Goal: Task Accomplishment & Management: Manage account settings

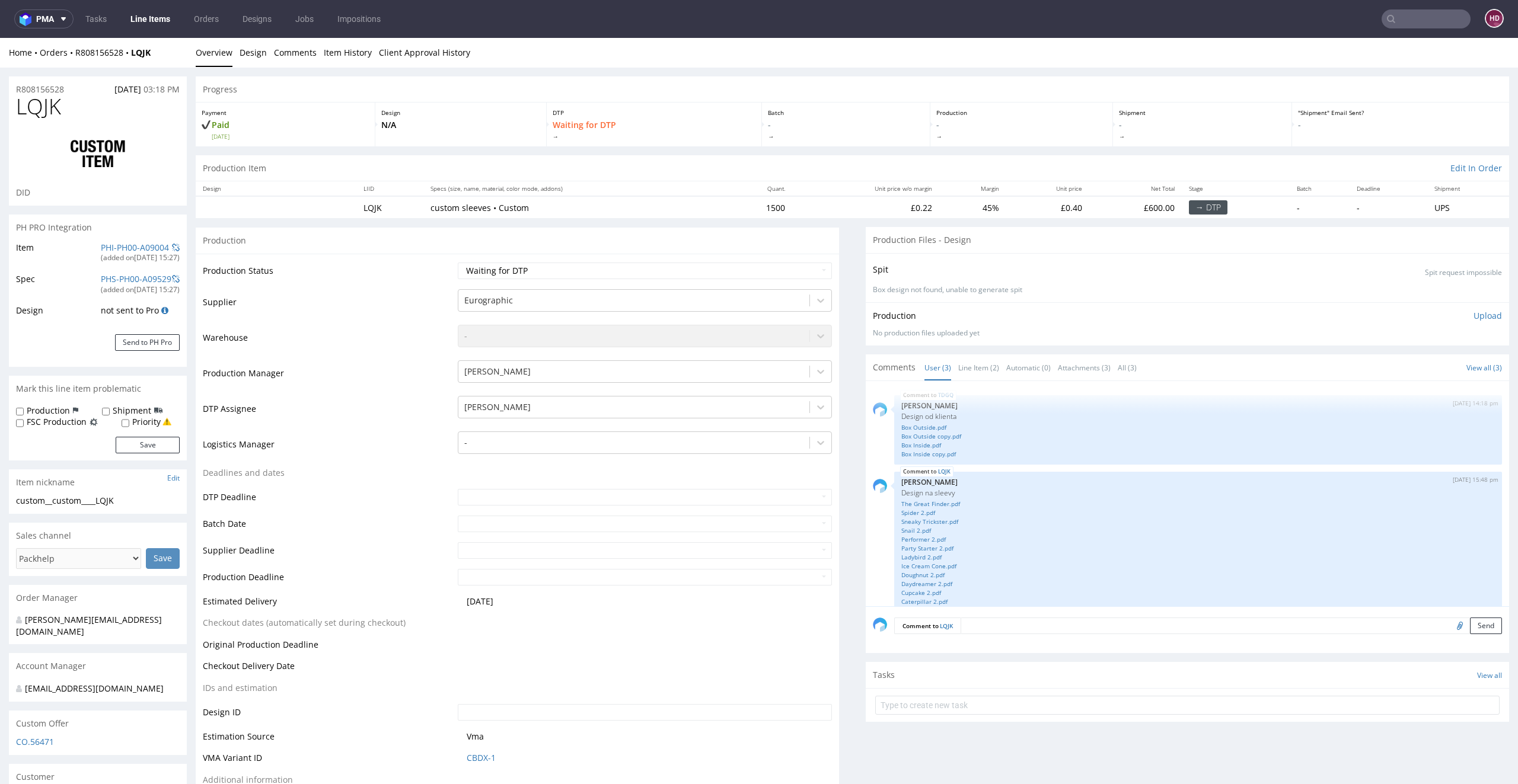
scroll to position [90, 0]
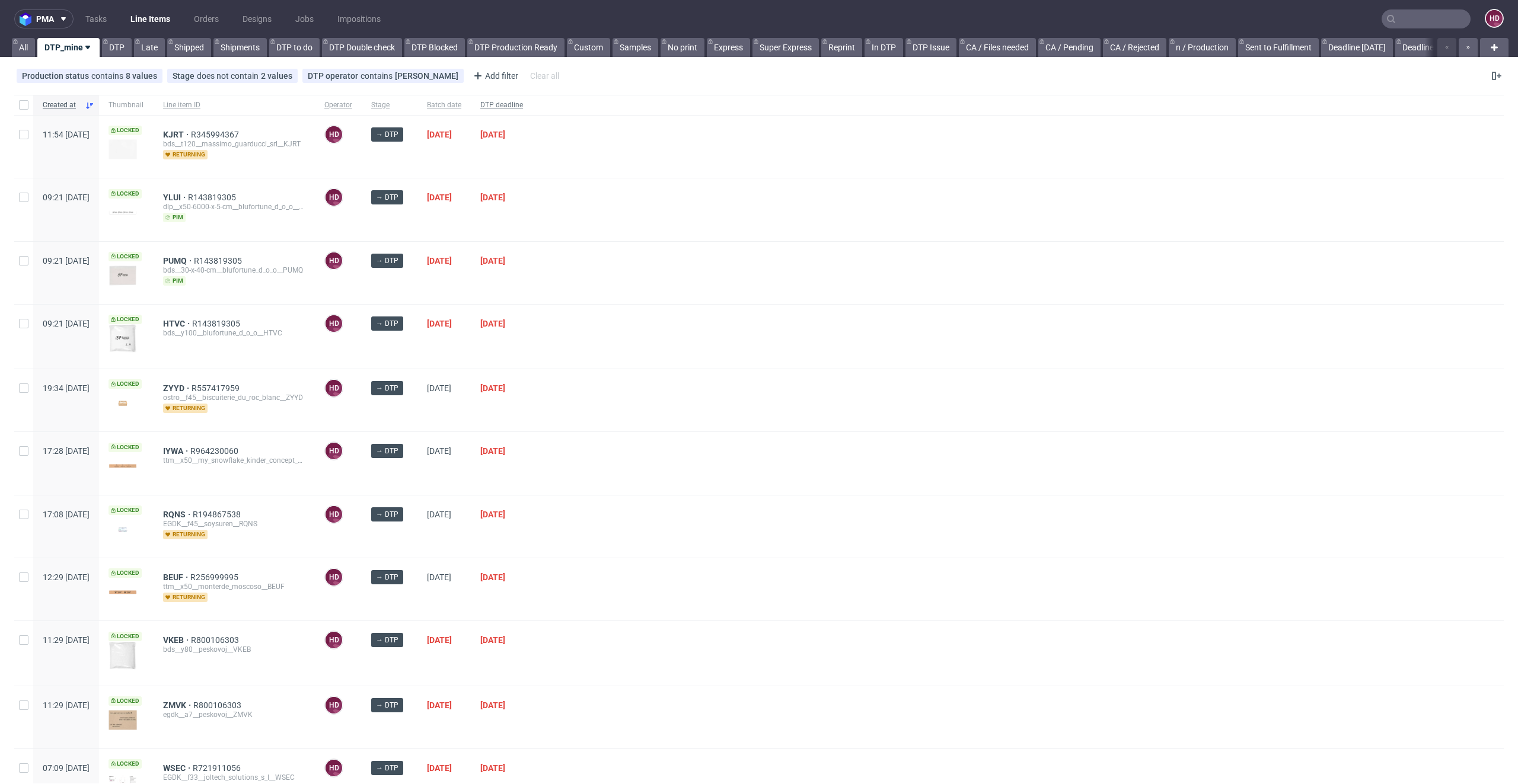
click at [523, 106] on span "DTP deadline" at bounding box center [501, 105] width 43 height 10
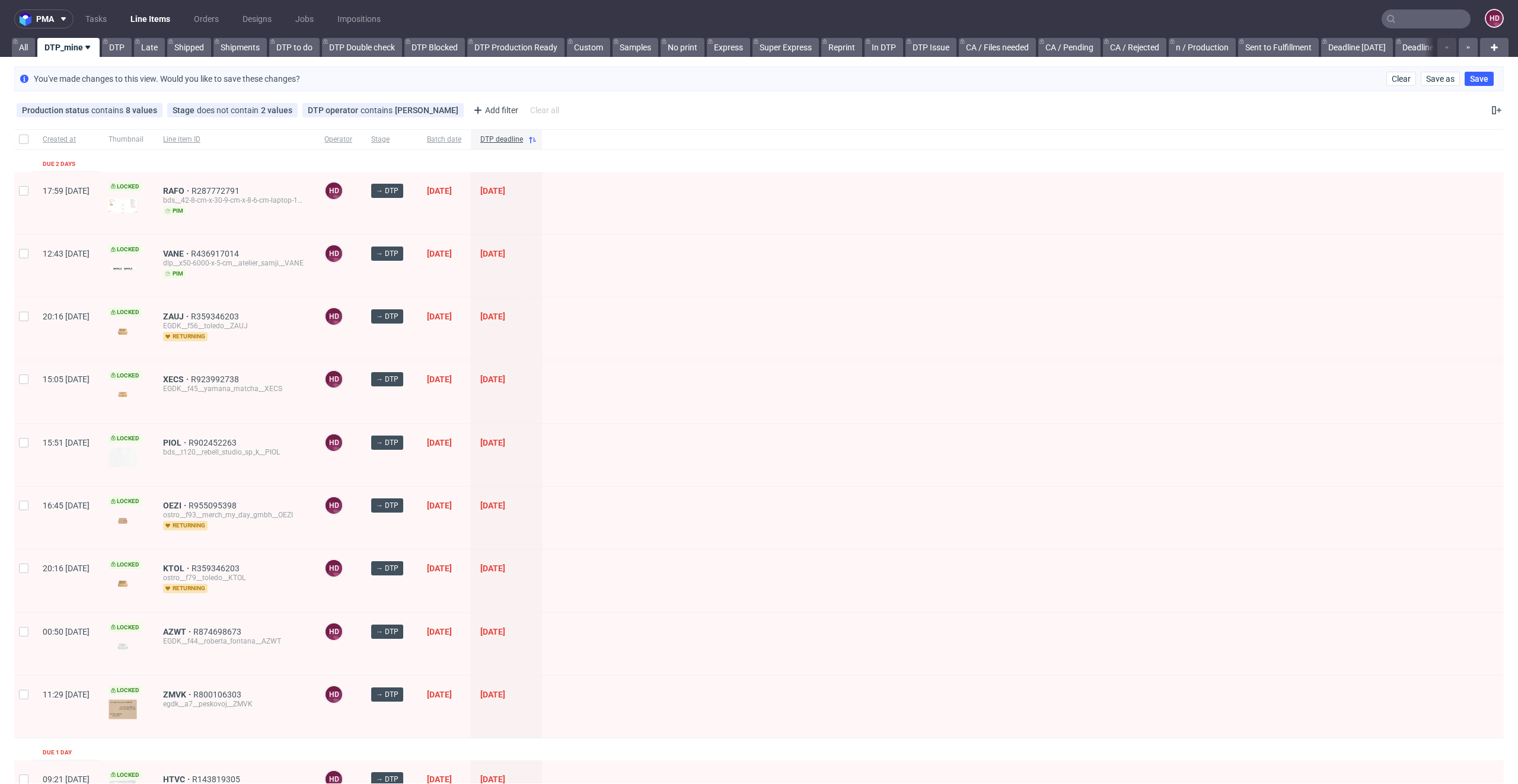
click at [202, 184] on div "RAFO R287772791 bds__42-8-cm-x-30-9-cm-x-8-6-cm-laptop-13-16__iron_dome_limited…" at bounding box center [234, 203] width 162 height 62
click at [191, 189] on span "RAFO" at bounding box center [177, 191] width 29 height 9
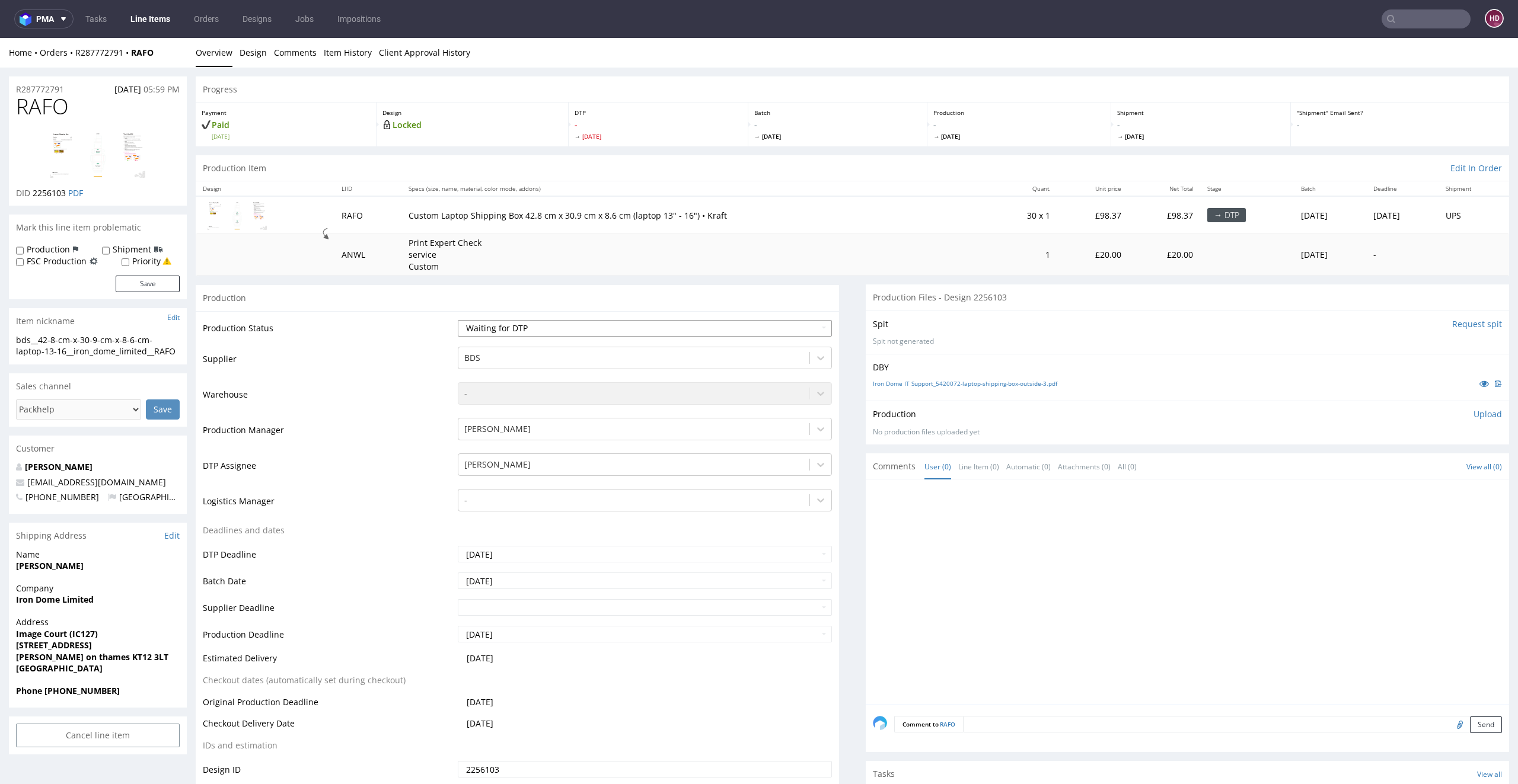
click at [607, 327] on select "Waiting for Artwork Waiting for Diecut Waiting for Mockup Waiting for DTP Waiti…" at bounding box center [645, 328] width 375 height 16
select select "dtp_in_process"
click at [457, 320] on select "Waiting for Artwork Waiting for Diecut Waiting for Mockup Waiting for DTP Waiti…" at bounding box center [645, 328] width 375 height 16
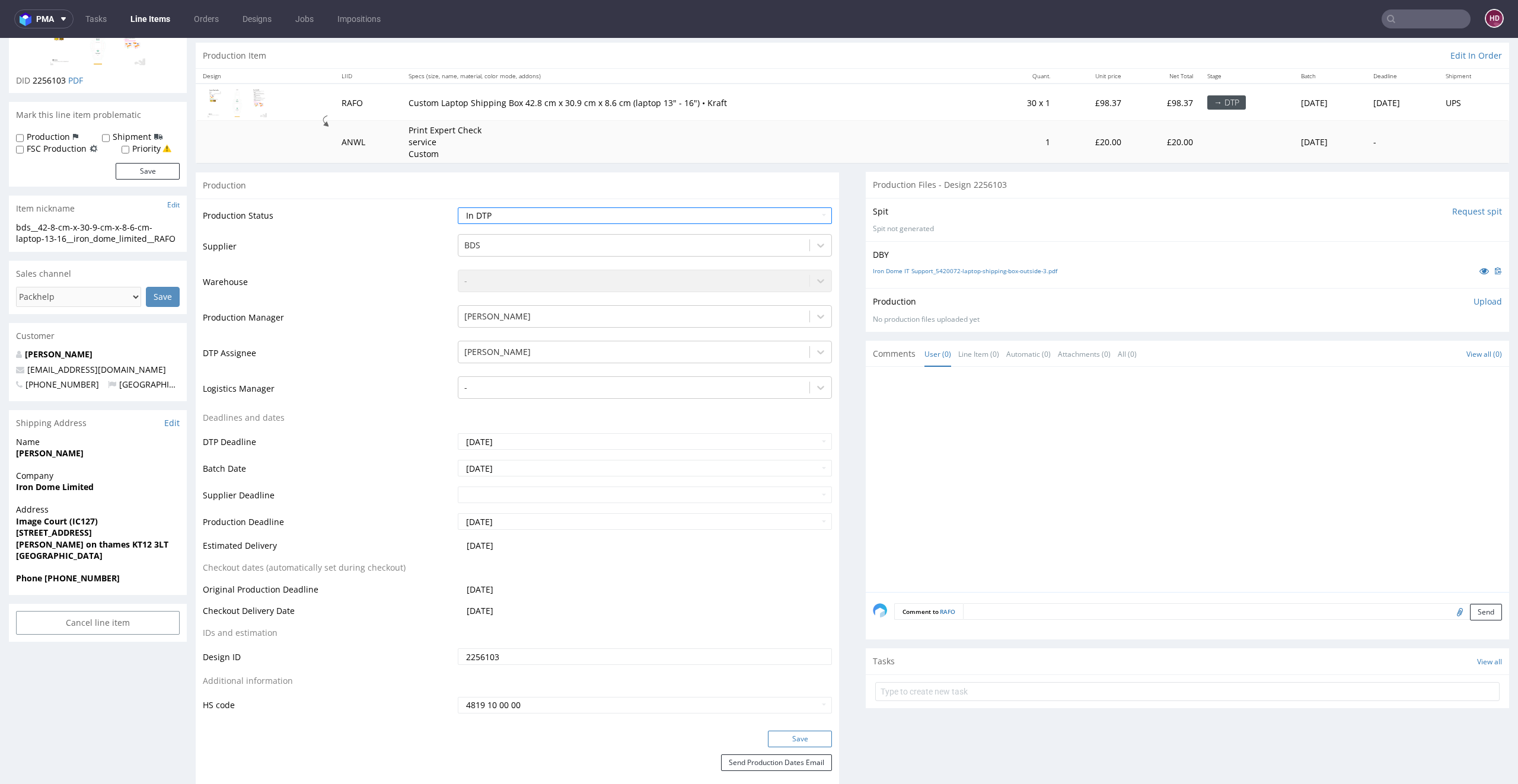
scroll to position [117, 0]
click at [922, 266] on link "Iron Dome IT Support_5420072-laptop-shipping-box-outside-3.pdf" at bounding box center [965, 267] width 185 height 8
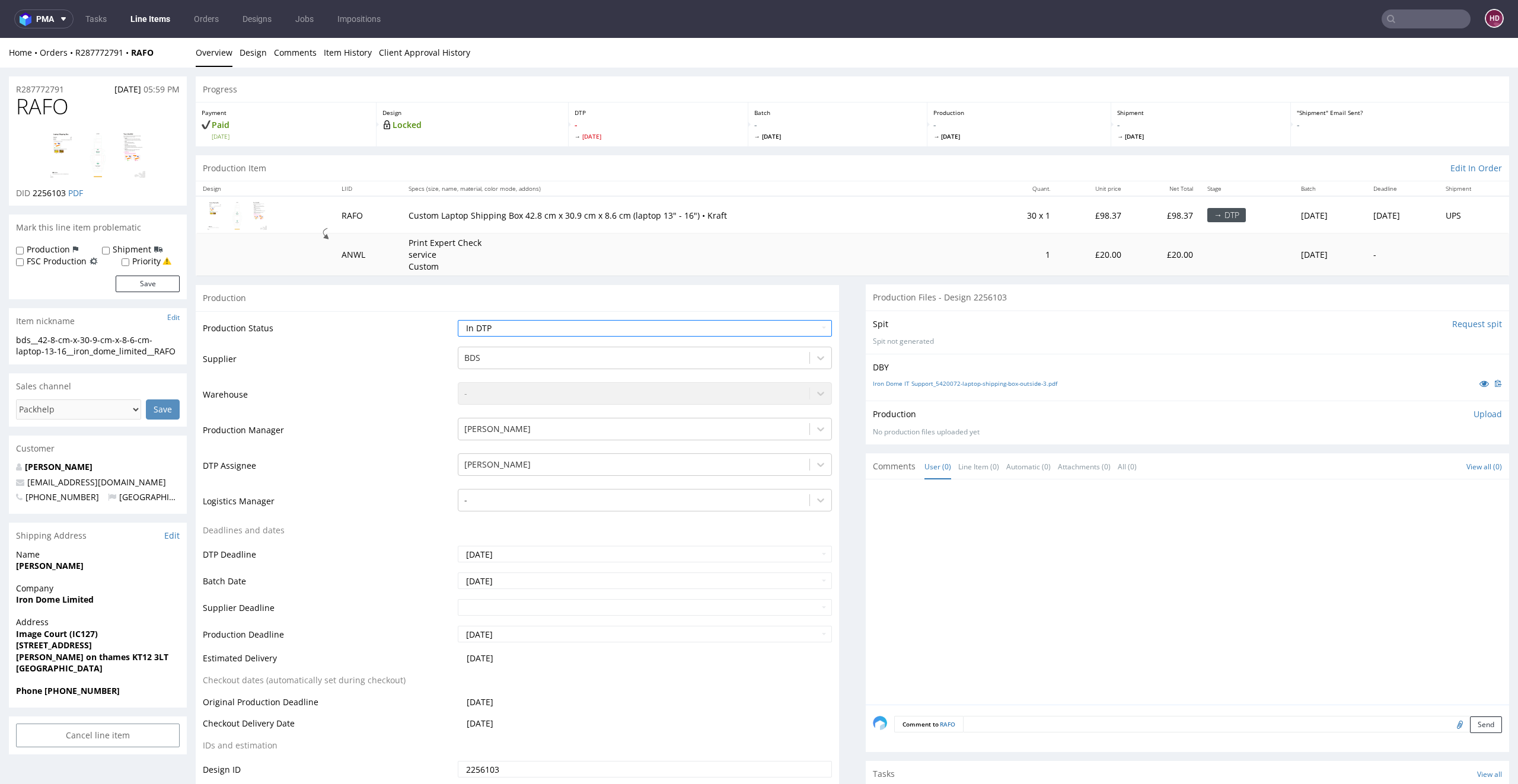
click at [179, 351] on div "bds__42-8-cm-x-30-9-cm-x-8-6-cm-laptop-13-16__iron_dome_limited__RAFO" at bounding box center [98, 346] width 164 height 23
drag, startPoint x: 179, startPoint y: 351, endPoint x: 2, endPoint y: 334, distance: 177.8
drag, startPoint x: 75, startPoint y: 87, endPoint x: 0, endPoint y: 81, distance: 75.2
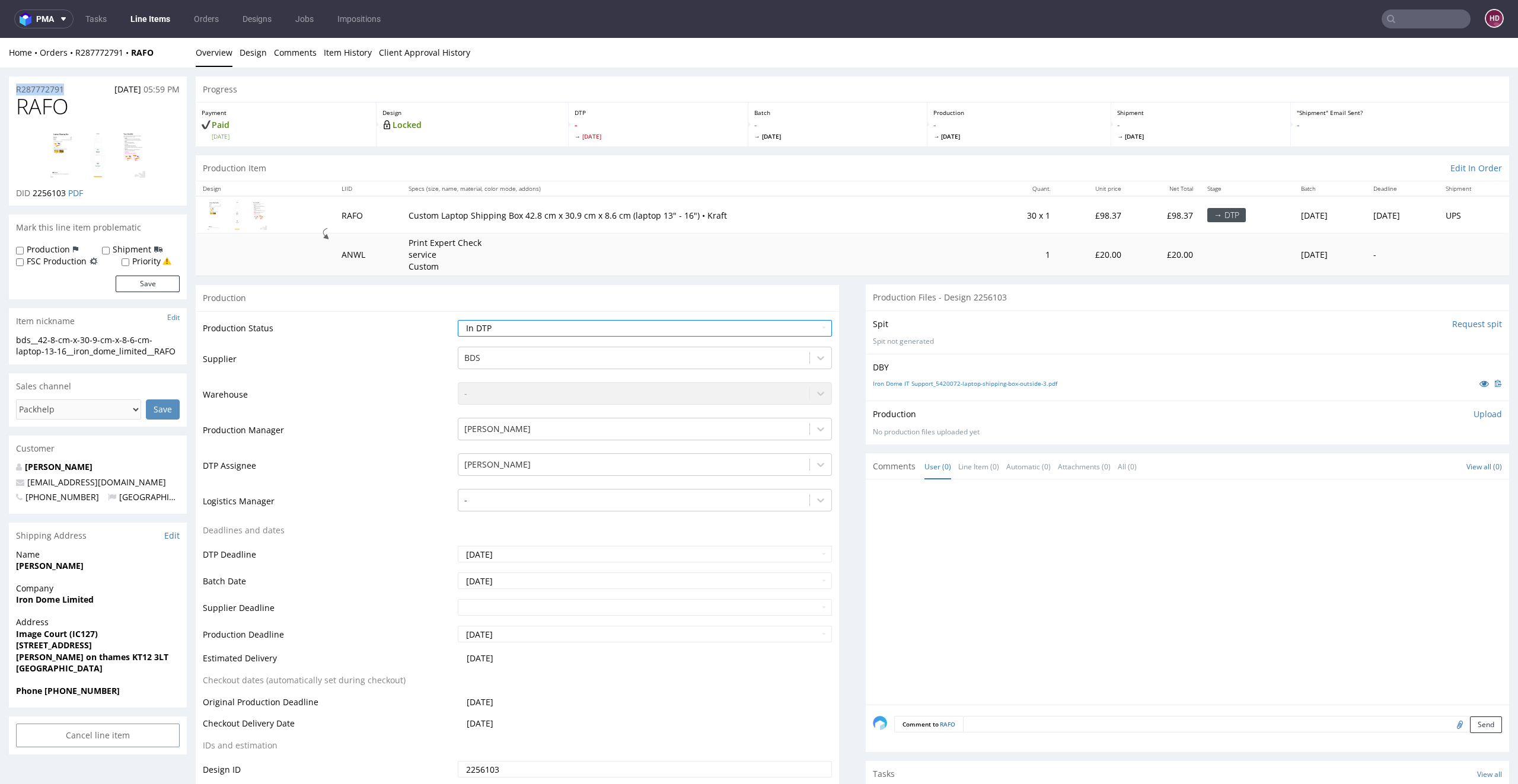
copy p "R287772791"
drag, startPoint x: 67, startPoint y: 193, endPoint x: 35, endPoint y: 191, distance: 32.1
click at [32, 190] on p "DID 2256103 PDF" at bounding box center [50, 193] width 67 height 12
copy span "2256103"
click at [1473, 411] on p "Upload" at bounding box center [1487, 414] width 29 height 12
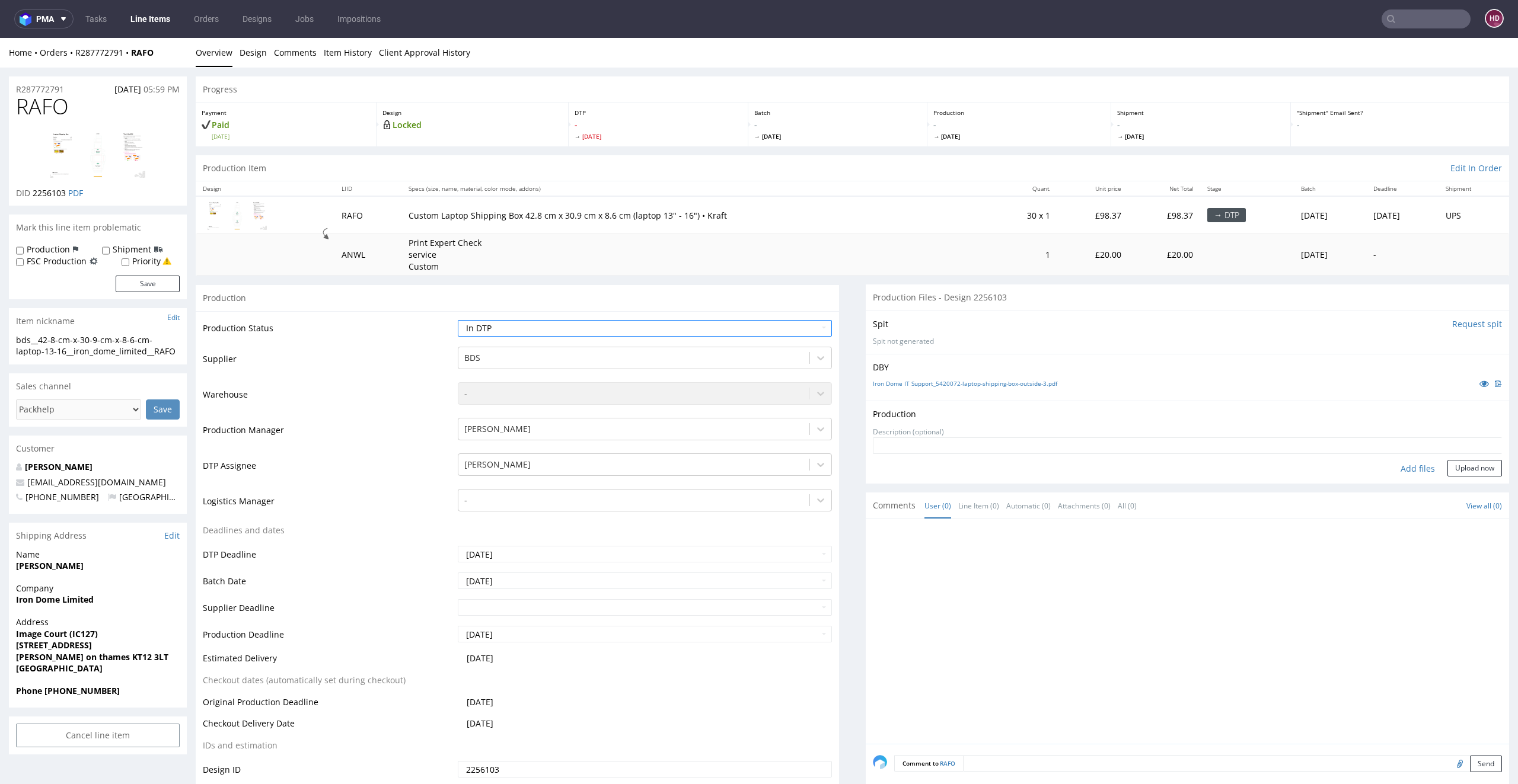
click at [1394, 469] on div "Add files" at bounding box center [1417, 469] width 59 height 18
type input "C:\fakepath\ bds__42-8-cm-x-30-9-cm-x-8-6-cm-laptop-13-16__iron_dome_limited__R…"
click at [1447, 480] on button "Upload now" at bounding box center [1475, 486] width 54 height 16
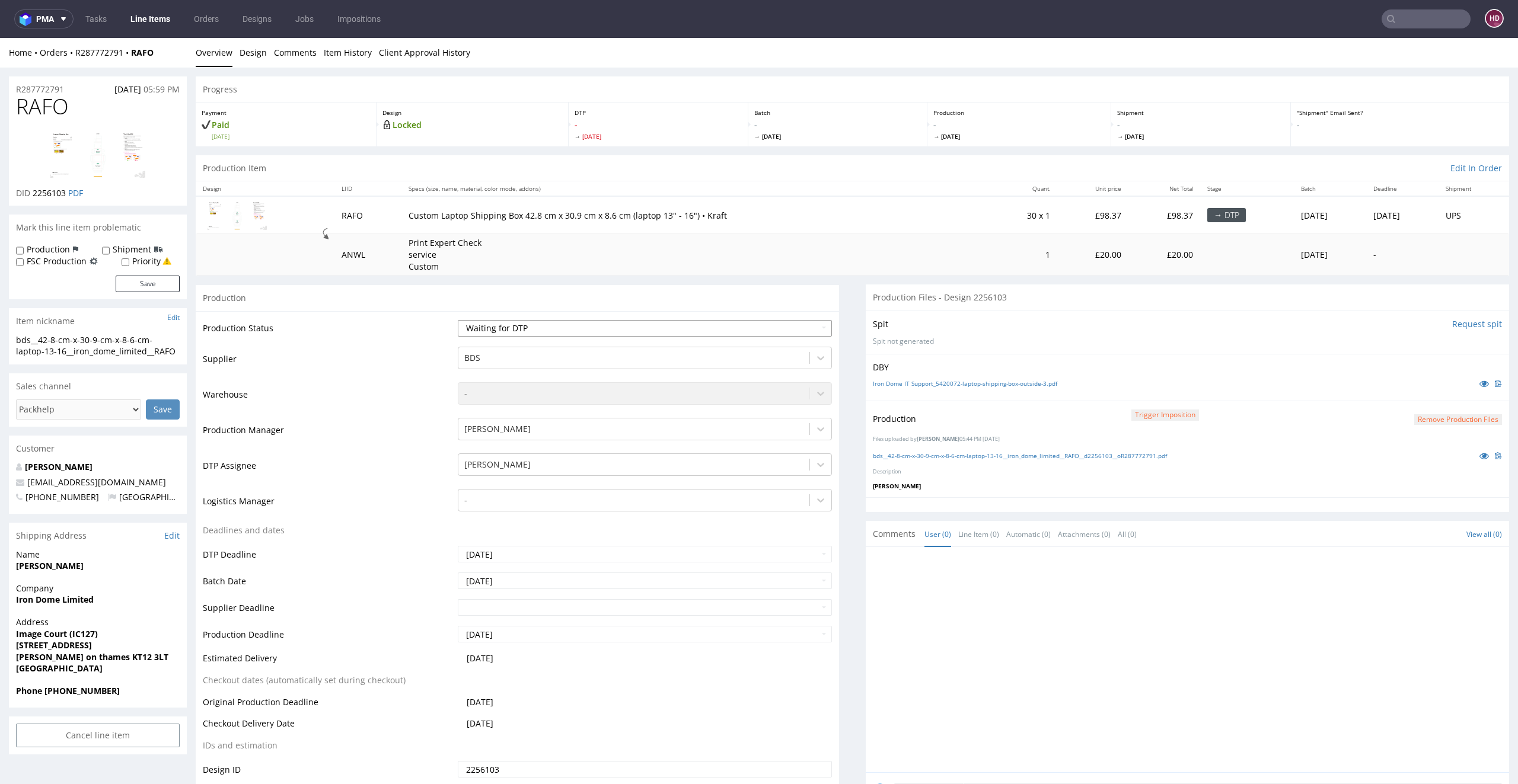
click at [699, 329] on select "Waiting for Artwork Waiting for Diecut Waiting for Mockup Waiting for DTP Waiti…" at bounding box center [645, 328] width 375 height 16
select select "dtp_production_ready"
click at [457, 320] on select "Waiting for Artwork Waiting for Diecut Waiting for Mockup Waiting for DTP Waiti…" at bounding box center [645, 328] width 375 height 16
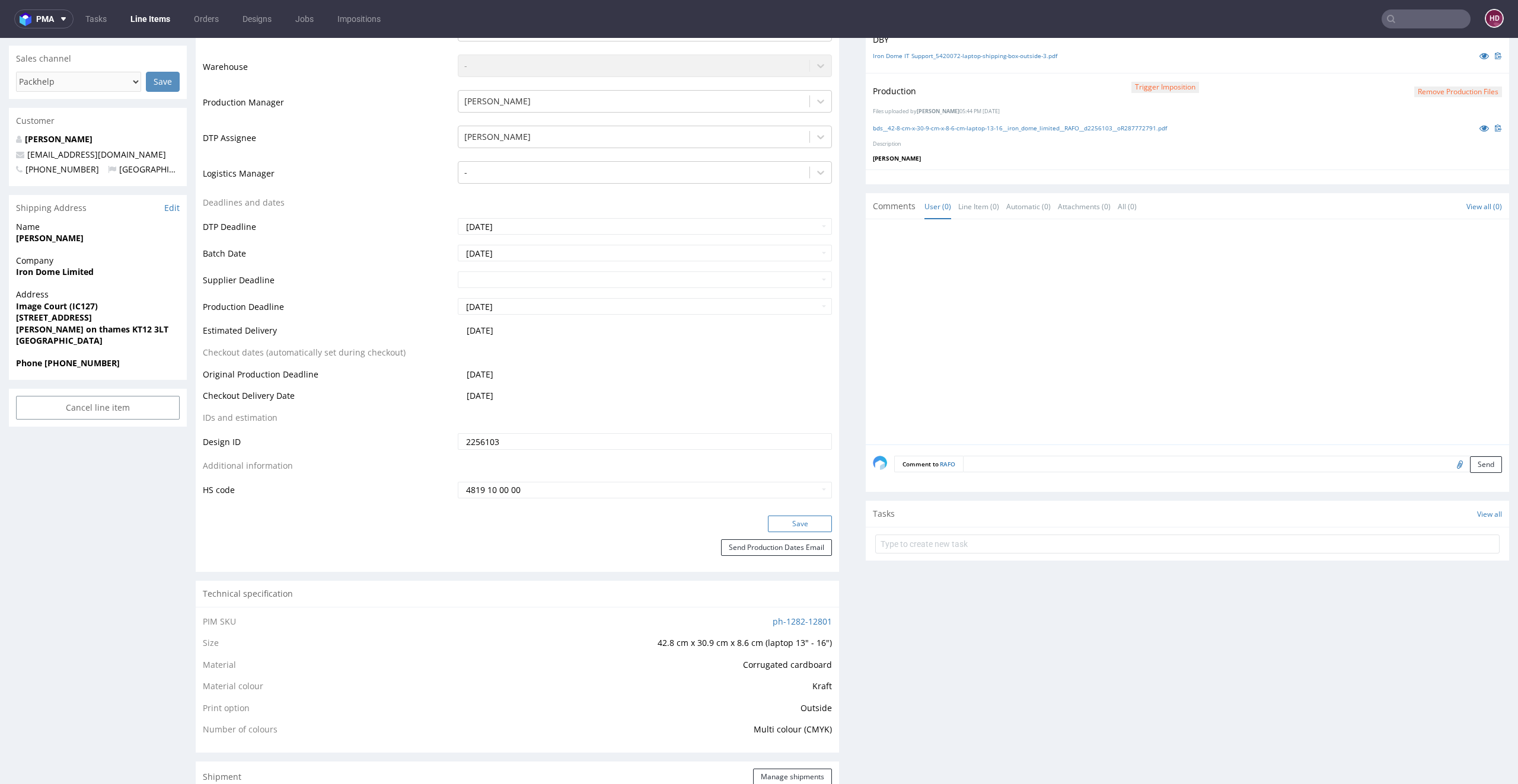
click at [779, 526] on button "Save" at bounding box center [799, 524] width 64 height 16
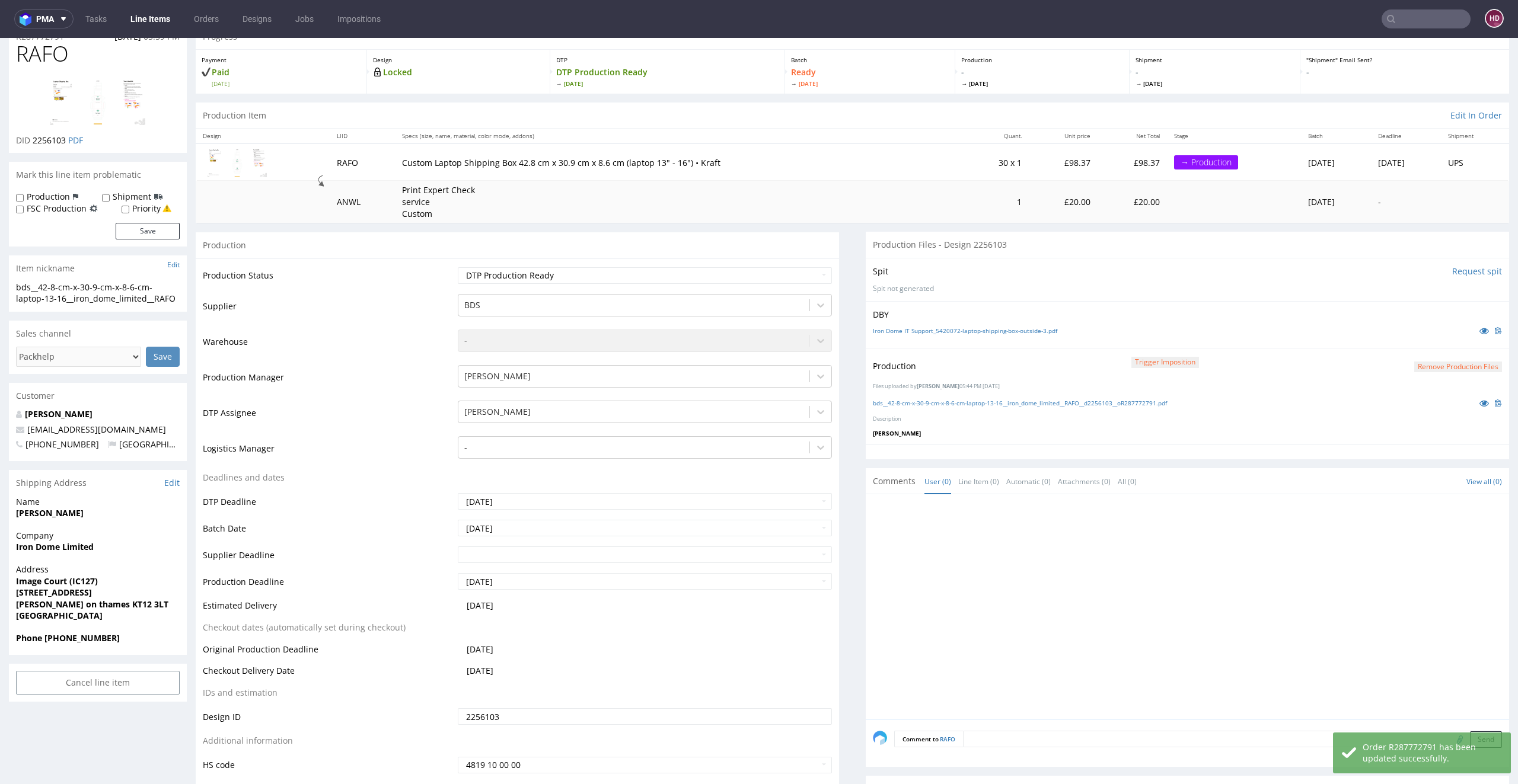
scroll to position [0, 0]
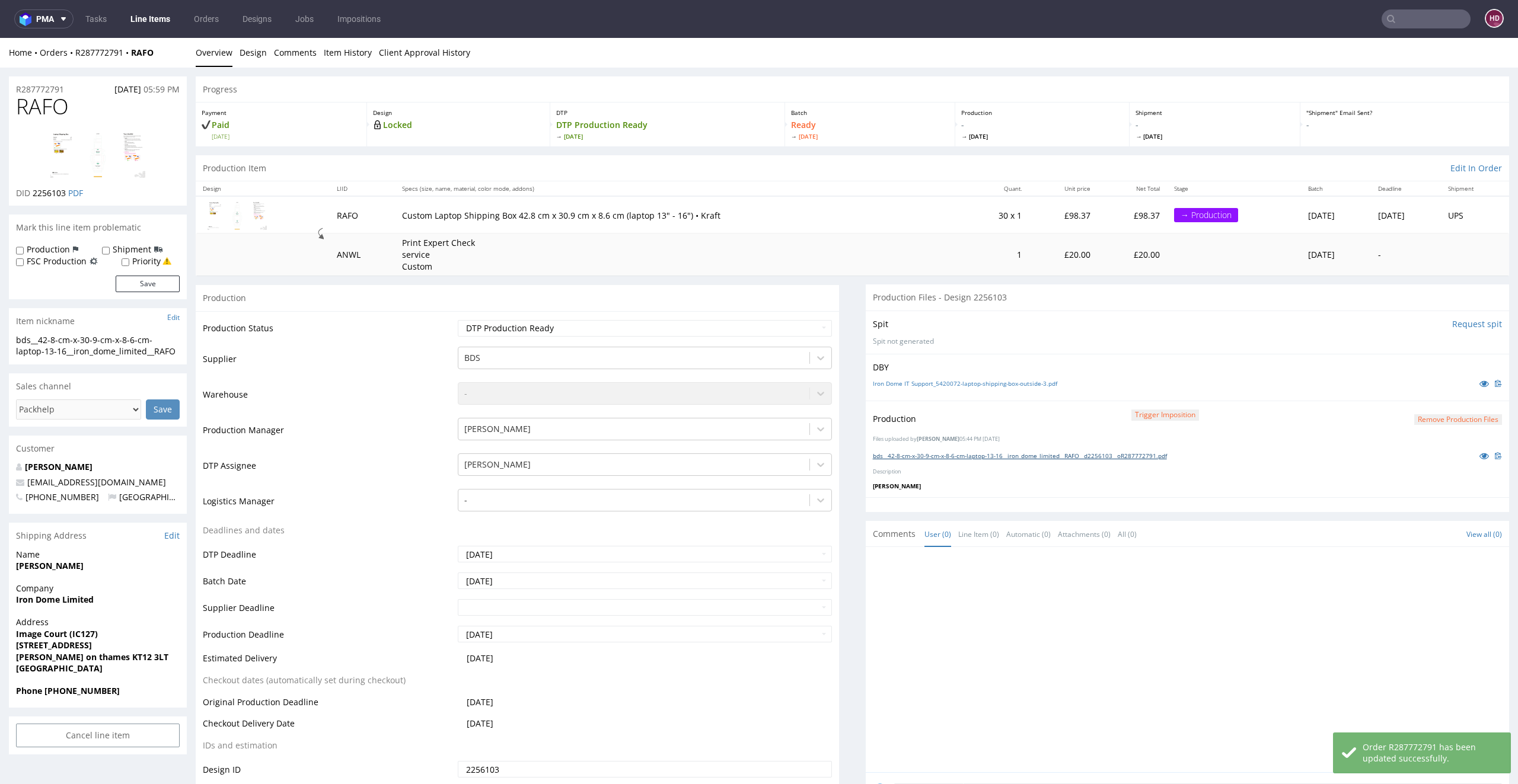
click at [949, 453] on link "bds__42-8-cm-x-30-9-cm-x-8-6-cm-laptop-13-16__iron_dome_limited__RAFO__d2256103…" at bounding box center [1019, 456] width 294 height 8
click at [136, 21] on link "Line Items" at bounding box center [151, 19] width 54 height 19
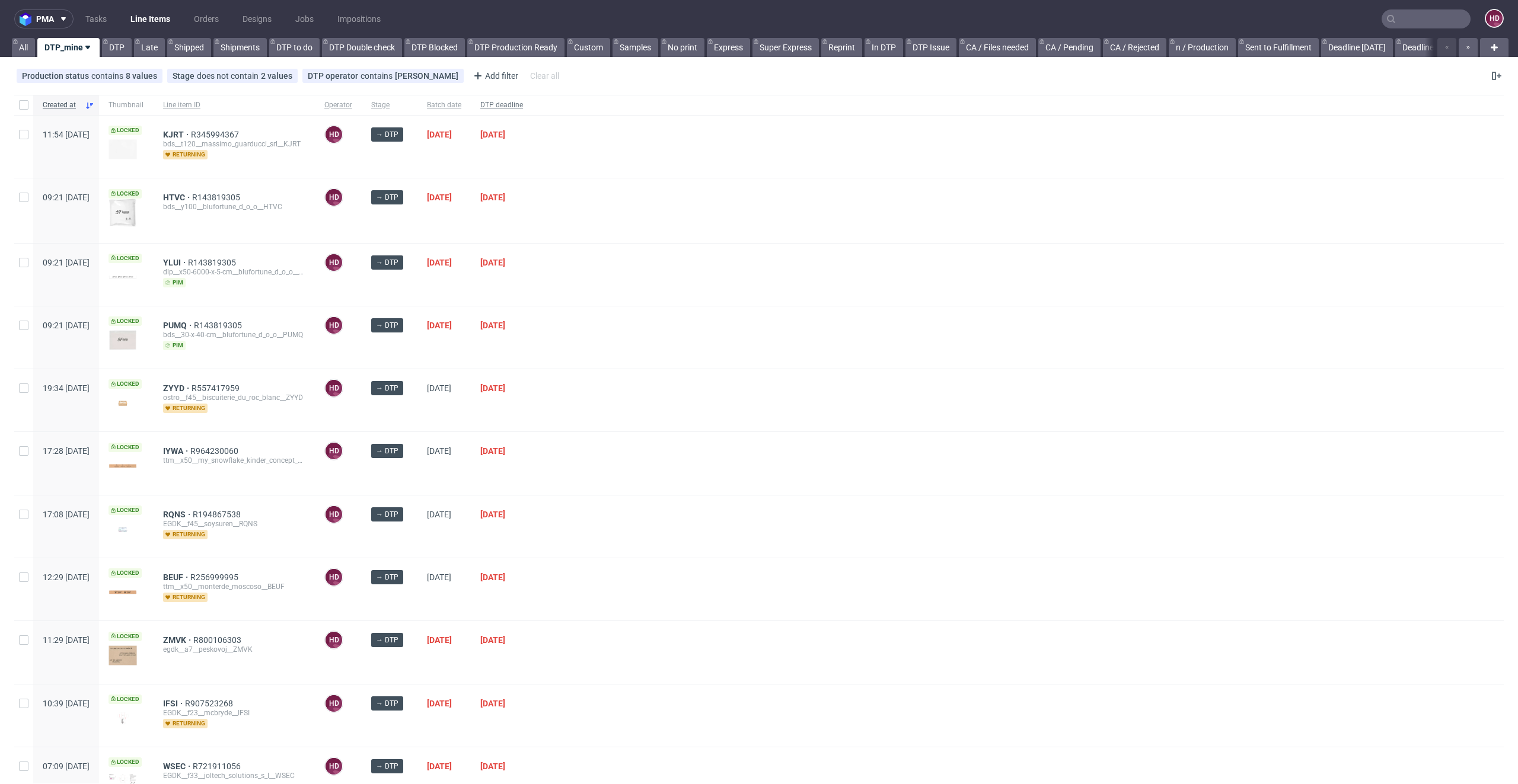
click at [523, 101] on span "DTP deadline" at bounding box center [501, 105] width 43 height 10
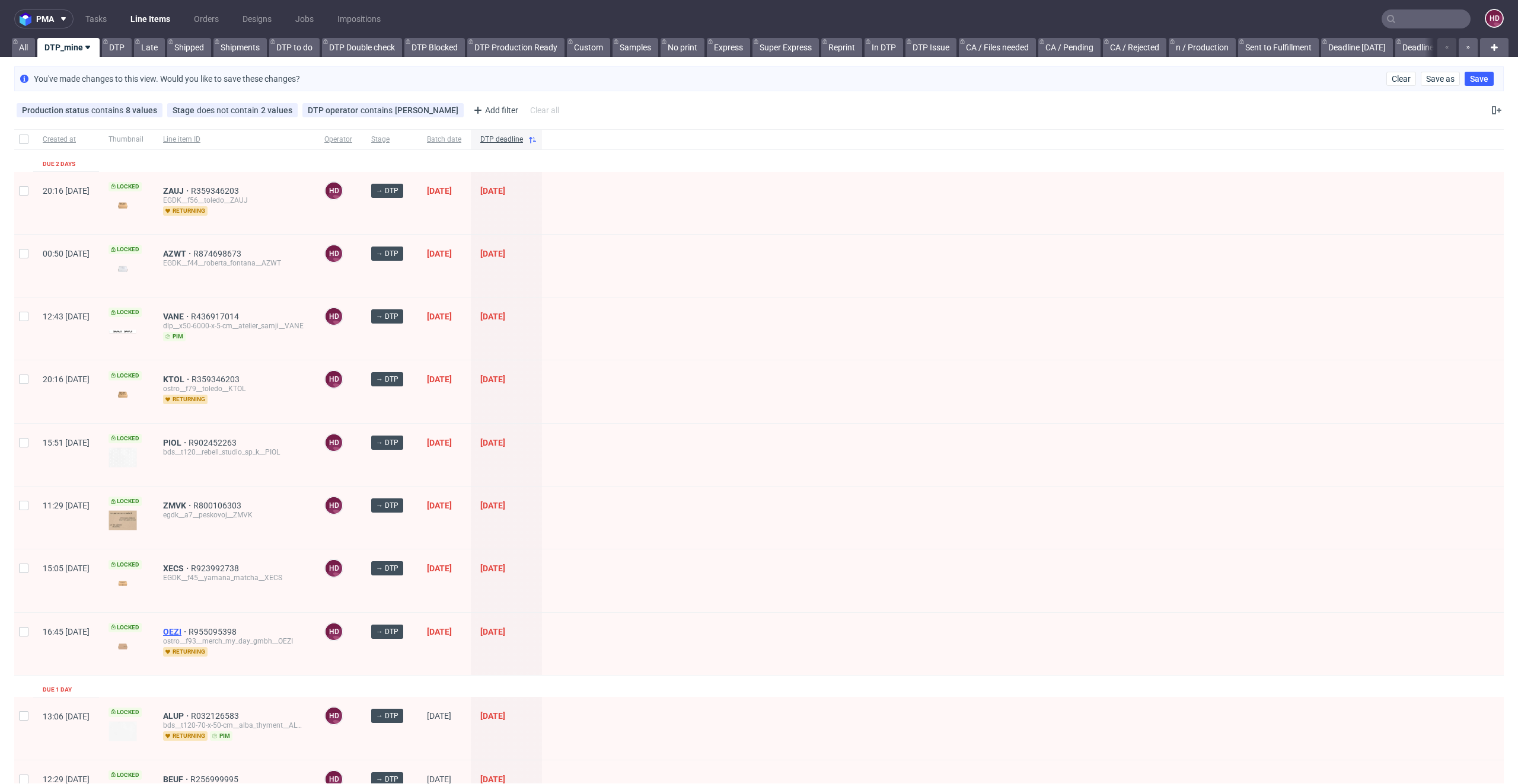
click at [189, 627] on span "OEZI" at bounding box center [176, 631] width 26 height 9
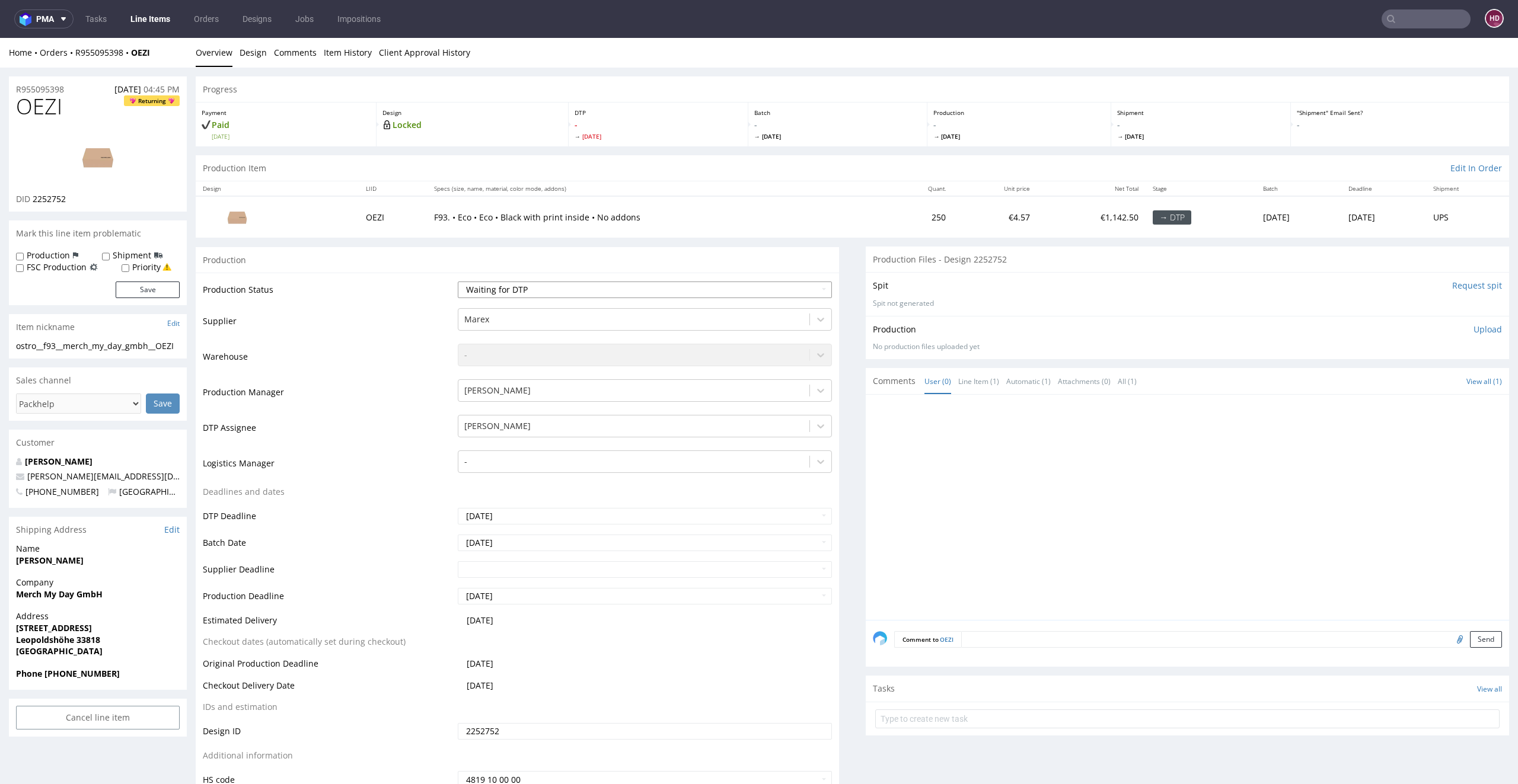
click at [601, 293] on select "Waiting for Artwork Waiting for Diecut Waiting for Mockup Waiting for DTP Waiti…" at bounding box center [645, 290] width 375 height 16
select select "dtp_in_process"
click at [457, 281] on select "Waiting for Artwork Waiting for Diecut Waiting for Mockup Waiting for DTP Waiti…" at bounding box center [645, 290] width 375 height 16
click at [81, 149] on img at bounding box center [98, 157] width 95 height 54
click at [96, 113] on h1 "OEZI Returning" at bounding box center [98, 106] width 164 height 24
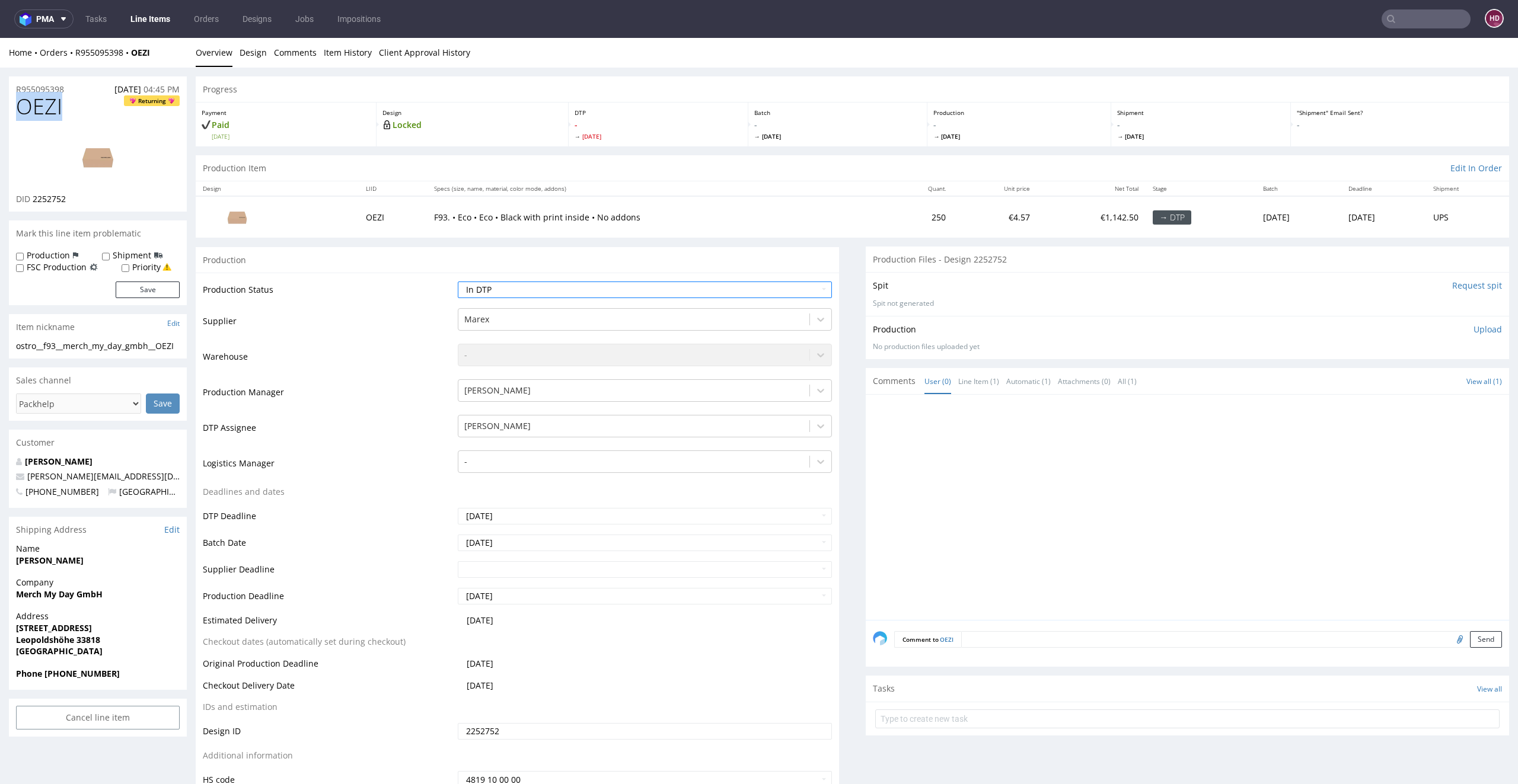
drag, startPoint x: 80, startPoint y: 108, endPoint x: 0, endPoint y: 120, distance: 80.9
copy span "OEZI"
drag, startPoint x: 72, startPoint y: 199, endPoint x: 33, endPoint y: 199, distance: 39.0
click at [33, 199] on div "DID 2252752" at bounding box center [98, 199] width 164 height 12
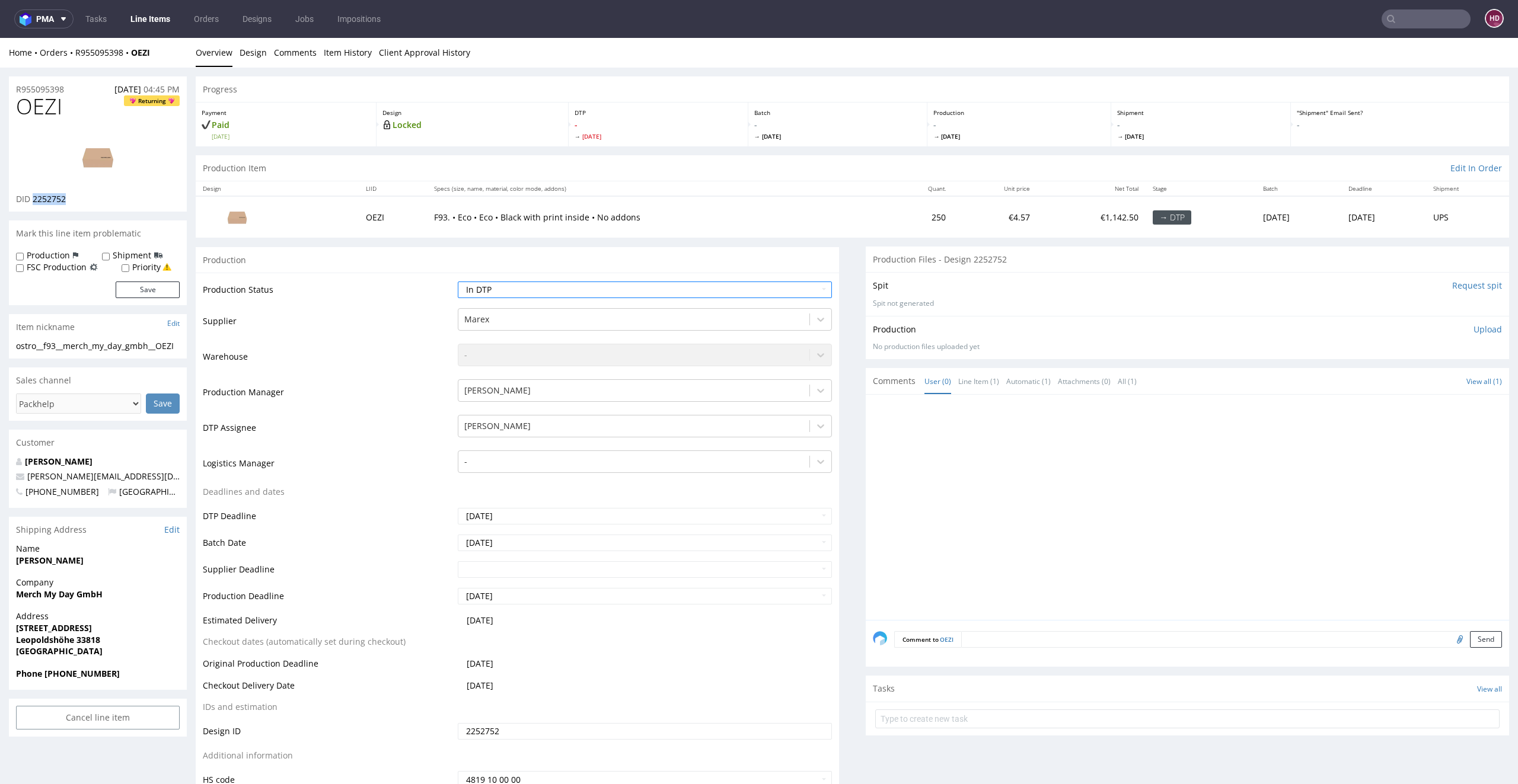
copy span "2252752"
click at [80, 348] on div "ostro__f93__merch_my_day_gmbh__OEZI" at bounding box center [98, 345] width 164 height 12
copy div "ostro__f93__merch_my_day_gmbh__OEZI"
click at [71, 87] on div "R955095398 [DATE] 04:45 PM" at bounding box center [98, 86] width 178 height 19
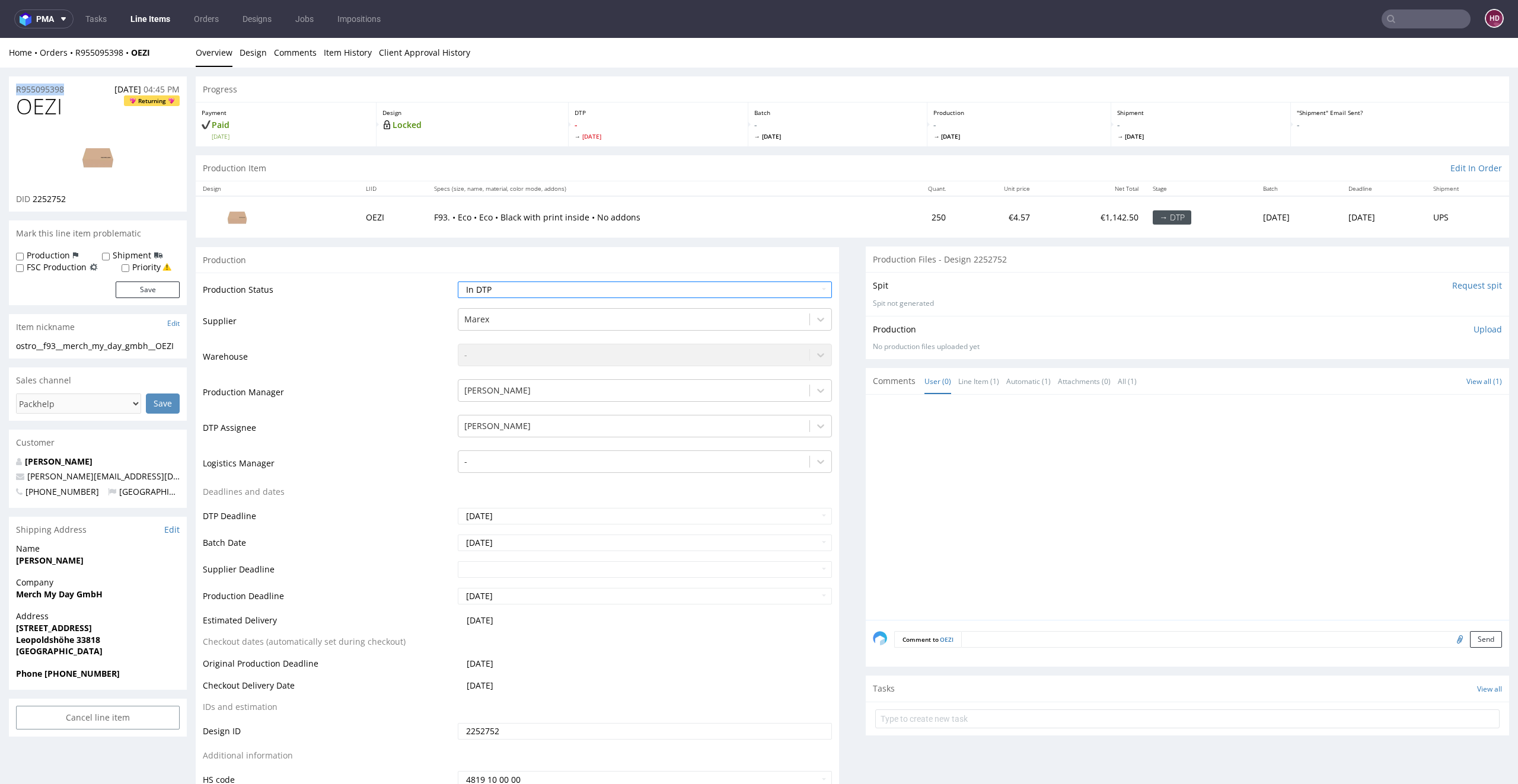
drag, startPoint x: 69, startPoint y: 92, endPoint x: 0, endPoint y: 92, distance: 69.0
copy p "R955095398"
drag, startPoint x: 73, startPoint y: 198, endPoint x: 35, endPoint y: 208, distance: 39.3
click at [31, 199] on div "DID 2252752" at bounding box center [98, 199] width 164 height 12
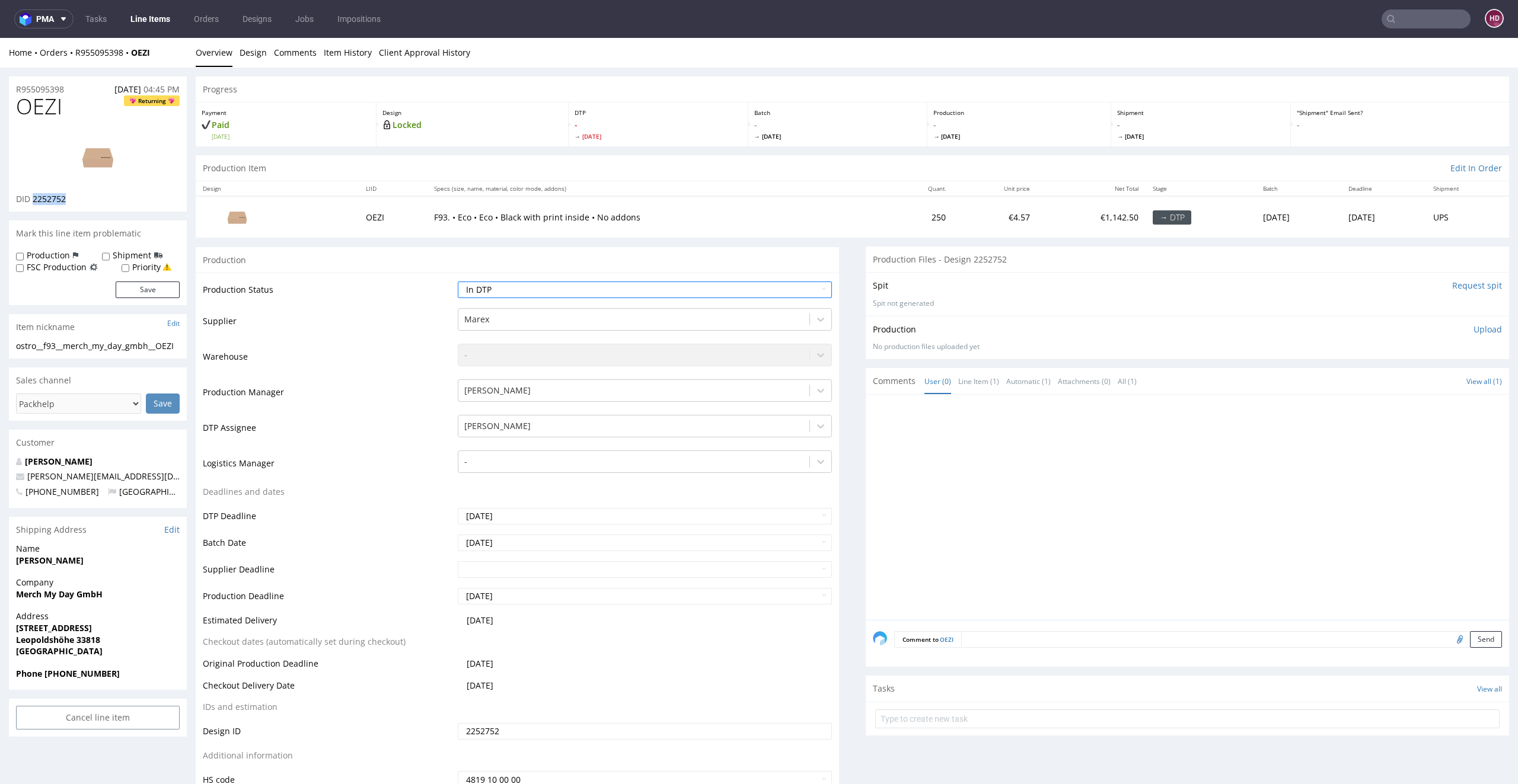
copy span "2252752"
click at [1473, 329] on p "Upload" at bounding box center [1487, 329] width 29 height 12
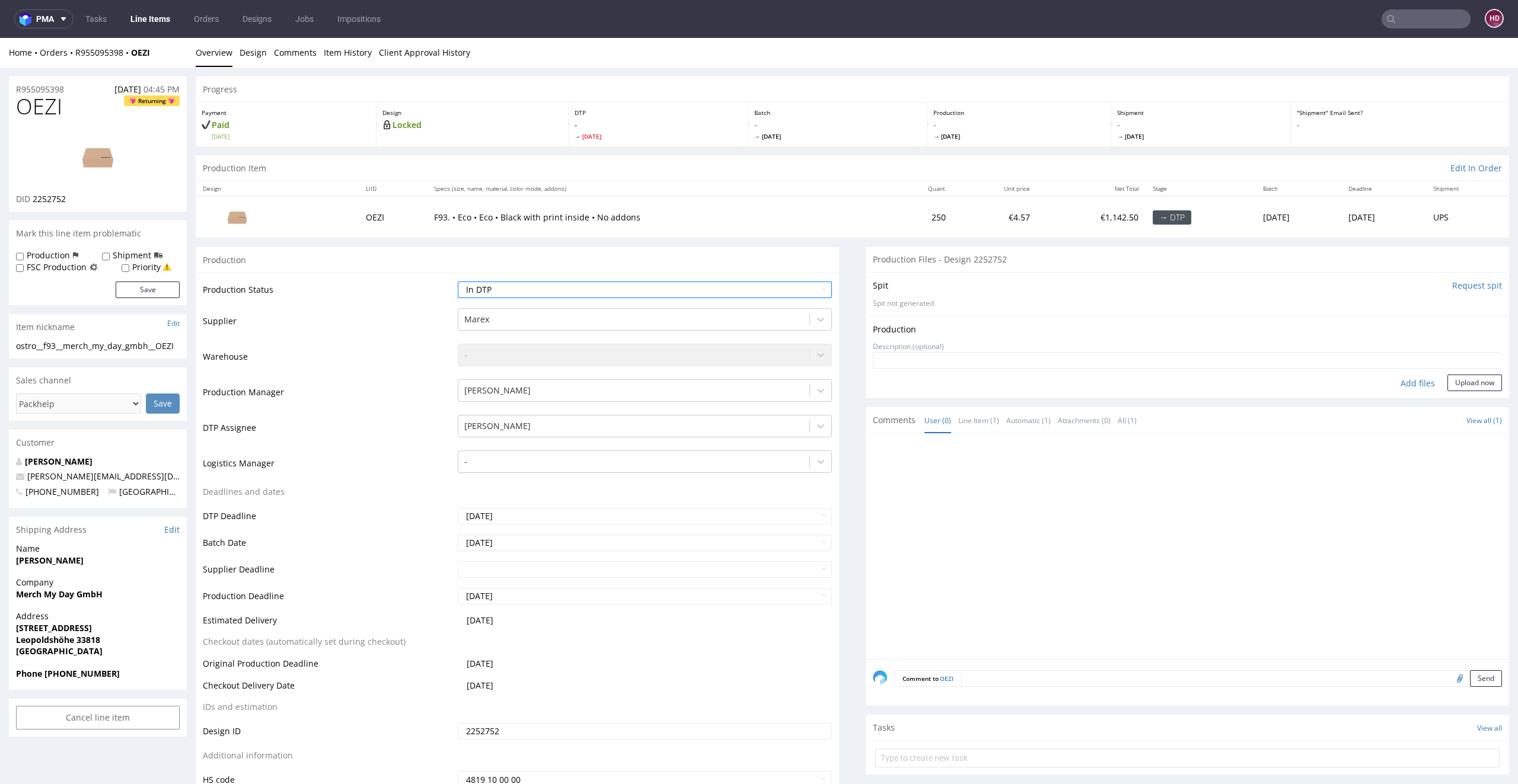
click at [1388, 378] on div "Add files" at bounding box center [1417, 383] width 59 height 18
type input "C:\fakepath\ostro__f93__merch_my_day_gmbh__OEZI__d2252752__oR955095398__outside…"
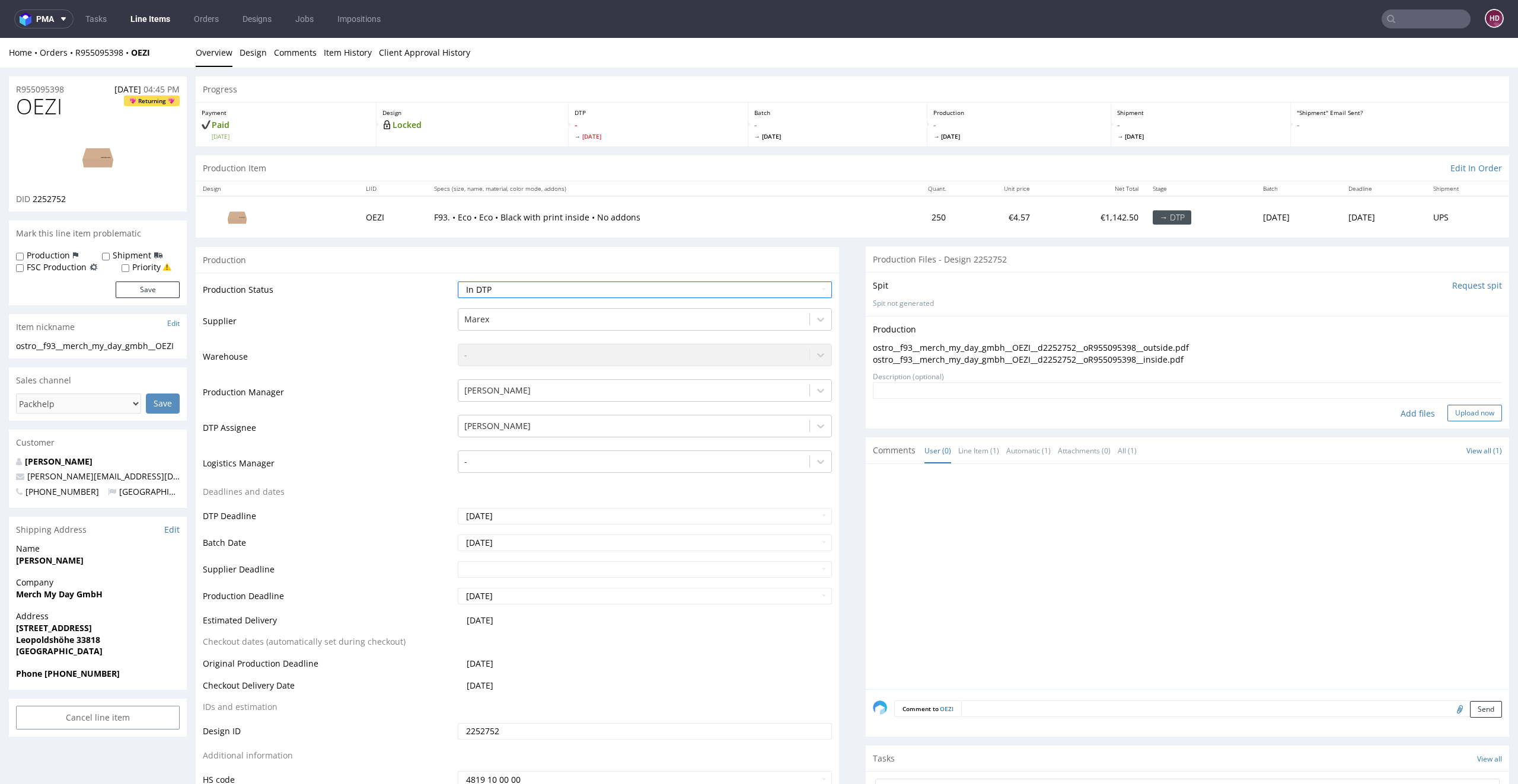
click at [1447, 408] on button "Upload now" at bounding box center [1475, 413] width 54 height 16
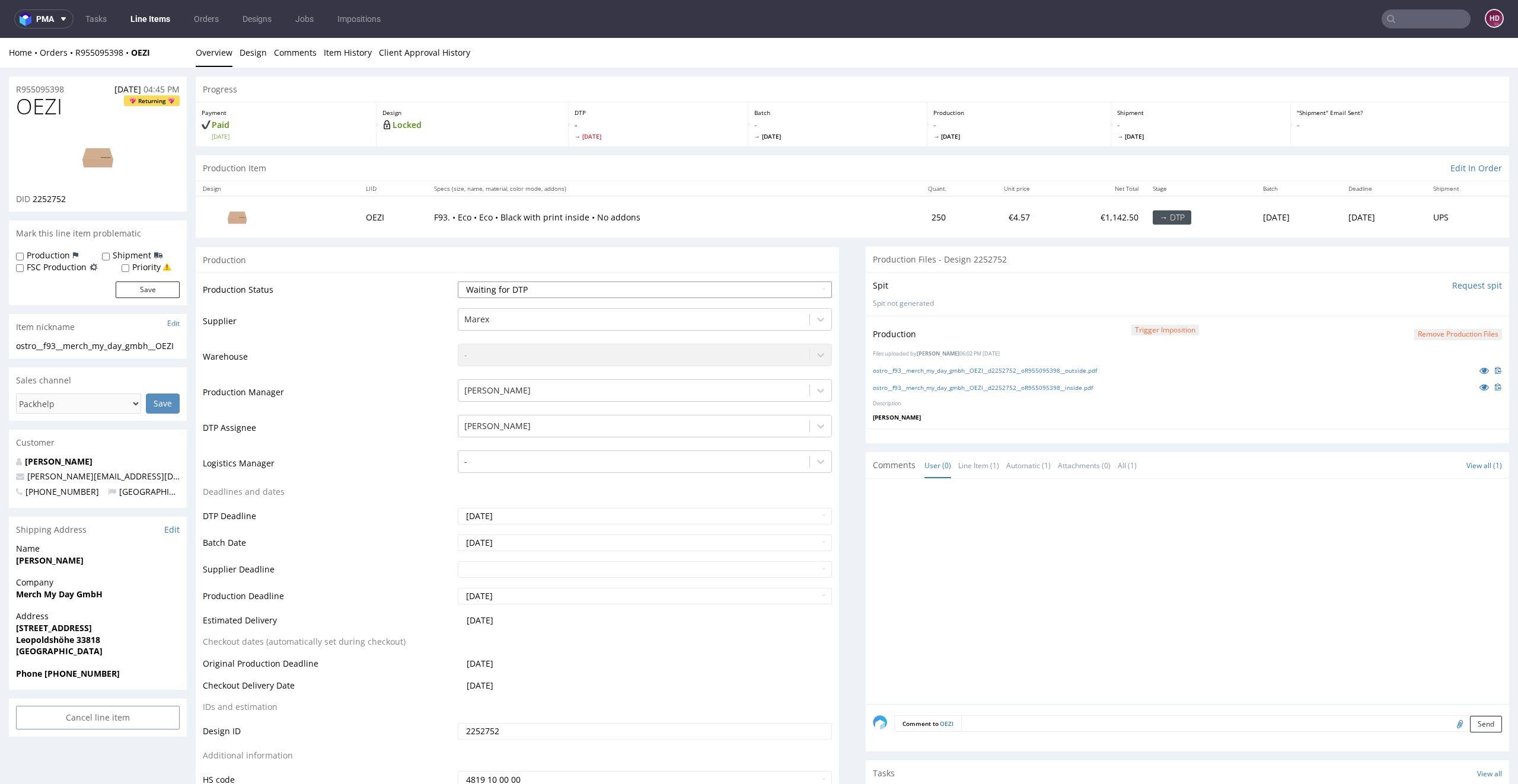
click at [630, 288] on select "Waiting for Artwork Waiting for Diecut Waiting for Mockup Waiting for DTP Waiti…" at bounding box center [645, 290] width 375 height 16
select select "dtp_in_process"
click at [457, 281] on select "Waiting for Artwork Waiting for Diecut Waiting for Mockup Waiting for DTP Waiti…" at bounding box center [645, 290] width 375 height 16
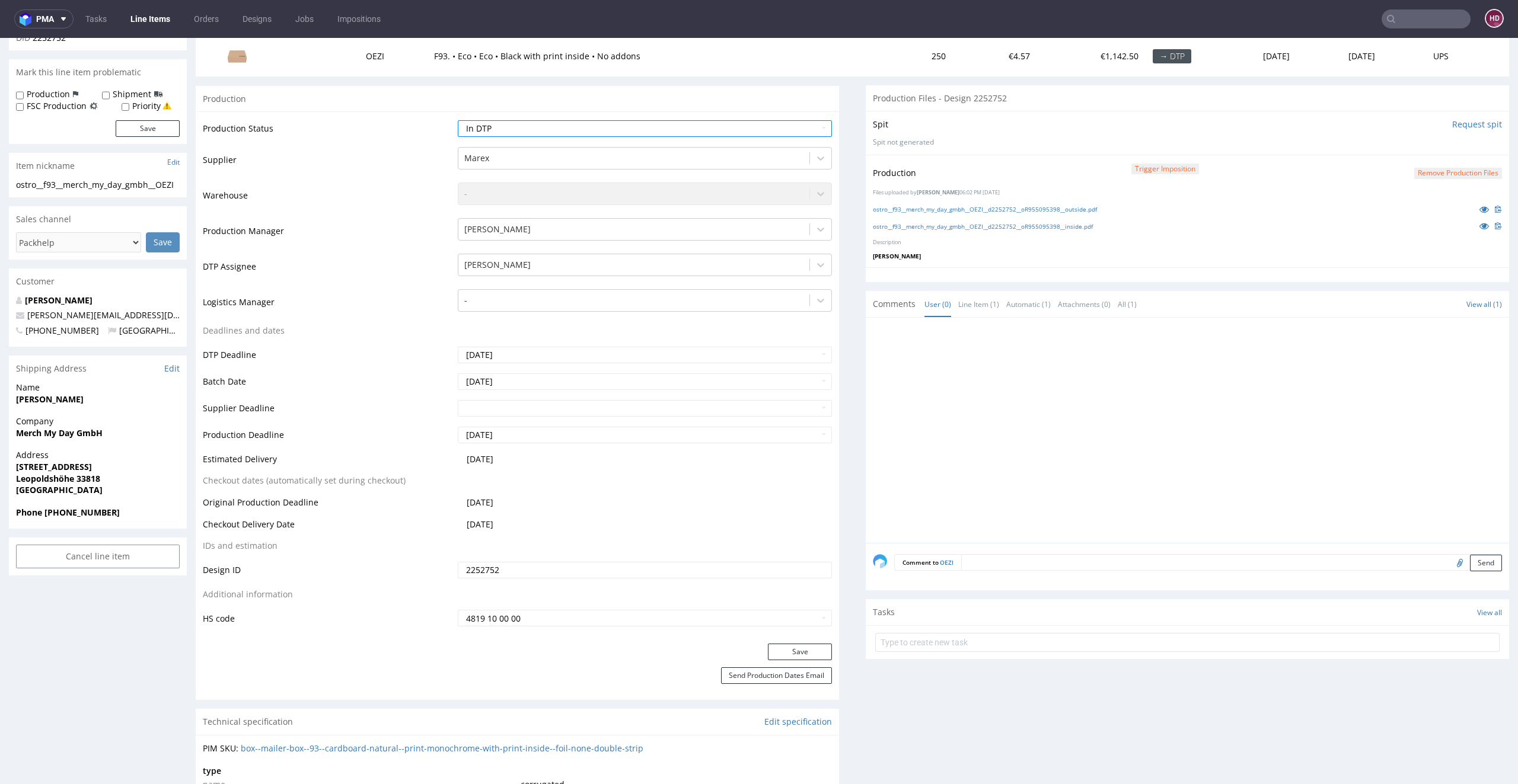
scroll to position [264, 0]
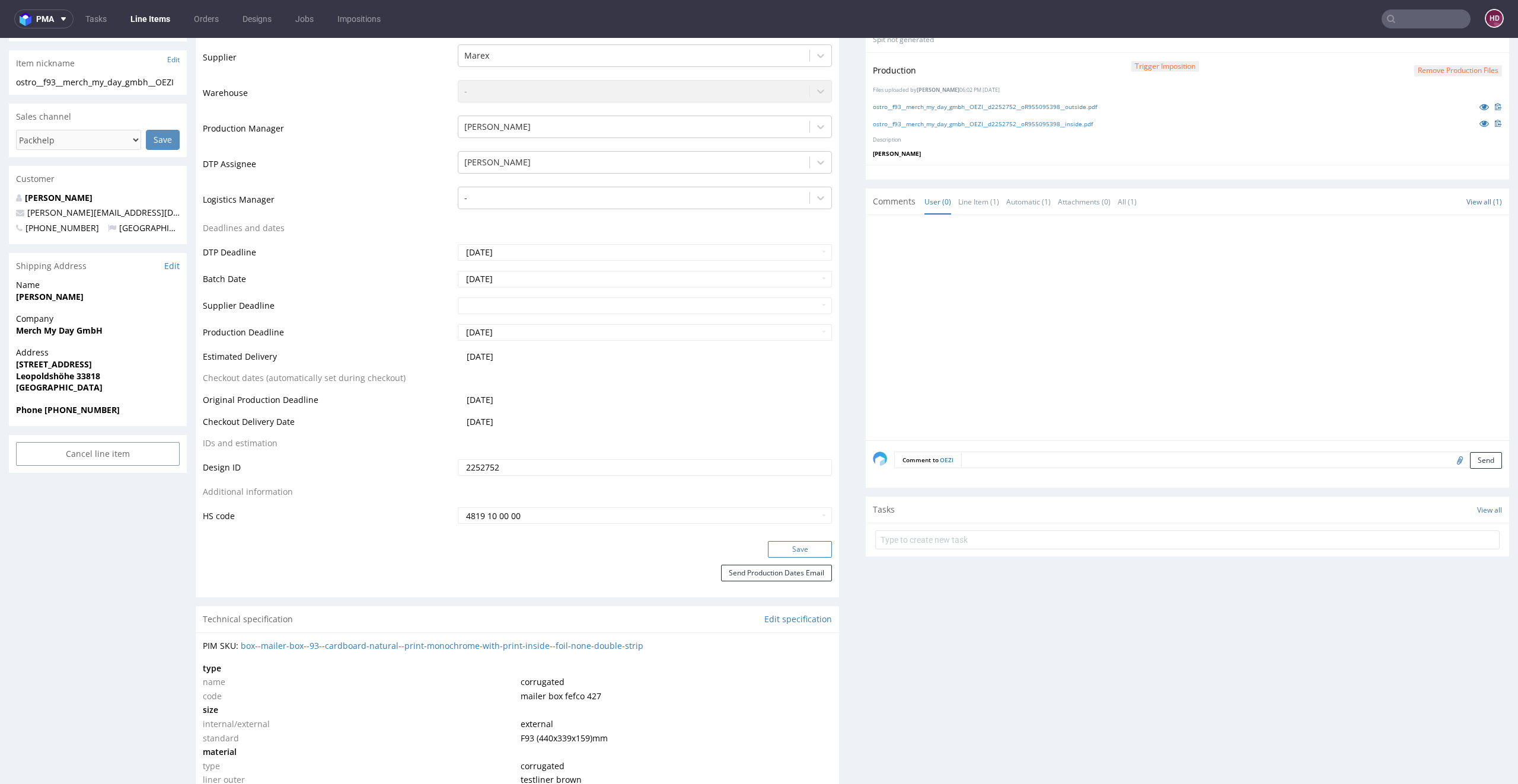
click at [782, 547] on button "Save" at bounding box center [799, 549] width 64 height 16
click at [1463, 66] on button "Remove production files" at bounding box center [1458, 71] width 88 height 12
click at [1424, 41] on link "Yes" at bounding box center [1415, 43] width 34 height 18
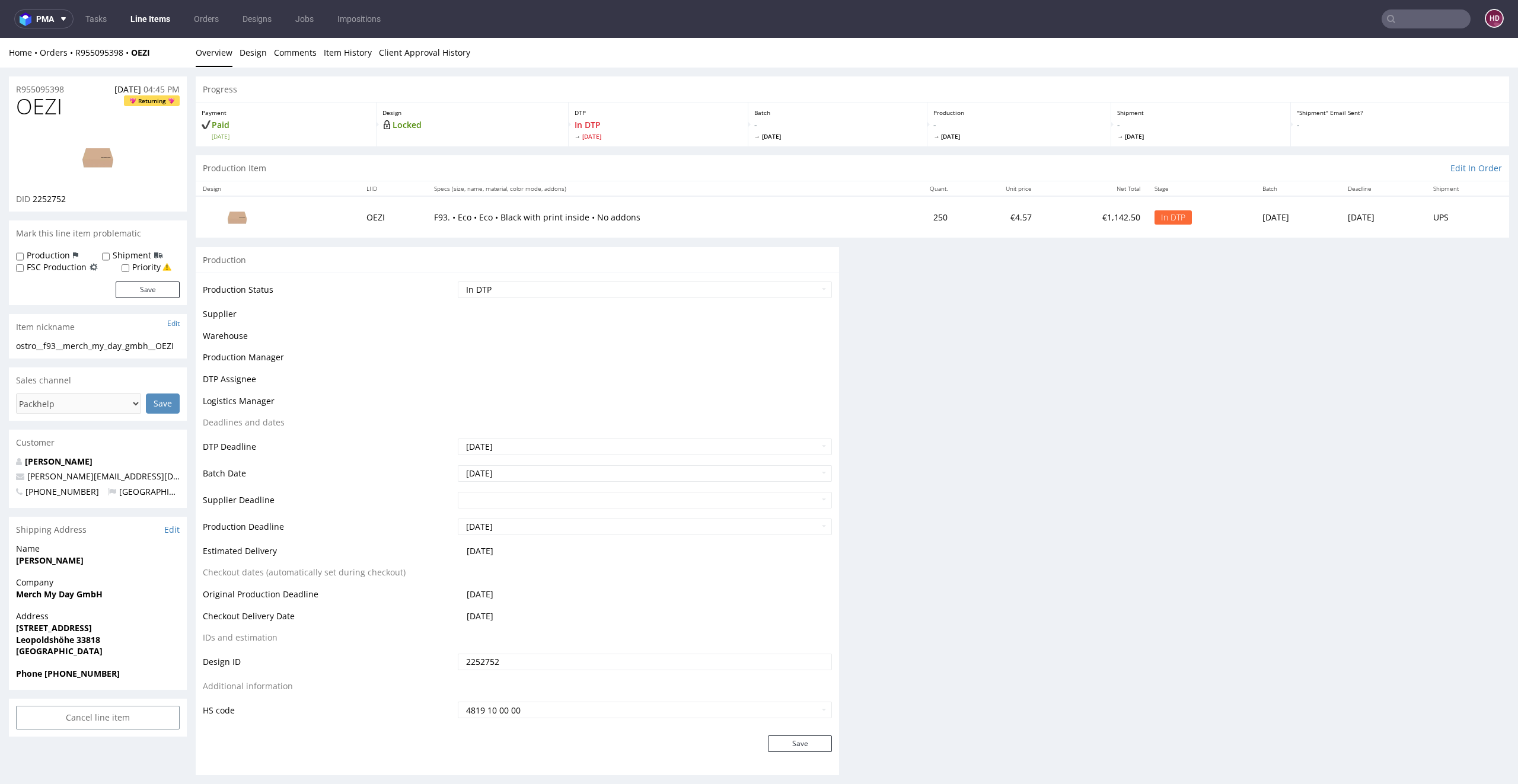
scroll to position [0, 0]
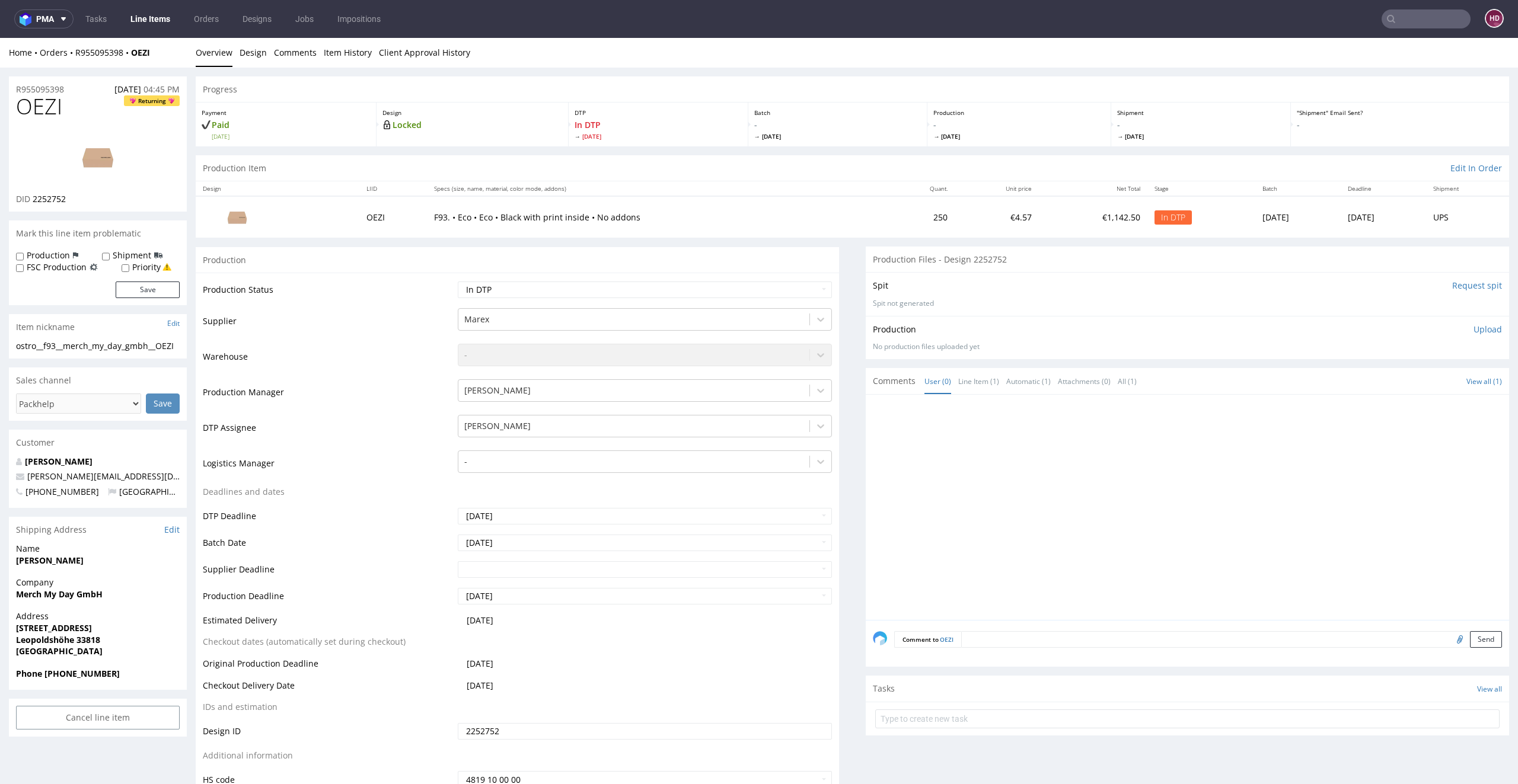
click at [1473, 325] on p "Upload" at bounding box center [1487, 329] width 29 height 12
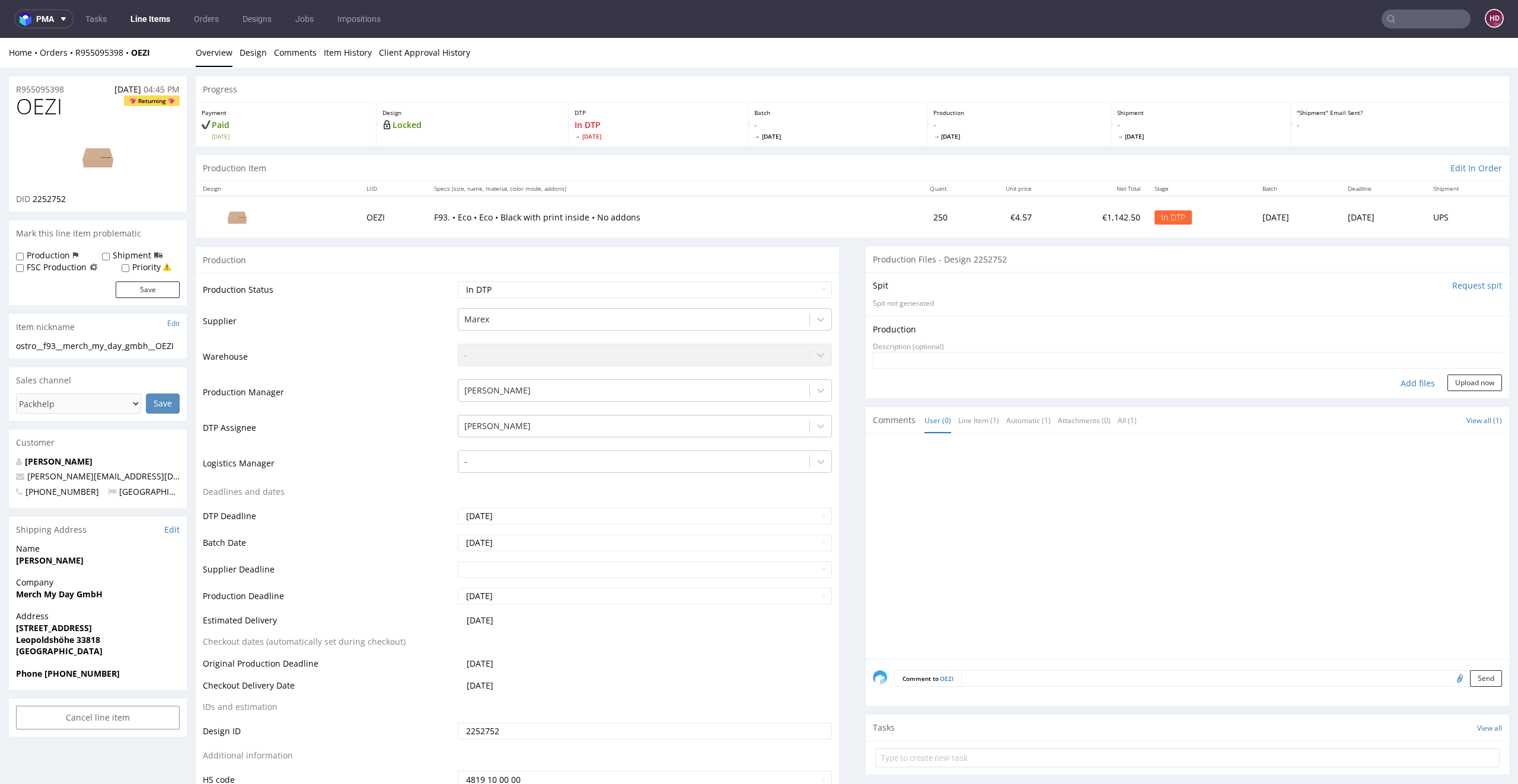
click at [1391, 378] on div "Add files" at bounding box center [1417, 383] width 59 height 18
type input "C:\fakepath\ostro__f93__merch_my_day_gmbh__OEZI__d2252752__oR955095398__inside.…"
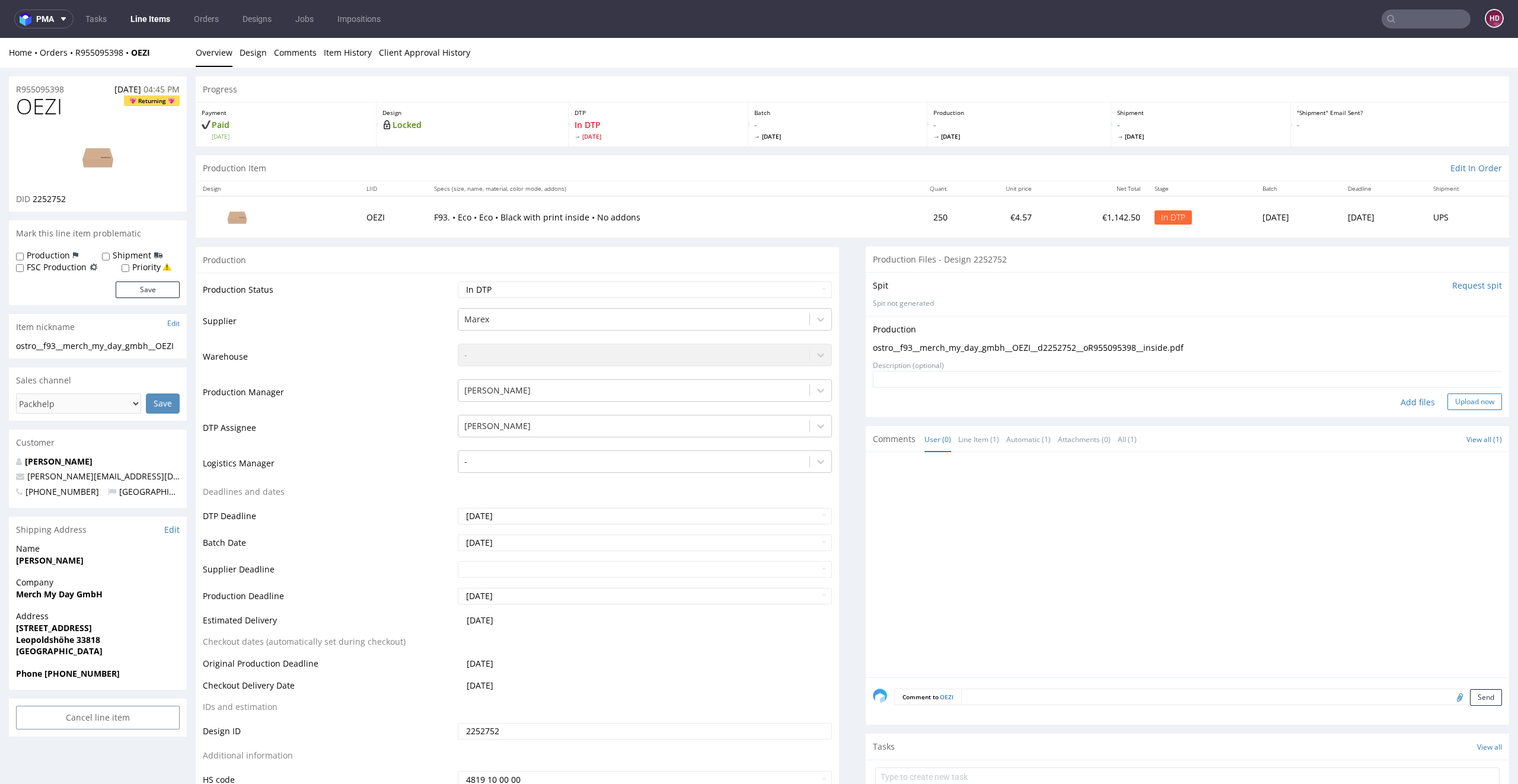
click at [1447, 408] on button "Upload now" at bounding box center [1475, 401] width 54 height 16
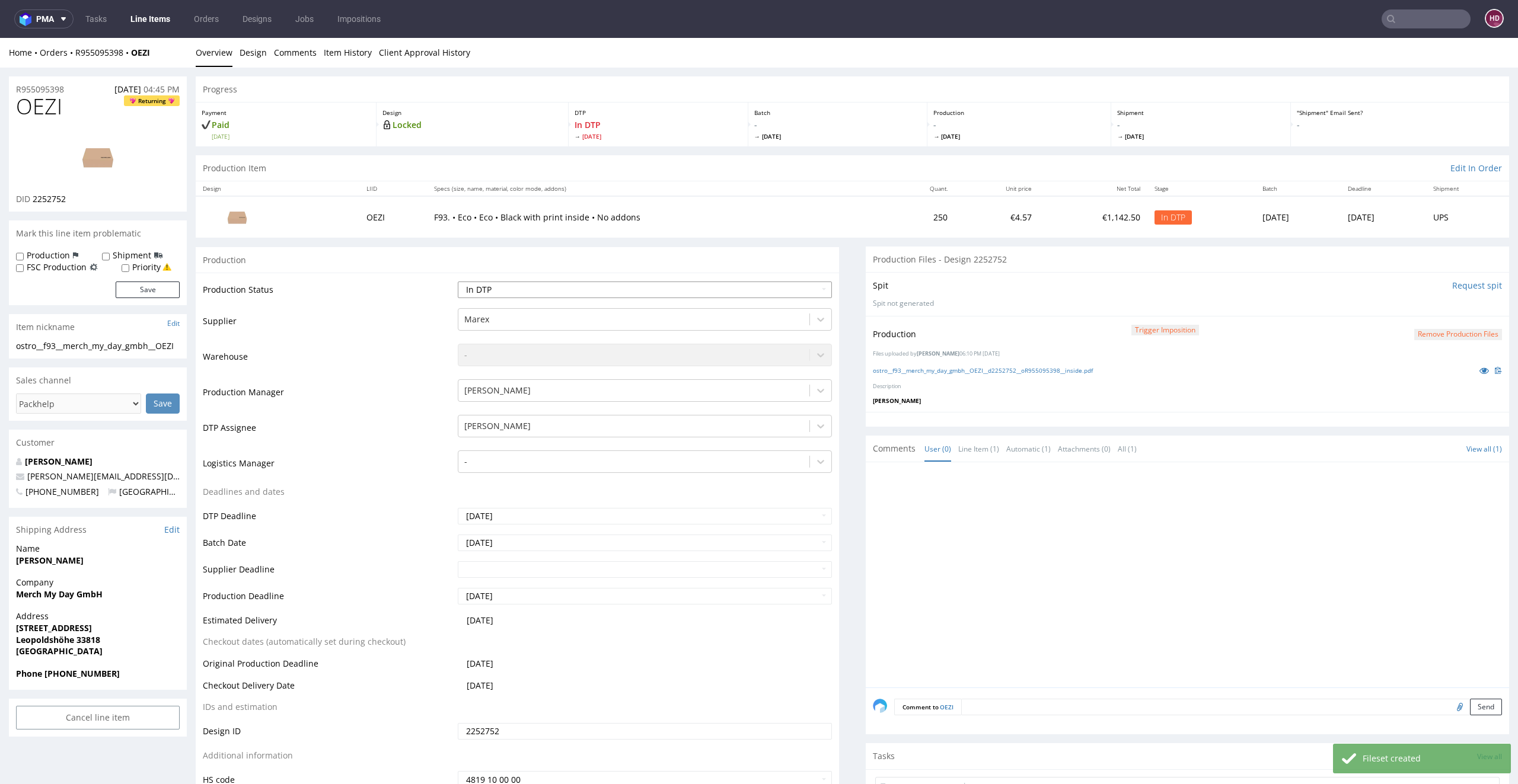
click at [597, 297] on select "Waiting for Artwork Waiting for Diecut Waiting for Mockup Waiting for DTP Waiti…" at bounding box center [645, 290] width 375 height 16
select select "dtp_production_ready"
click at [457, 281] on select "Waiting for Artwork Waiting for Diecut Waiting for Mockup Waiting for DTP Waiti…" at bounding box center [645, 290] width 375 height 16
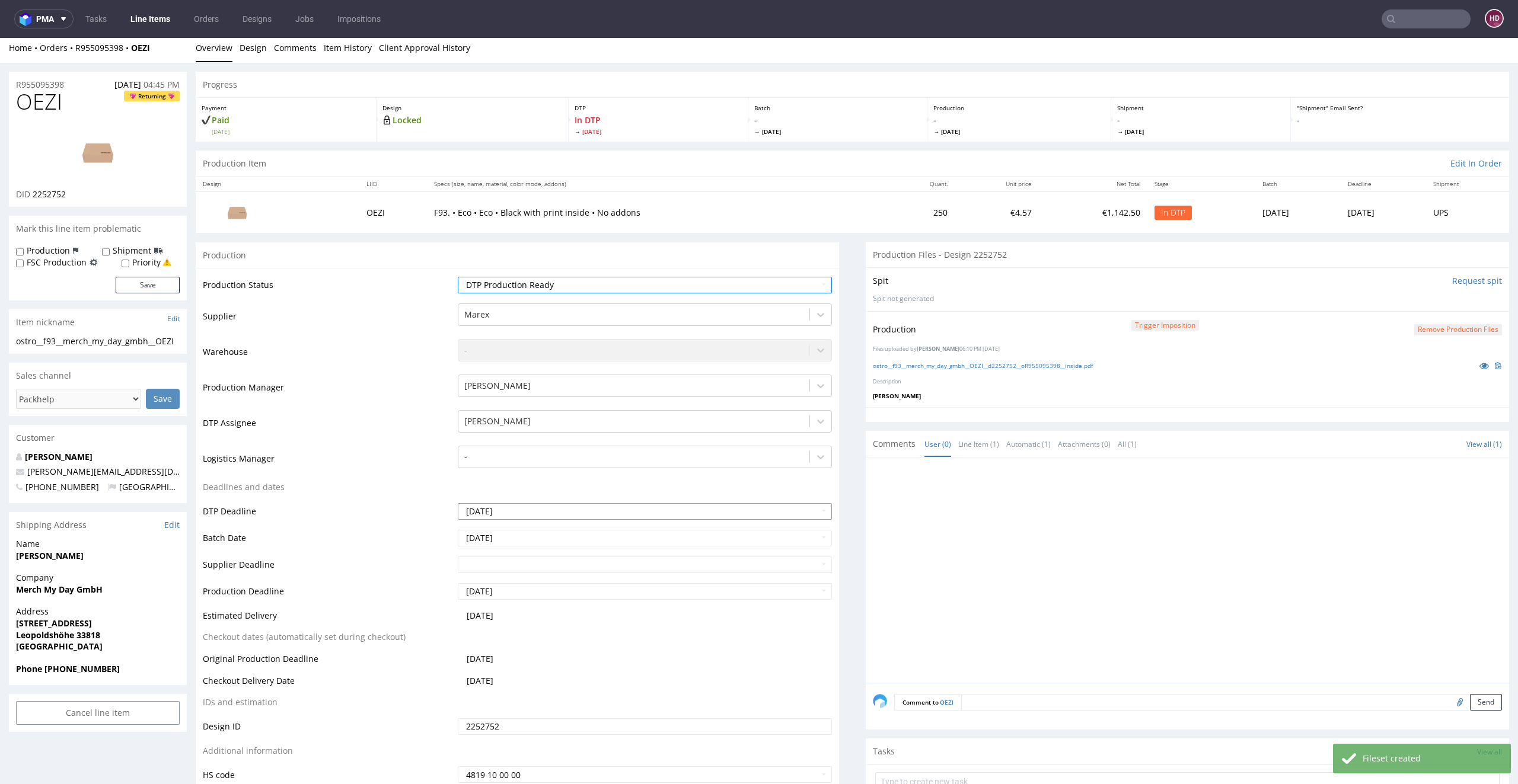
scroll to position [258, 0]
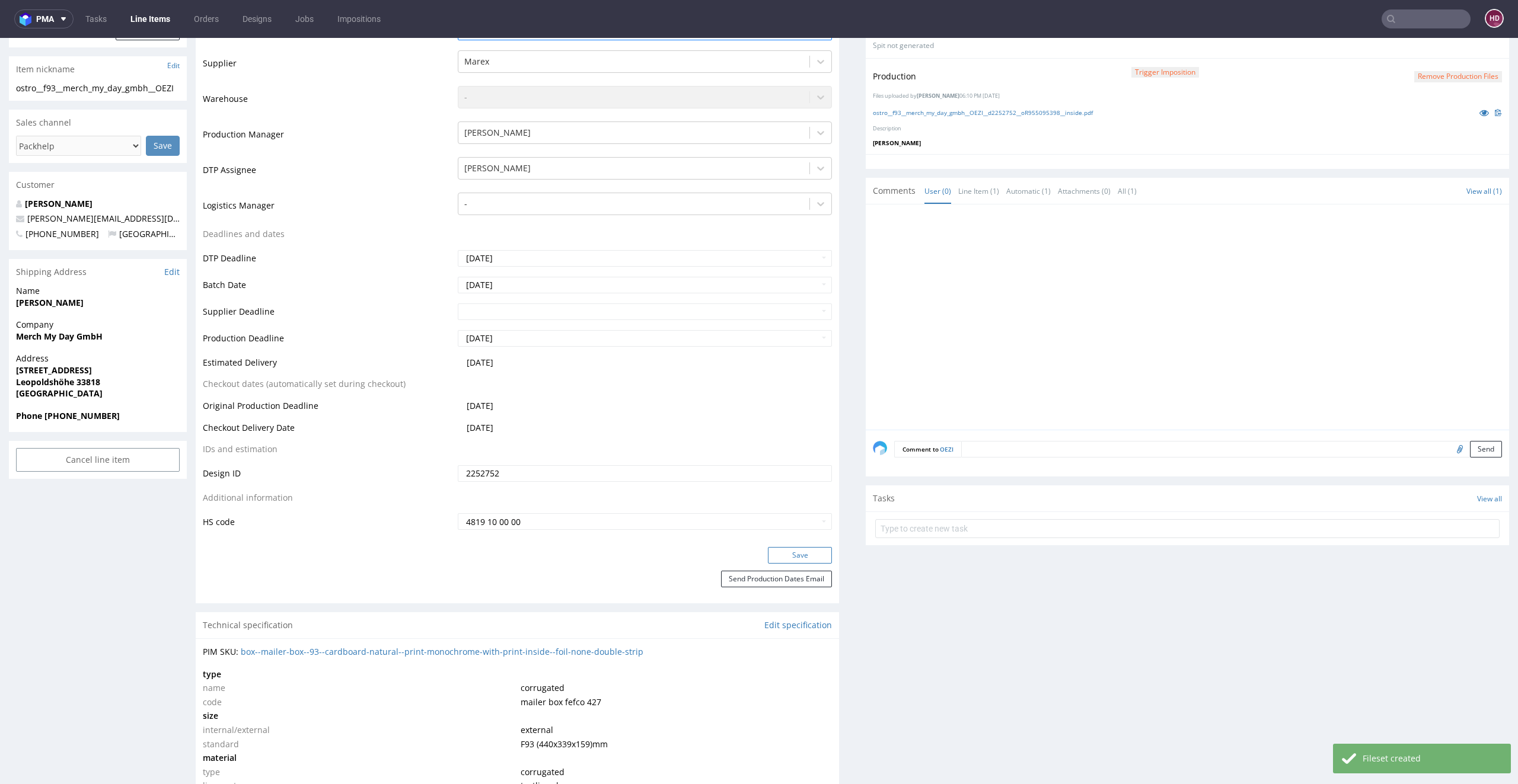
click at [781, 557] on button "Save" at bounding box center [799, 555] width 64 height 16
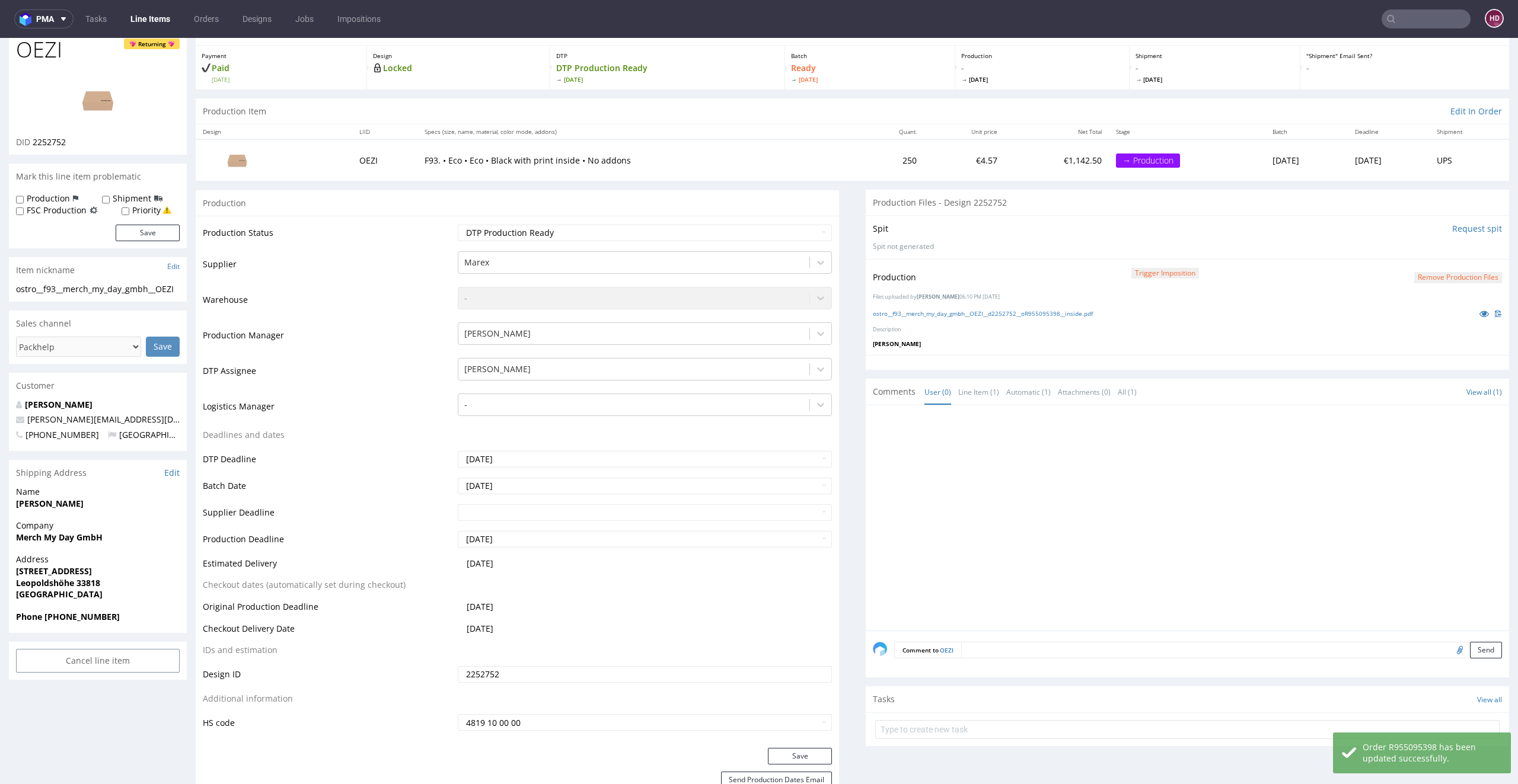
scroll to position [12, 0]
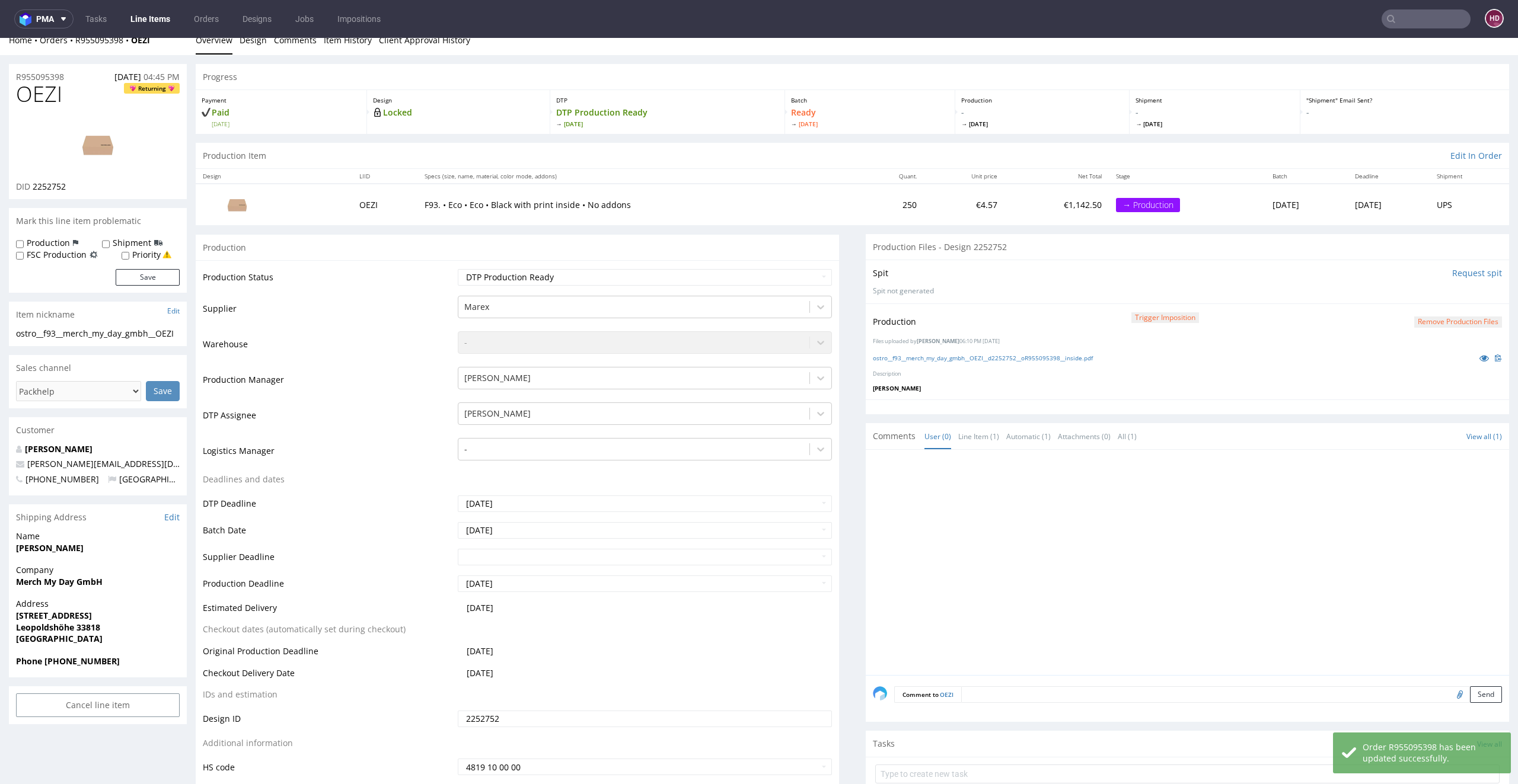
click at [1414, 317] on button "Remove production files" at bounding box center [1458, 322] width 88 height 12
click at [1408, 298] on link "Yes" at bounding box center [1415, 294] width 34 height 18
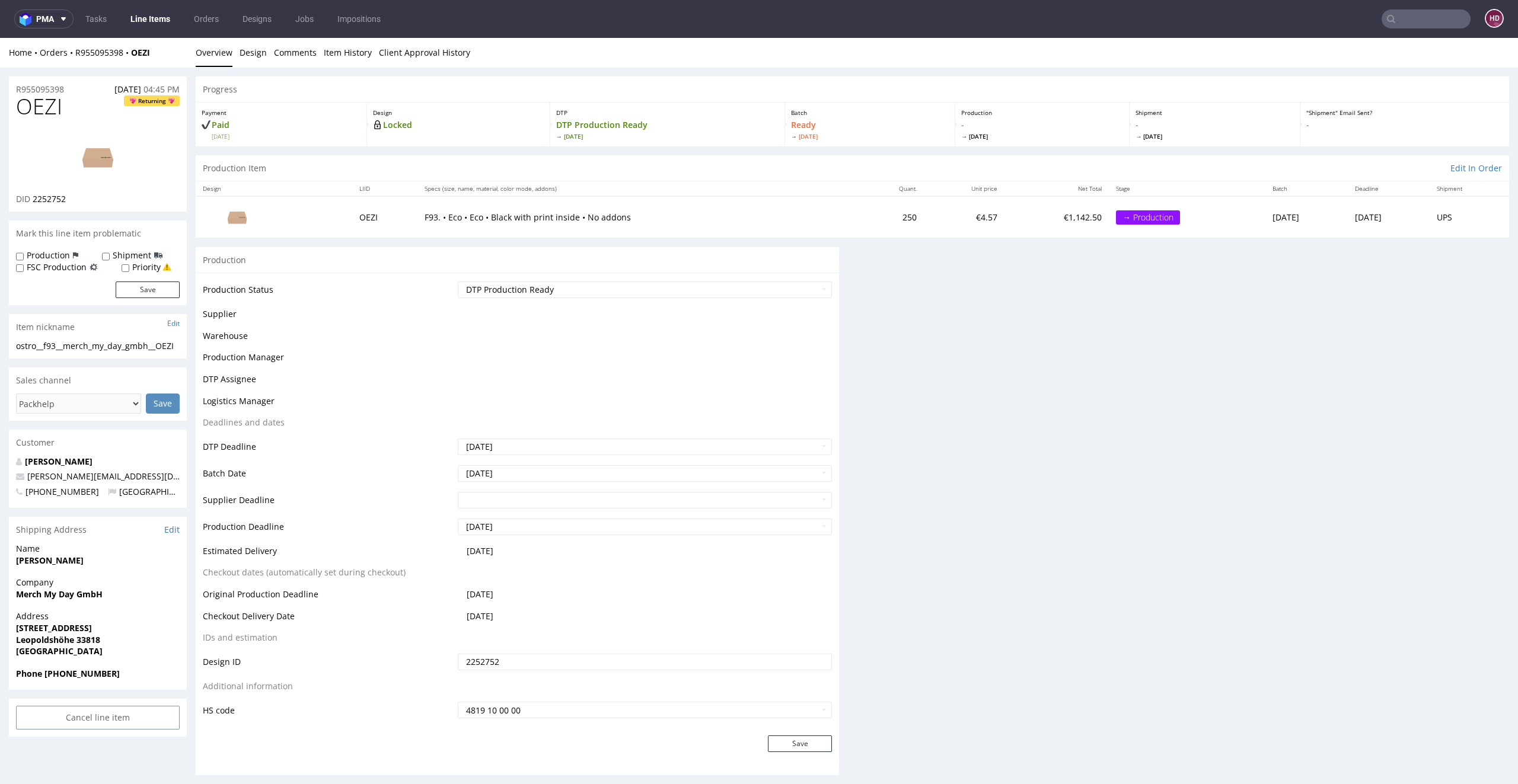
scroll to position [0, 0]
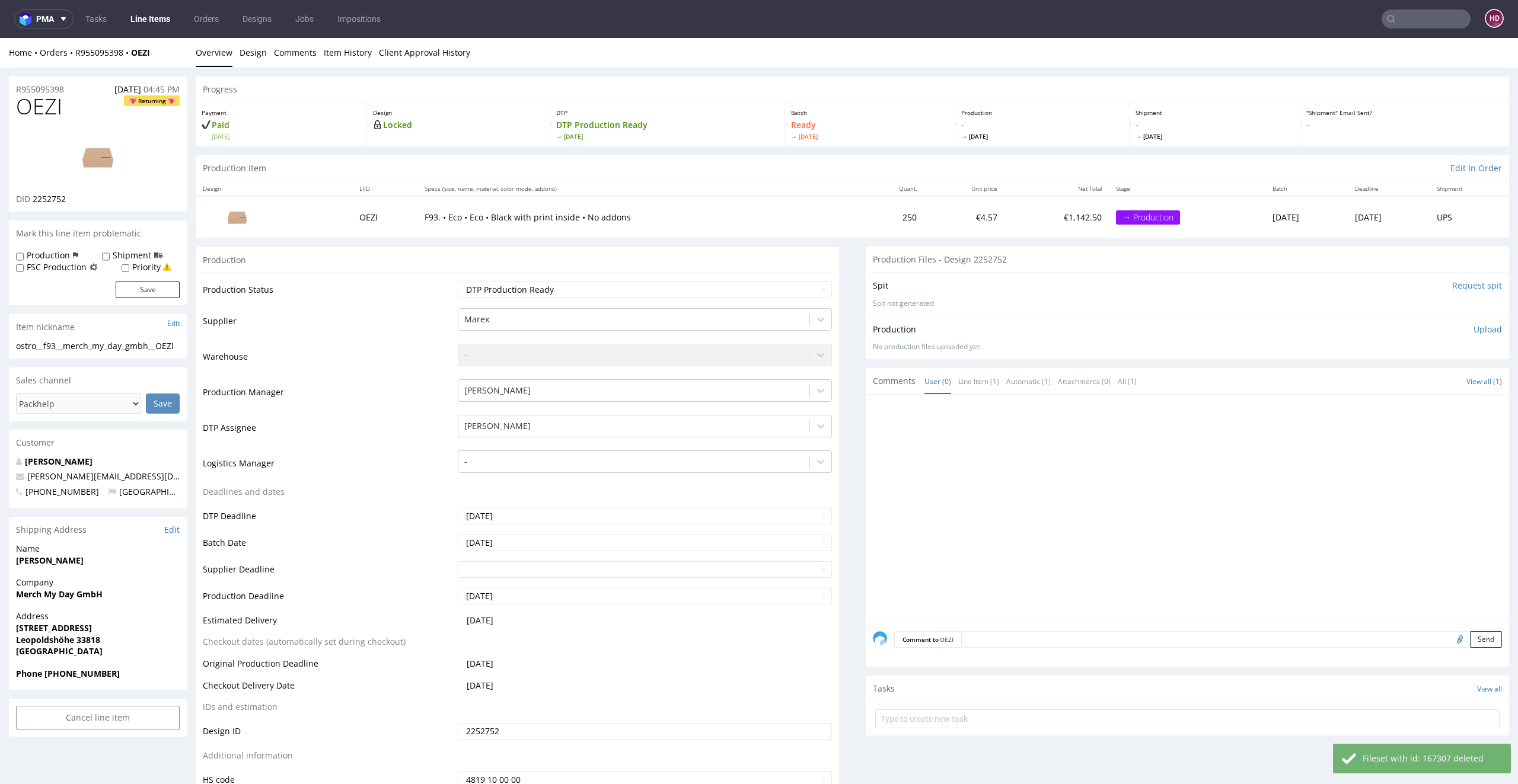
click at [1473, 328] on p "Upload" at bounding box center [1487, 329] width 29 height 12
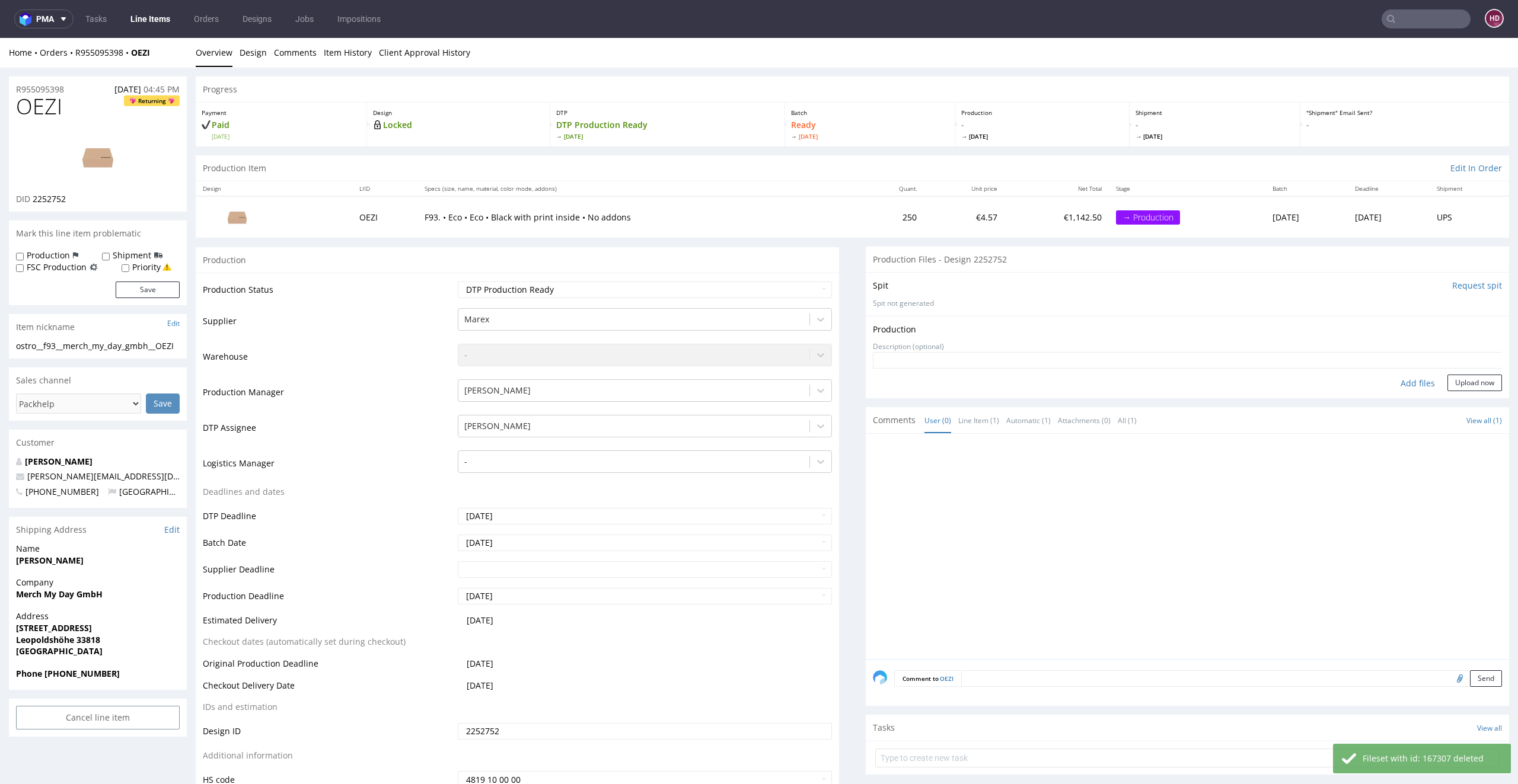
click at [1401, 379] on div "Add files" at bounding box center [1417, 383] width 59 height 18
type input "C:\fakepath\ostro__f93__merch_my_day_gmbh__OEZI__d2252752__oR955095398__outside…"
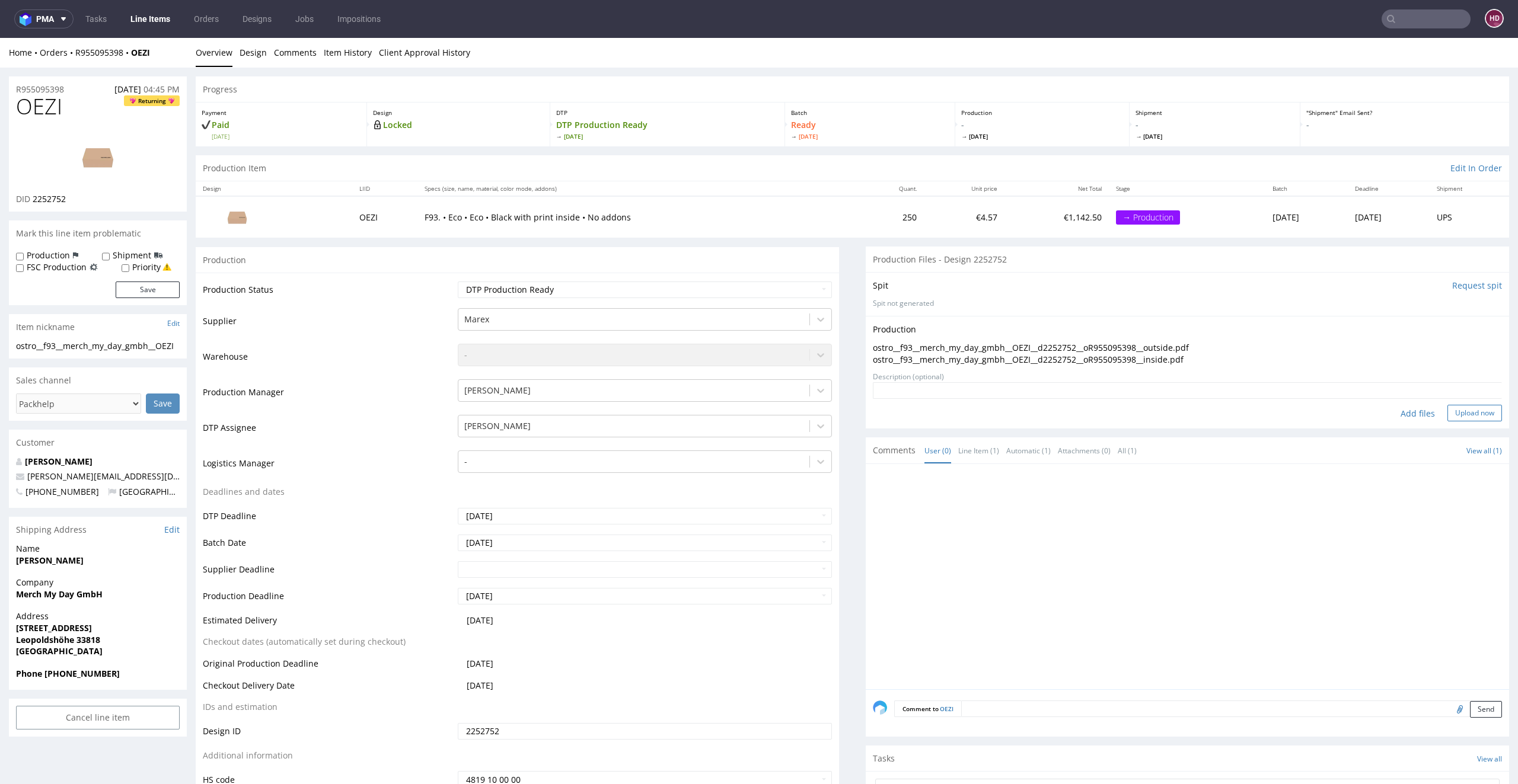
click at [1450, 414] on button "Upload now" at bounding box center [1475, 413] width 54 height 16
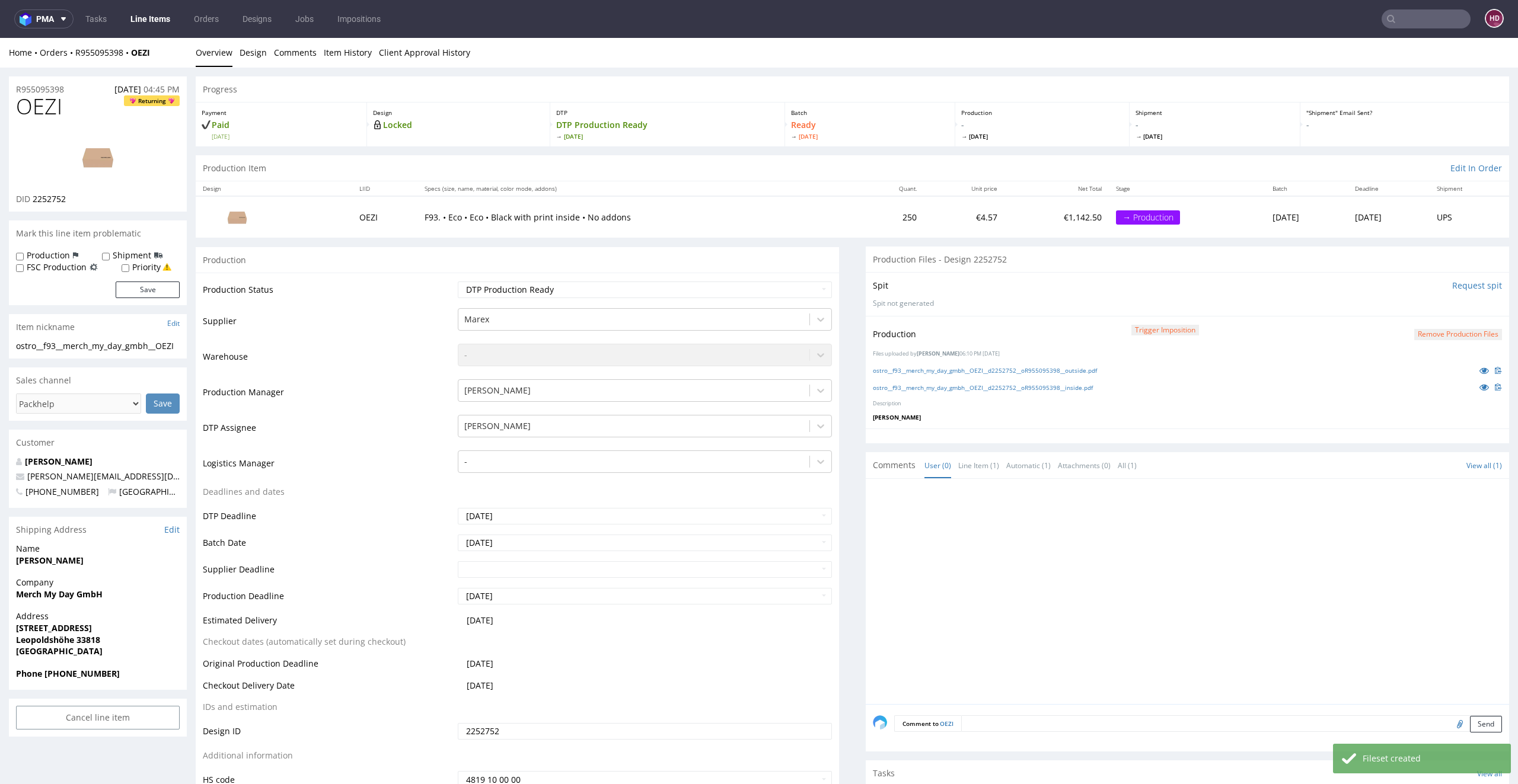
click at [155, 22] on link "Line Items" at bounding box center [151, 19] width 54 height 19
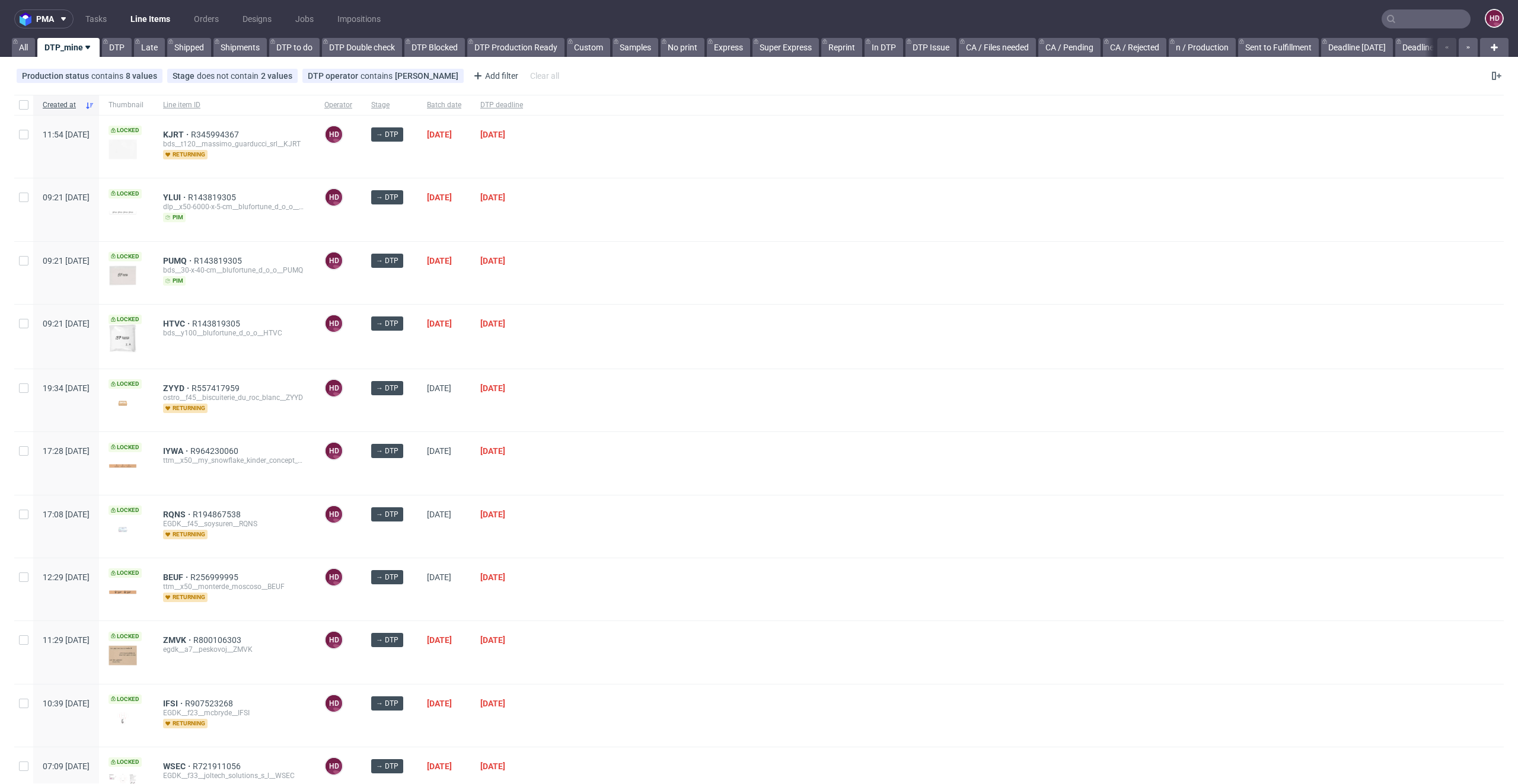
click at [541, 93] on div "Created at Thumbnail Line item ID Operator Stage Batch date DTP deadline 11:54 …" at bounding box center [759, 780] width 1518 height 1379
click at [523, 101] on span "DTP deadline" at bounding box center [501, 105] width 43 height 10
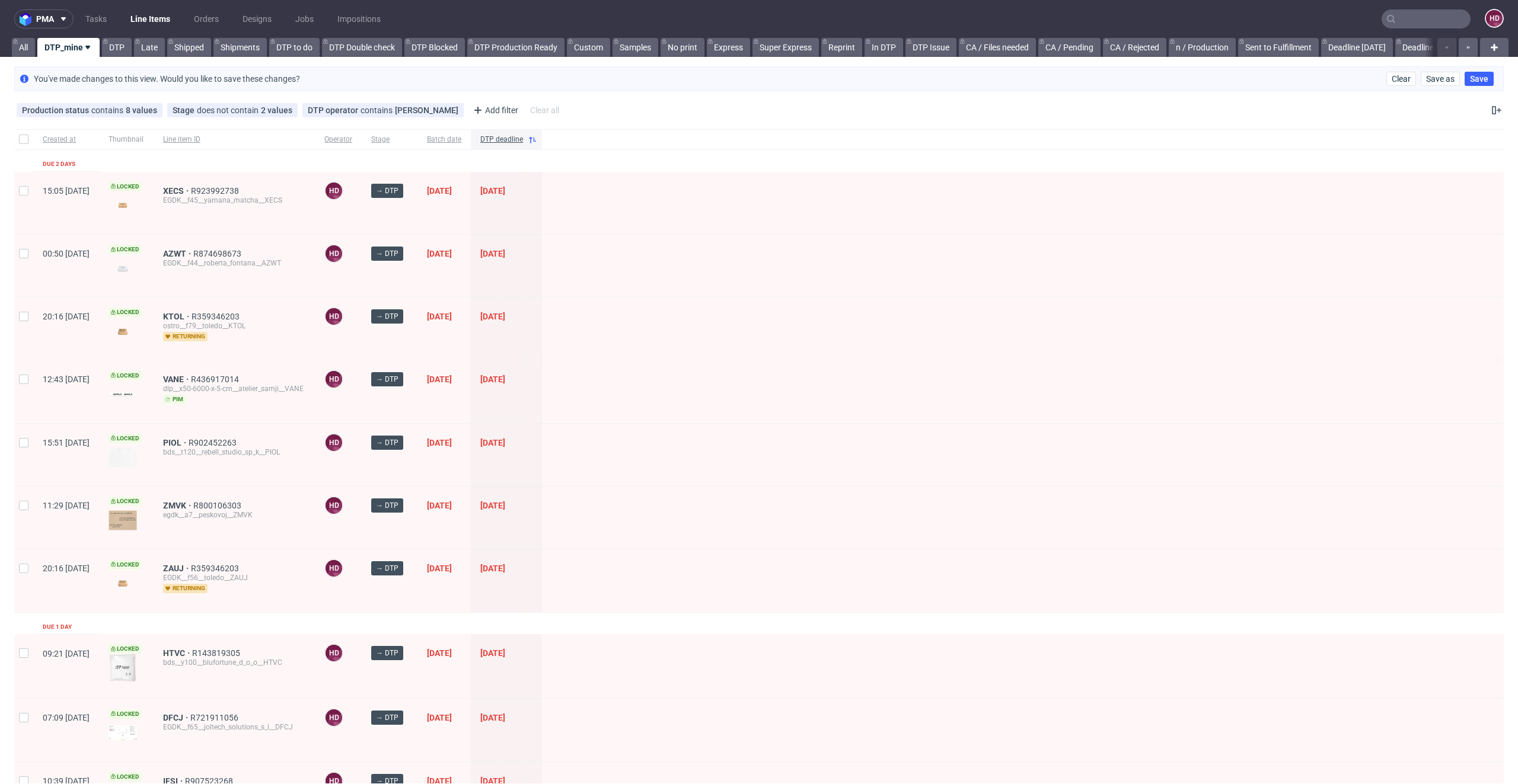
scroll to position [3, 0]
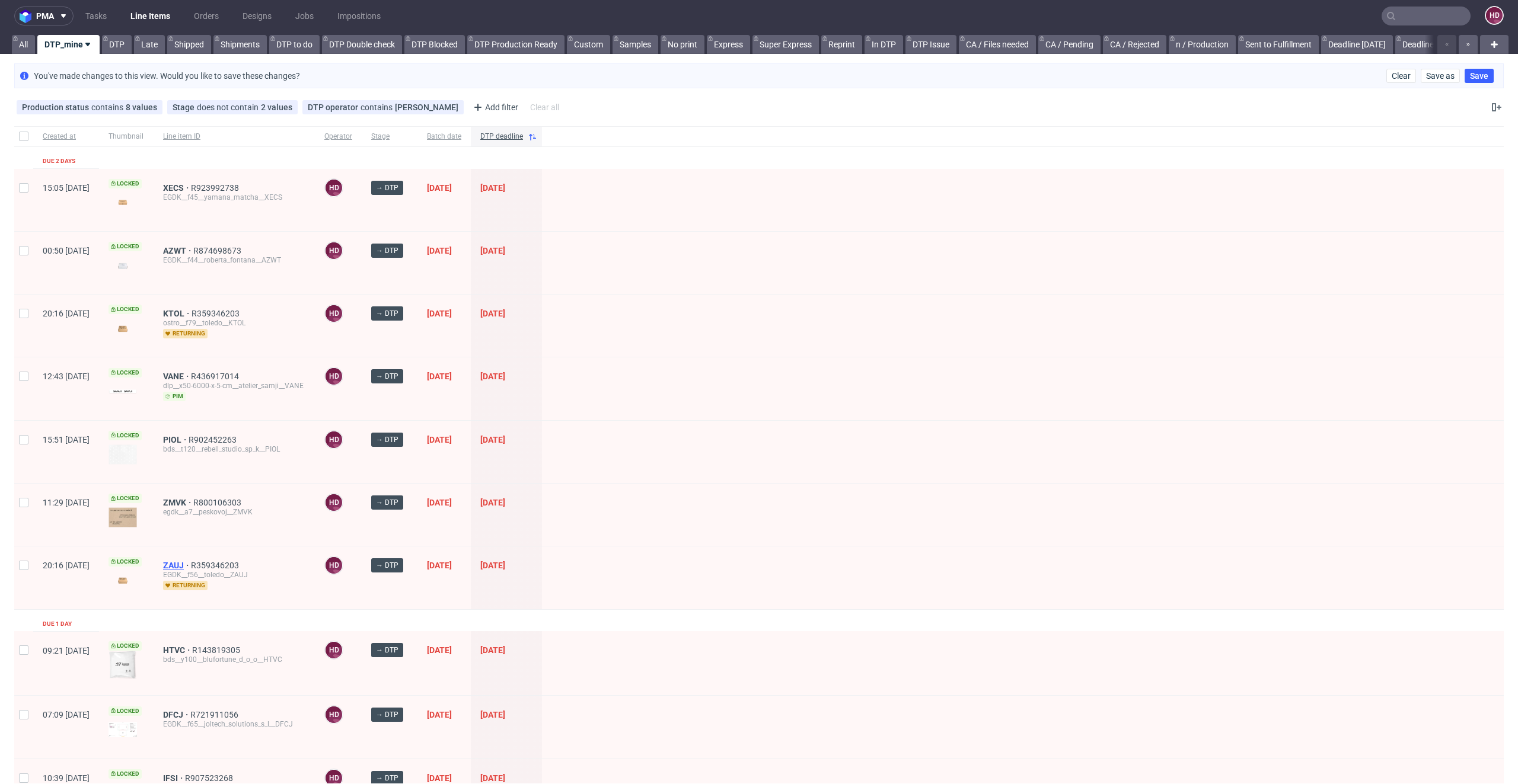
click at [191, 560] on span "ZAUJ" at bounding box center [176, 565] width 28 height 9
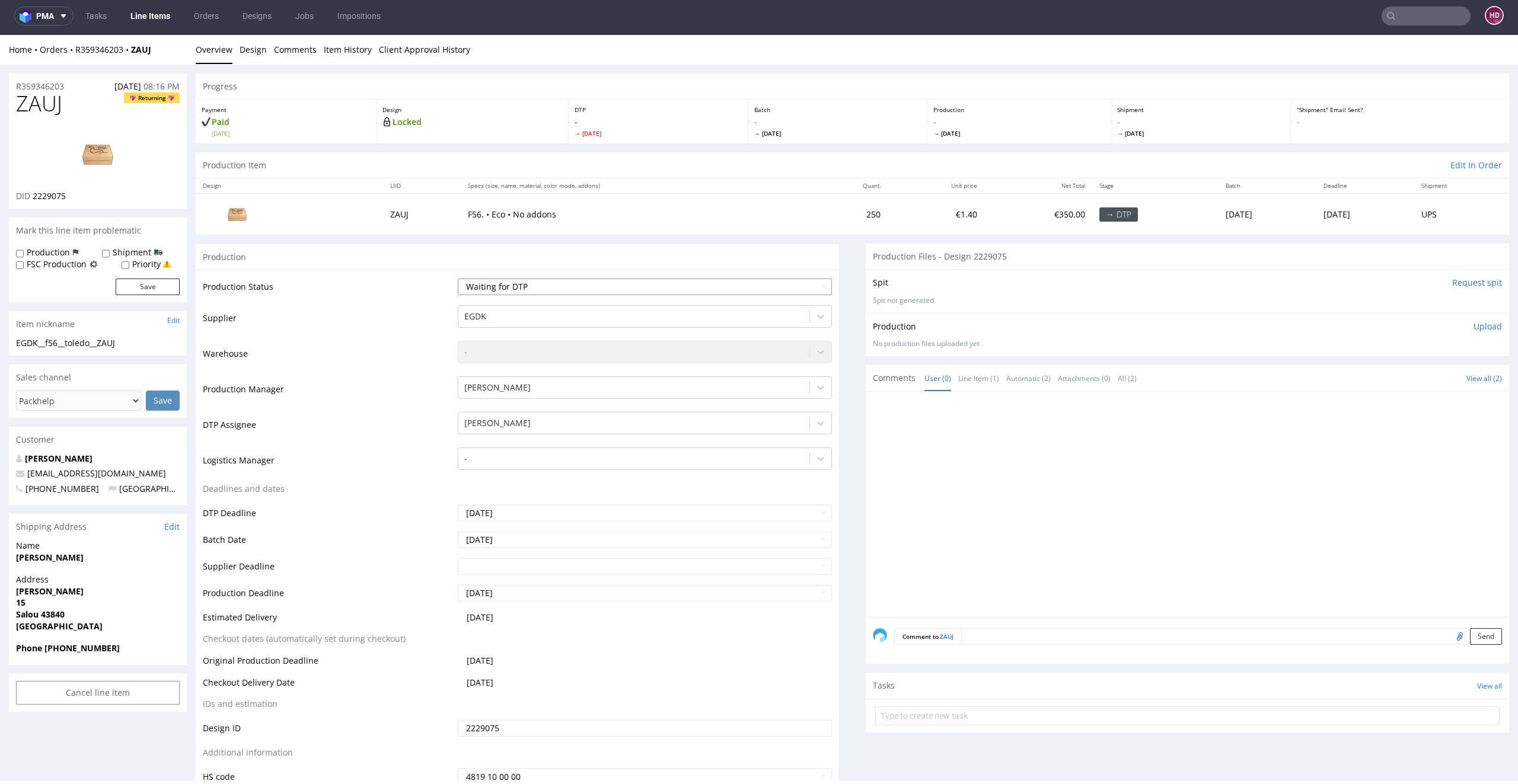
click at [520, 288] on select "Waiting for Artwork Waiting for Diecut Waiting for Mockup Waiting for DTP Waiti…" at bounding box center [645, 287] width 375 height 16
select select "dtp_in_process"
click at [457, 279] on select "Waiting for Artwork Waiting for Diecut Waiting for Mockup Waiting for DTP Waiti…" at bounding box center [645, 287] width 375 height 16
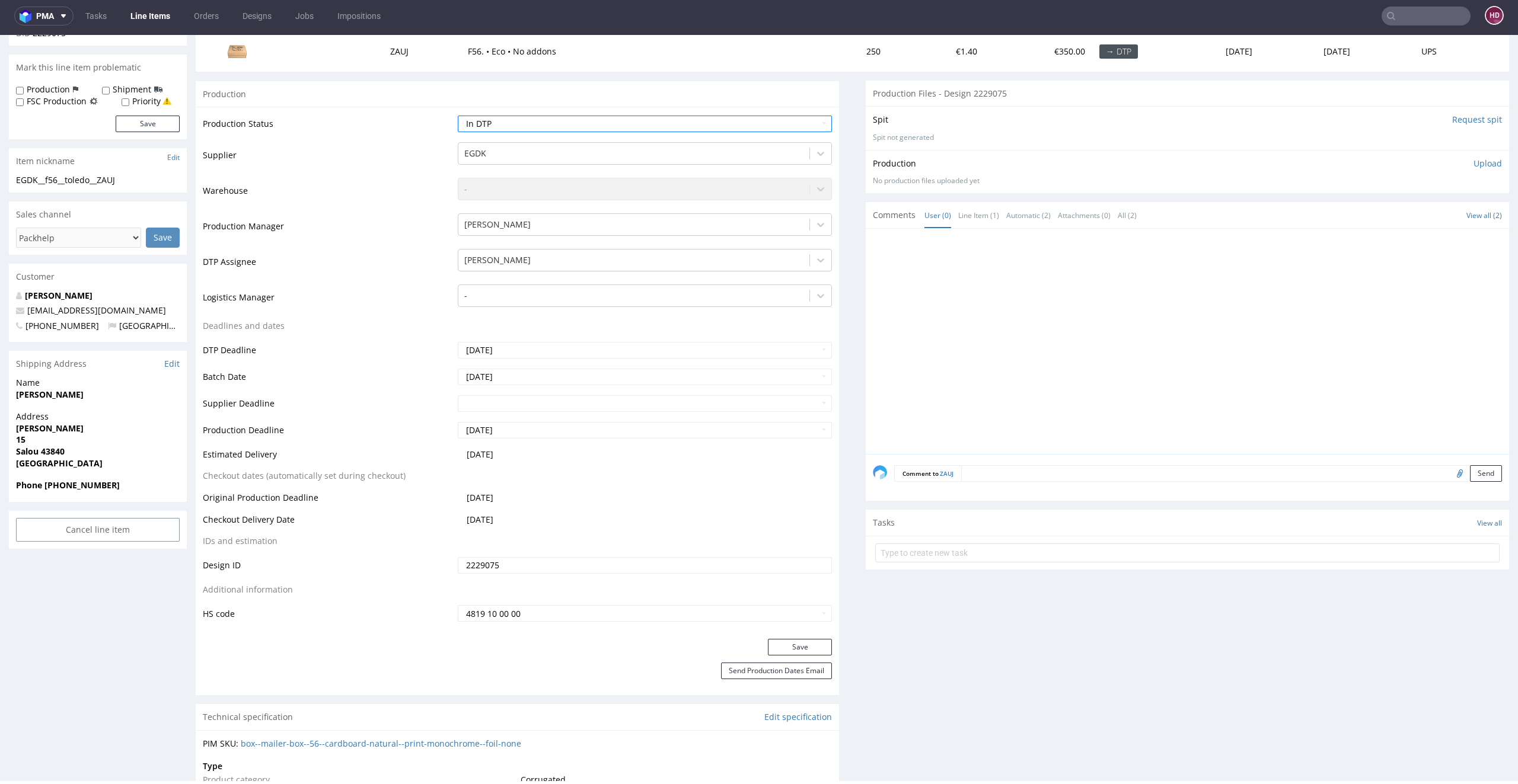
scroll to position [208, 0]
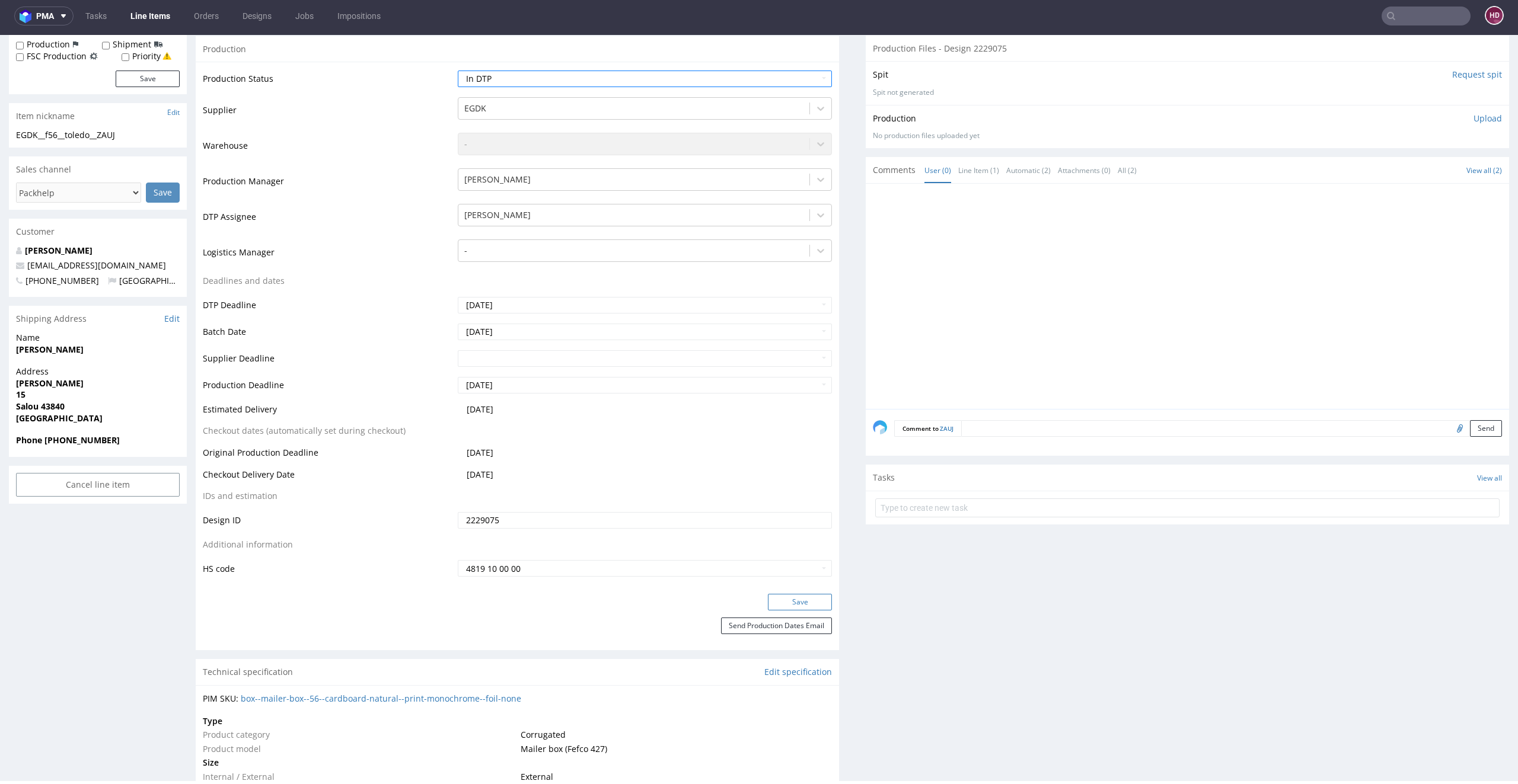
click at [777, 595] on button "Save" at bounding box center [799, 602] width 64 height 16
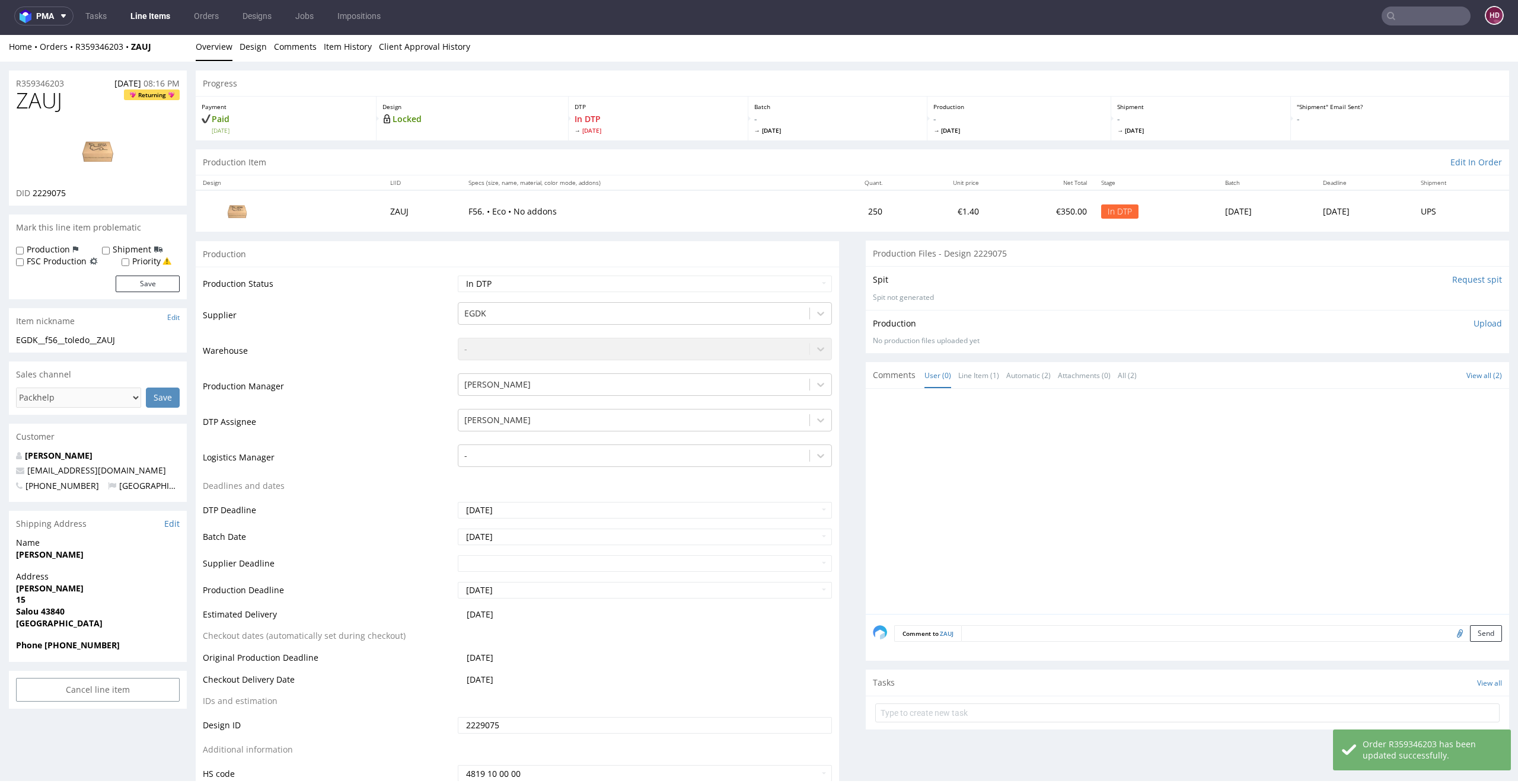
scroll to position [0, 0]
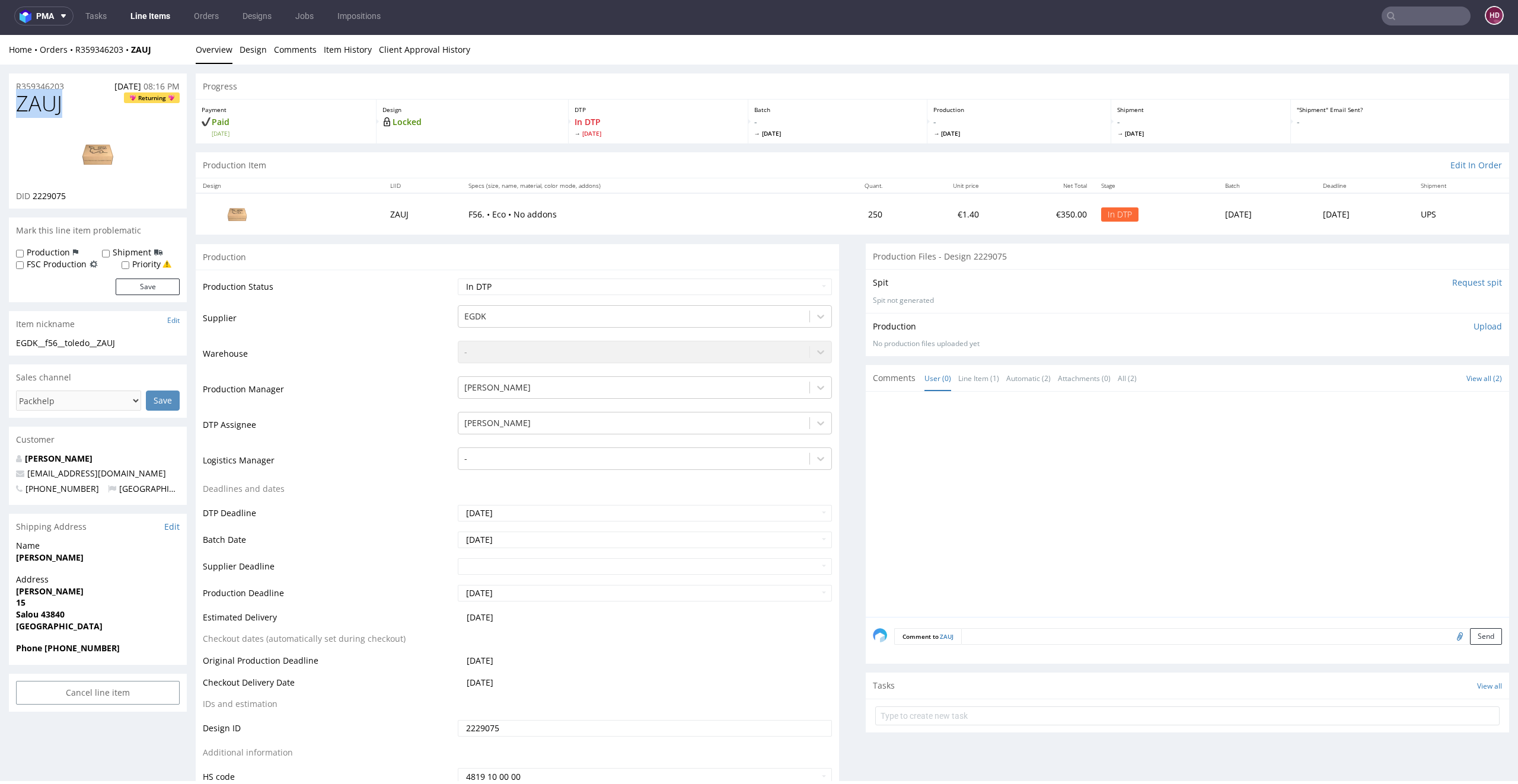
drag, startPoint x: 72, startPoint y: 103, endPoint x: 0, endPoint y: 99, distance: 72.1
copy span "ZAUJ"
drag, startPoint x: 87, startPoint y: 193, endPoint x: 33, endPoint y: 197, distance: 54.1
click at [33, 197] on div "DID 2229075" at bounding box center [98, 195] width 164 height 12
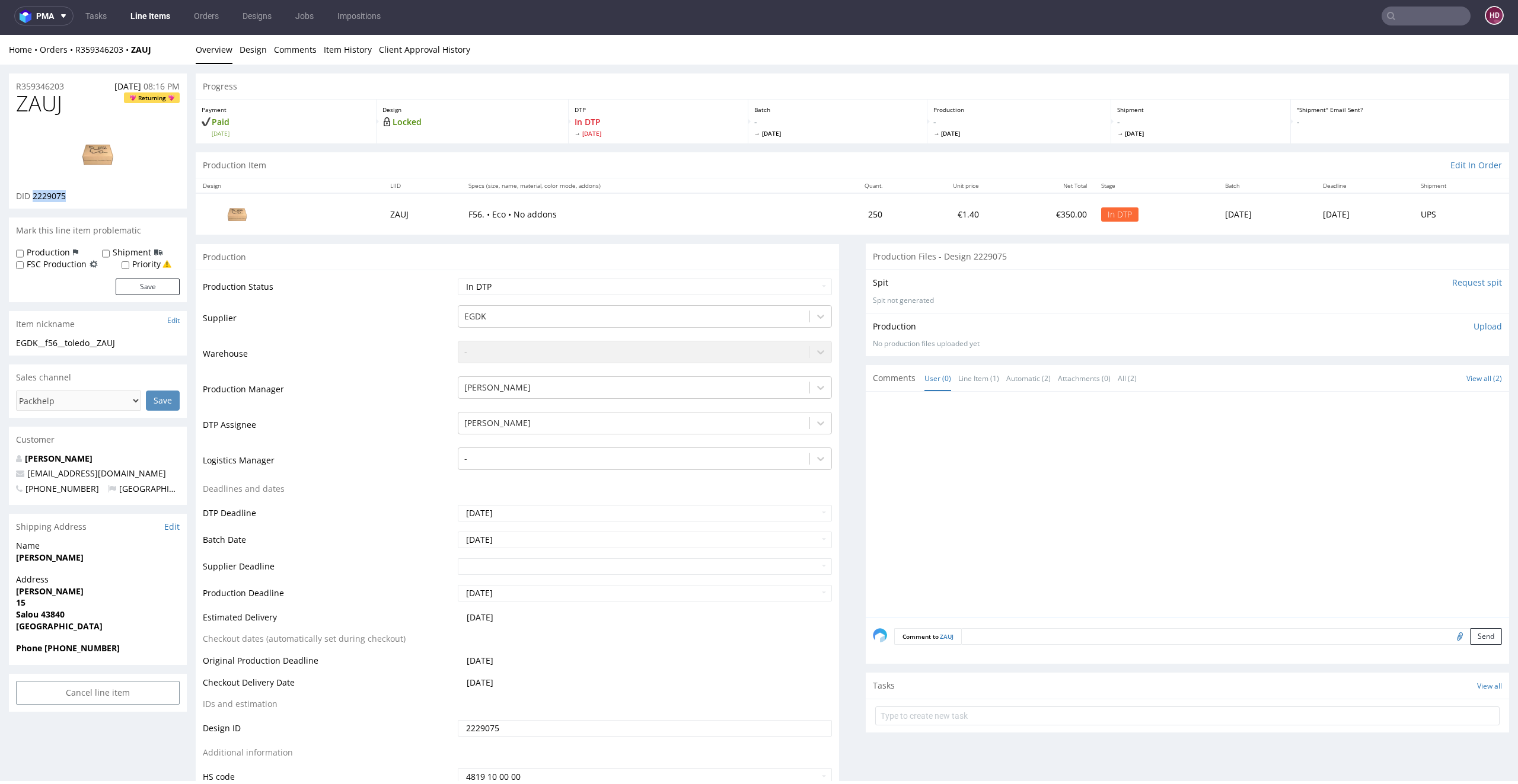
copy span "2229075"
click at [81, 154] on img at bounding box center [98, 154] width 95 height 54
click at [102, 107] on h1 "ZAUJ Returning" at bounding box center [98, 103] width 164 height 24
drag, startPoint x: 91, startPoint y: 107, endPoint x: 0, endPoint y: 107, distance: 91.0
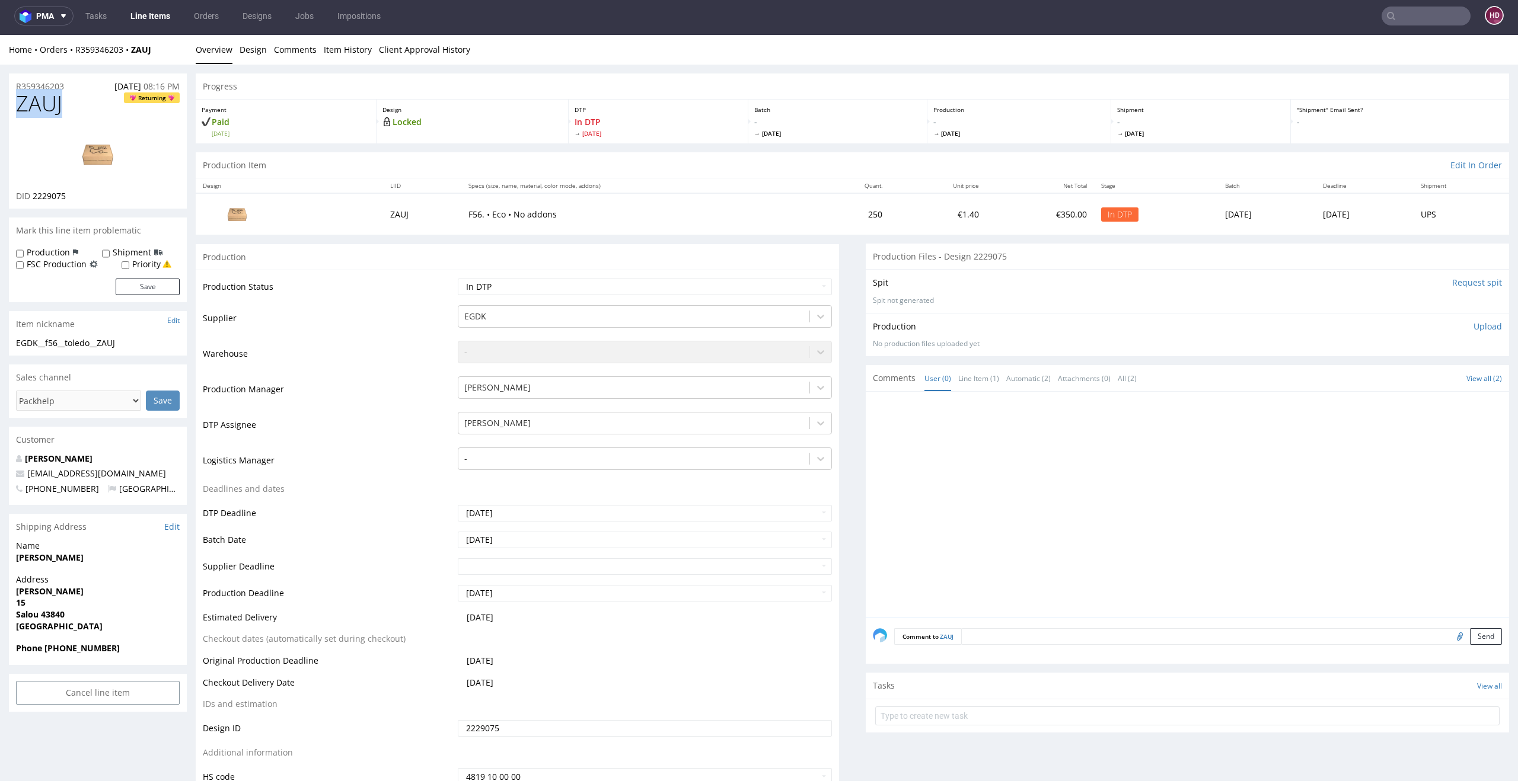
copy span "ZAUJ"
click at [130, 339] on div "EGDK__f56__toledo__ZAUJ" at bounding box center [98, 342] width 164 height 12
drag, startPoint x: 130, startPoint y: 339, endPoint x: 14, endPoint y: 345, distance: 116.2
click at [14, 345] on div "EGDK__f56__toledo__ZAUJ EGDK__f56 __toledo__ZAUJ Update" at bounding box center [98, 347] width 178 height 19
click at [74, 85] on div "R359346203 [DATE] 08:16 PM" at bounding box center [98, 83] width 178 height 19
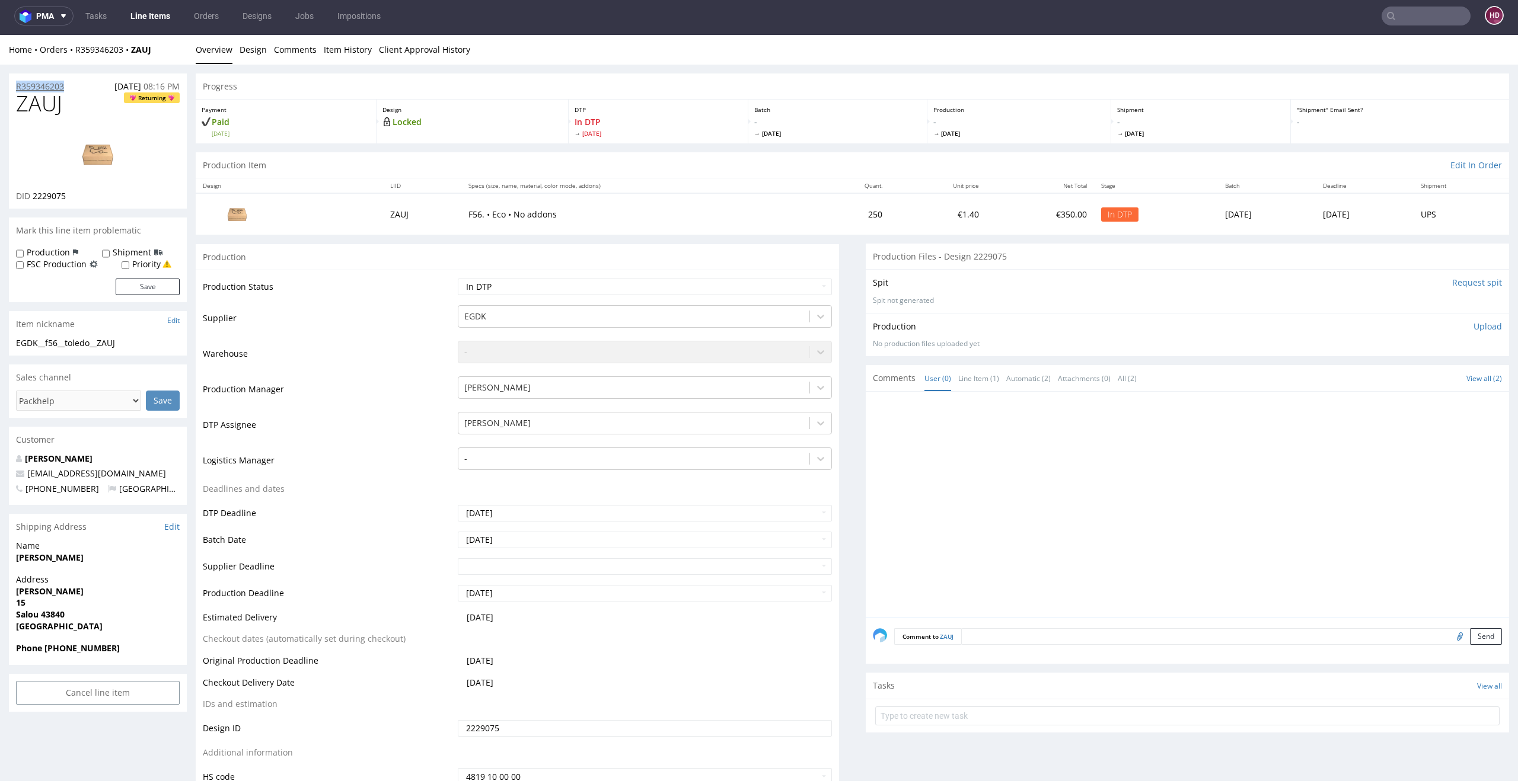
drag, startPoint x: 74, startPoint y: 85, endPoint x: 20, endPoint y: 82, distance: 54.1
click at [20, 82] on div "R359346203 [DATE] 08:16 PM" at bounding box center [98, 83] width 178 height 19
drag, startPoint x: 78, startPoint y: 199, endPoint x: 32, endPoint y: 195, distance: 46.2
click at [32, 195] on div "DID 2229075" at bounding box center [98, 195] width 164 height 12
click at [96, 161] on img at bounding box center [98, 154] width 95 height 54
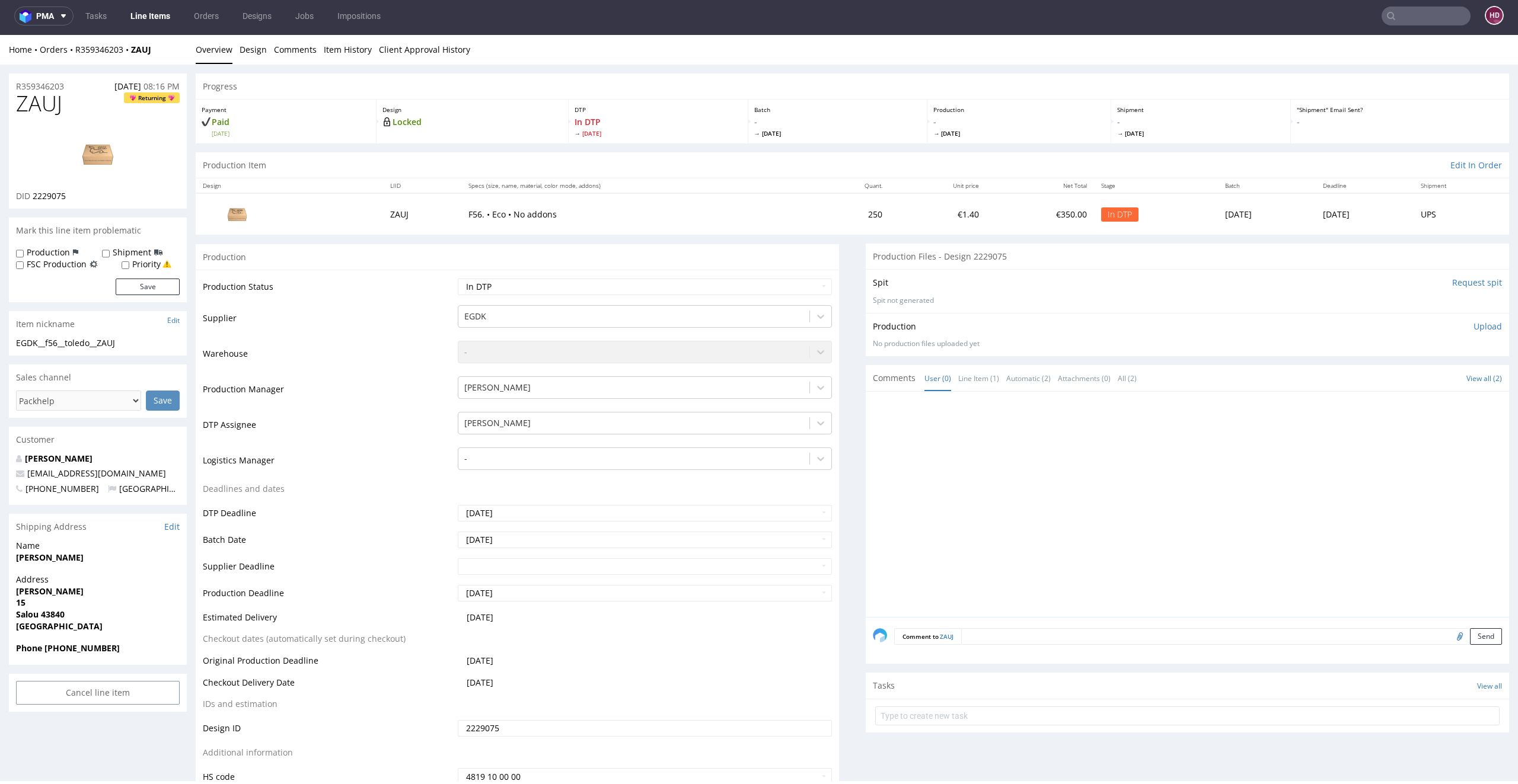
click at [1473, 325] on p "Upload" at bounding box center [1487, 326] width 29 height 12
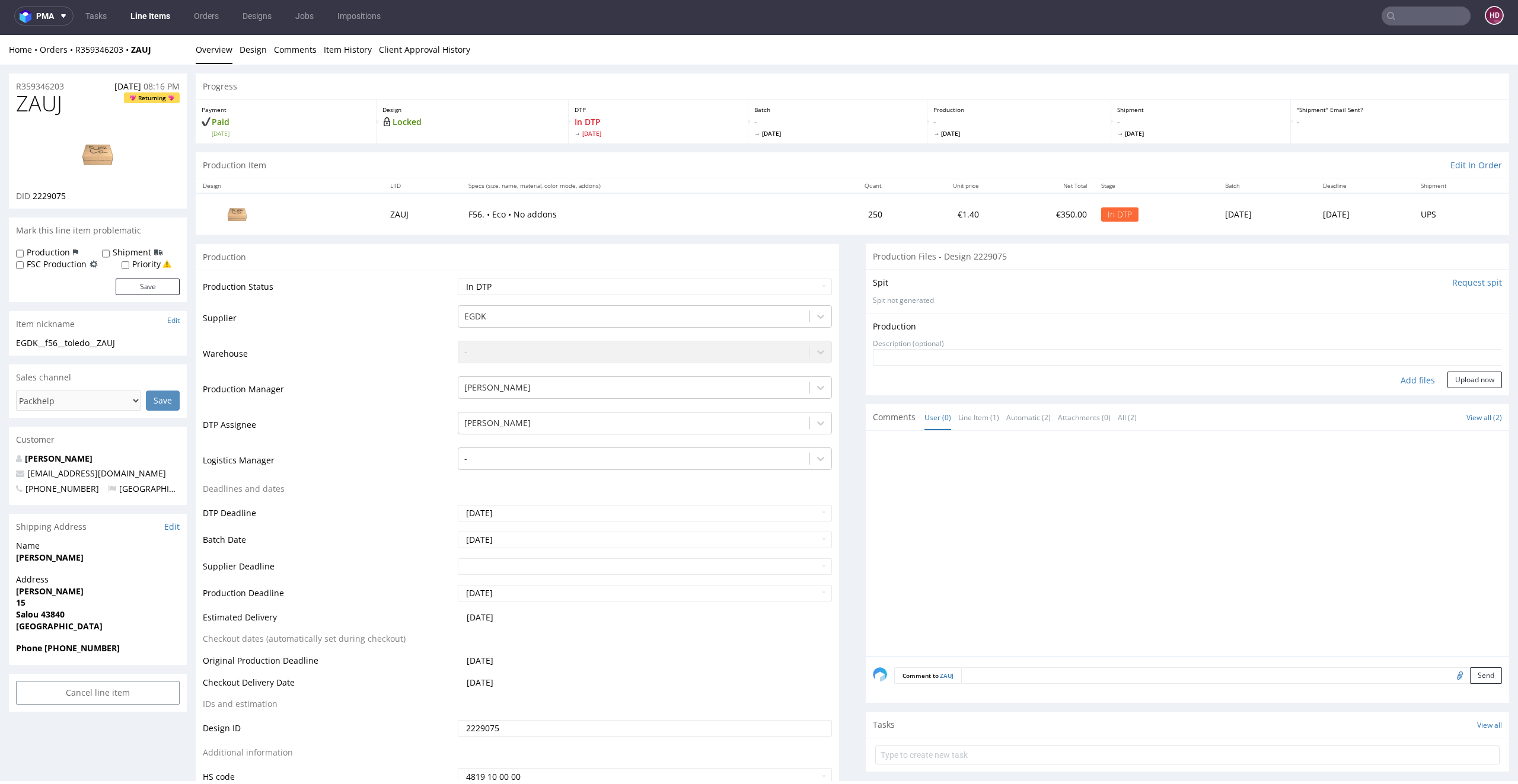
click at [1388, 381] on div "Add files" at bounding box center [1417, 380] width 59 height 18
type input "C:\fakepath\EGDK__f56__toledo__ZAUJ__d2229075__oR359346203.pdf"
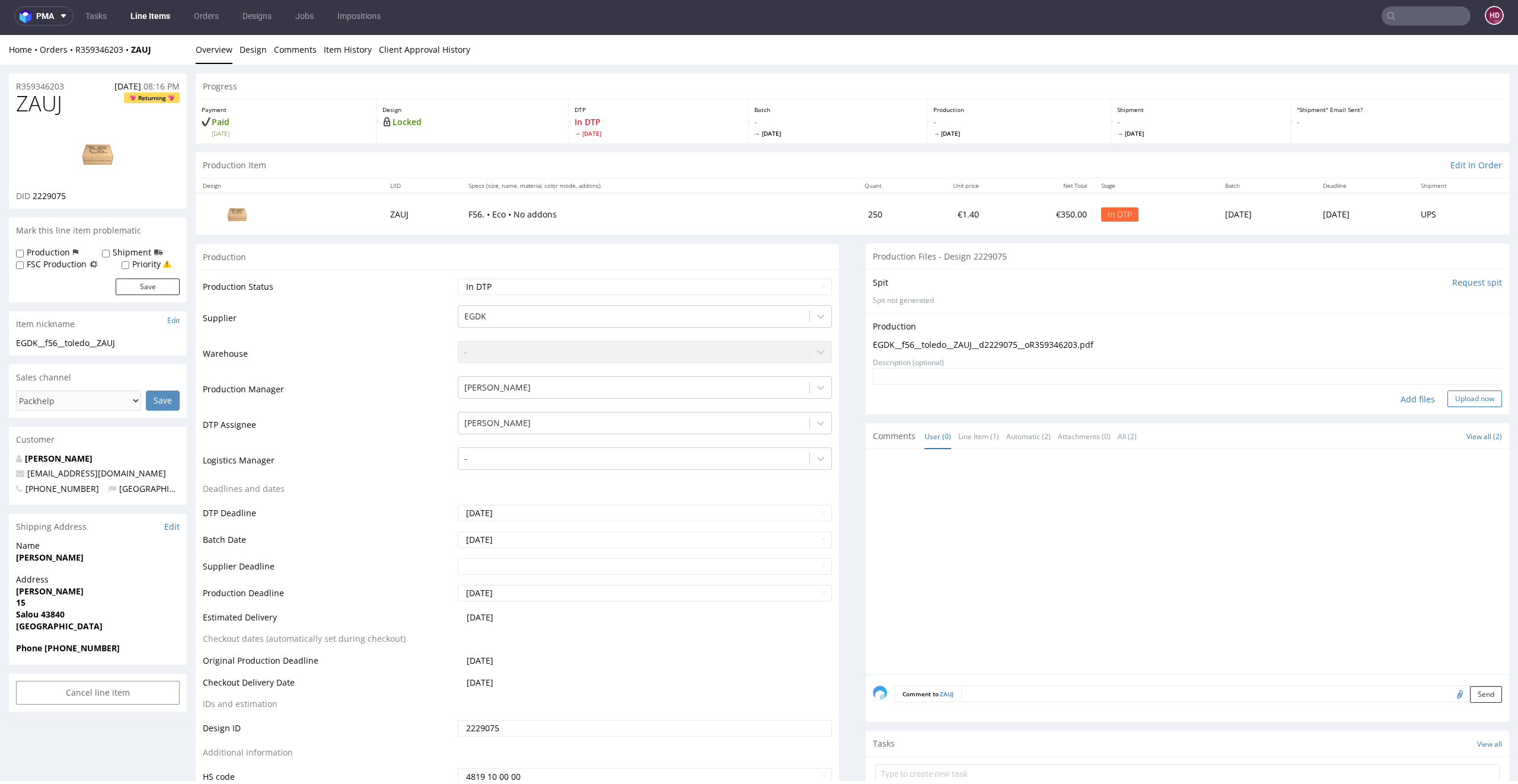
click at [1453, 399] on button "Upload now" at bounding box center [1475, 399] width 54 height 16
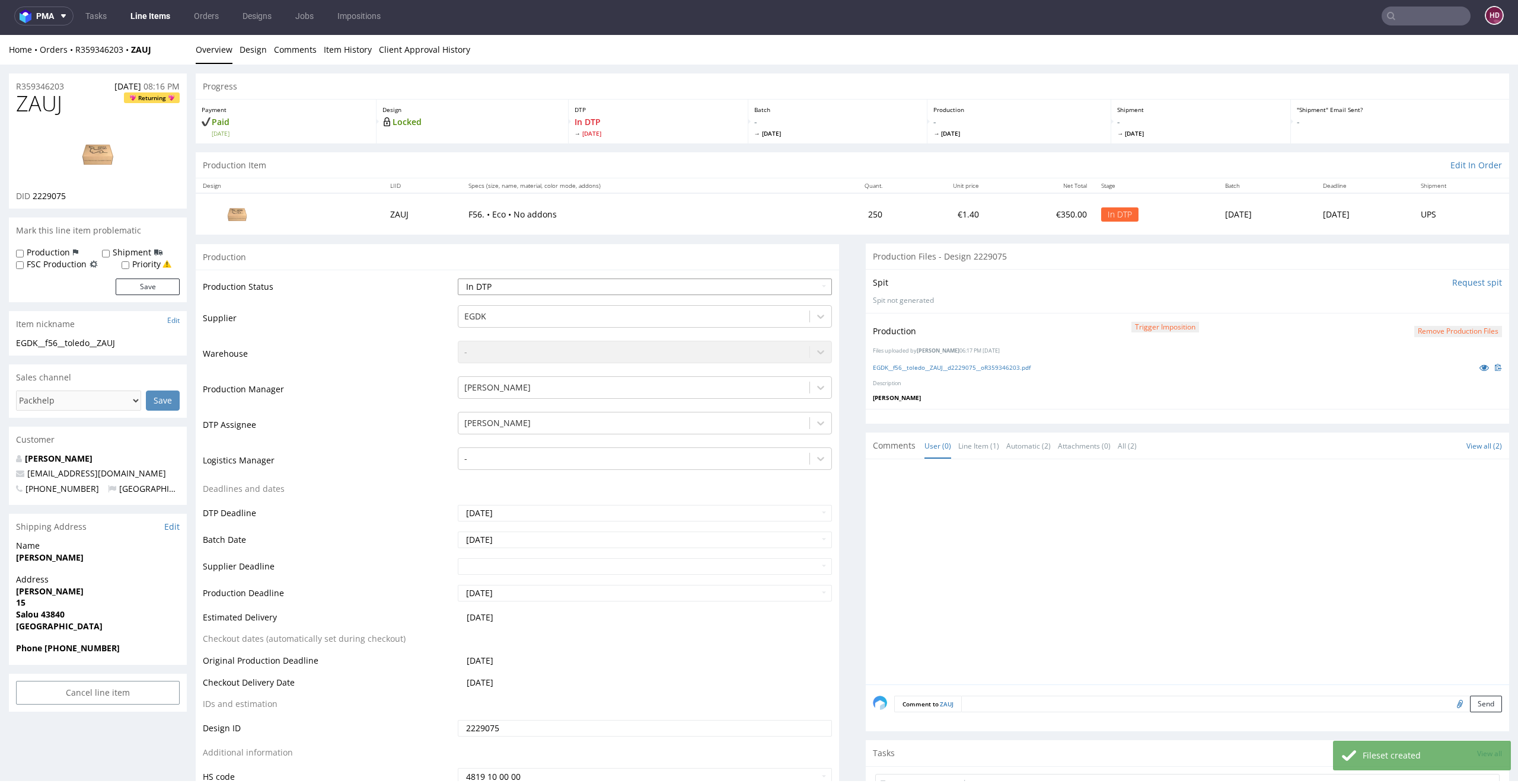
click at [529, 292] on select "Waiting for Artwork Waiting for Diecut Waiting for Mockup Waiting for DTP Waiti…" at bounding box center [645, 287] width 375 height 16
select select "dtp_production_ready"
click at [457, 279] on select "Waiting for Artwork Waiting for Diecut Waiting for Mockup Waiting for DTP Waiti…" at bounding box center [645, 287] width 375 height 16
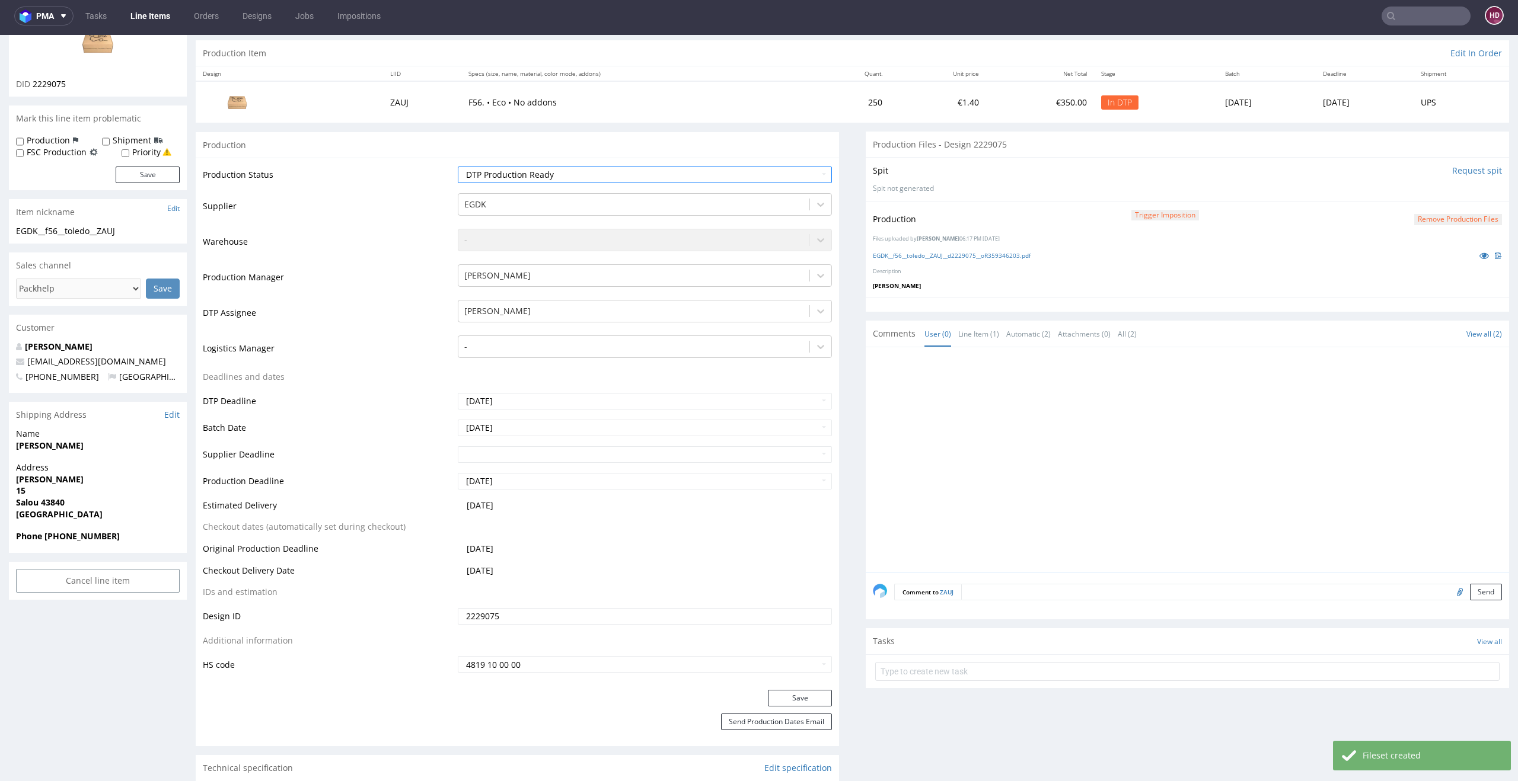
scroll to position [225, 0]
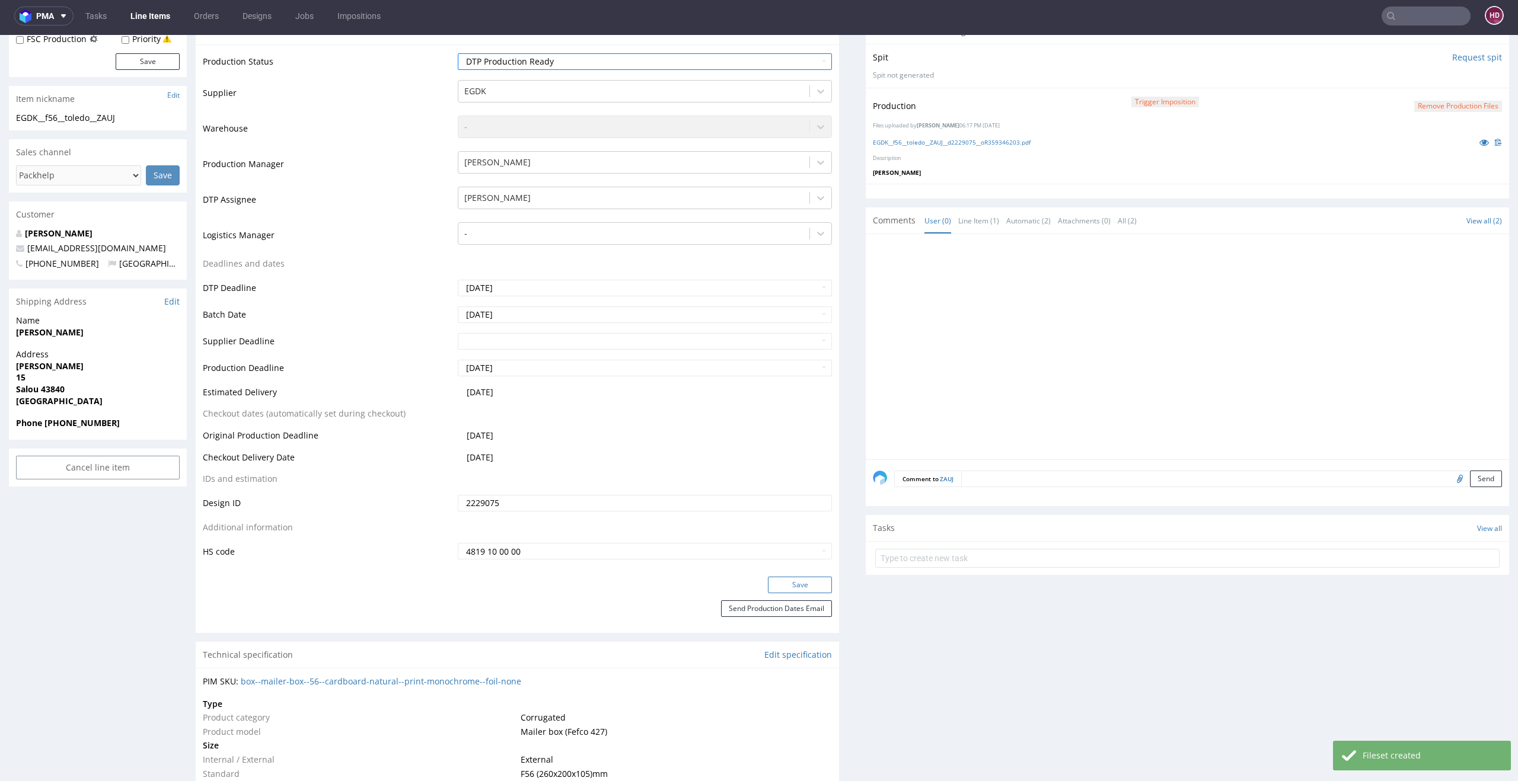
click at [799, 585] on button "Save" at bounding box center [799, 585] width 64 height 16
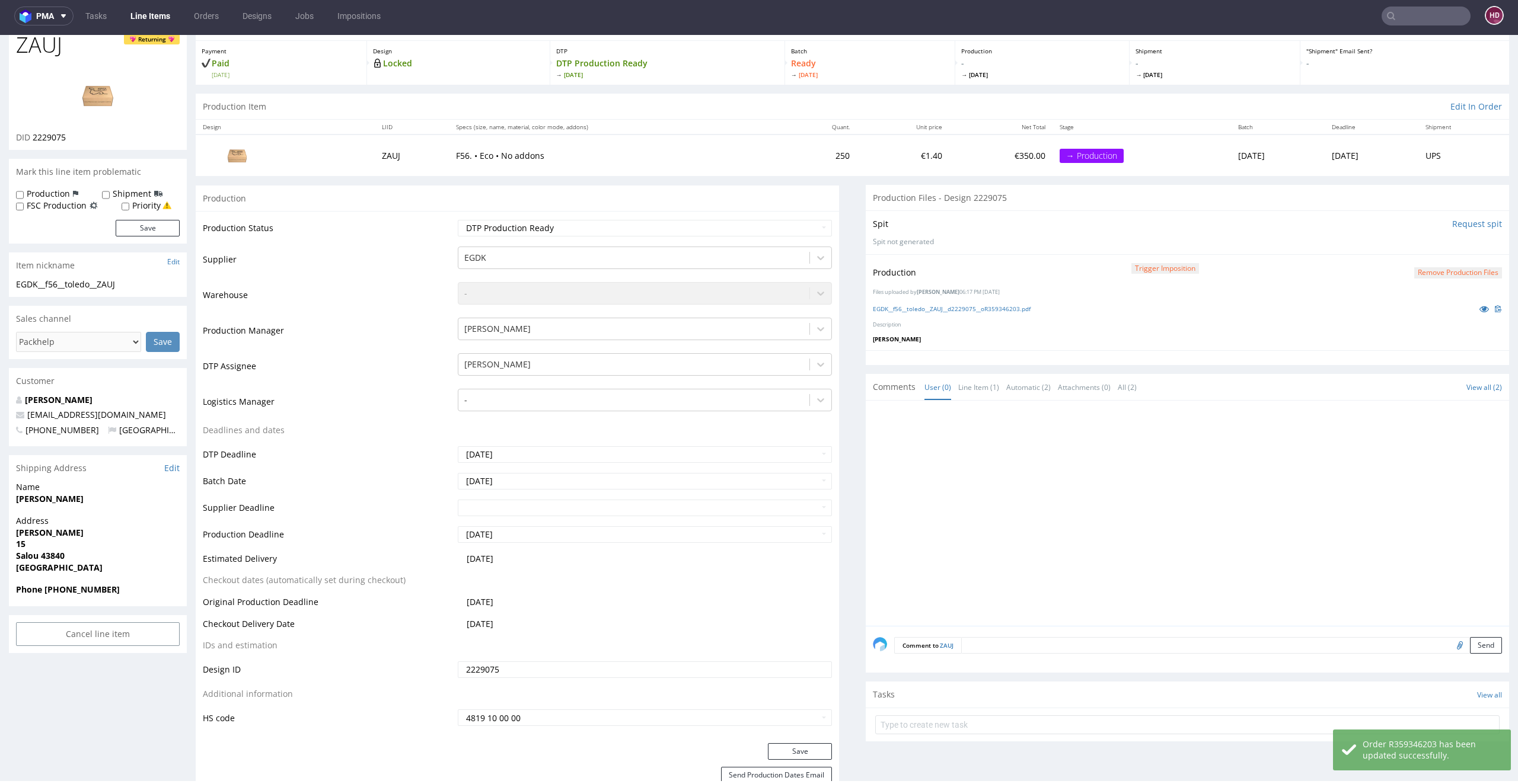
scroll to position [62, 0]
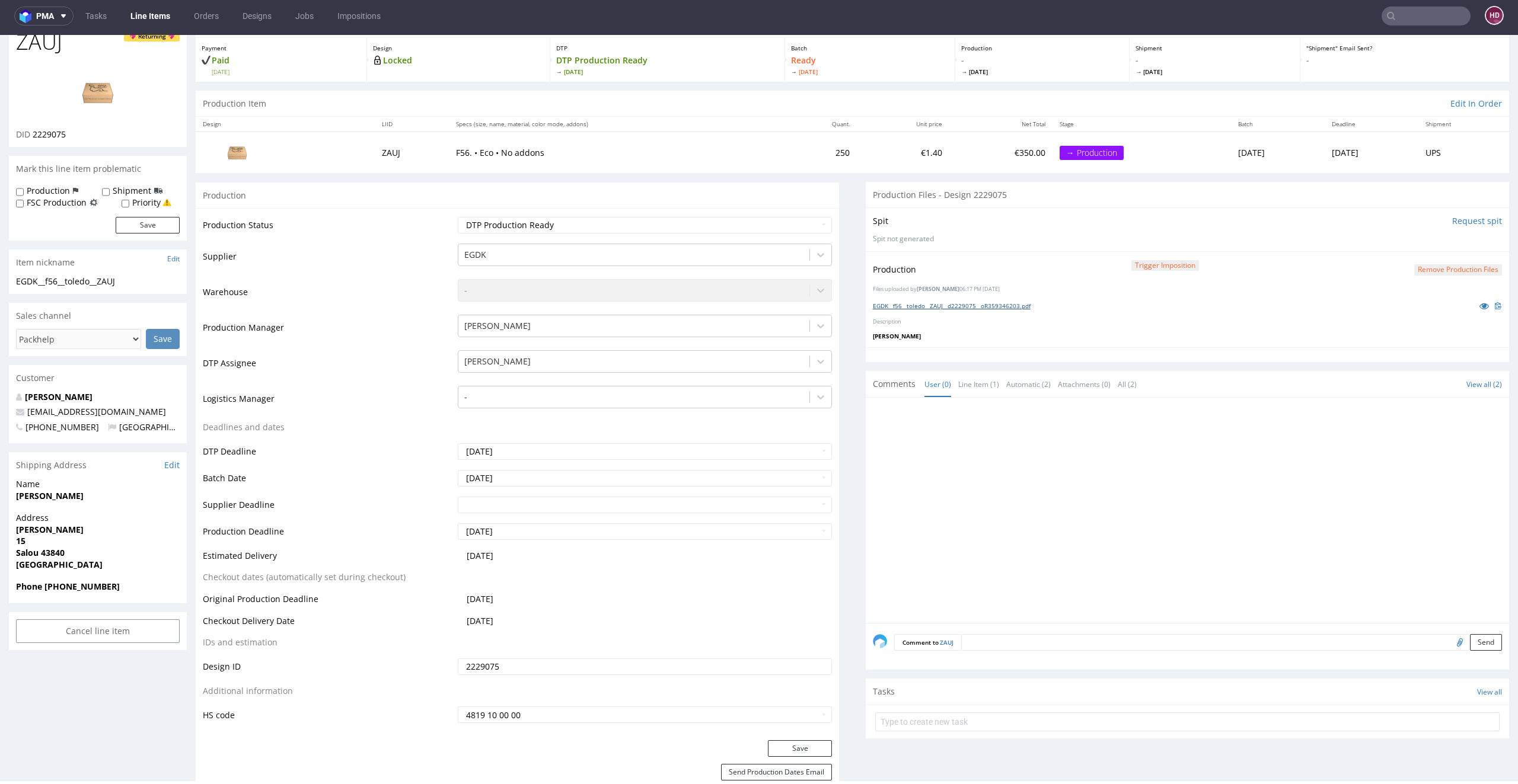
click at [873, 302] on link "EGDK__f56__toledo__ZAUJ__d2229075__oR359346203.pdf" at bounding box center [951, 306] width 157 height 8
click at [133, 20] on link "Line Items" at bounding box center [151, 16] width 54 height 19
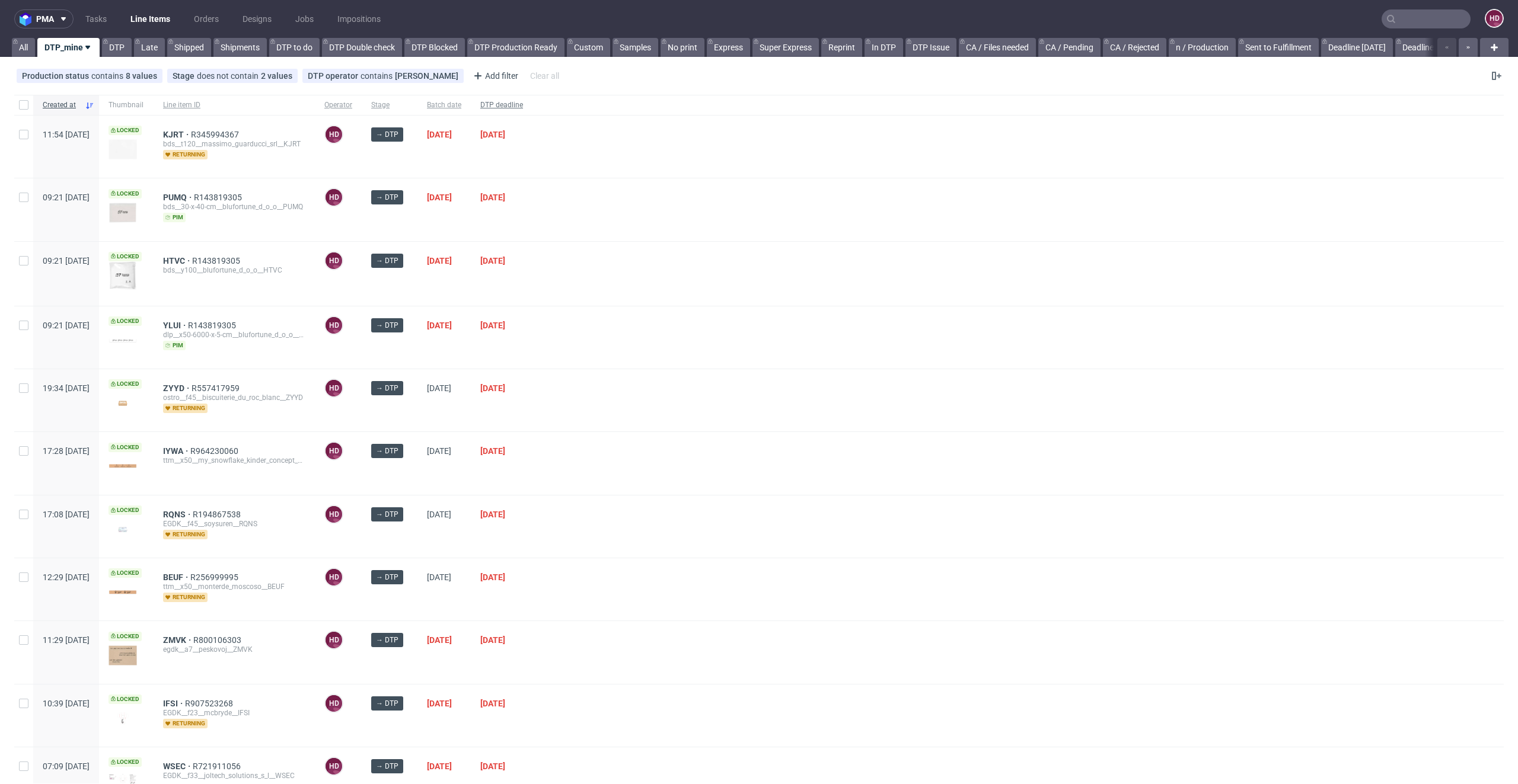
click at [533, 98] on div "DTP deadline" at bounding box center [501, 105] width 62 height 20
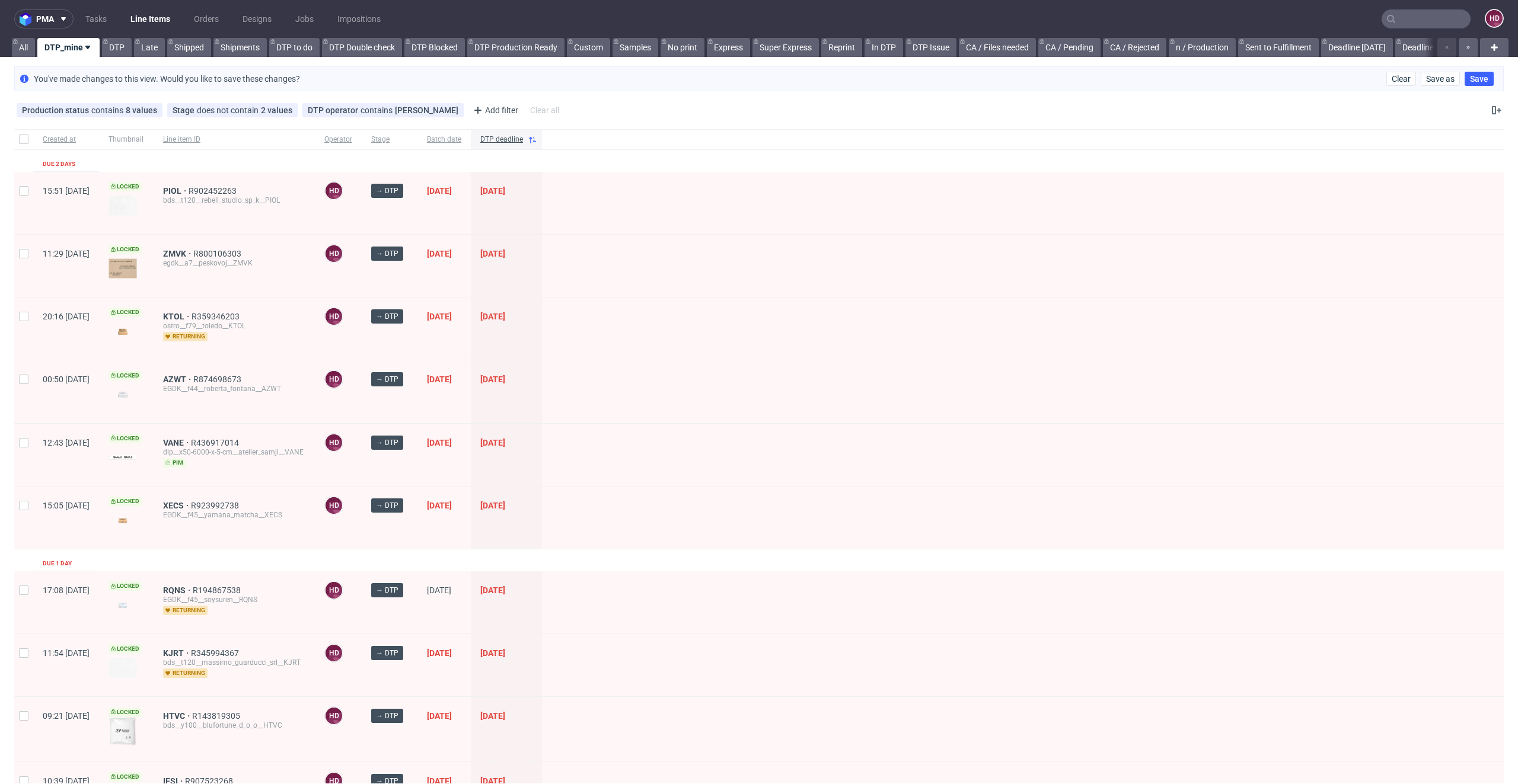
click at [214, 497] on div "XECS R923992738 EGDK__f45__yamana_matcha__XECS" at bounding box center [234, 517] width 162 height 62
click at [191, 501] on span "XECS" at bounding box center [176, 505] width 28 height 9
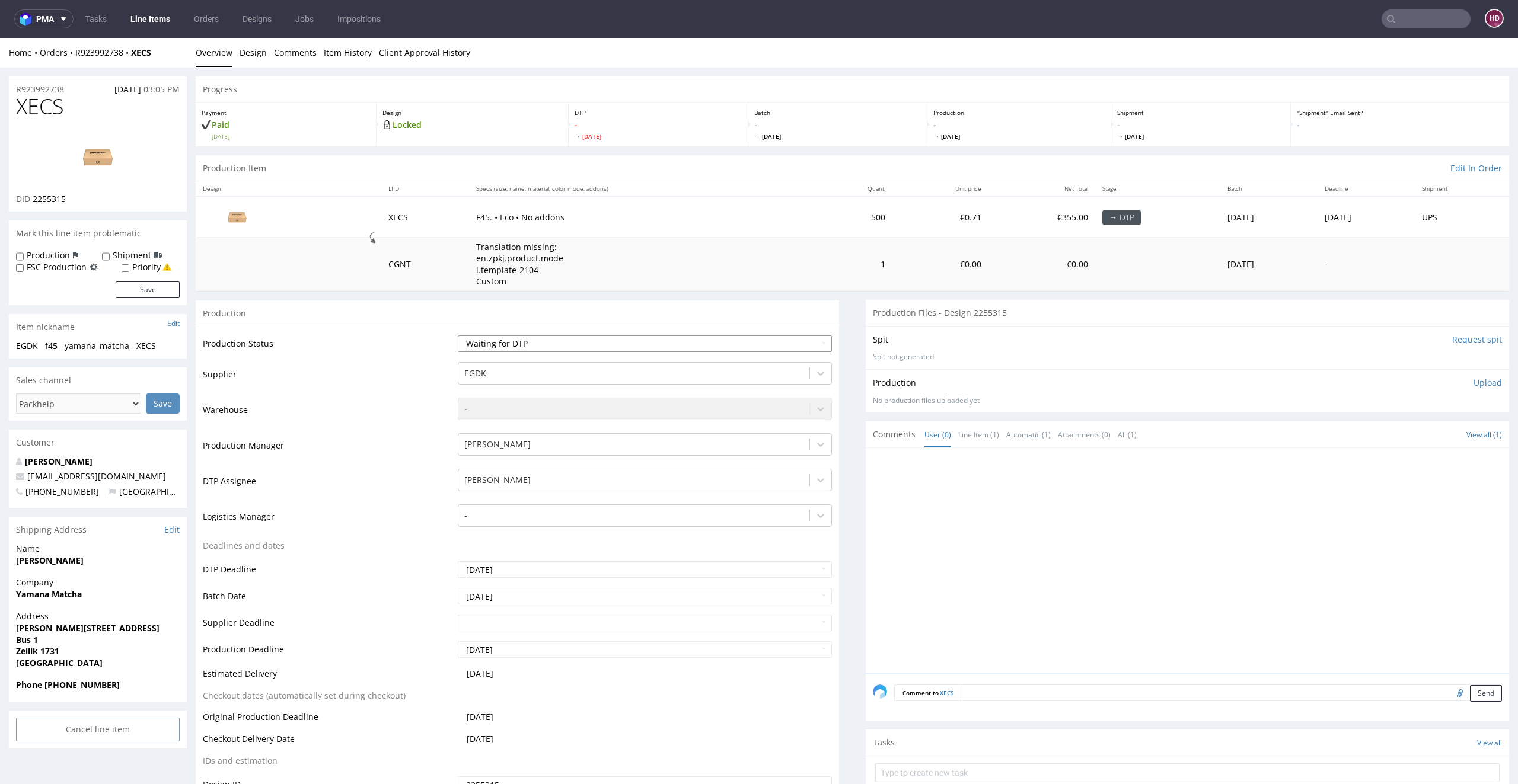
click at [512, 343] on select "Waiting for Artwork Waiting for Diecut Waiting for Mockup Waiting for DTP Waiti…" at bounding box center [645, 343] width 375 height 16
select select "dtp_in_process"
click at [457, 335] on select "Waiting for Artwork Waiting for Diecut Waiting for Mockup Waiting for DTP Waiti…" at bounding box center [645, 343] width 375 height 16
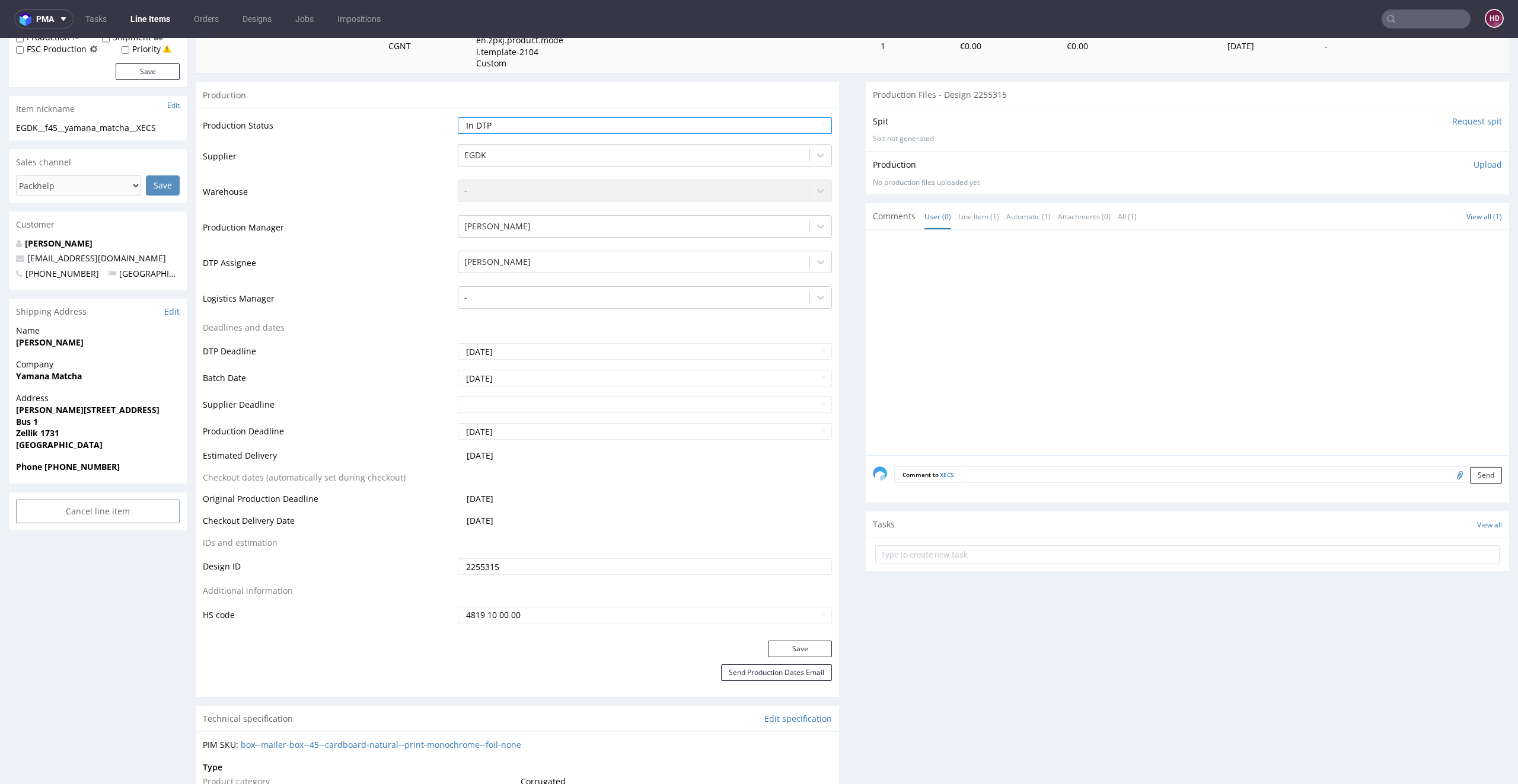
scroll to position [215, 0]
click at [770, 648] on button "Save" at bounding box center [799, 652] width 64 height 16
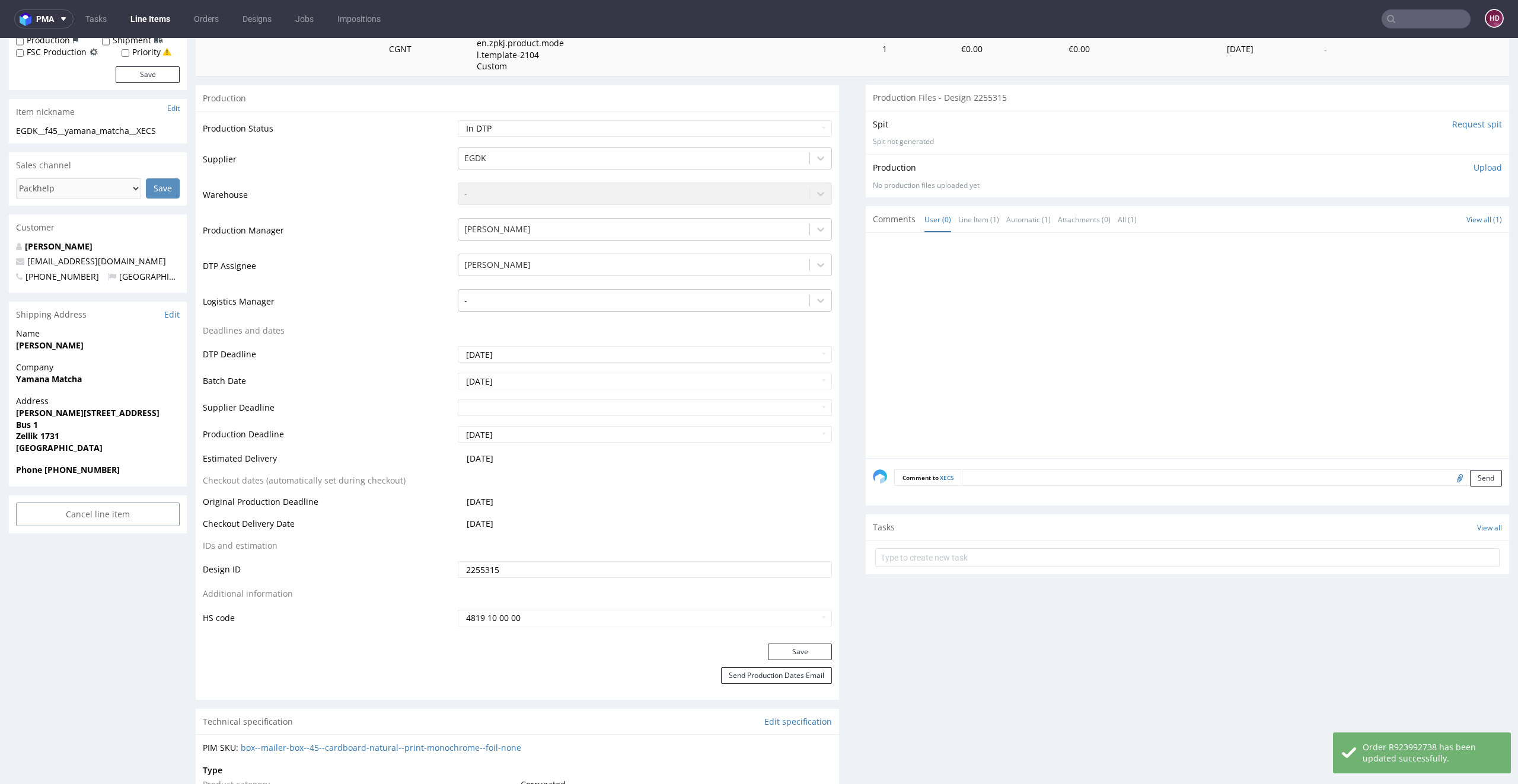
scroll to position [0, 0]
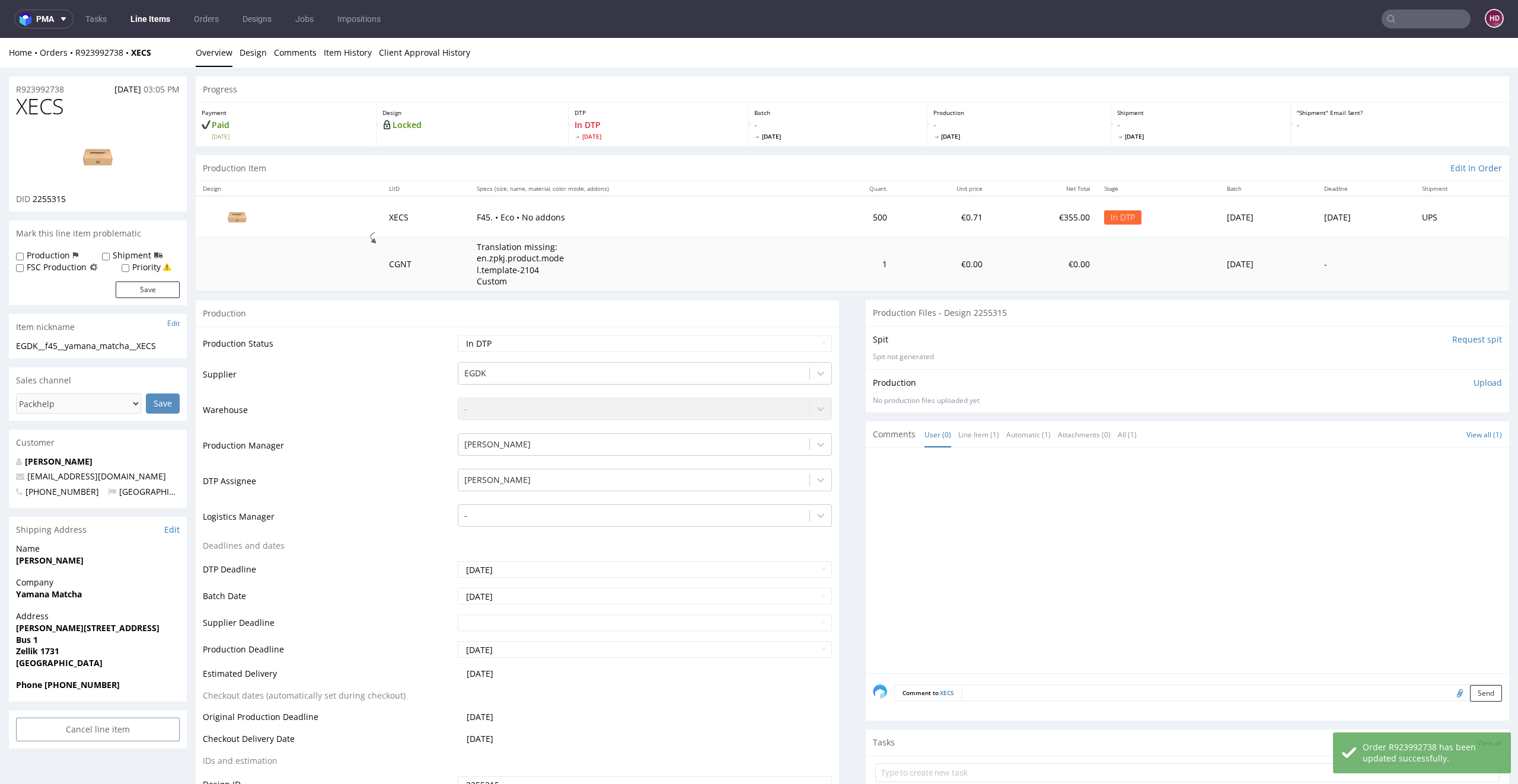
click at [73, 101] on h1 "XECS" at bounding box center [98, 106] width 164 height 24
drag, startPoint x: 73, startPoint y: 101, endPoint x: 0, endPoint y: 119, distance: 75.2
drag, startPoint x: 92, startPoint y: 117, endPoint x: 16, endPoint y: 111, distance: 76.2
click at [16, 111] on h1 "XECS" at bounding box center [98, 106] width 164 height 24
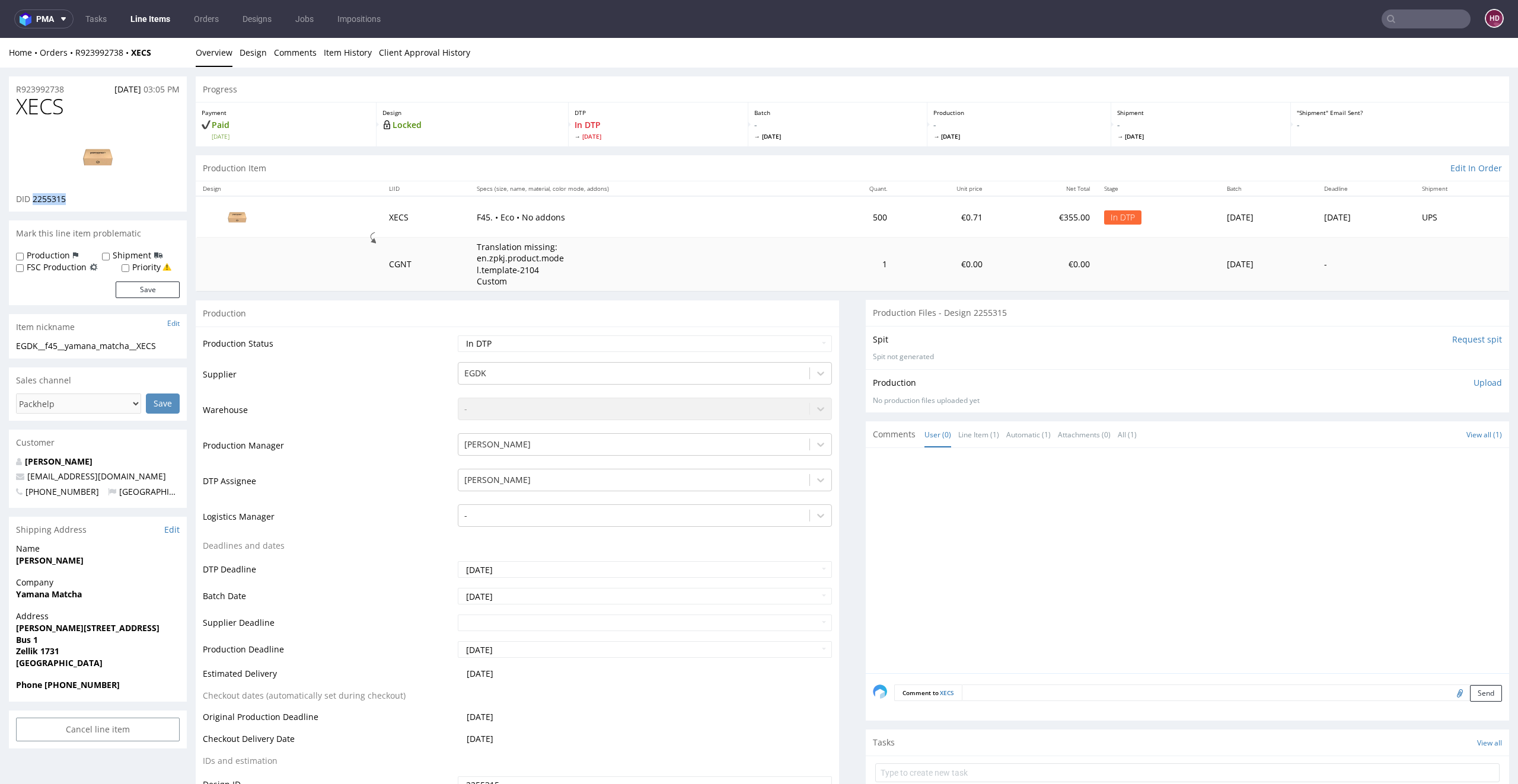
drag, startPoint x: 84, startPoint y: 199, endPoint x: 33, endPoint y: 195, distance: 51.2
click at [33, 195] on div "DID 2255315" at bounding box center [98, 199] width 164 height 12
click at [245, 48] on link "Design" at bounding box center [253, 52] width 27 height 29
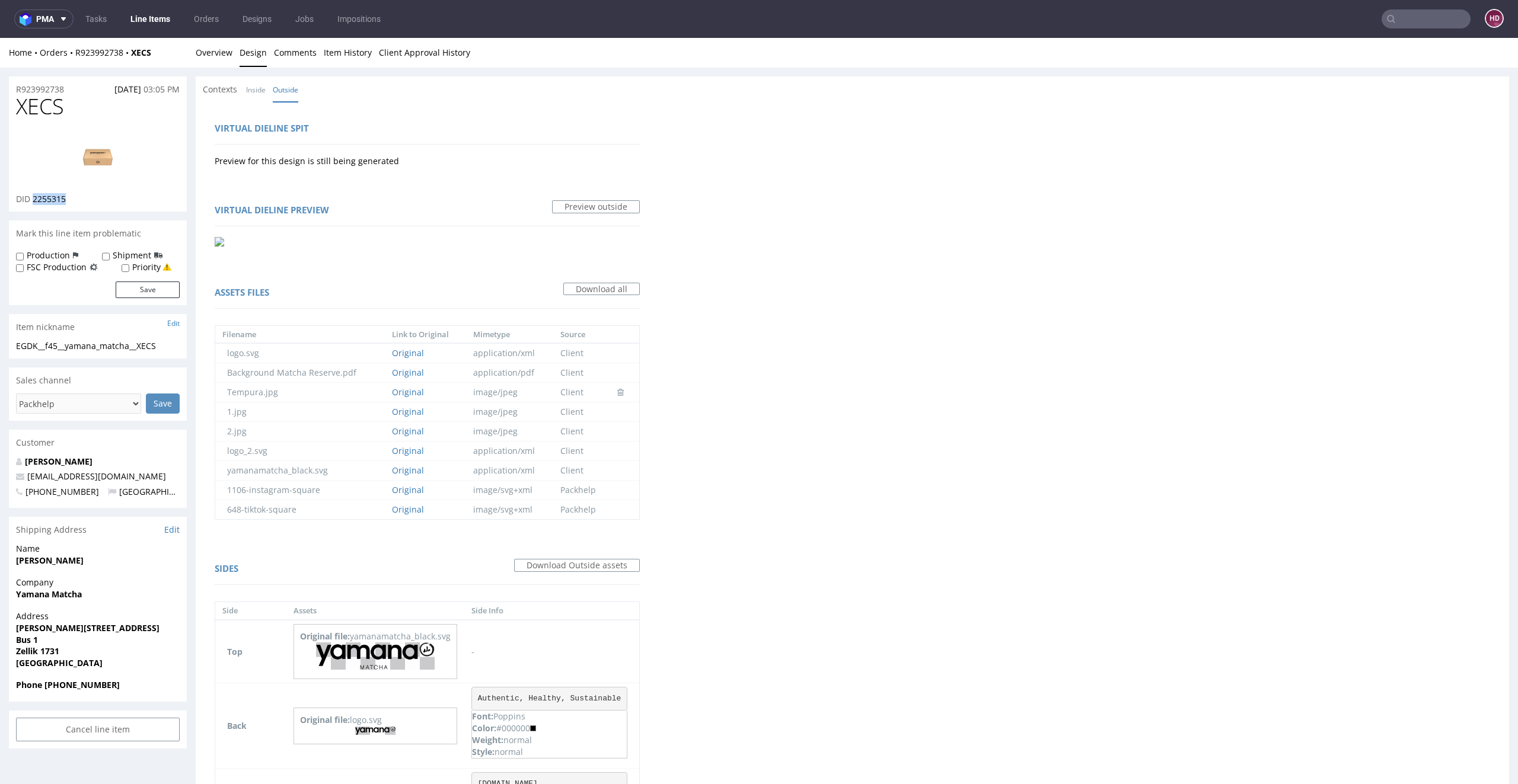
click at [100, 157] on img at bounding box center [98, 157] width 95 height 54
click at [82, 111] on h1 "XECS" at bounding box center [98, 106] width 164 height 24
drag, startPoint x: 79, startPoint y: 111, endPoint x: 0, endPoint y: 100, distance: 79.8
click at [0, 100] on div "R923992738 [DATE] 03:05 PM XECS DID 2255315 Mark this line item problematic Pro…" at bounding box center [759, 696] width 1518 height 1256
drag, startPoint x: 87, startPoint y: 340, endPoint x: 0, endPoint y: 341, distance: 87.0
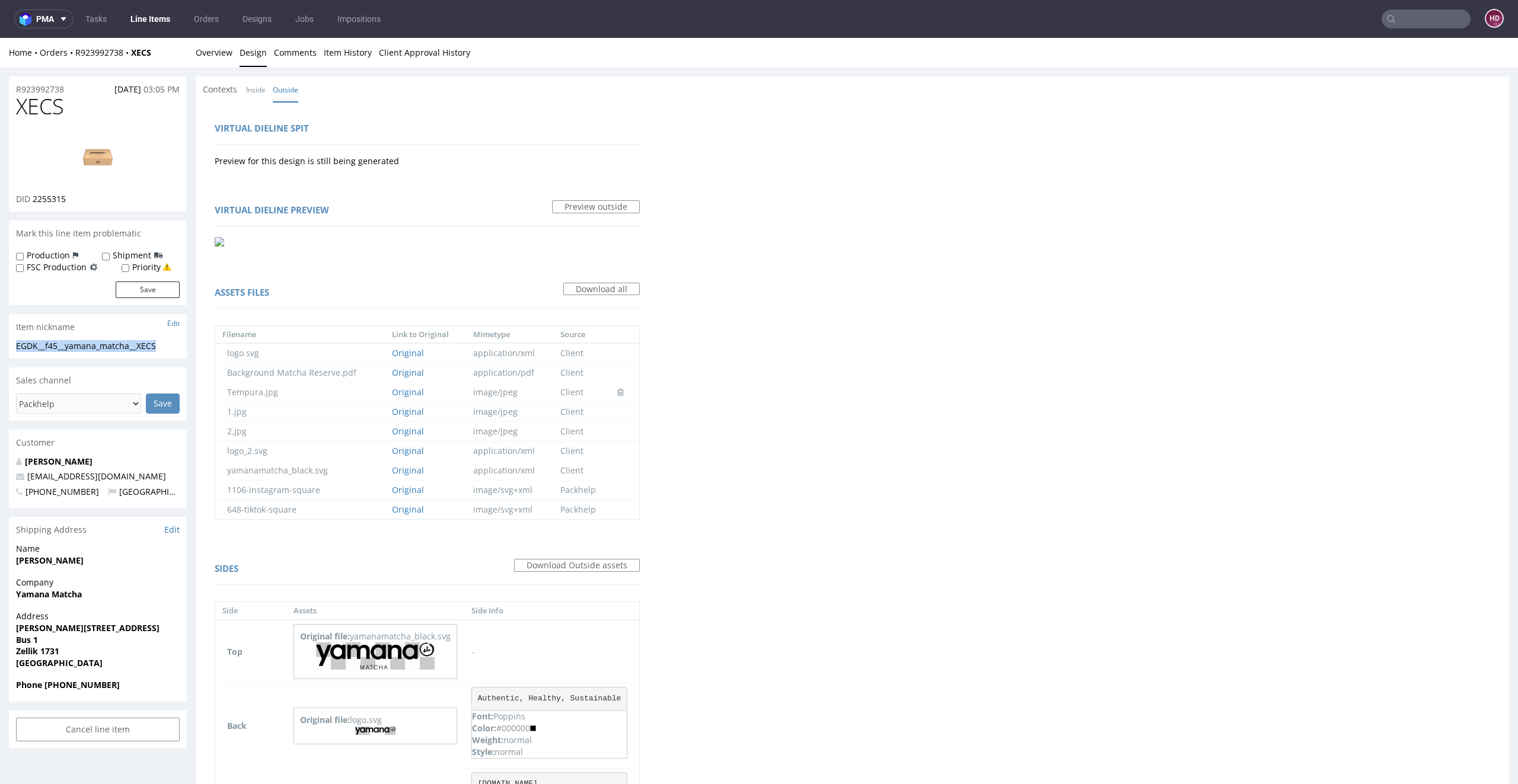
click at [0, 341] on div "R923992738 [DATE] 03:05 PM XECS DID 2255315 Mark this line item problematic Pro…" at bounding box center [759, 696] width 1518 height 1256
drag, startPoint x: 71, startPoint y: 91, endPoint x: 0, endPoint y: 73, distance: 73.2
click at [0, 73] on div "R923992738 [DATE] 03:05 PM XECS DID 2255315 Mark this line item problematic Pro…" at bounding box center [759, 696] width 1518 height 1256
click at [85, 199] on div "DID 2255315" at bounding box center [98, 199] width 164 height 12
drag, startPoint x: 85, startPoint y: 199, endPoint x: 42, endPoint y: 197, distance: 43.0
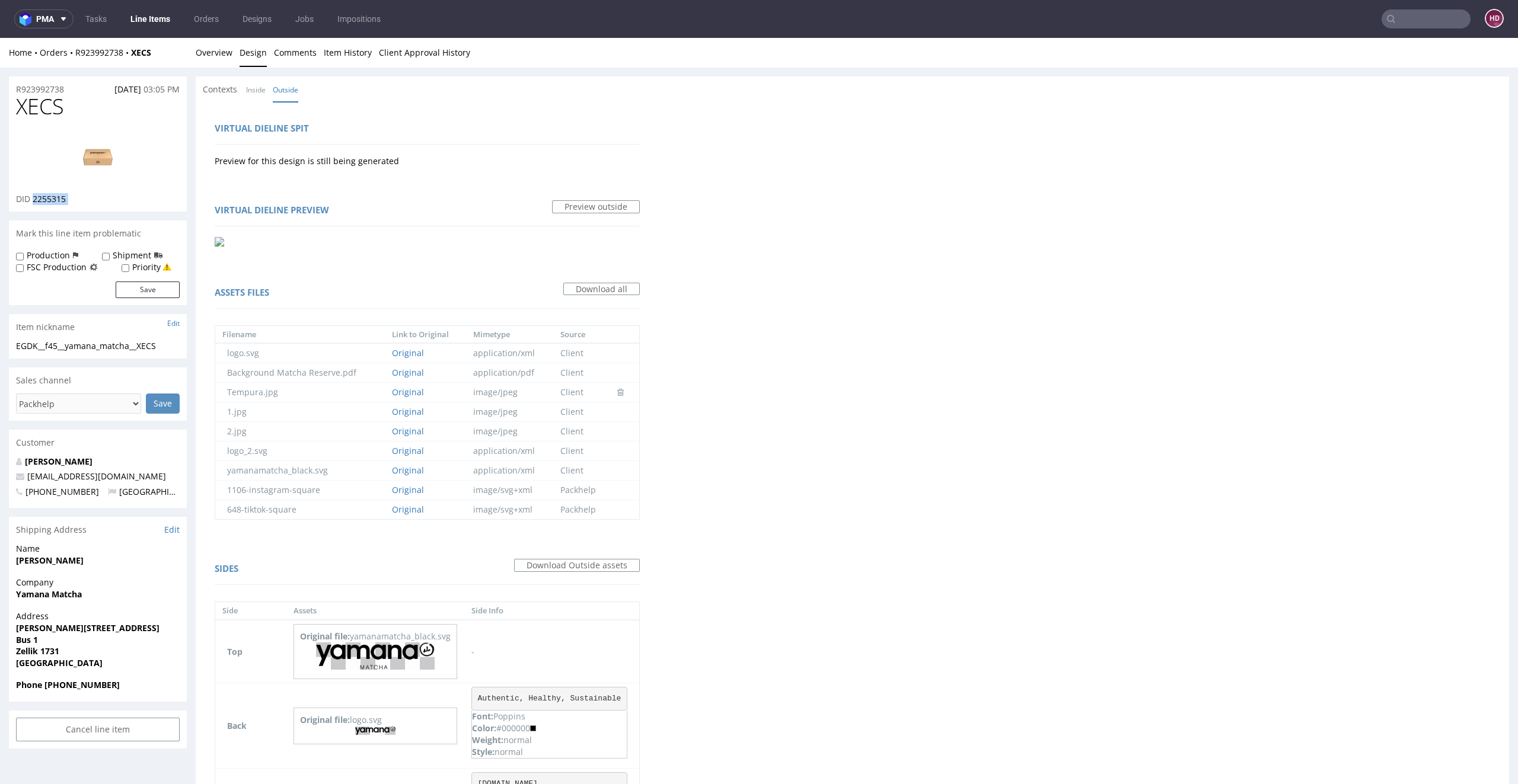
click at [42, 197] on div "DID 2255315" at bounding box center [98, 199] width 164 height 12
click at [221, 56] on link "Overview" at bounding box center [214, 52] width 37 height 29
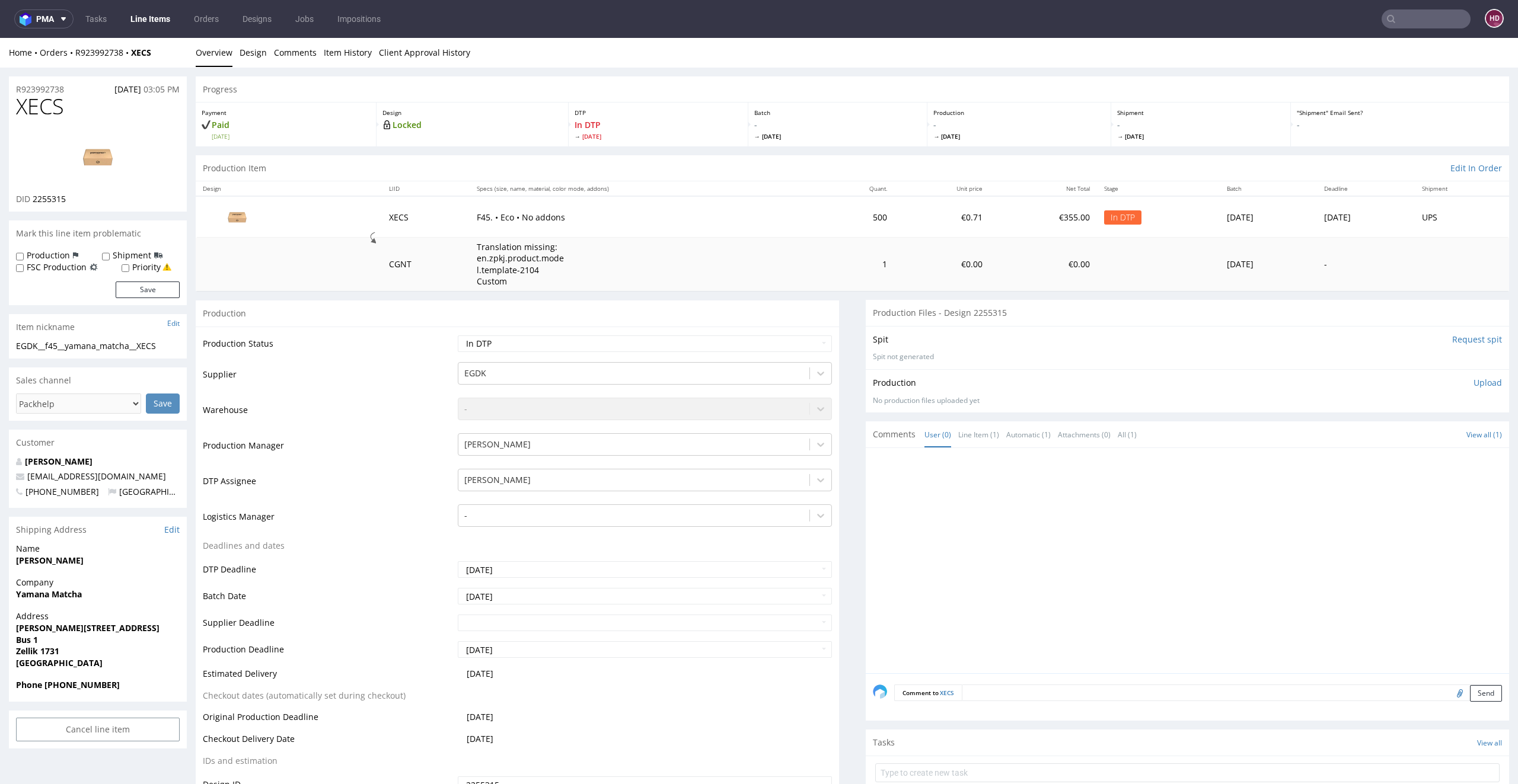
click at [1473, 382] on p "Upload" at bounding box center [1487, 383] width 29 height 12
click at [1388, 437] on div "Add files" at bounding box center [1417, 437] width 59 height 18
type input "C:\fakepath\EGDK__f45__yamana_matcha__XECS__d2255315__oR923992738.pdf"
click at [1447, 453] on button "Upload now" at bounding box center [1475, 455] width 54 height 16
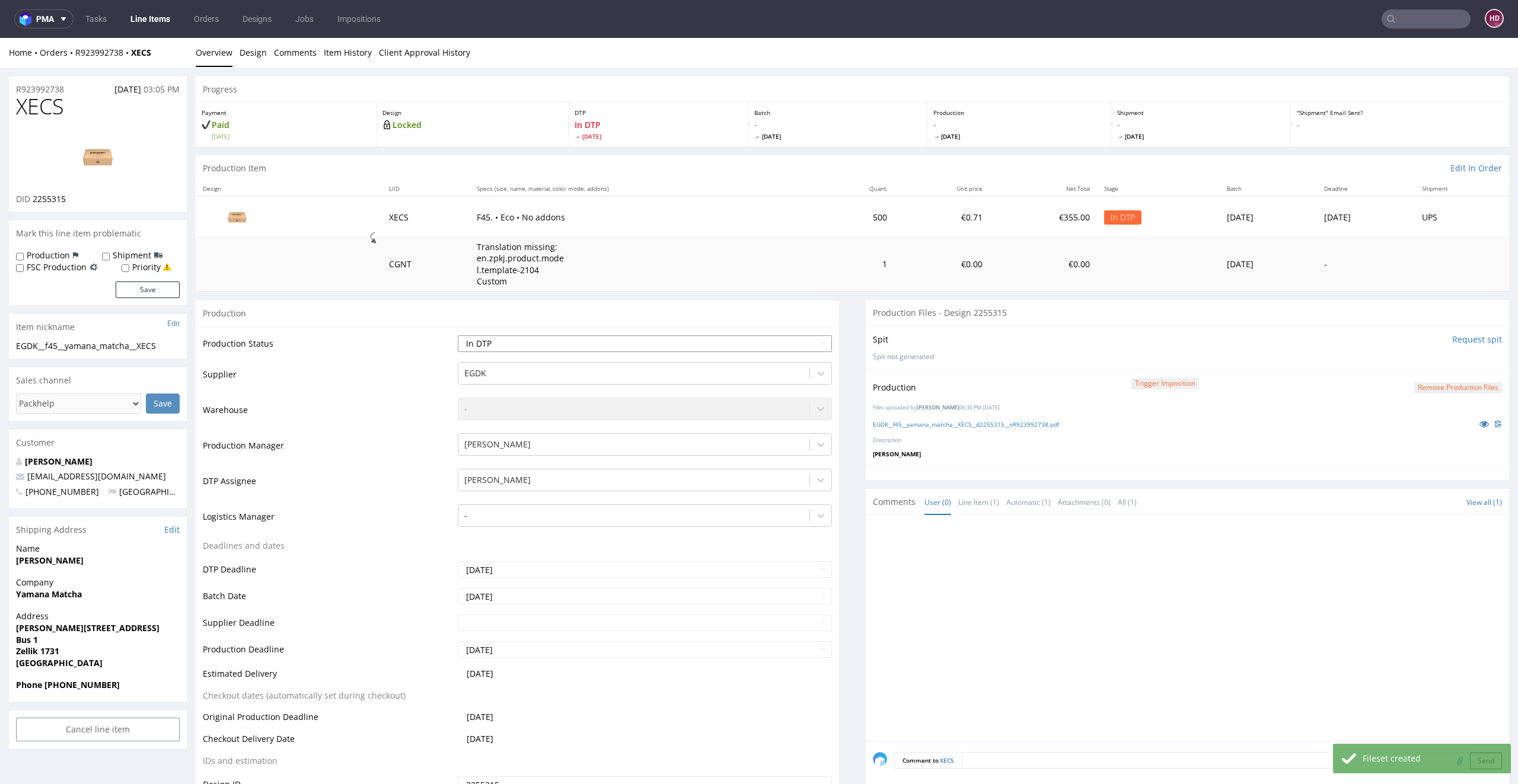
click at [596, 349] on select "Waiting for Artwork Waiting for Diecut Waiting for Mockup Waiting for DTP Waiti…" at bounding box center [645, 343] width 375 height 16
select select "dtp_production_ready"
click at [457, 335] on select "Waiting for Artwork Waiting for Diecut Waiting for Mockup Waiting for DTP Waiti…" at bounding box center [645, 343] width 375 height 16
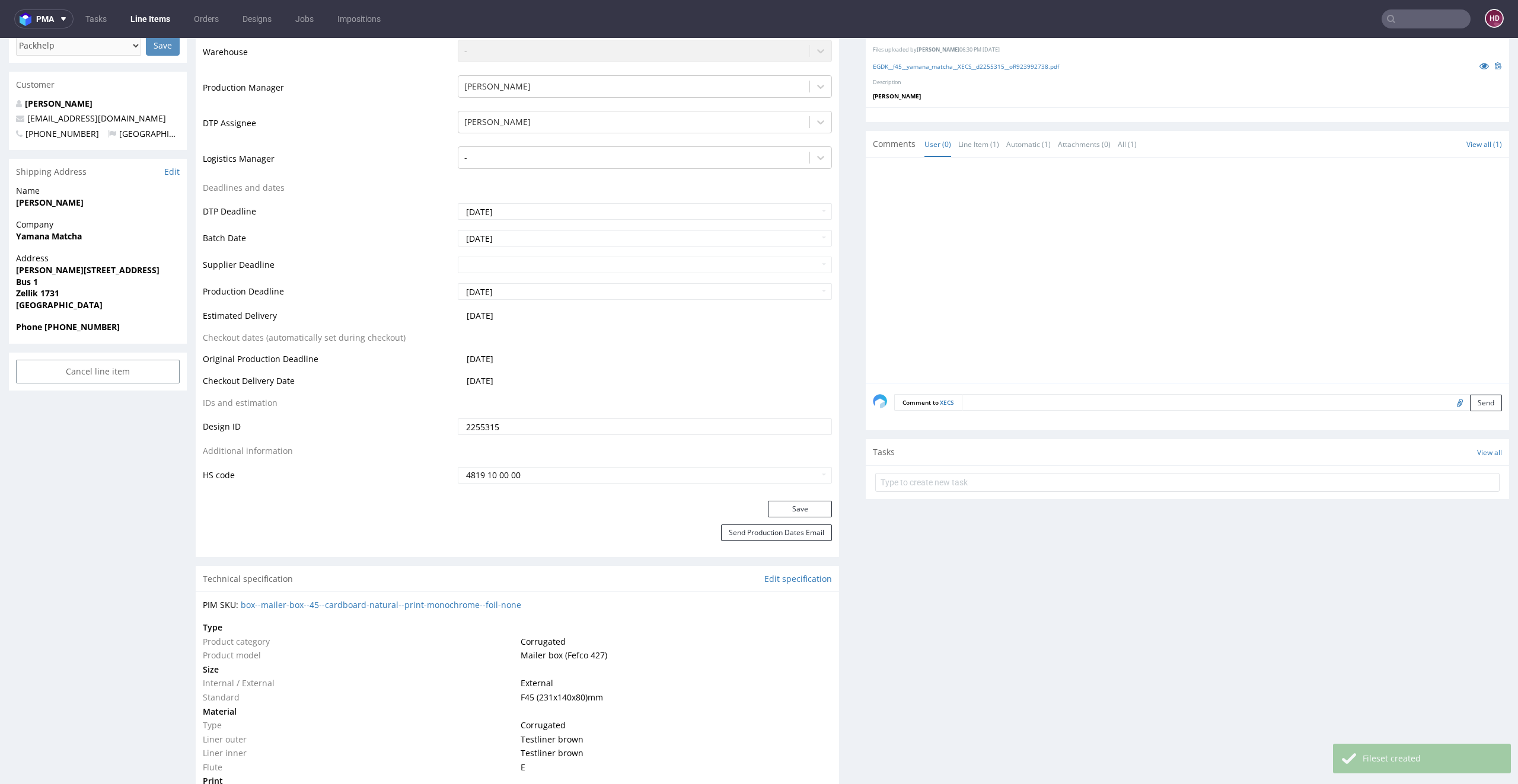
scroll to position [368, 0]
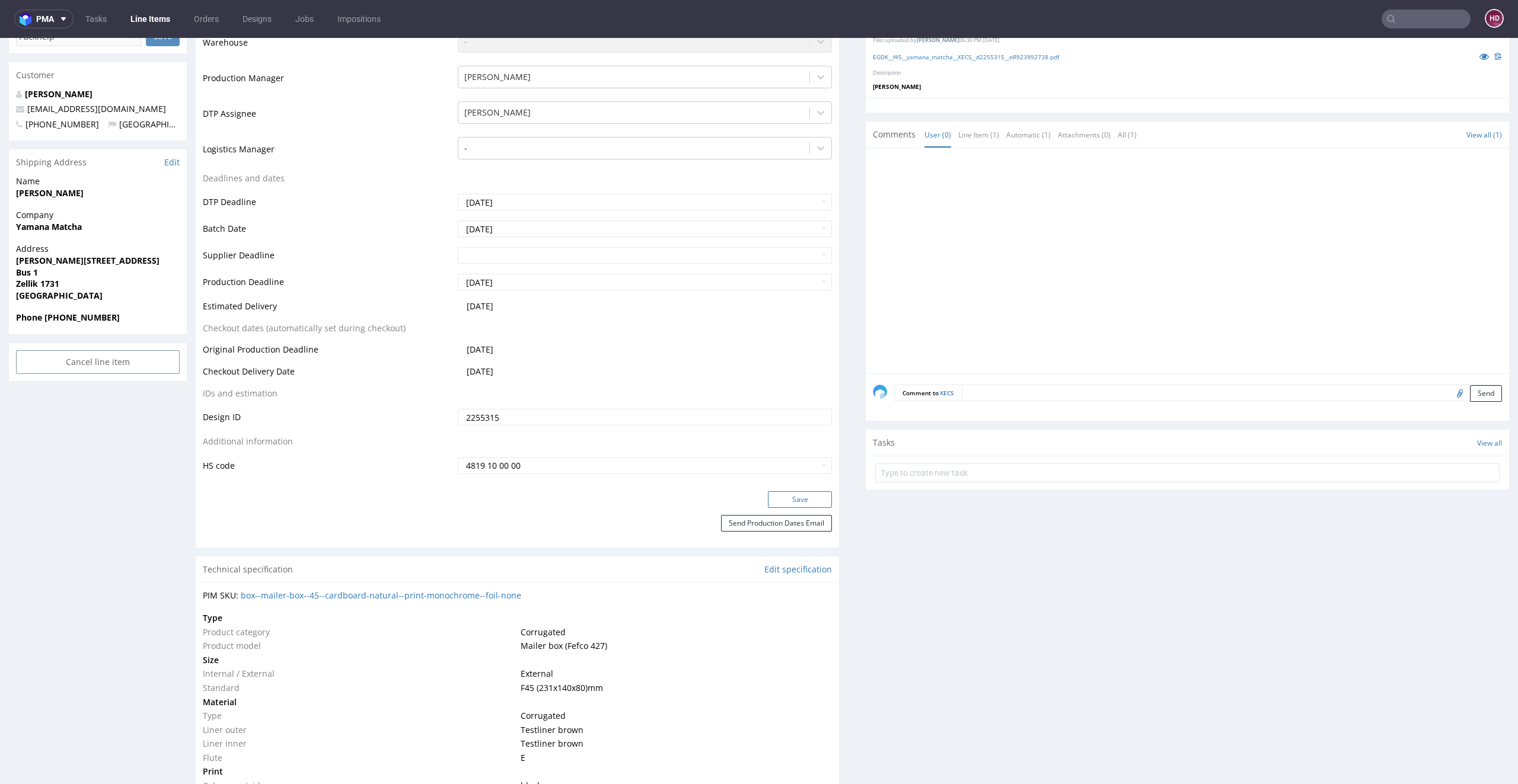
click at [767, 503] on button "Save" at bounding box center [799, 499] width 64 height 16
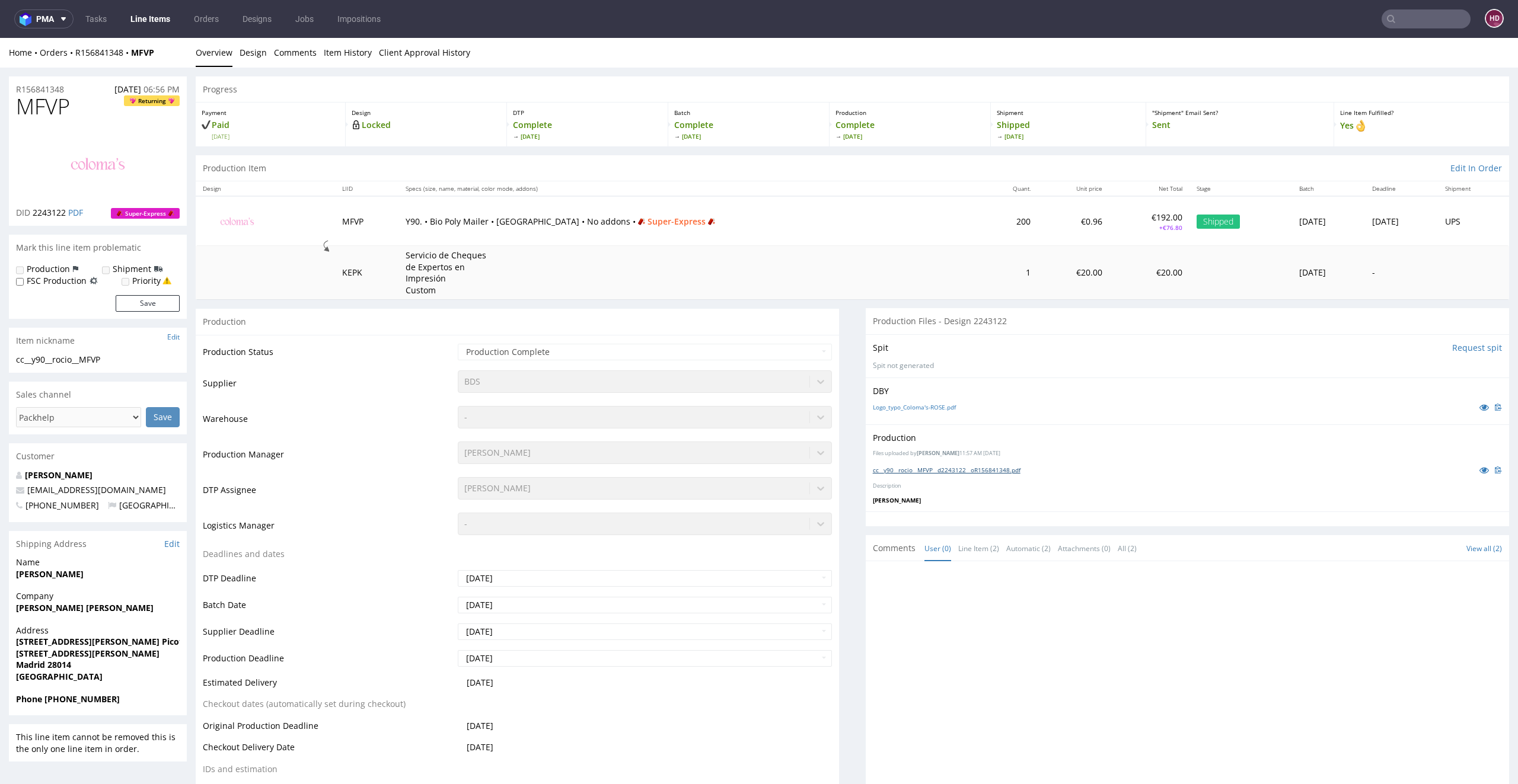
click at [909, 471] on link "cc__y90__rocio__MFVP__d2243122__oR156841348.pdf" at bounding box center [947, 470] width 148 height 8
click at [258, 50] on link "Design" at bounding box center [253, 52] width 27 height 29
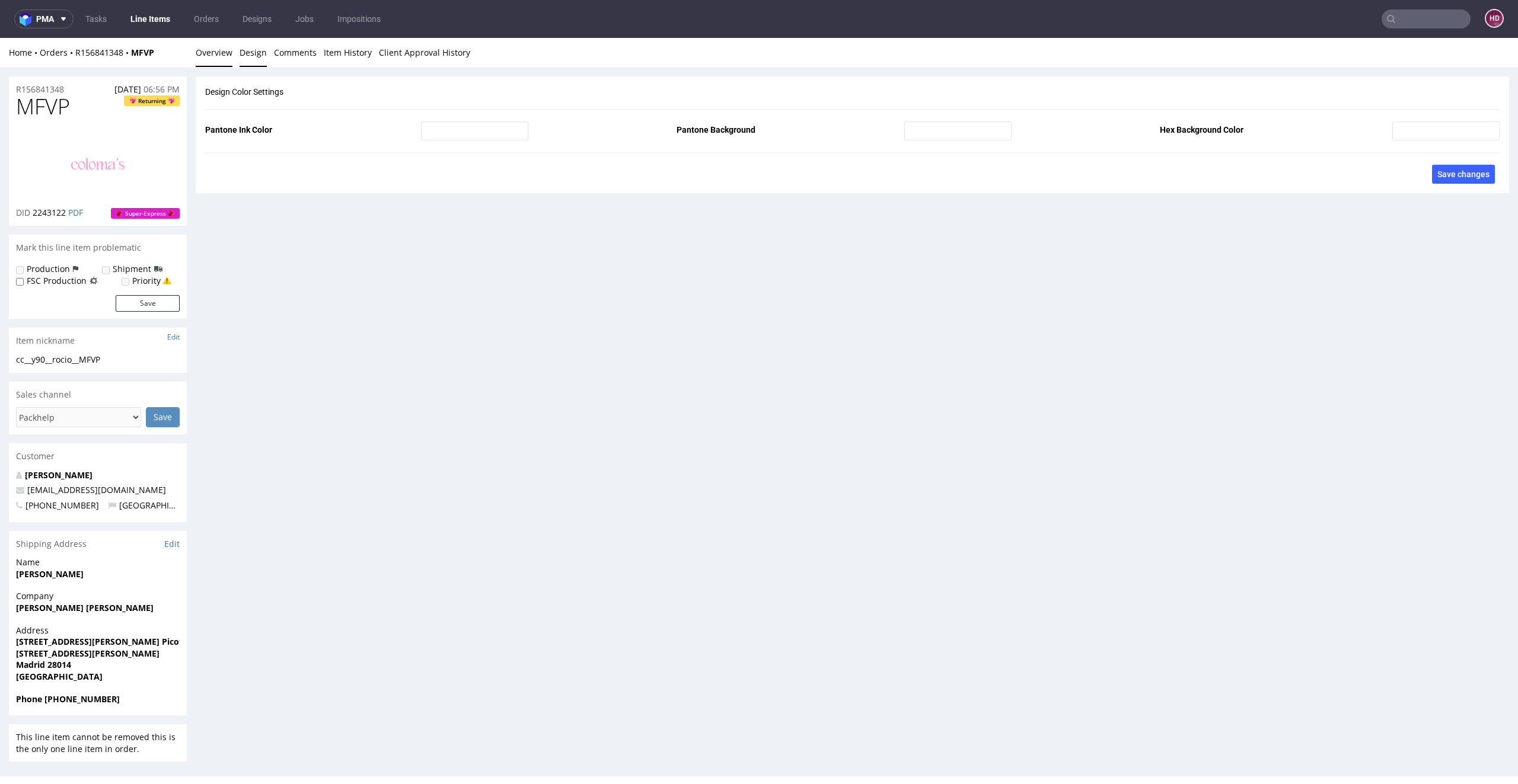
click at [223, 52] on link "Overview" at bounding box center [214, 52] width 37 height 29
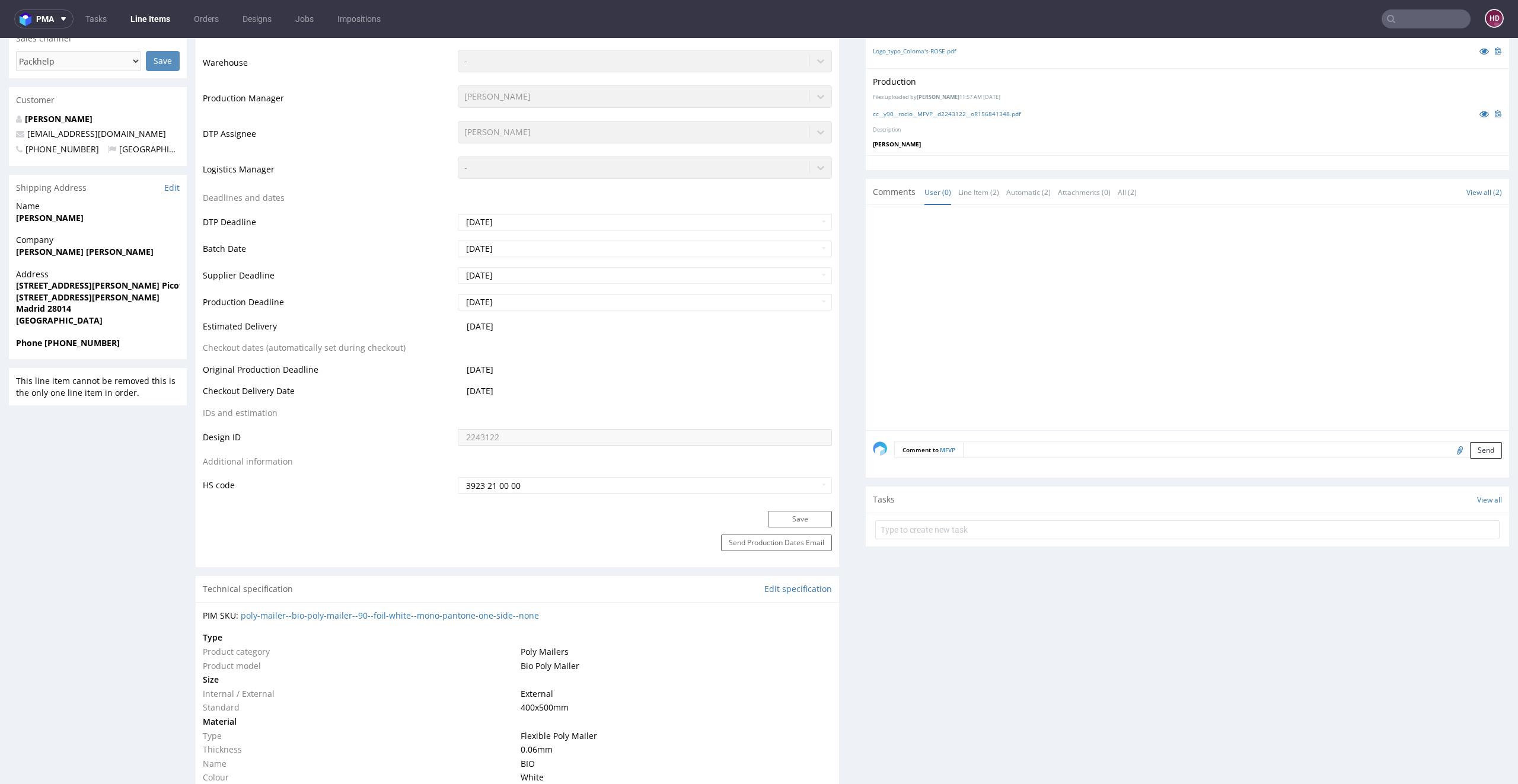
scroll to position [155, 0]
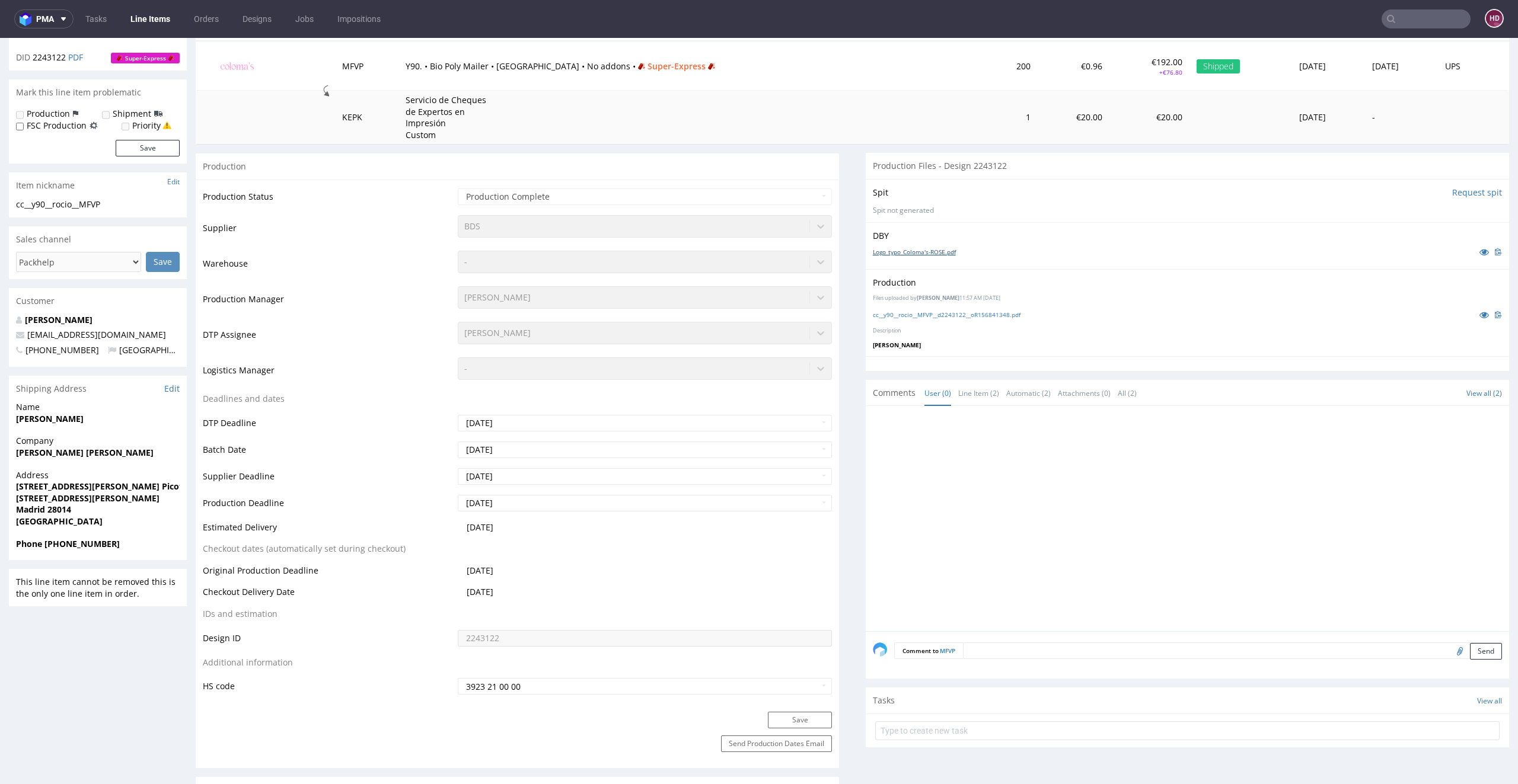
click at [930, 252] on link "Logo_typo_Coloma's-ROSE.pdf" at bounding box center [914, 252] width 83 height 8
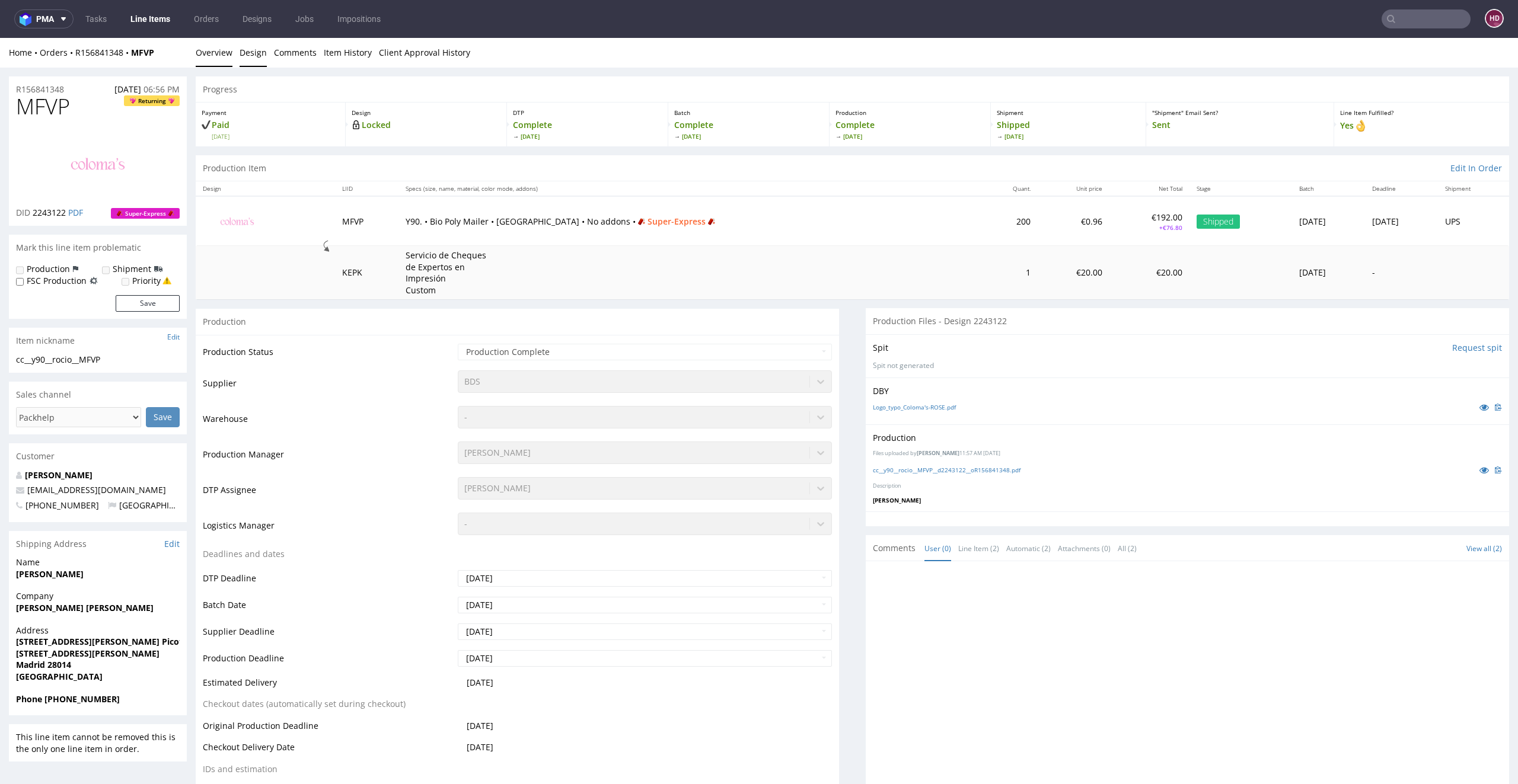
click at [254, 58] on link "Design" at bounding box center [253, 52] width 27 height 29
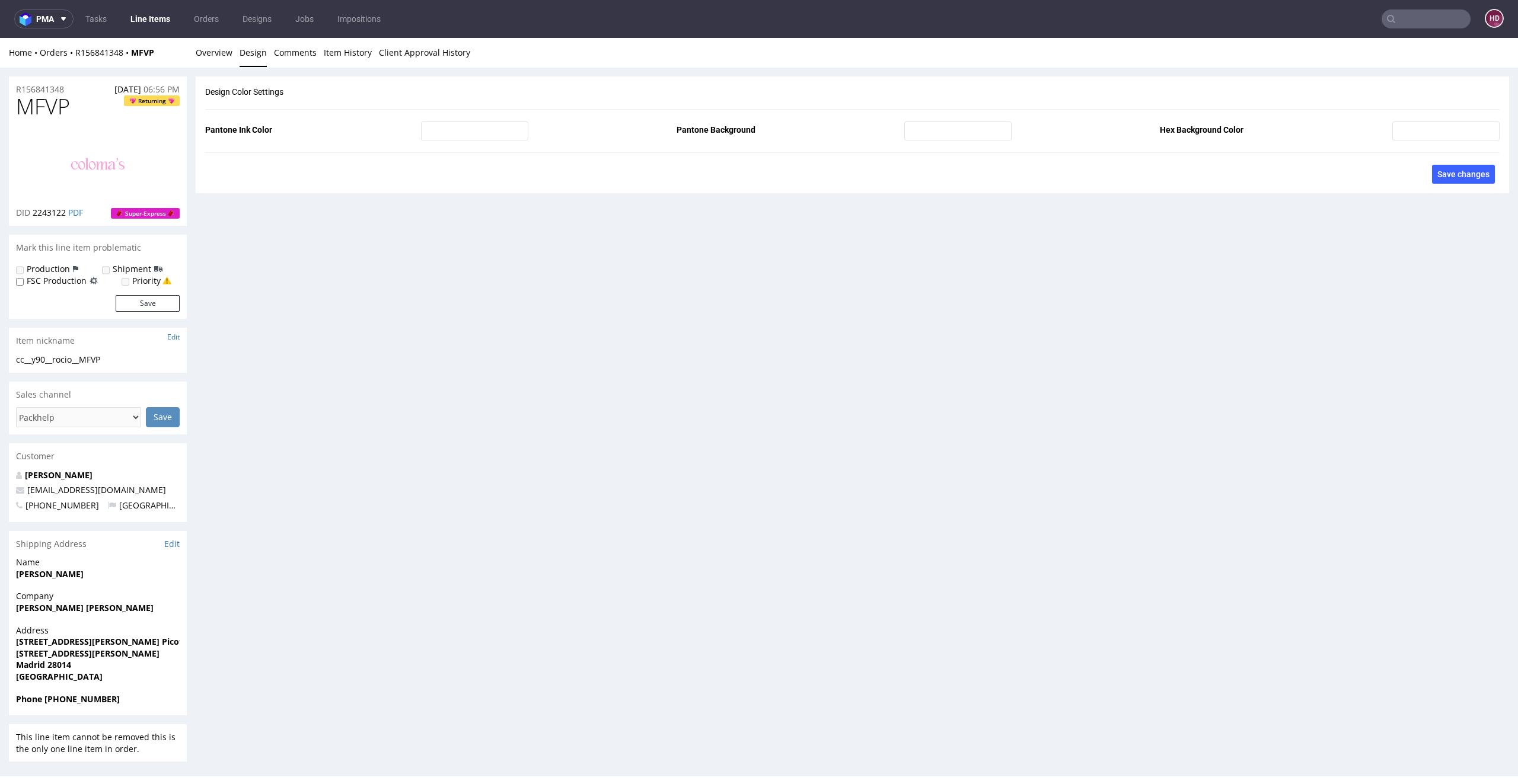
click at [254, 58] on link "Design" at bounding box center [253, 52] width 27 height 29
click at [208, 62] on link "Overview" at bounding box center [214, 52] width 37 height 29
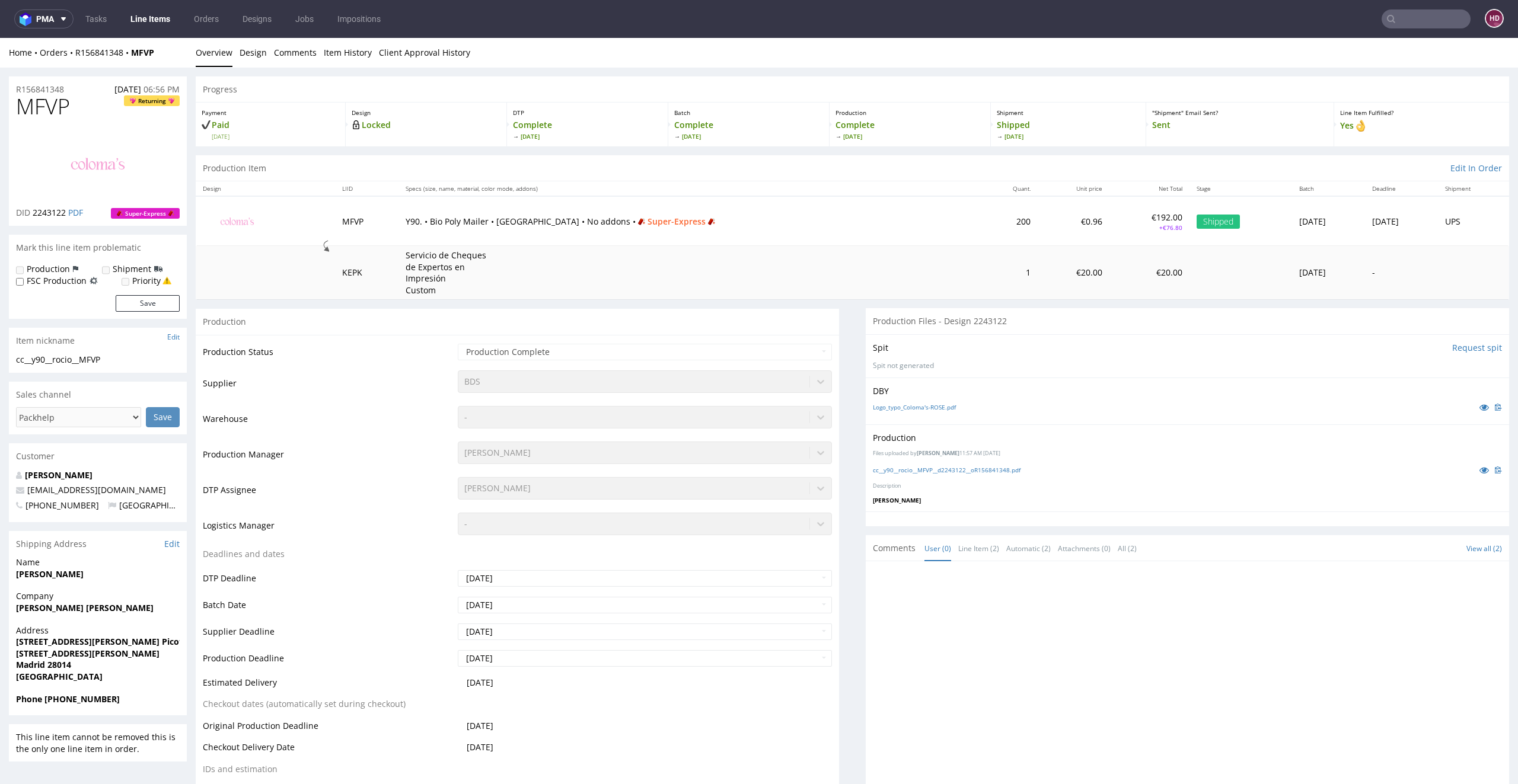
click at [45, 579] on span "Rodríguez Rocío" at bounding box center [98, 574] width 164 height 12
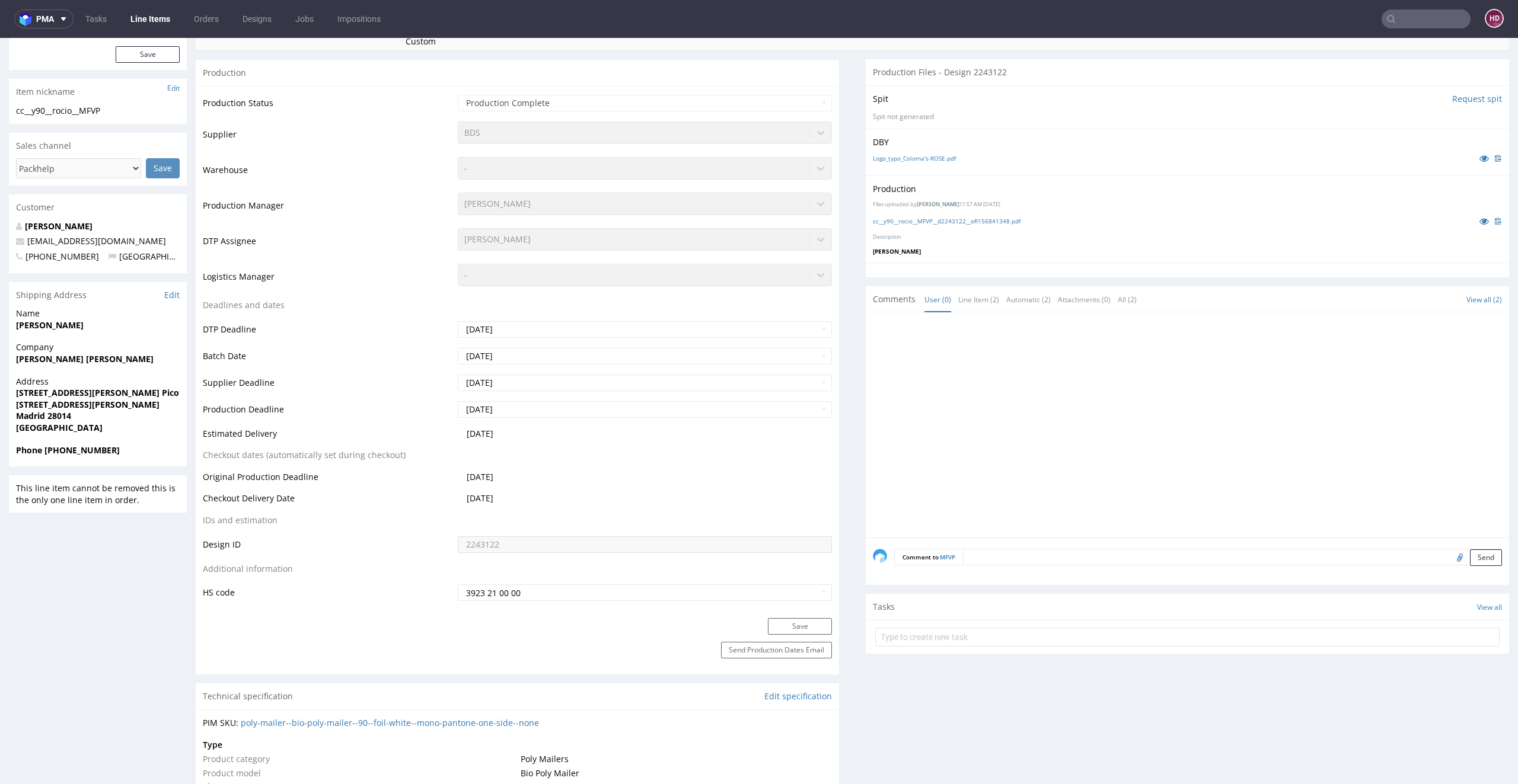
scroll to position [235, 0]
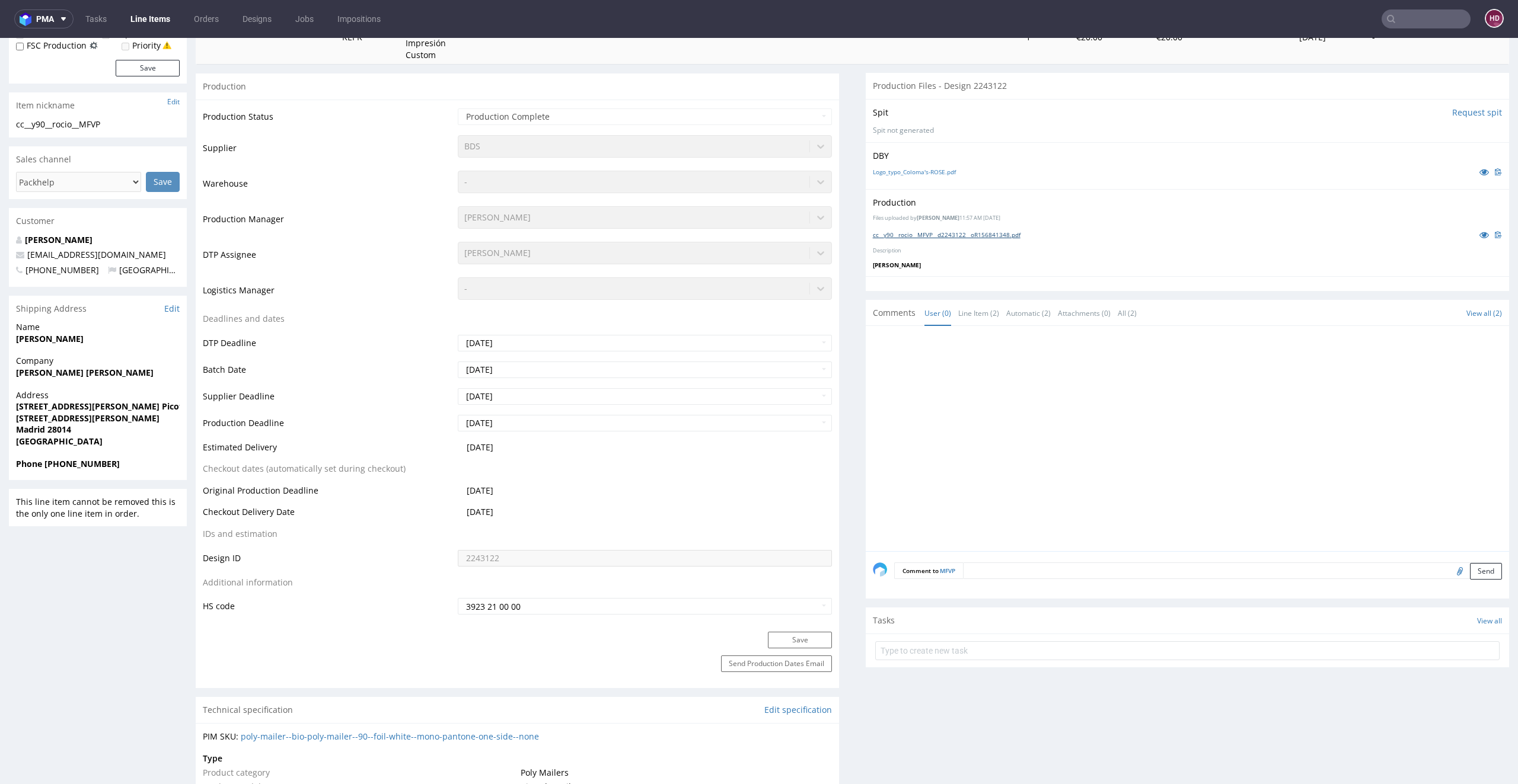
click at [922, 235] on link "cc__y90__rocio__MFVP__d2243122__oR156841348.pdf" at bounding box center [947, 235] width 148 height 8
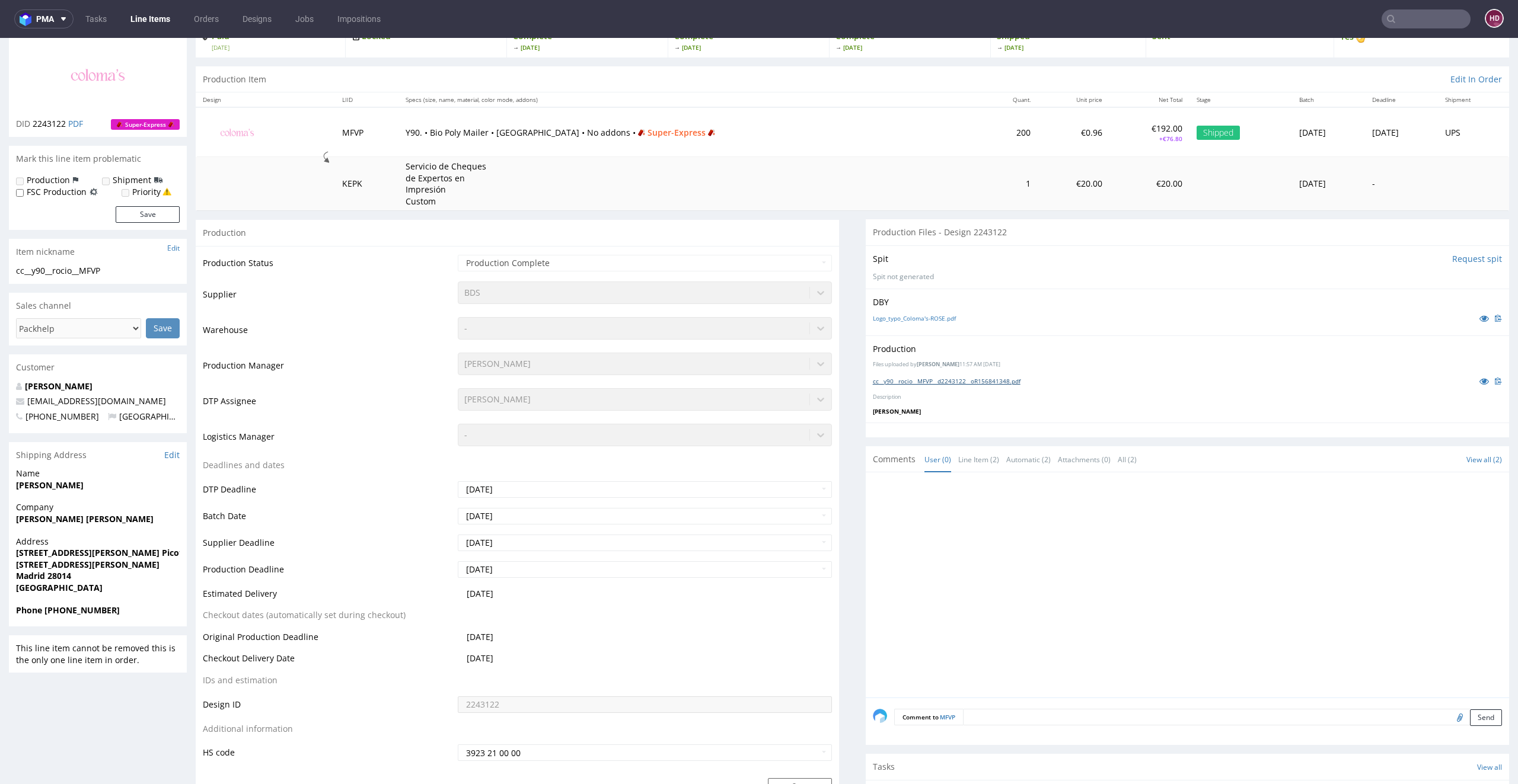
scroll to position [0, 0]
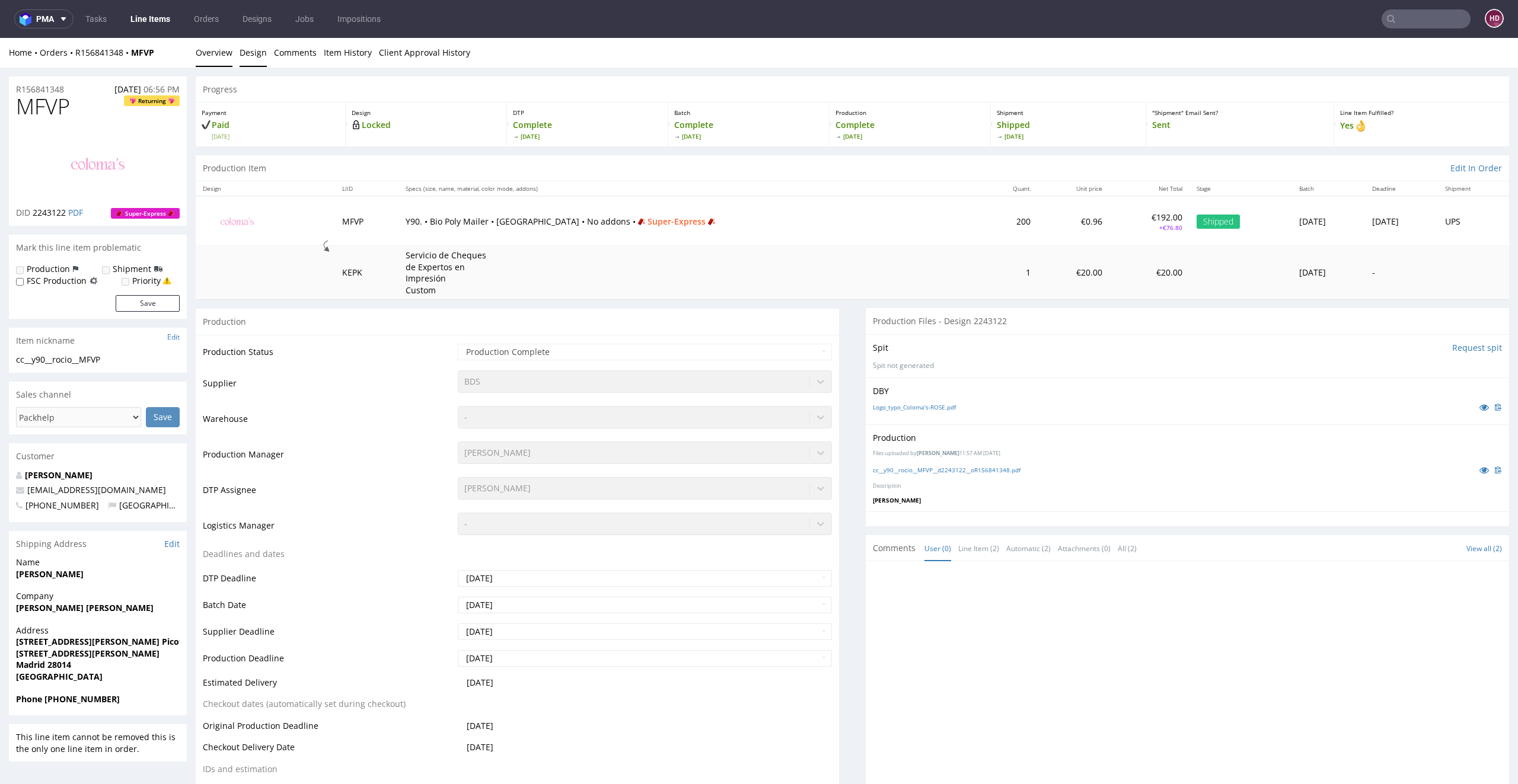
click at [256, 45] on link "Design" at bounding box center [253, 52] width 27 height 29
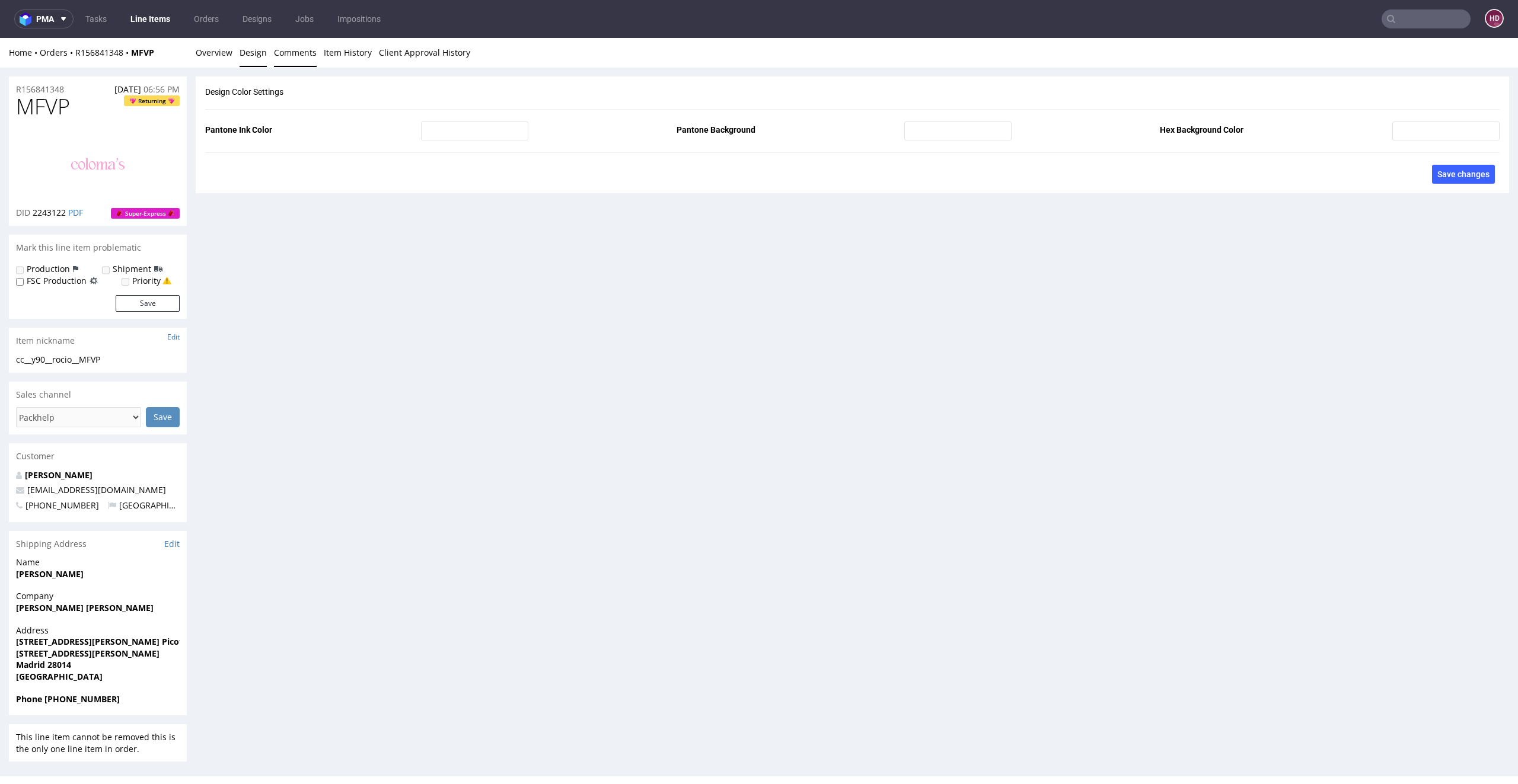
click at [293, 58] on link "Comments" at bounding box center [295, 52] width 43 height 29
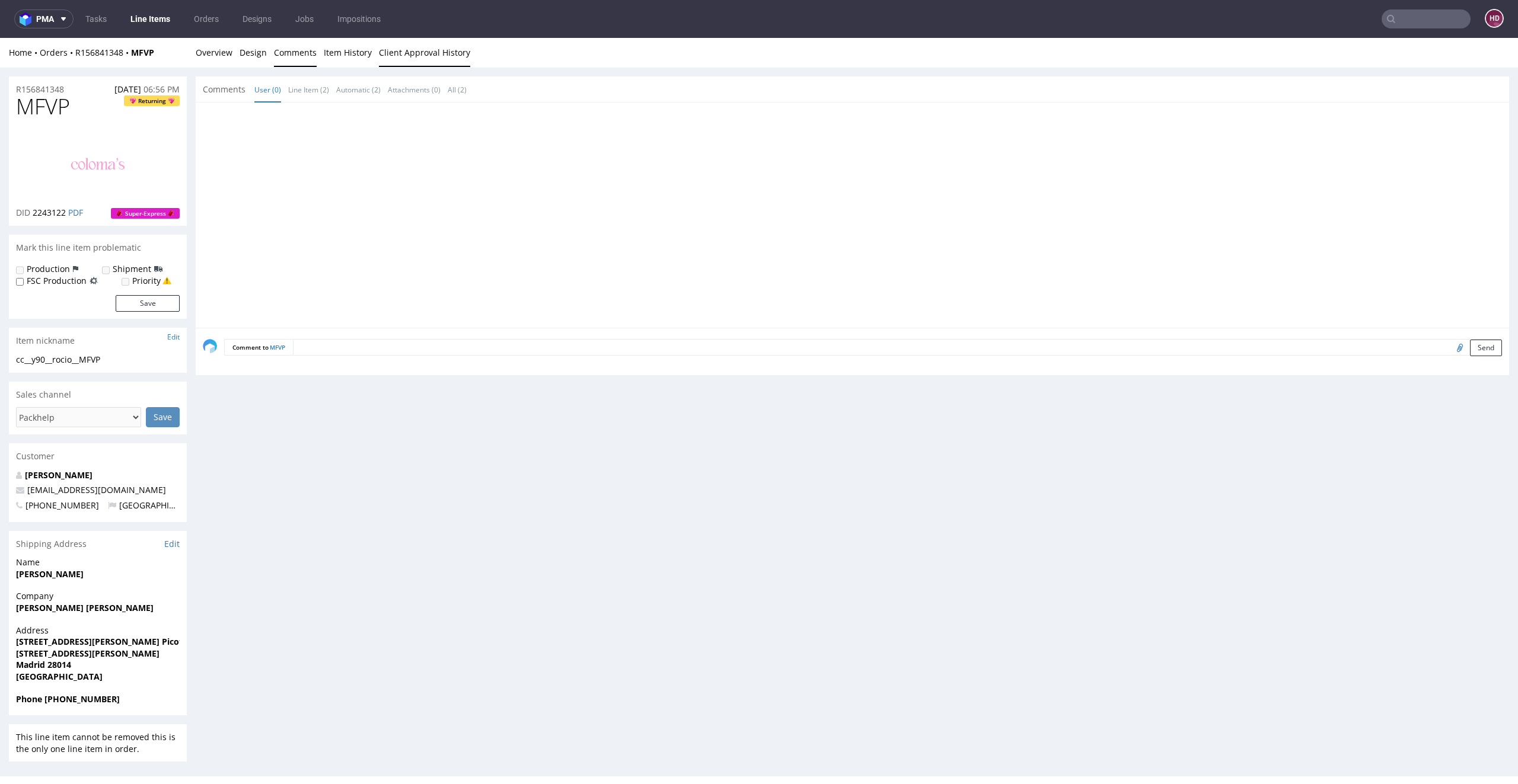
click at [385, 58] on link "Client Approval History" at bounding box center [424, 52] width 92 height 29
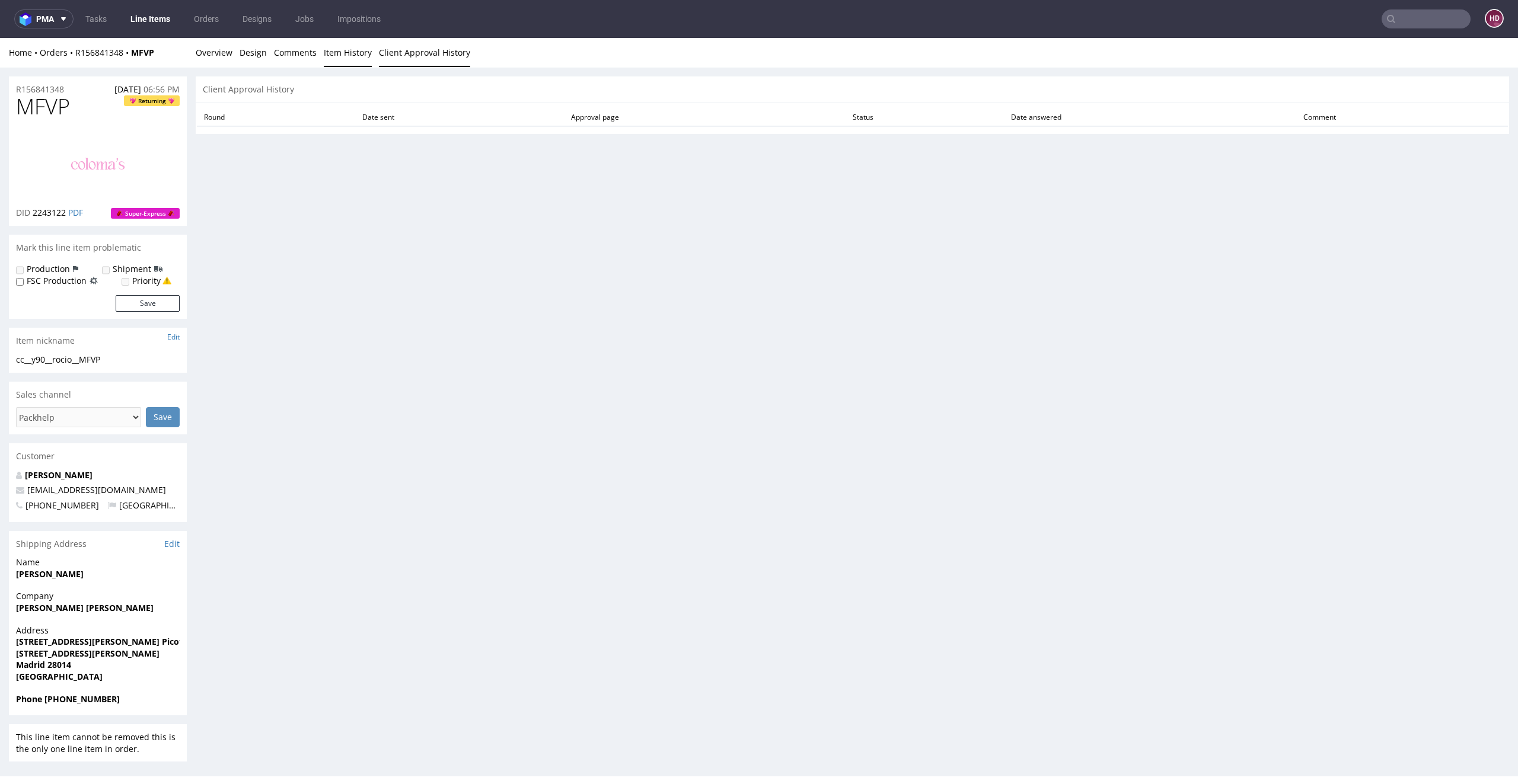
click at [347, 58] on link "Item History" at bounding box center [347, 52] width 48 height 29
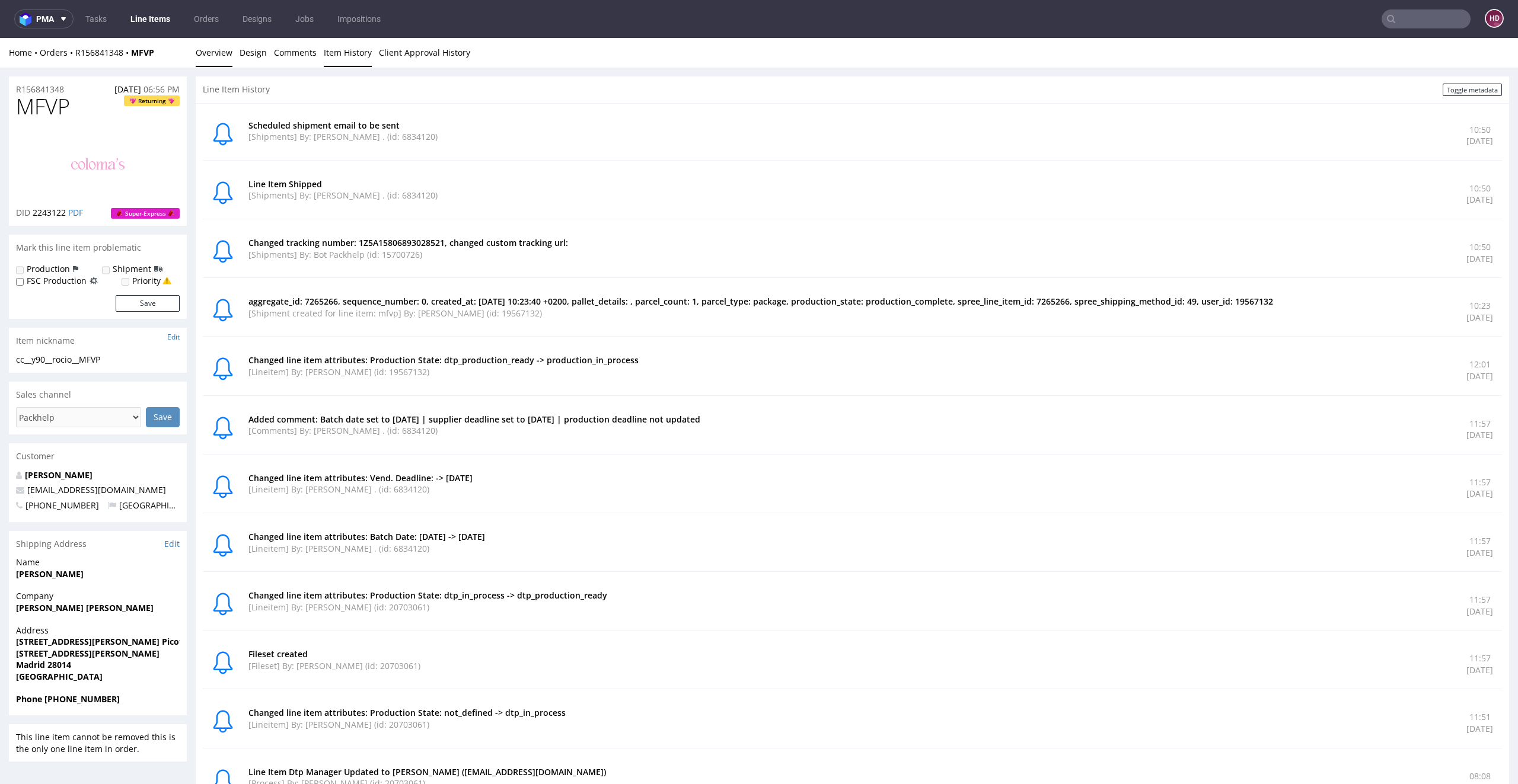
click at [231, 58] on link "Overview" at bounding box center [214, 52] width 37 height 29
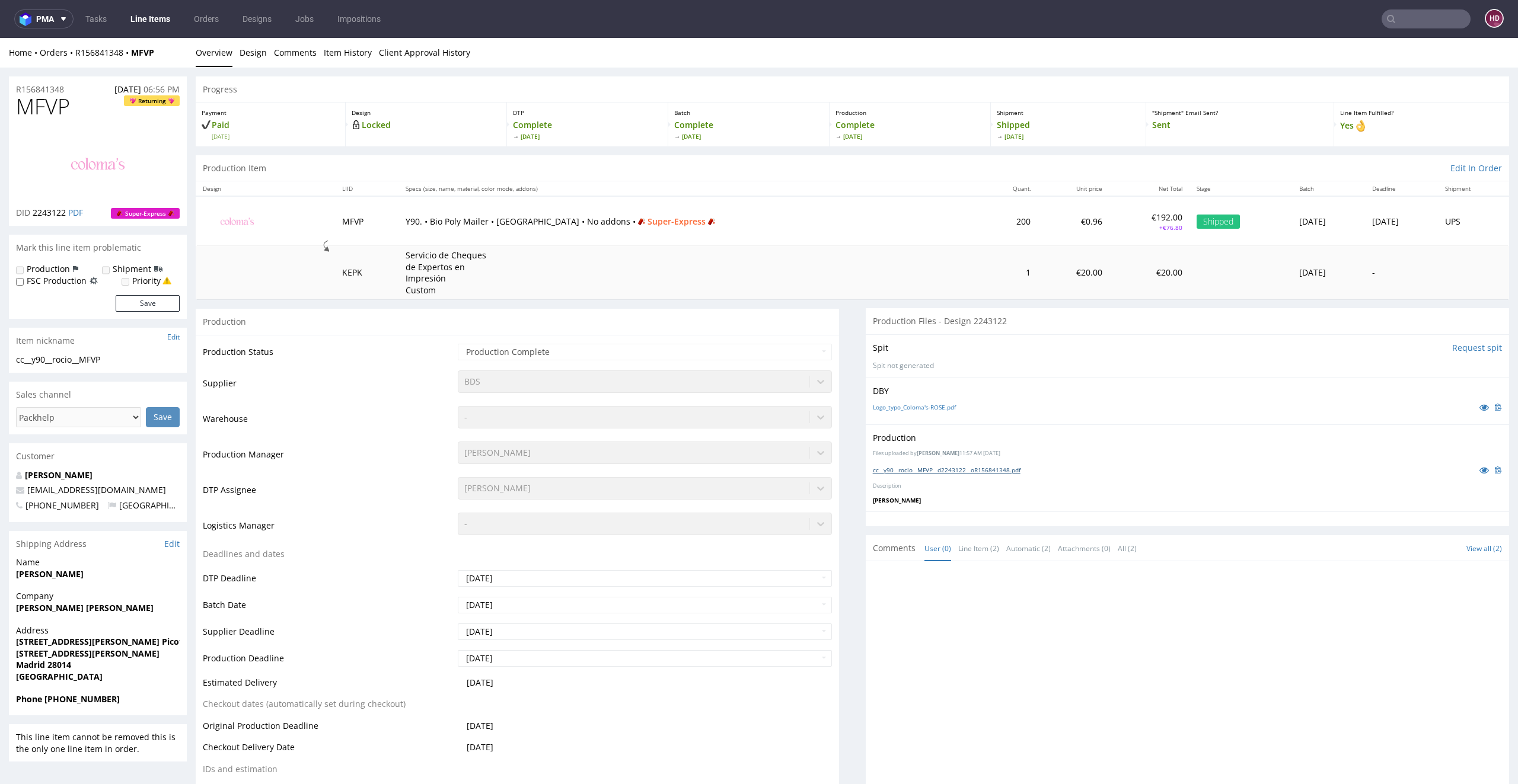
click at [909, 469] on link "cc__y90__rocio__MFVP__d2243122__oR156841348.pdf" at bounding box center [947, 470] width 148 height 8
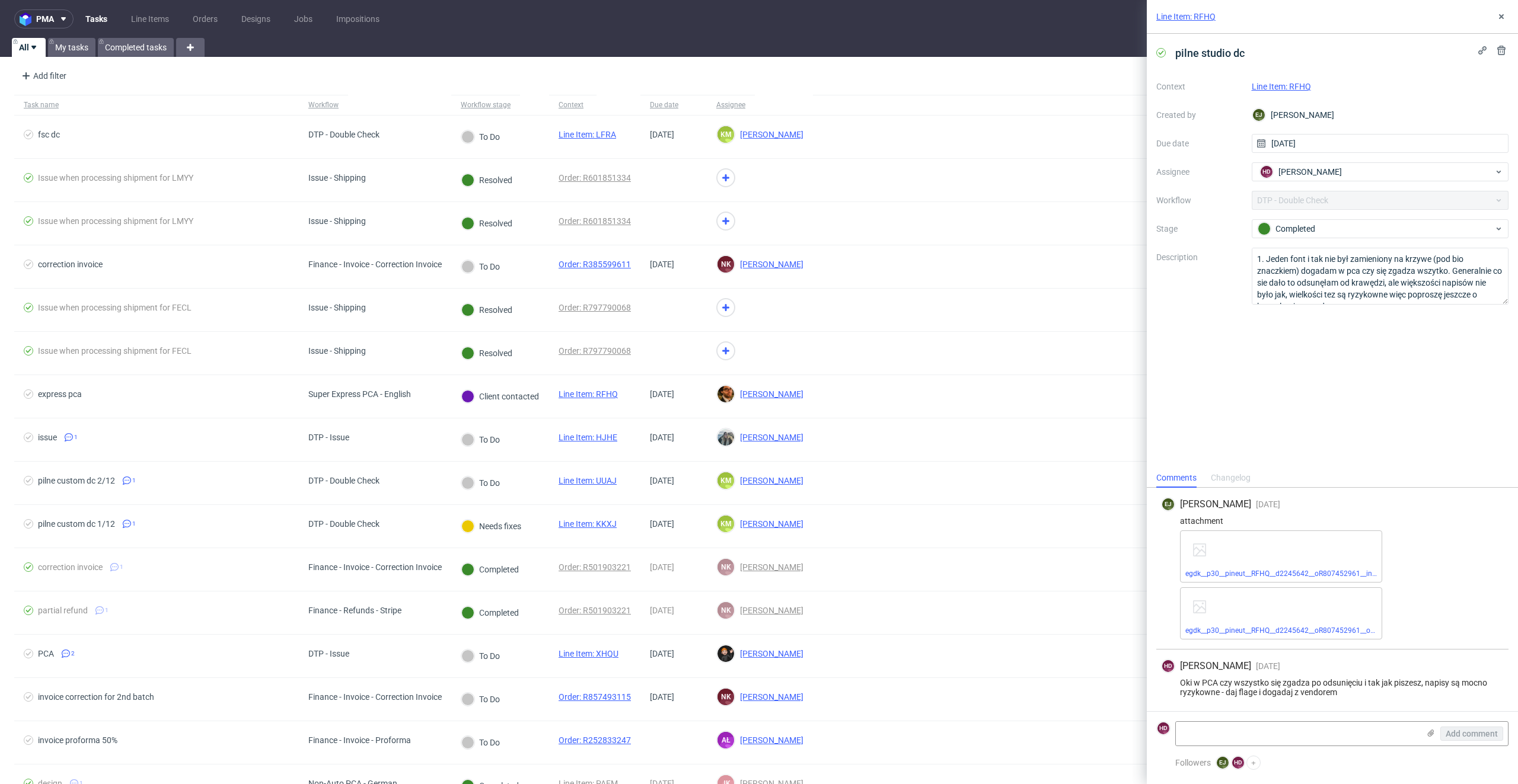
click at [1297, 83] on link "Line Item: RFHQ" at bounding box center [1280, 87] width 59 height 9
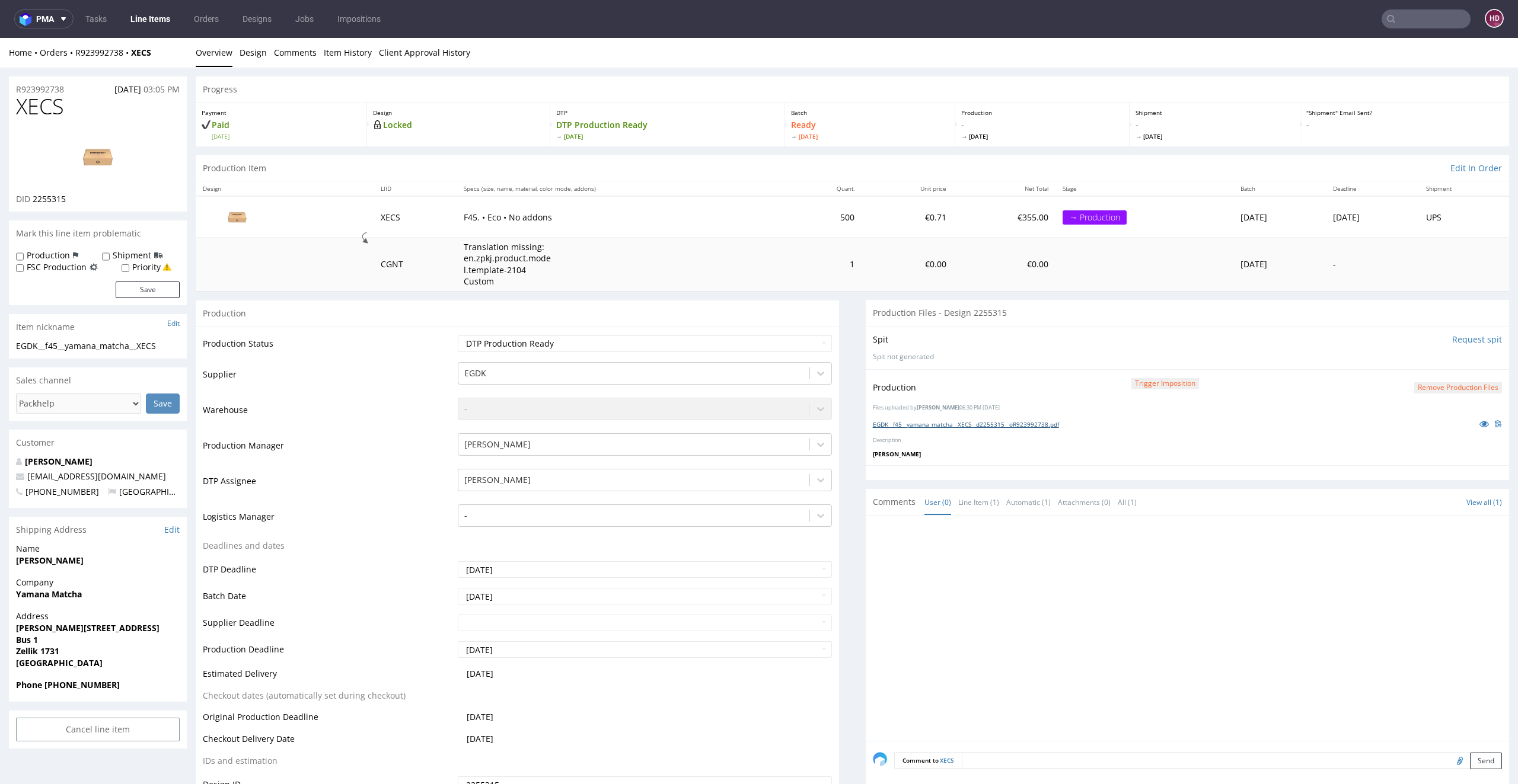
click at [1041, 425] on link "EGDK__f45__yamana_matcha__XECS__d2255315__oR923992738.pdf" at bounding box center [966, 424] width 186 height 8
click at [149, 18] on link "Line Items" at bounding box center [151, 19] width 54 height 19
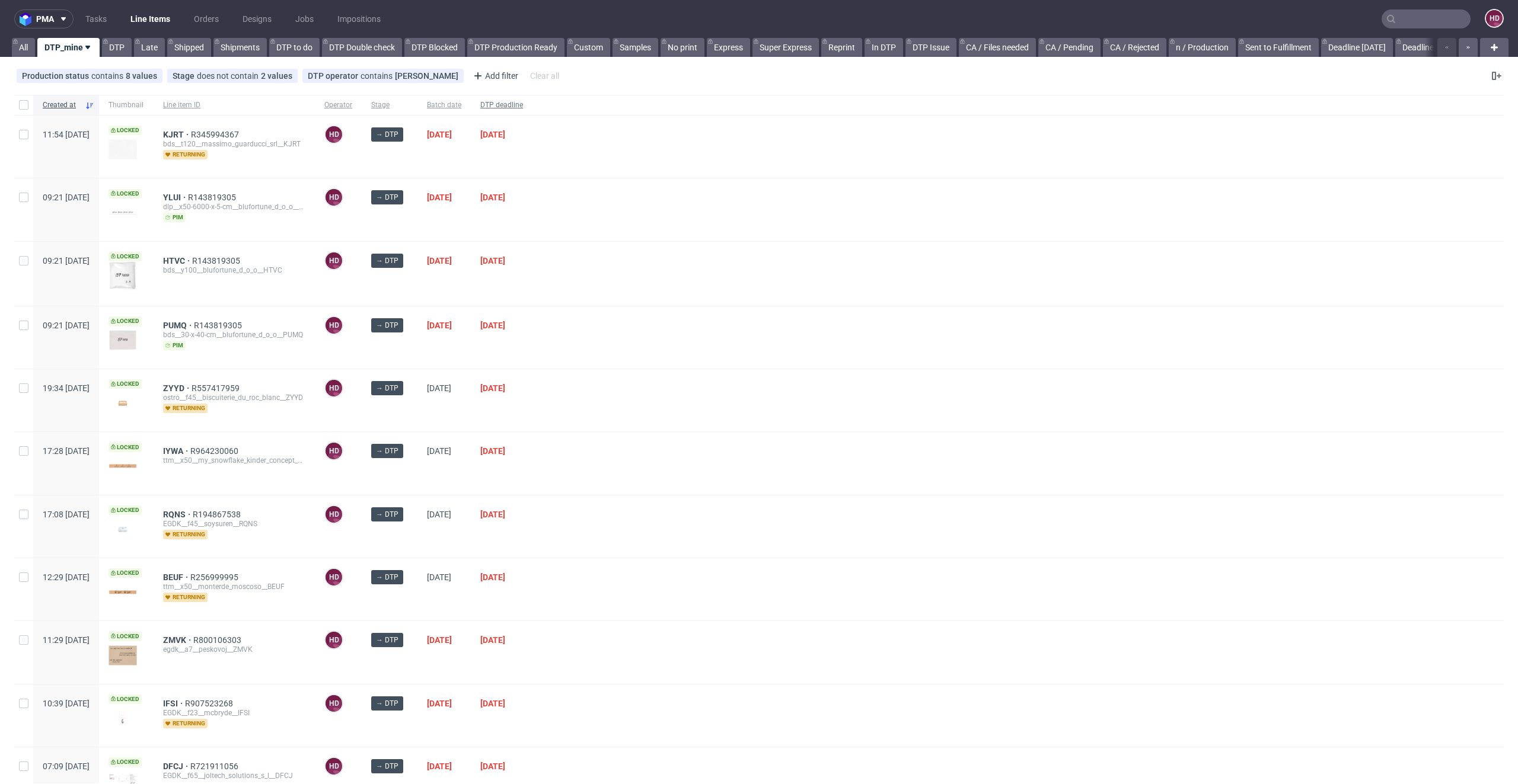
click at [523, 104] on span "DTP deadline" at bounding box center [501, 105] width 43 height 10
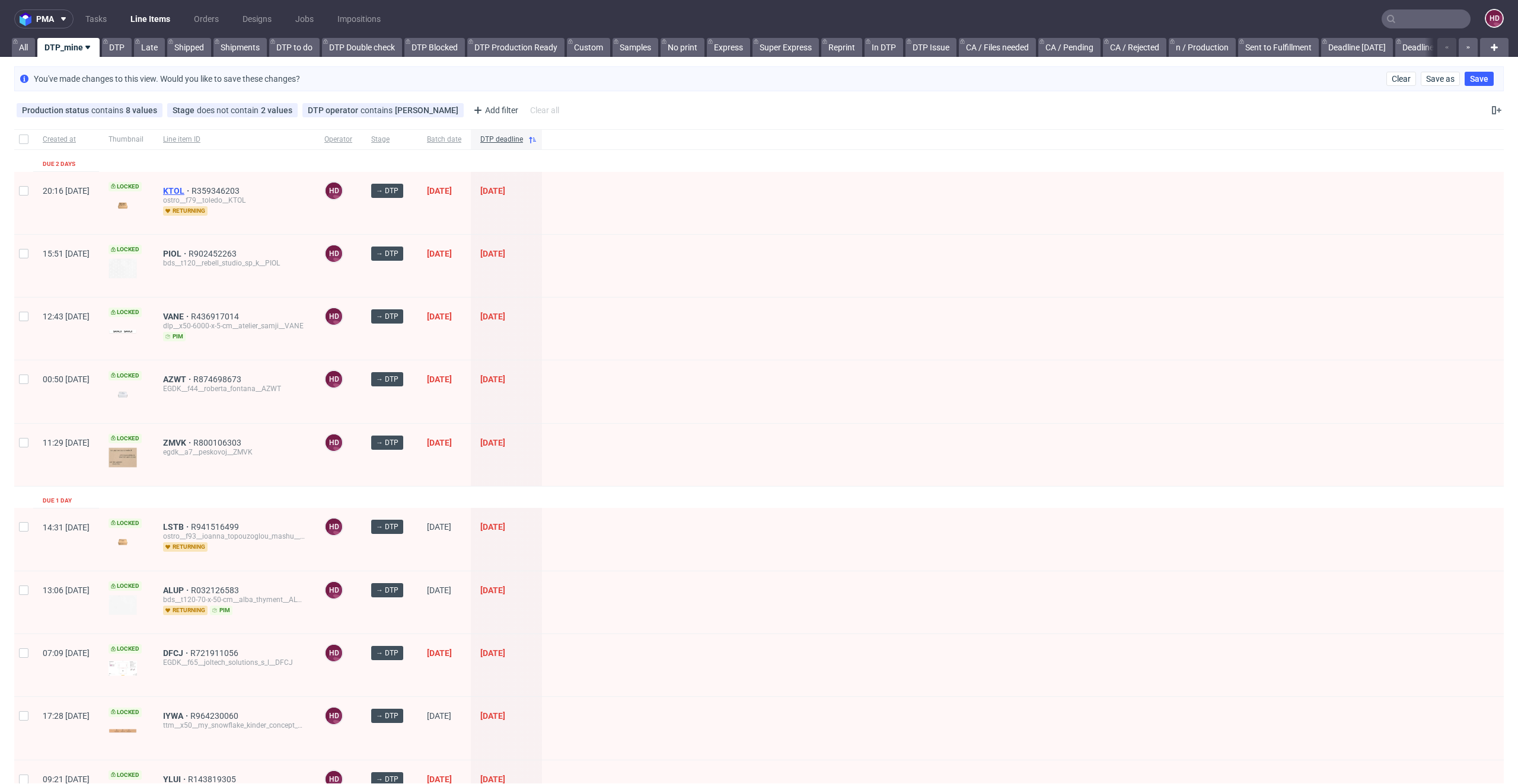
click at [191, 188] on span "KTOL" at bounding box center [177, 191] width 29 height 9
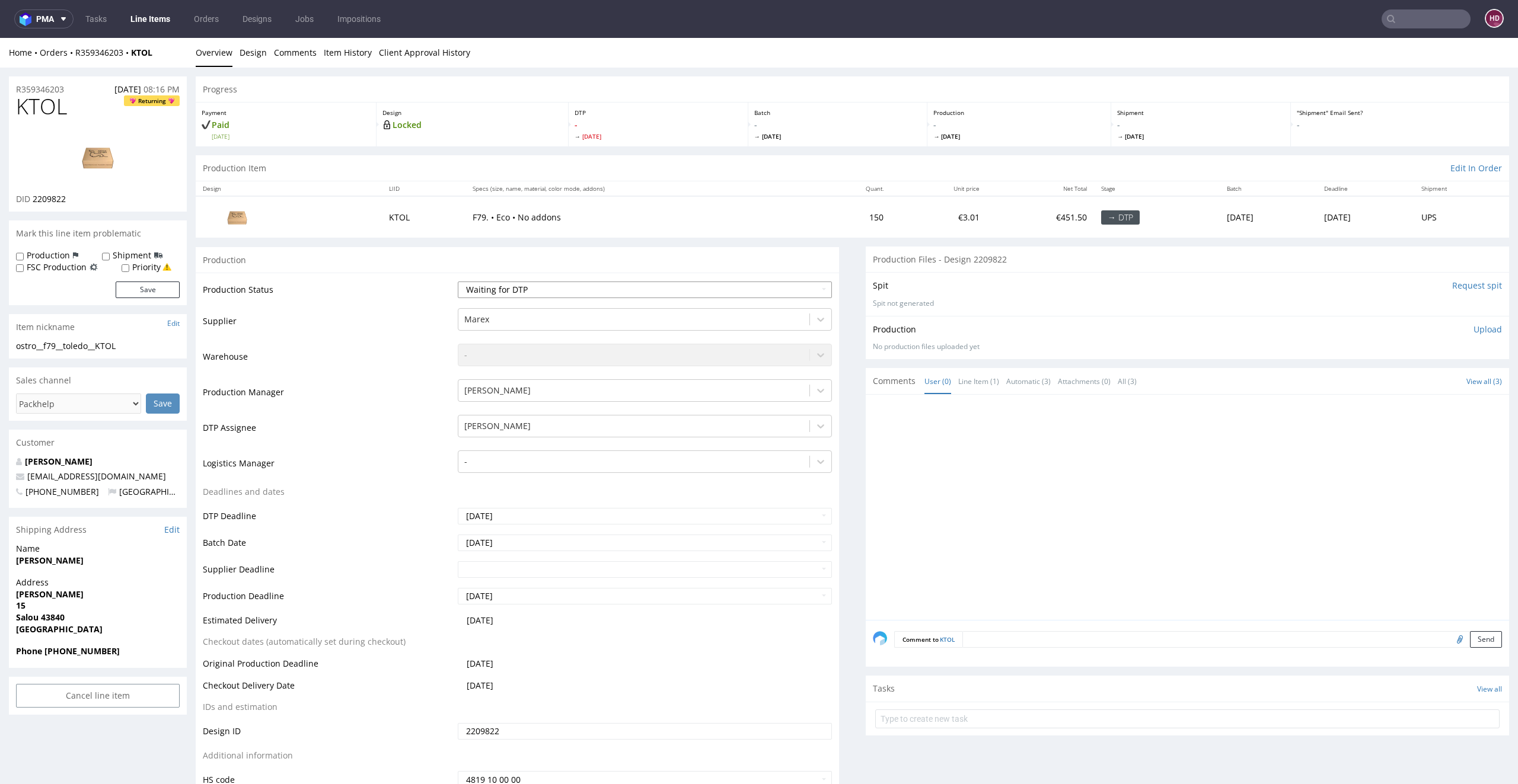
click at [480, 284] on select "Waiting for Artwork Waiting for Diecut Waiting for Mockup Waiting for DTP Waiti…" at bounding box center [645, 290] width 375 height 16
select select "dtp_in_process"
click at [457, 281] on select "Waiting for Artwork Waiting for Diecut Waiting for Mockup Waiting for DTP Waiti…" at bounding box center [645, 290] width 375 height 16
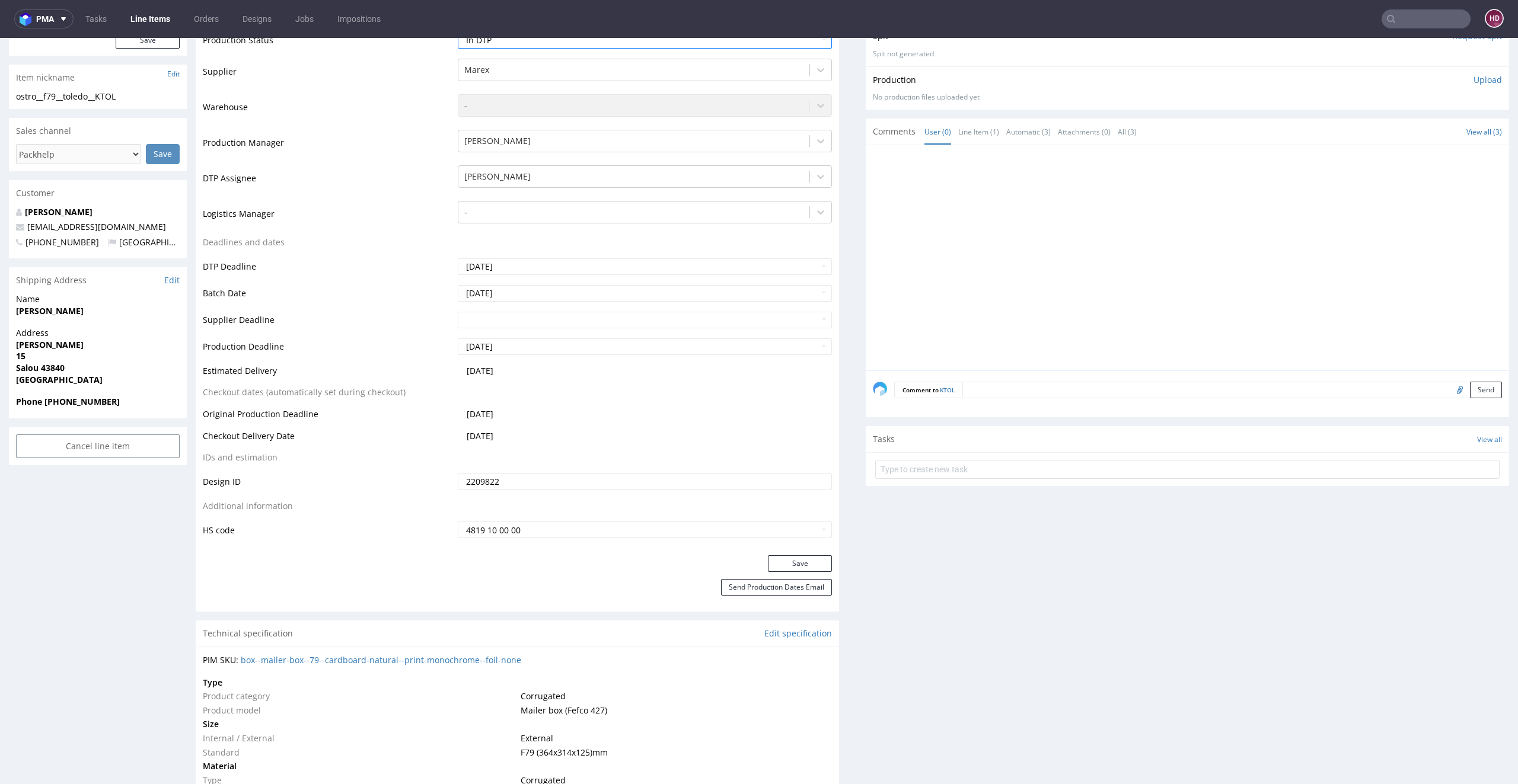
scroll to position [260, 0]
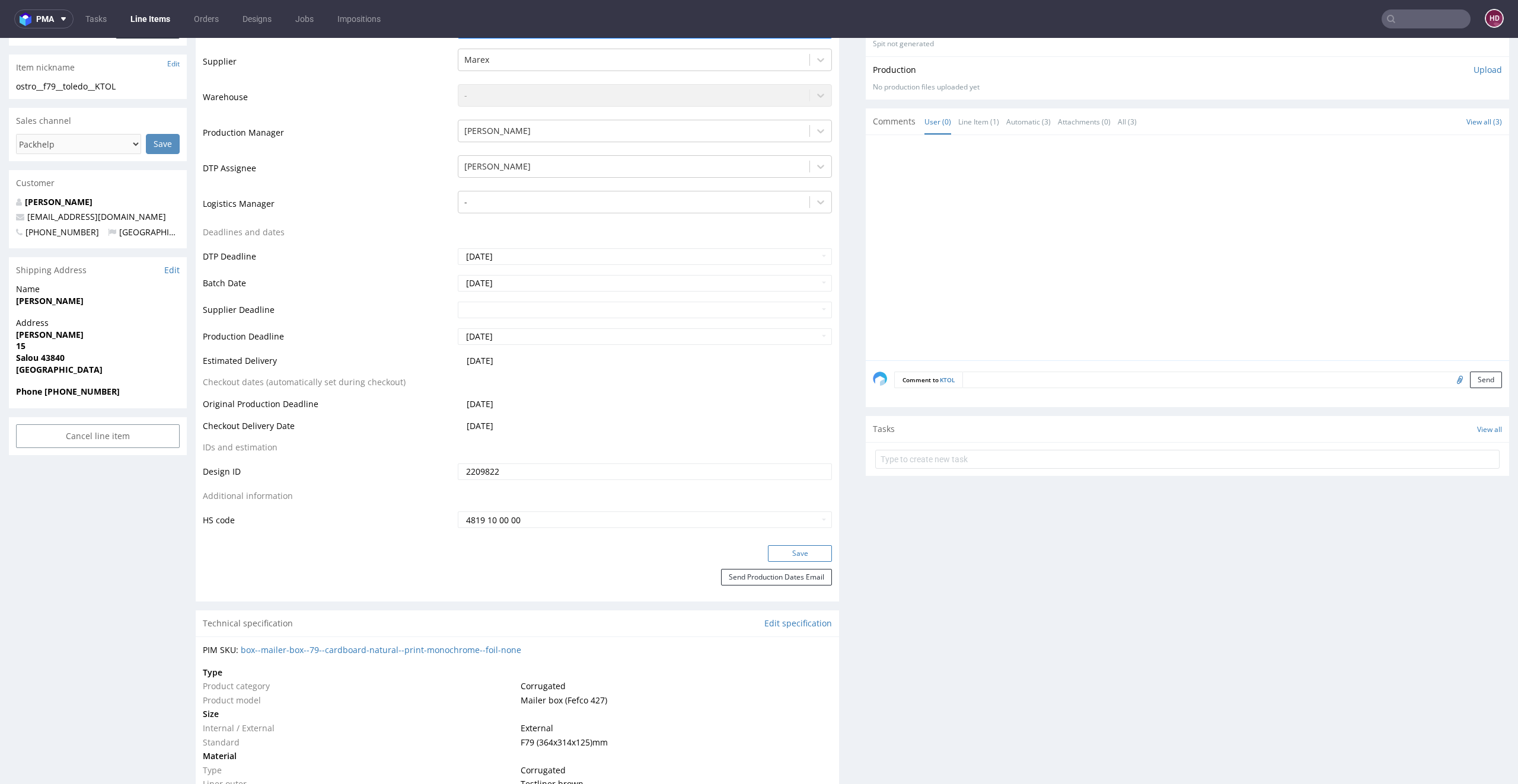
click at [769, 551] on button "Save" at bounding box center [799, 553] width 64 height 16
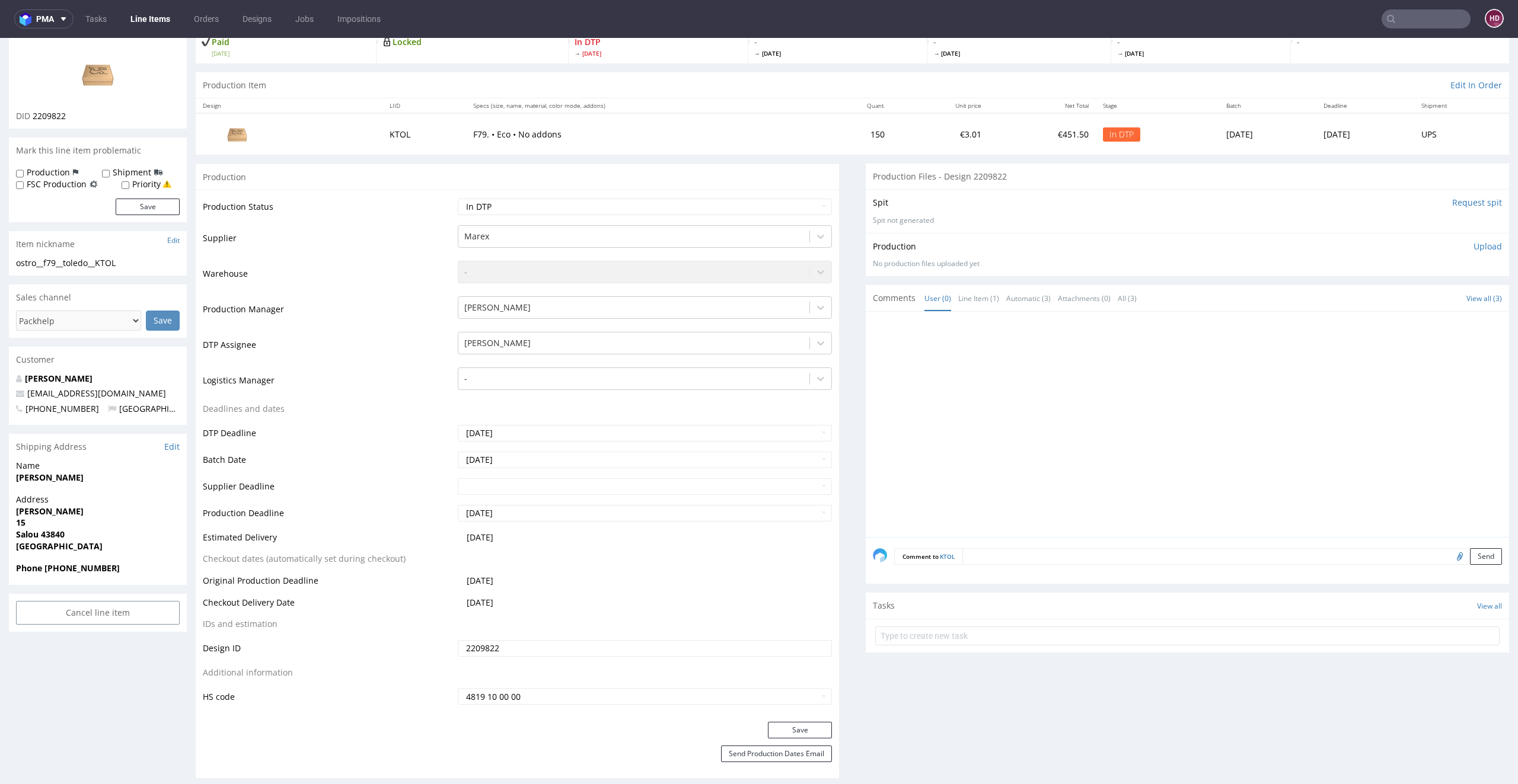
scroll to position [0, 0]
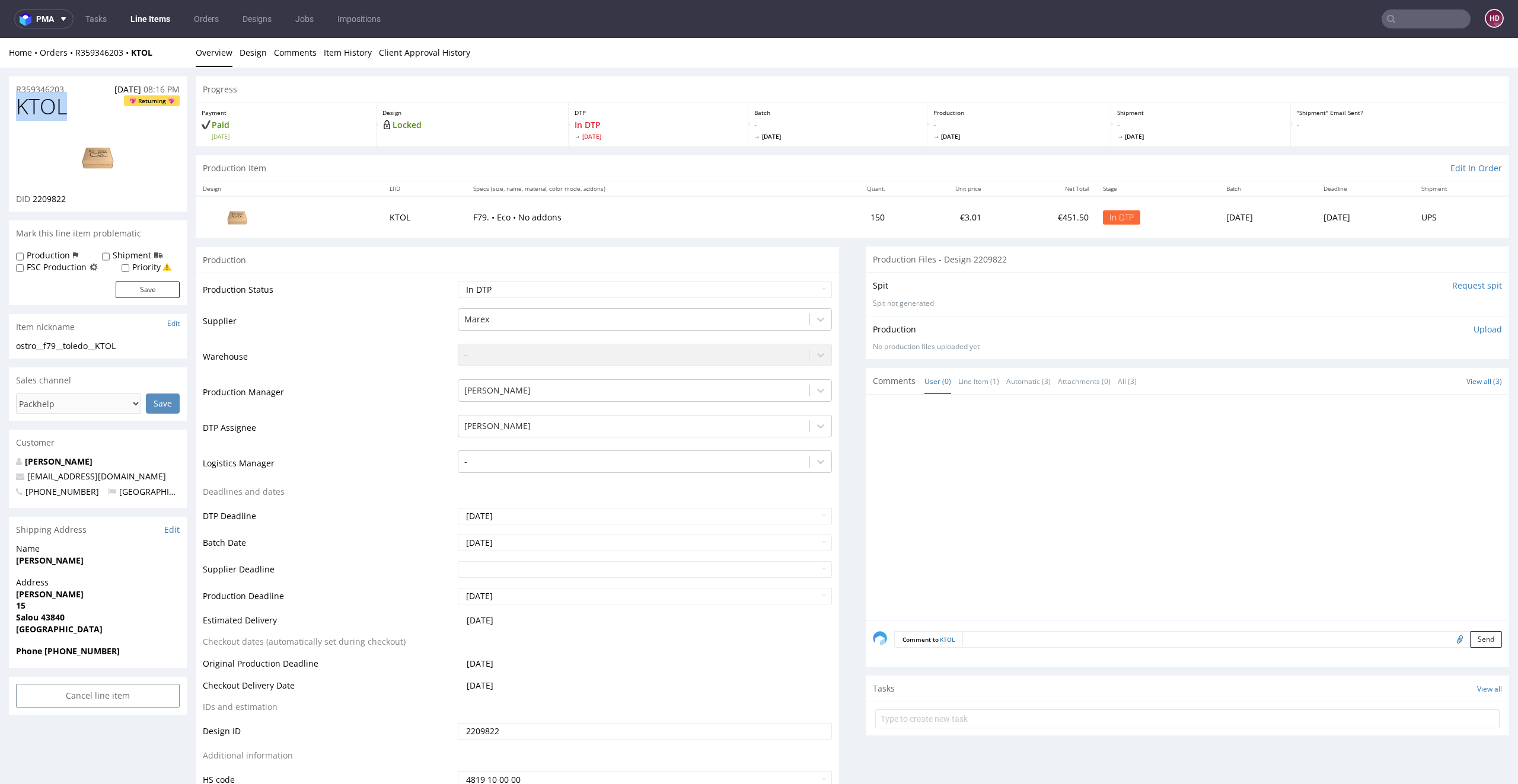
drag, startPoint x: 64, startPoint y: 115, endPoint x: 0, endPoint y: 113, distance: 64.0
drag, startPoint x: 80, startPoint y: 195, endPoint x: 35, endPoint y: 198, distance: 45.1
click at [35, 198] on div "DID 2209822" at bounding box center [98, 199] width 164 height 12
click at [79, 195] on div "DID 2209822" at bounding box center [98, 199] width 164 height 12
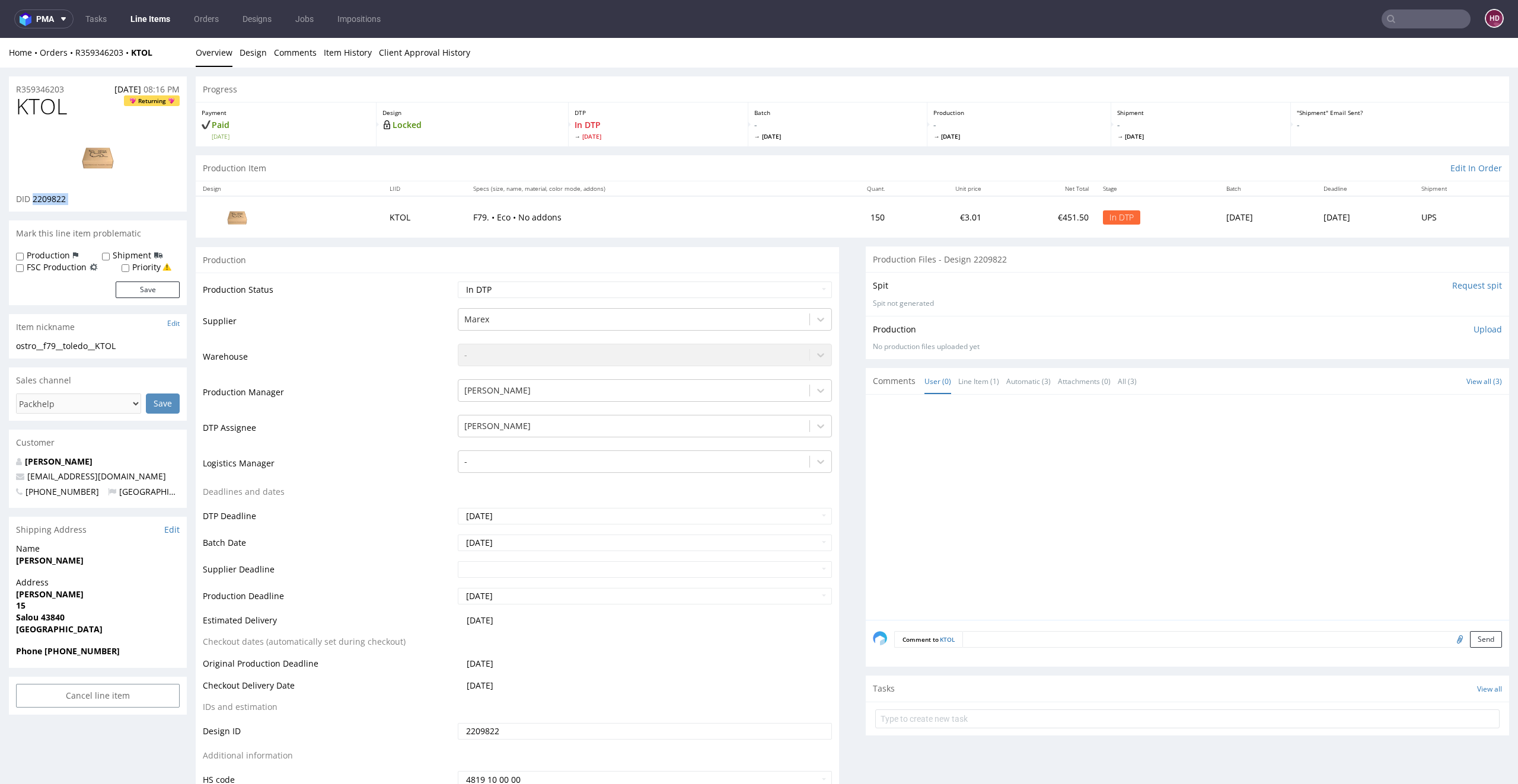
drag, startPoint x: 79, startPoint y: 195, endPoint x: 33, endPoint y: 197, distance: 46.0
click at [33, 197] on div "DID 2209822" at bounding box center [98, 199] width 164 height 12
drag, startPoint x: 128, startPoint y: 345, endPoint x: 1, endPoint y: 345, distance: 127.0
copy div "ostro__f79__toledo__KTOL"
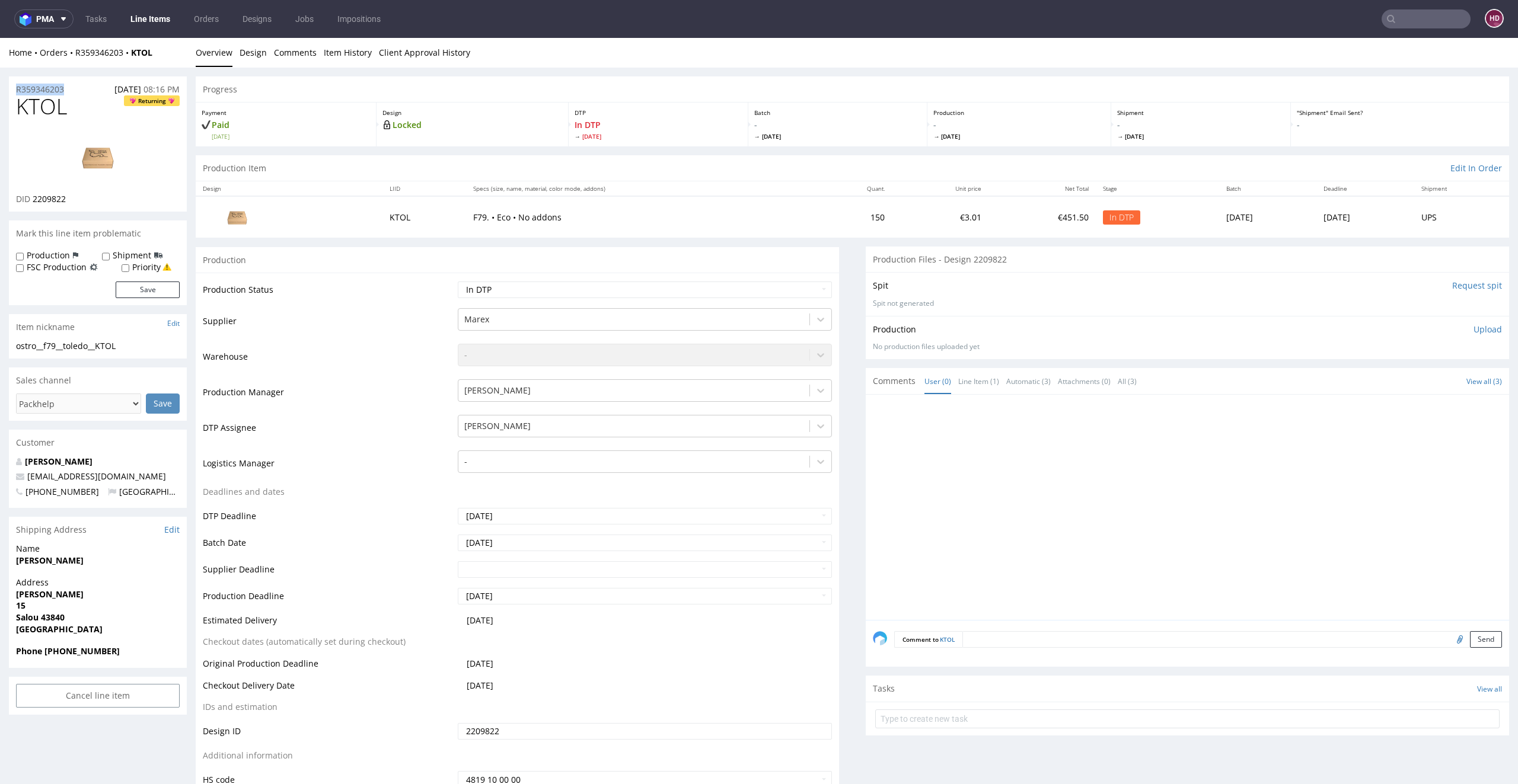
drag, startPoint x: 77, startPoint y: 88, endPoint x: 0, endPoint y: 77, distance: 77.8
copy p "R359346203"
click at [86, 199] on div "DID 2209822" at bounding box center [98, 199] width 164 height 12
drag, startPoint x: 81, startPoint y: 199, endPoint x: 35, endPoint y: 203, distance: 46.2
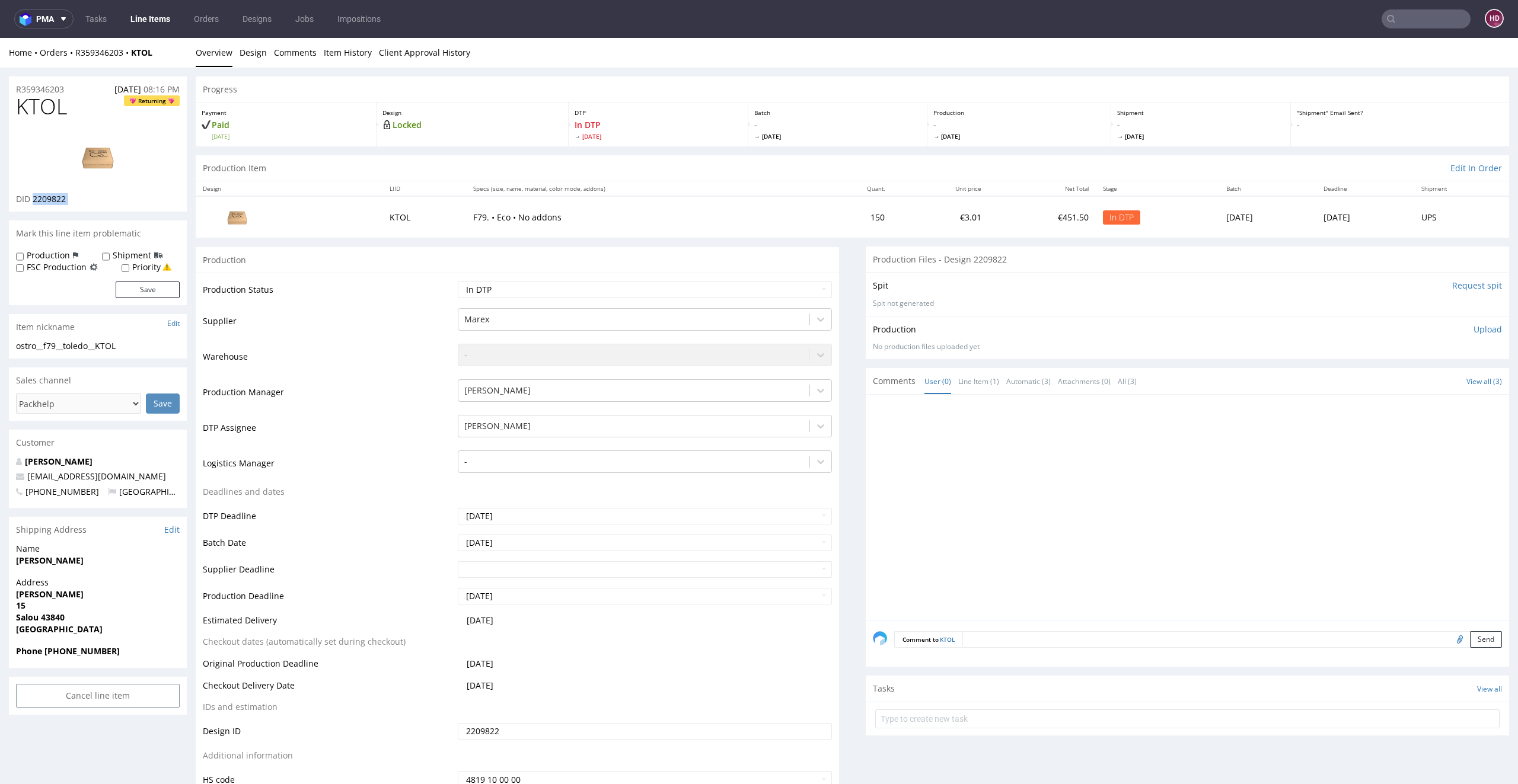
click at [35, 203] on div "DID 2209822" at bounding box center [98, 199] width 164 height 12
copy div "2209822"
click at [119, 161] on img at bounding box center [98, 157] width 95 height 54
click at [137, 347] on div "ostro__f79__toledo__KTOL" at bounding box center [98, 345] width 164 height 12
drag, startPoint x: 134, startPoint y: 347, endPoint x: 0, endPoint y: 349, distance: 134.0
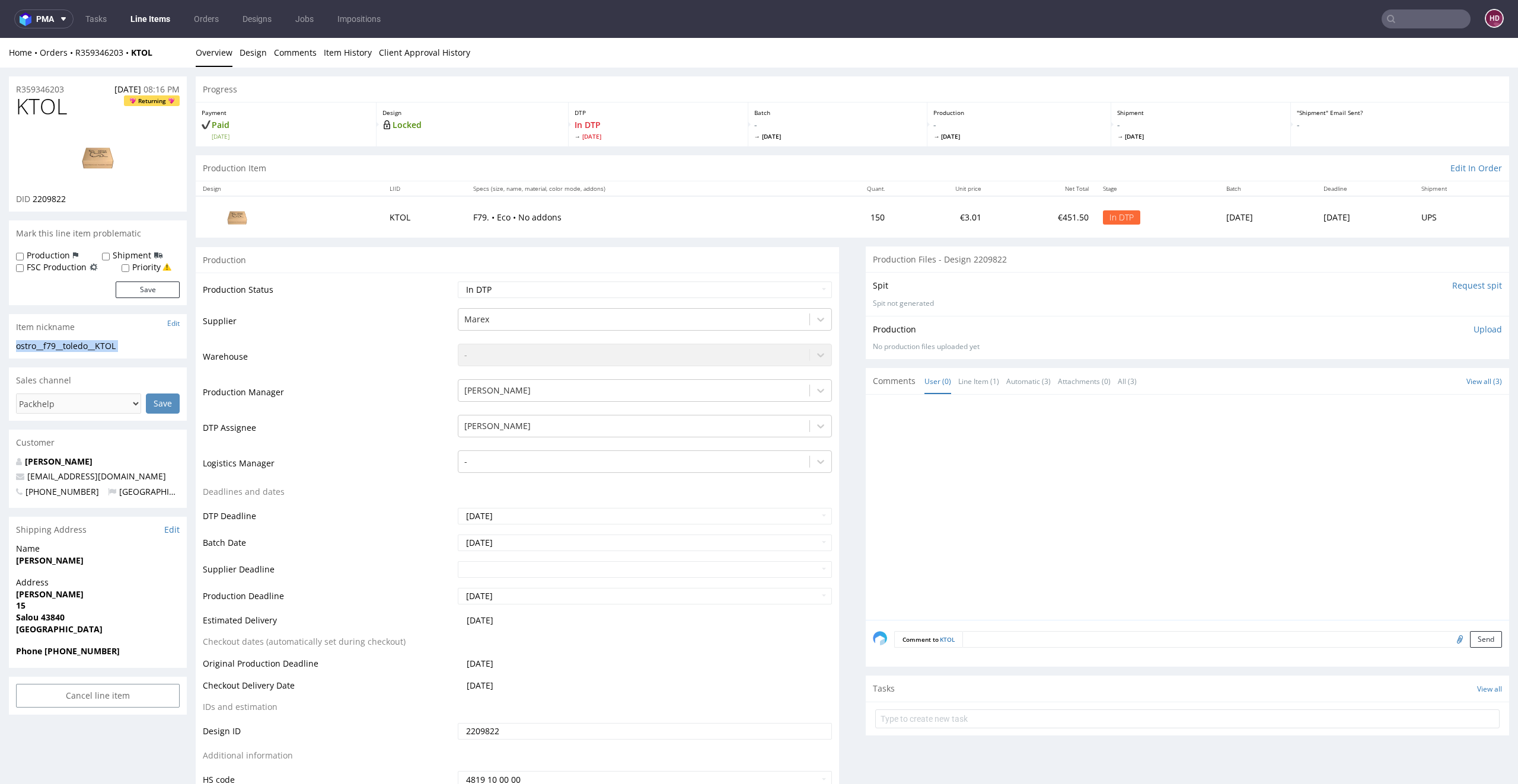
copy div "ostro__f79__toledo__KTOL Update"
click at [1473, 329] on p "Upload" at bounding box center [1487, 329] width 29 height 12
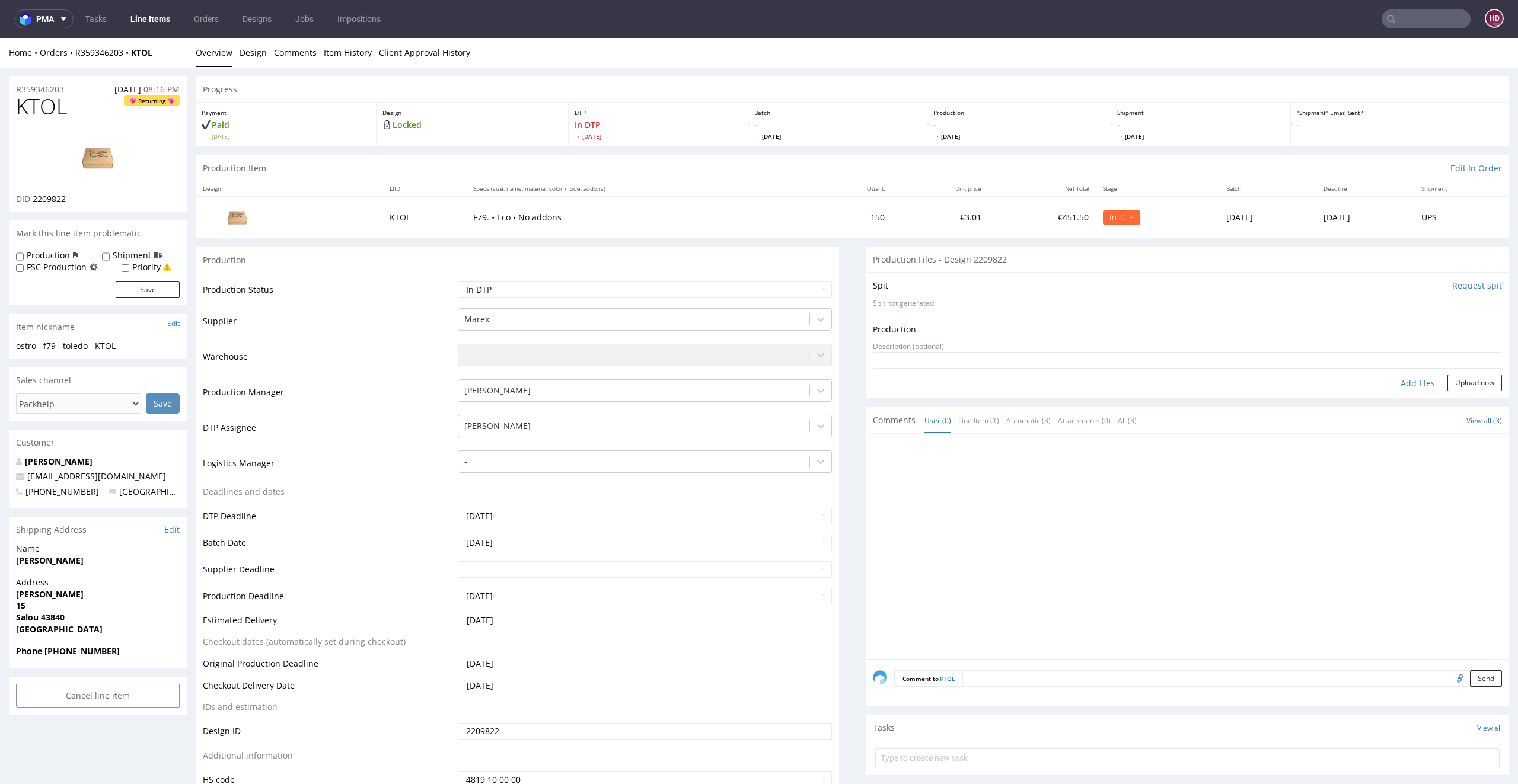
click at [1403, 383] on div "Add files" at bounding box center [1417, 383] width 59 height 18
type input "C:\fakepath\ostro__f79__toledo__KTOL__d2209822__oR359346203.pdf"
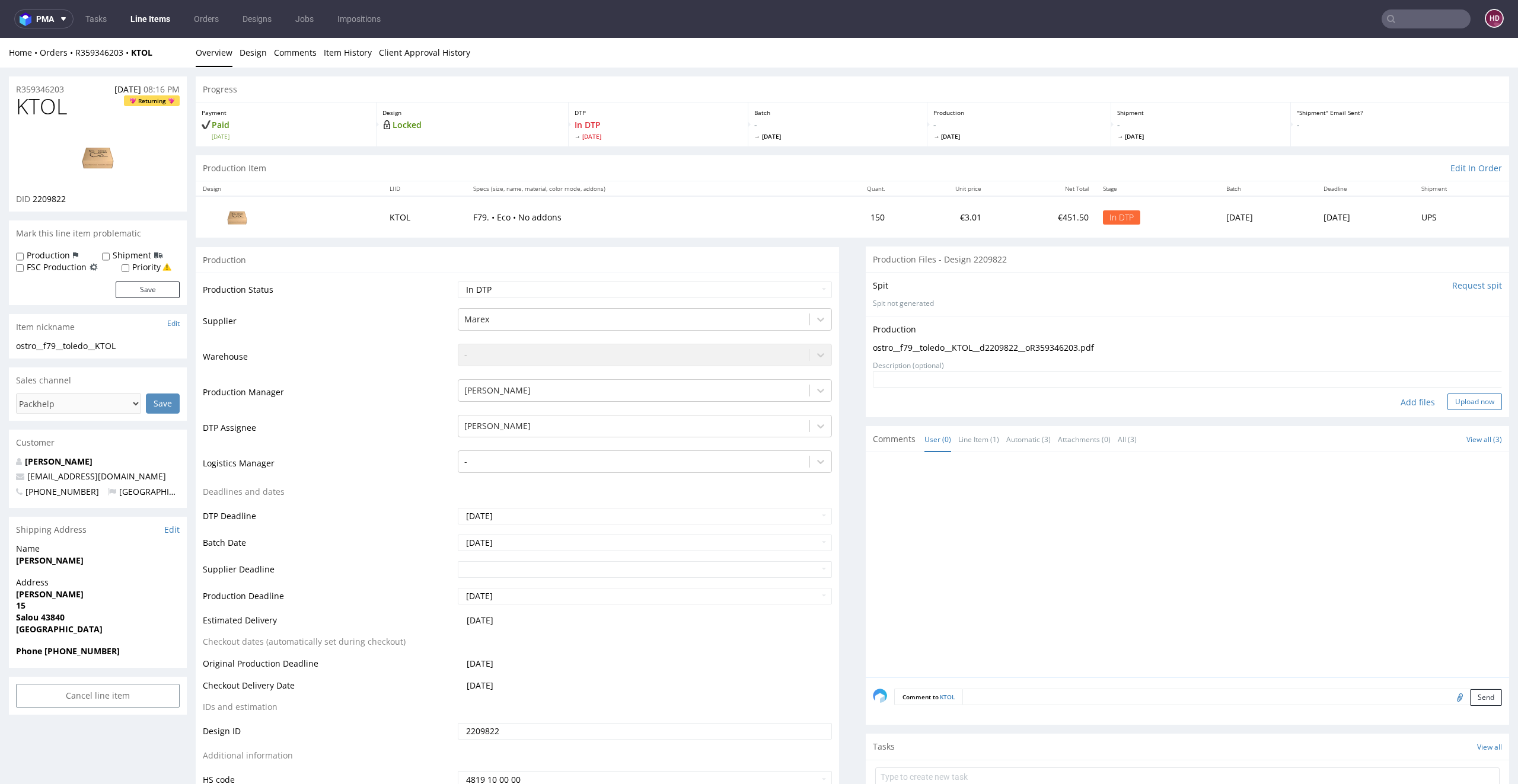
click at [1447, 399] on button "Upload now" at bounding box center [1475, 401] width 54 height 16
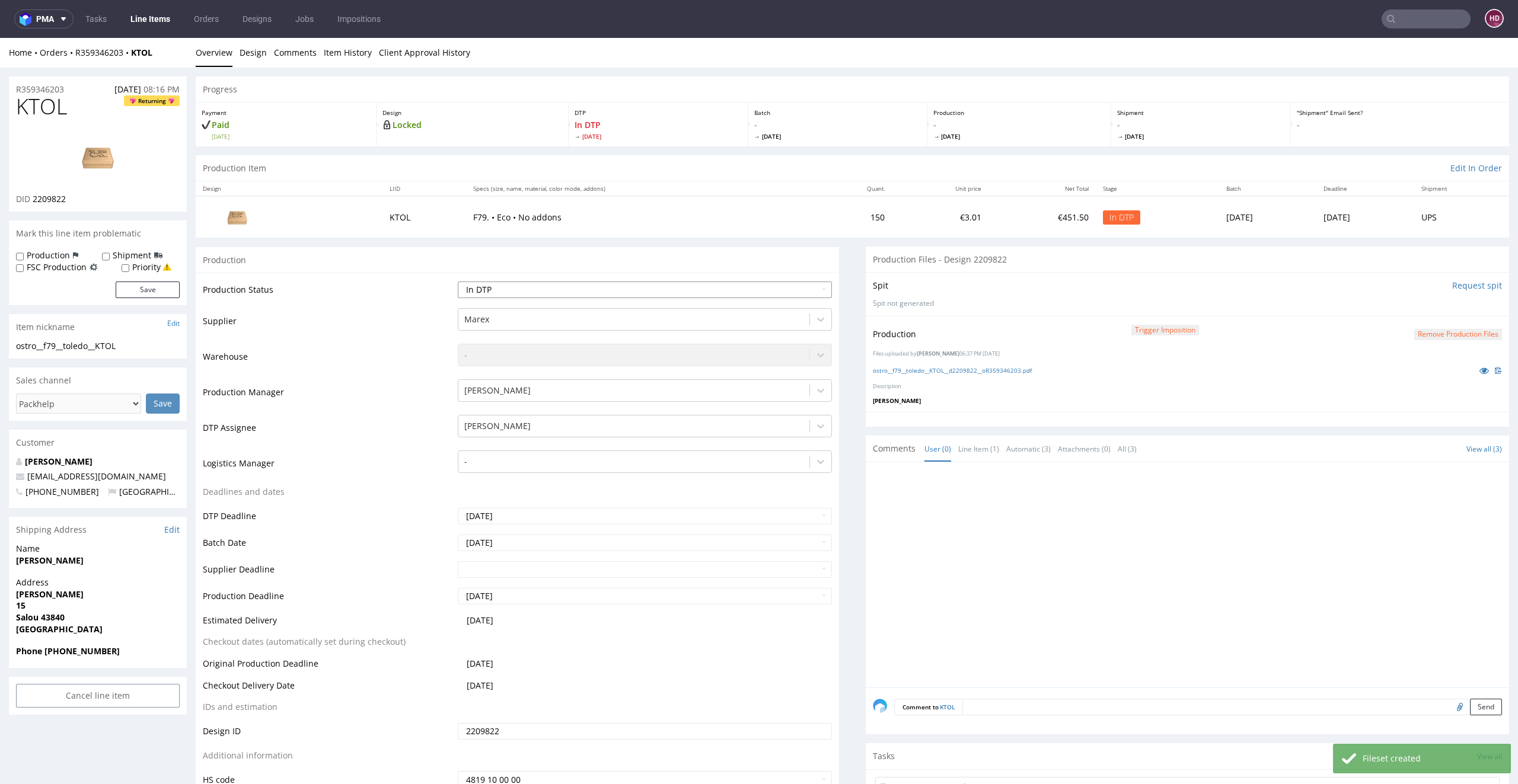
click at [567, 290] on select "Waiting for Artwork Waiting for Diecut Waiting for Mockup Waiting for DTP Waiti…" at bounding box center [645, 290] width 375 height 16
select select "dtp_production_ready"
click at [457, 281] on select "Waiting for Artwork Waiting for Diecut Waiting for Mockup Waiting for DTP Waiti…" at bounding box center [645, 290] width 375 height 16
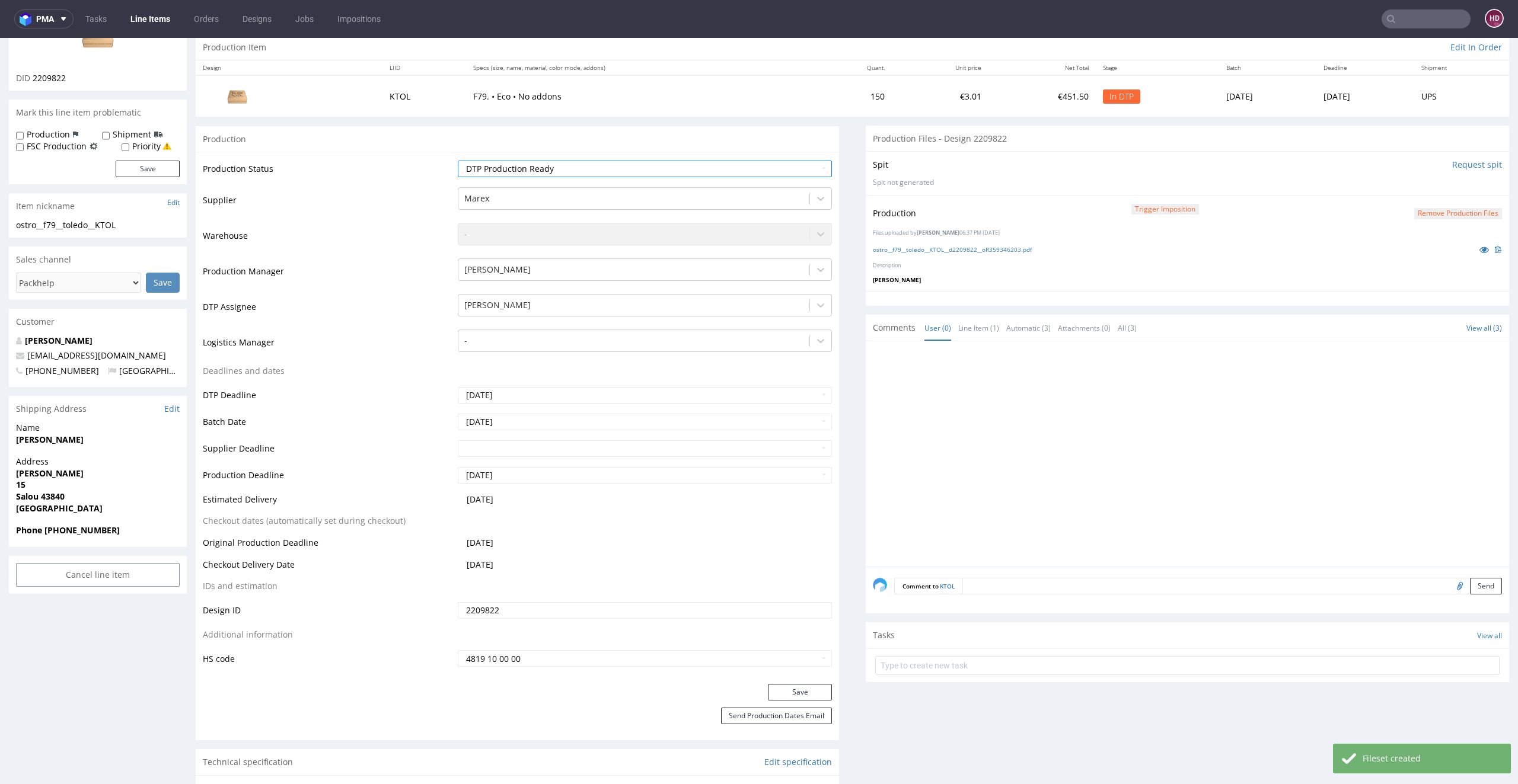
scroll to position [237, 0]
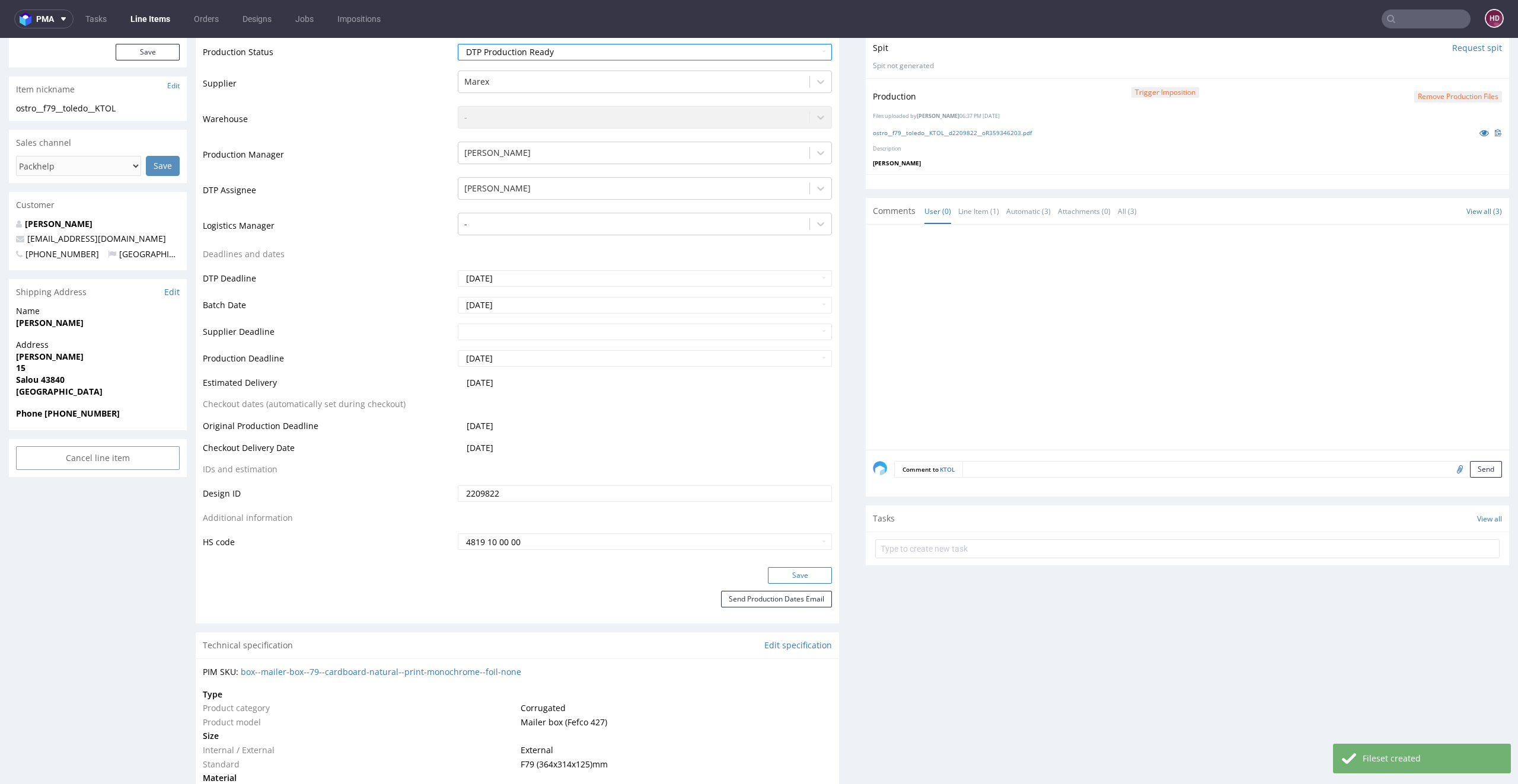
click at [780, 573] on button "Save" at bounding box center [799, 575] width 64 height 16
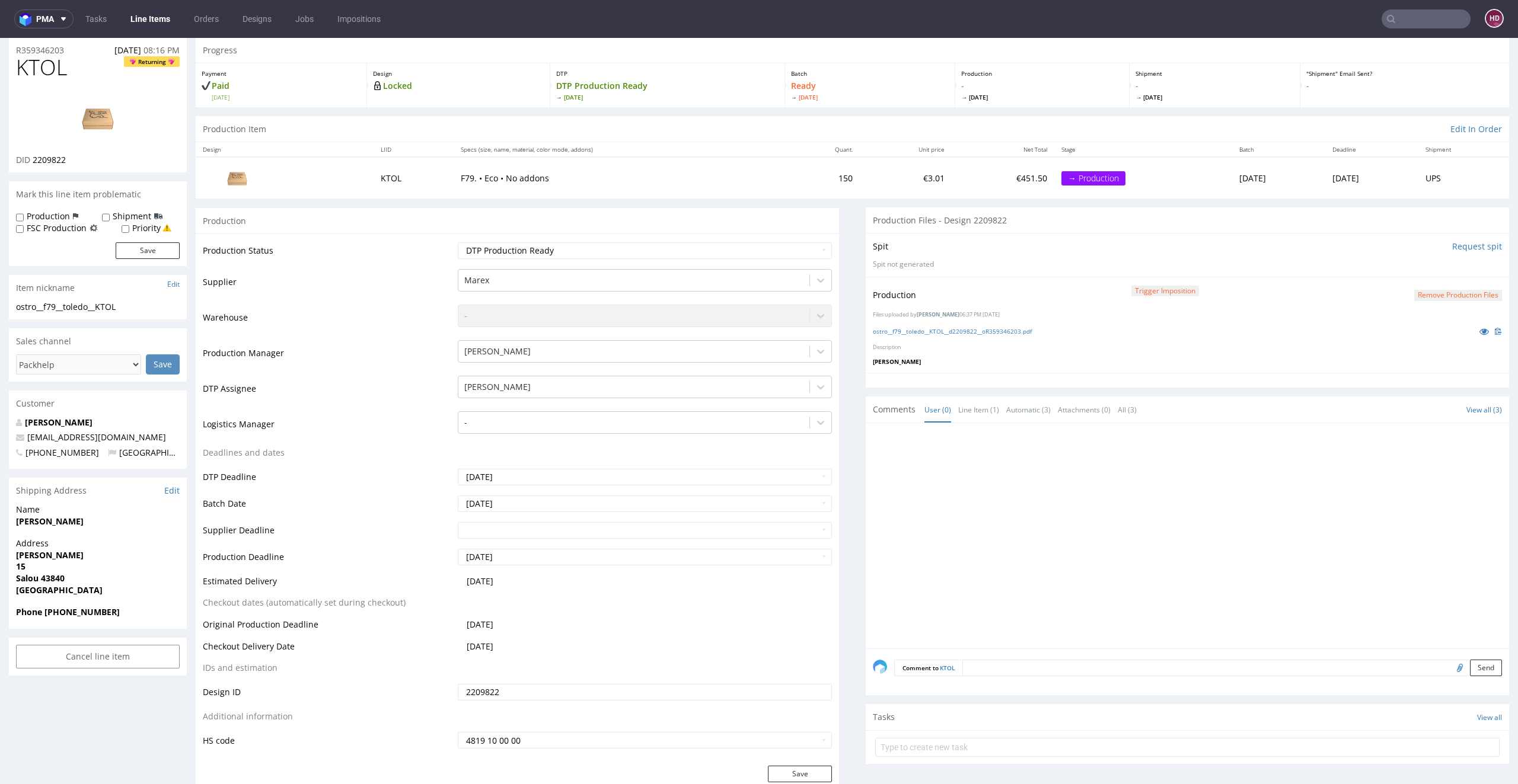
scroll to position [0, 0]
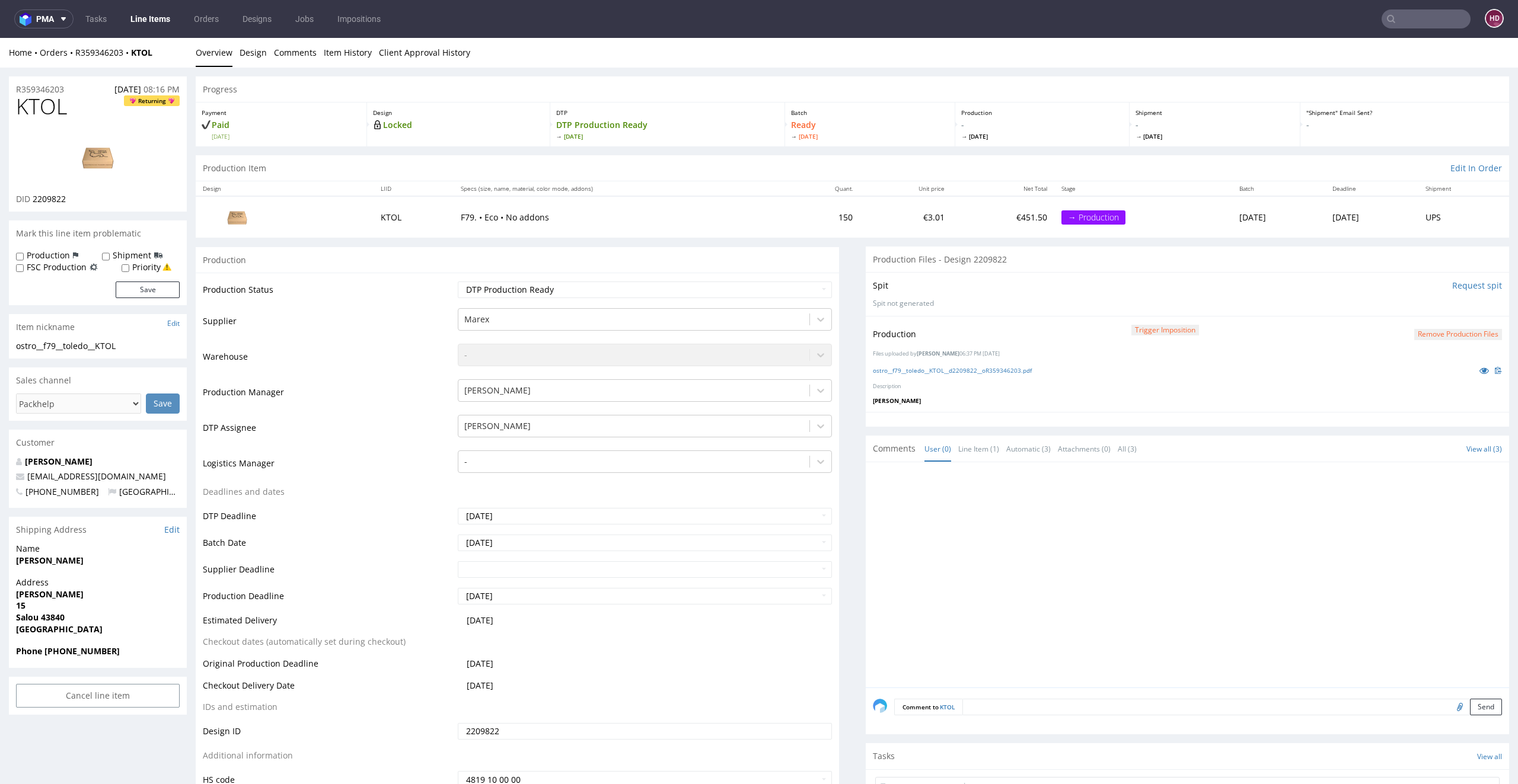
click at [143, 27] on link "Line Items" at bounding box center [151, 19] width 54 height 19
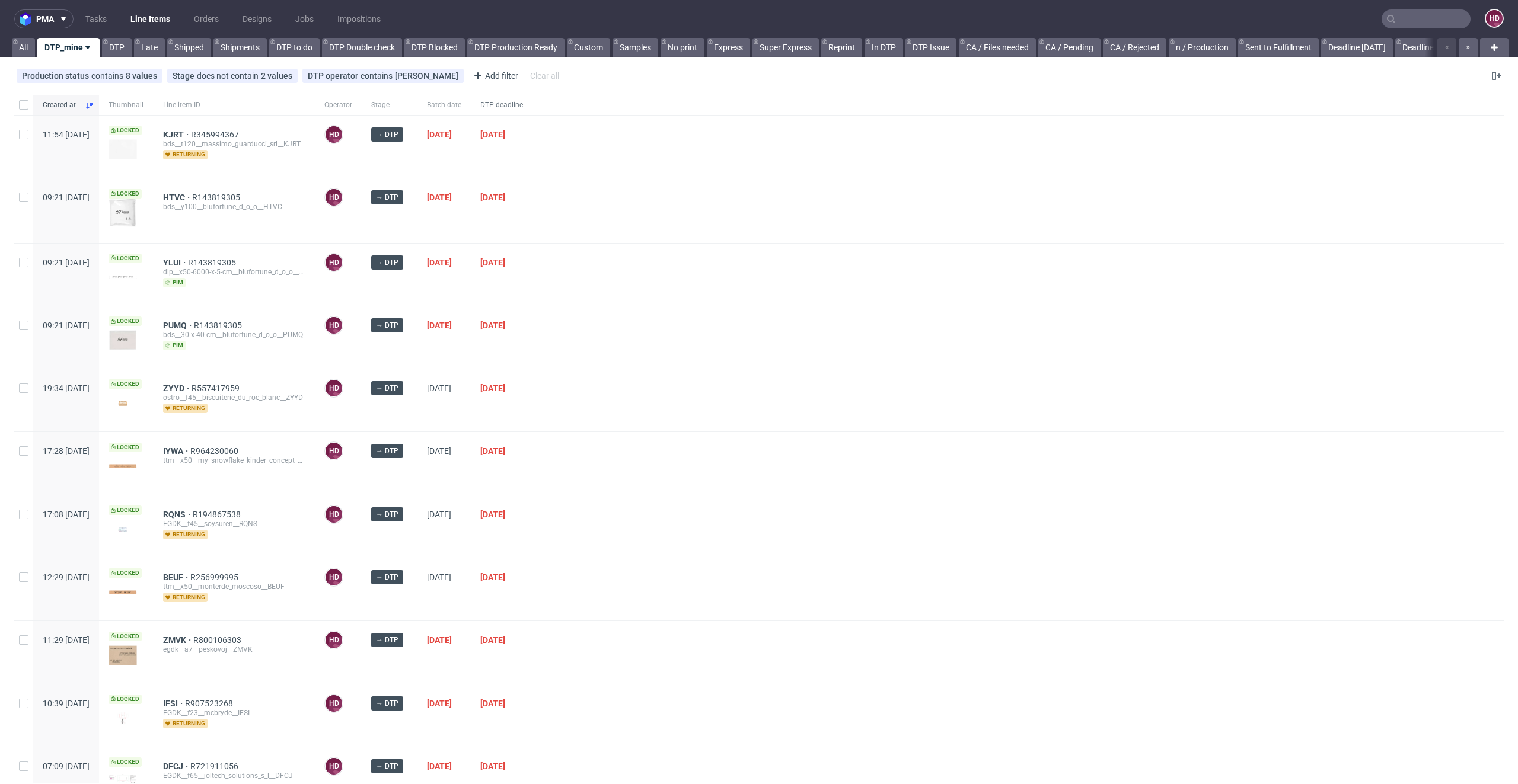
click at [523, 106] on span "DTP deadline" at bounding box center [501, 105] width 43 height 10
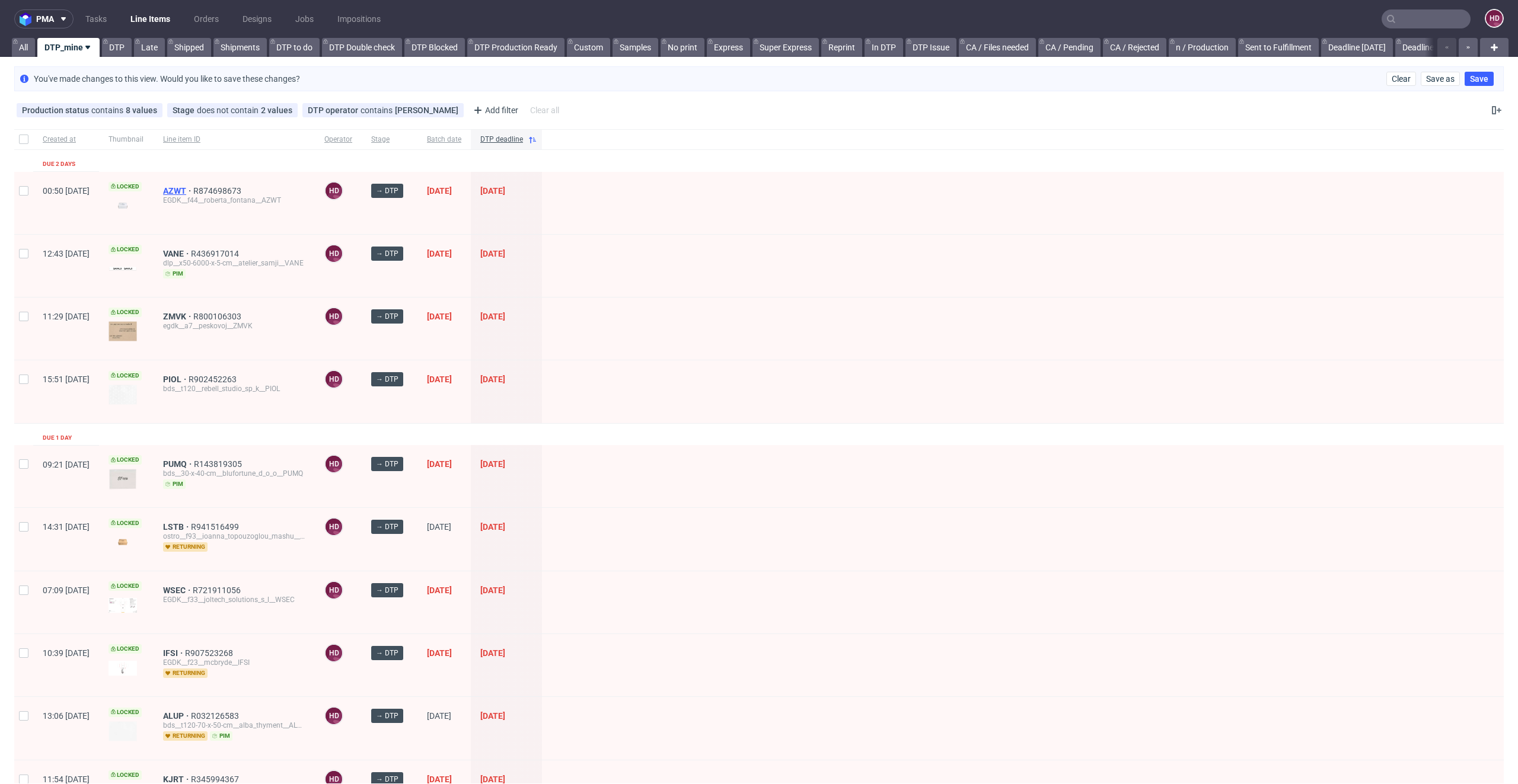
click at [193, 186] on span "AZWT" at bounding box center [178, 191] width 31 height 9
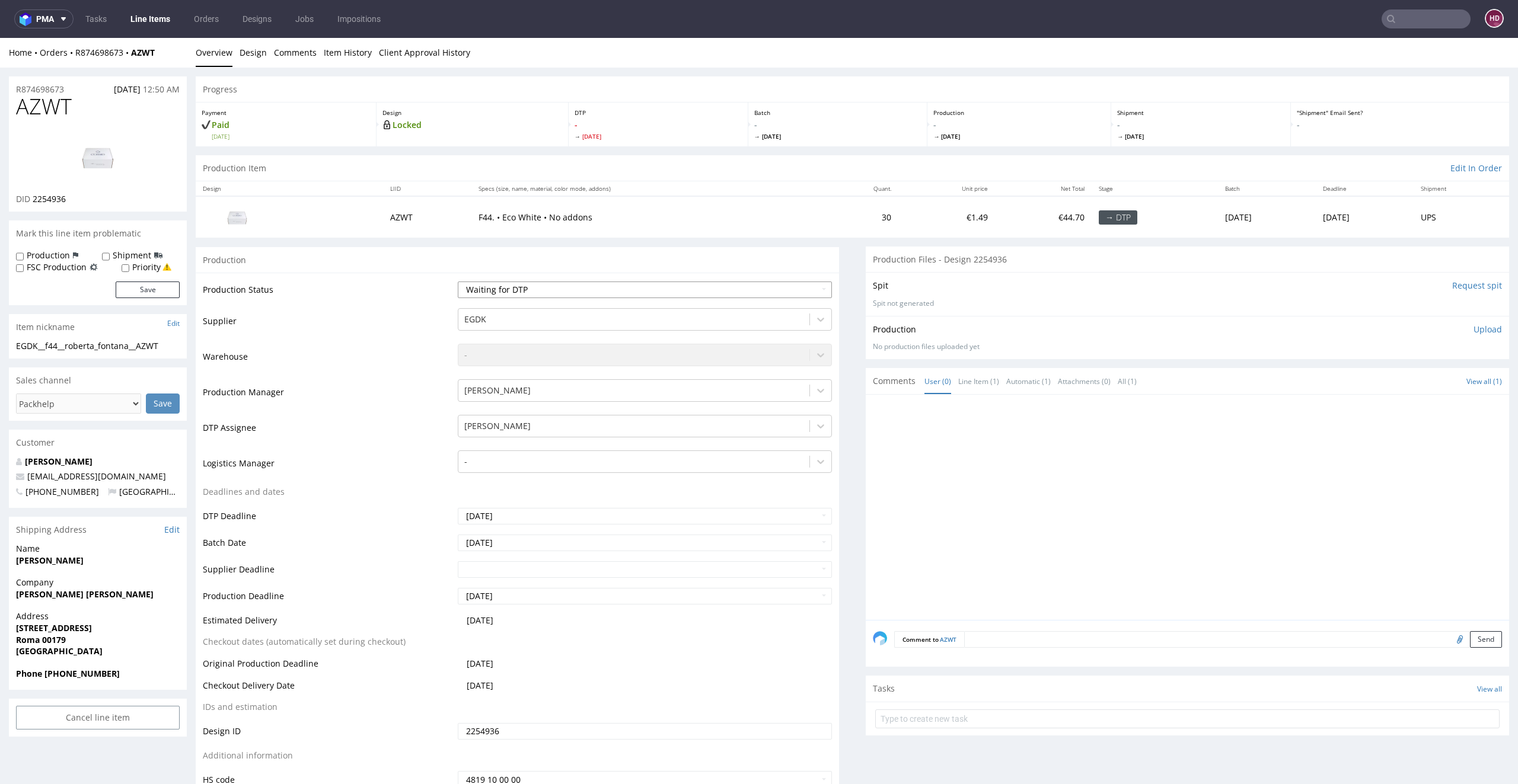
click at [513, 295] on select "Waiting for Artwork Waiting for Diecut Waiting for Mockup Waiting for DTP Waiti…" at bounding box center [645, 290] width 375 height 16
select select "dtp_in_process"
click at [457, 281] on select "Waiting for Artwork Waiting for Diecut Waiting for Mockup Waiting for DTP Waiti…" at bounding box center [645, 290] width 375 height 16
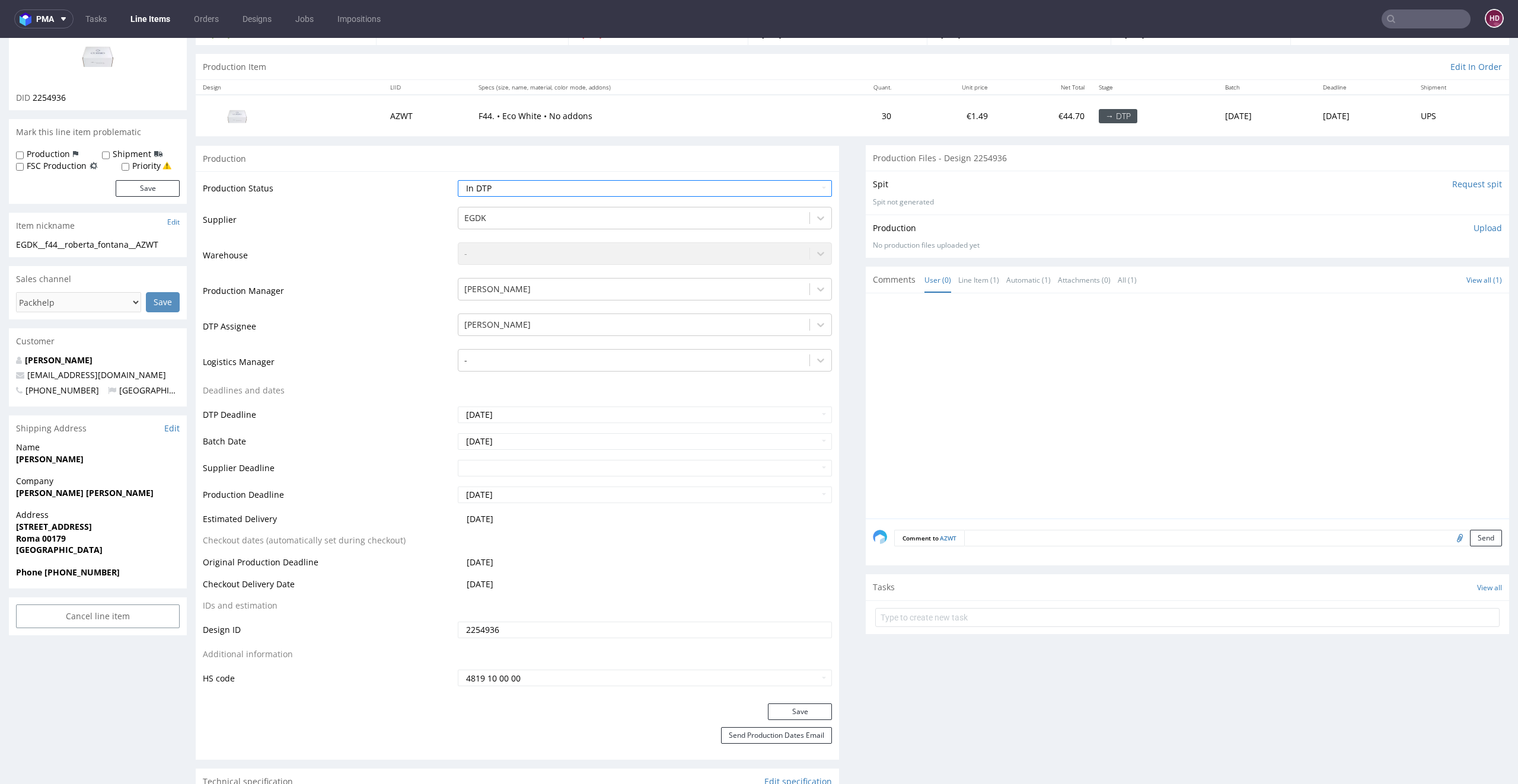
scroll to position [211, 0]
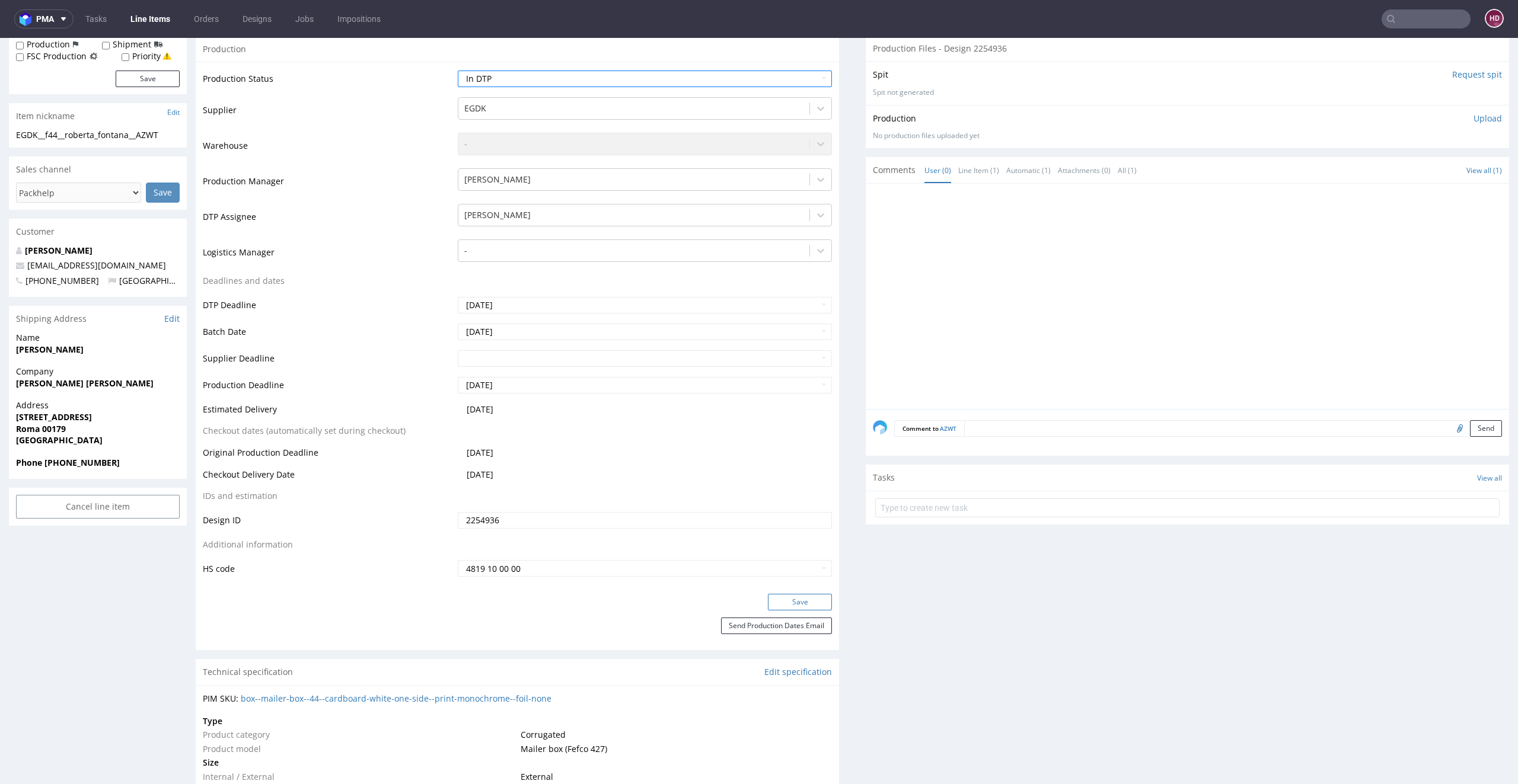
click at [784, 602] on button "Save" at bounding box center [799, 602] width 64 height 16
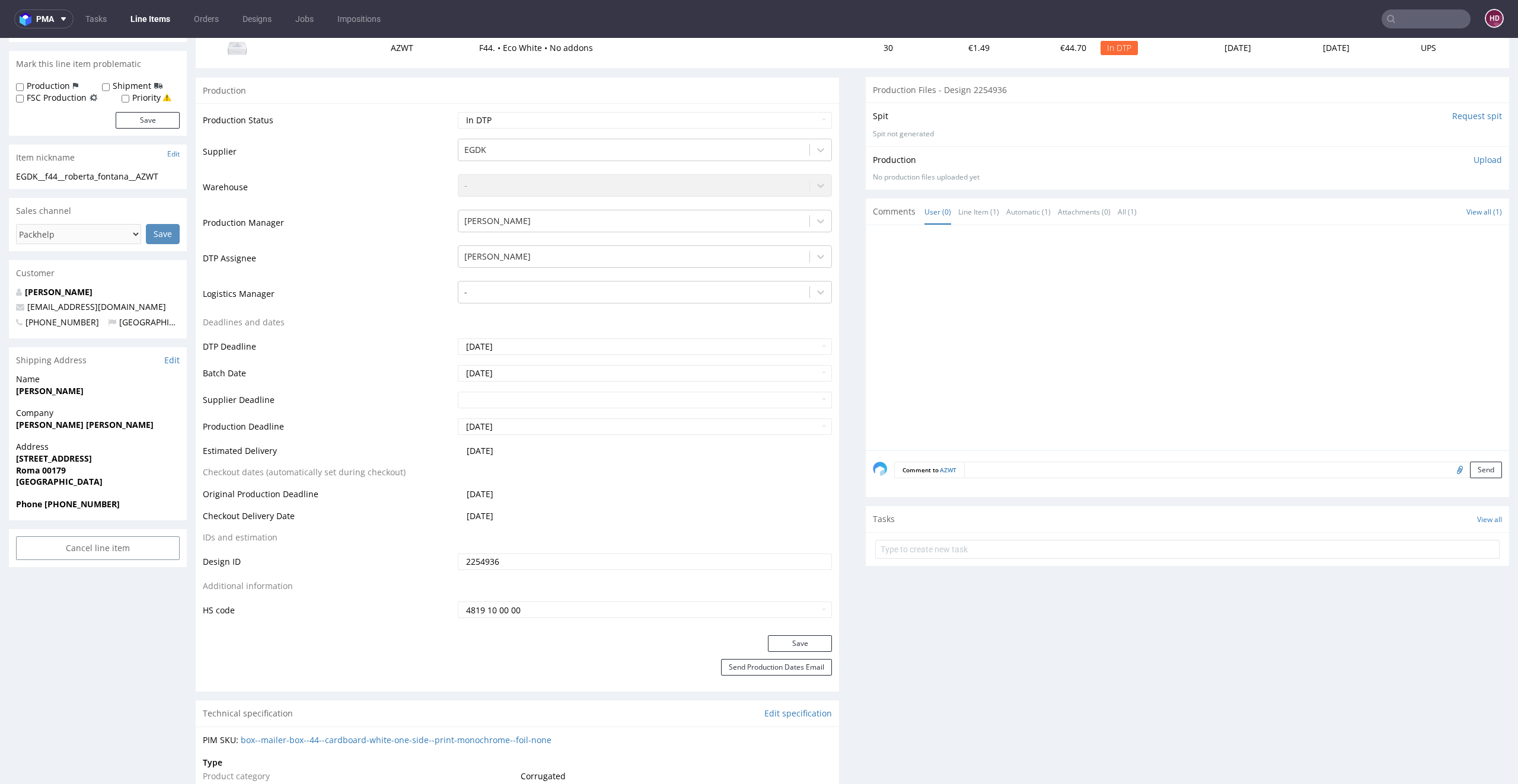
scroll to position [0, 0]
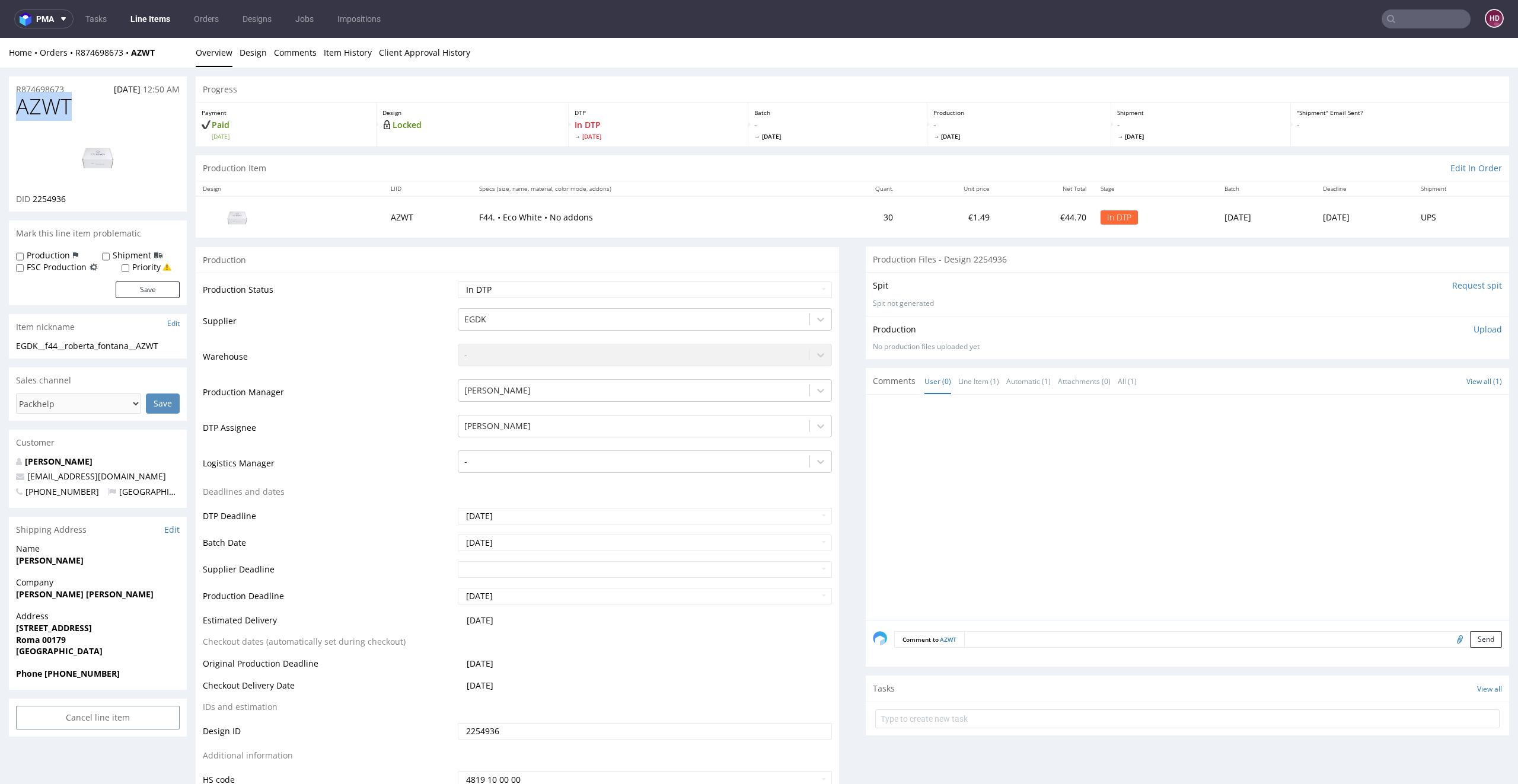
drag, startPoint x: 76, startPoint y: 114, endPoint x: 0, endPoint y: 113, distance: 76.0
copy span "AZWT"
drag, startPoint x: 82, startPoint y: 199, endPoint x: 34, endPoint y: 197, distance: 48.0
click at [34, 197] on div "DID 2254936" at bounding box center [98, 199] width 164 height 12
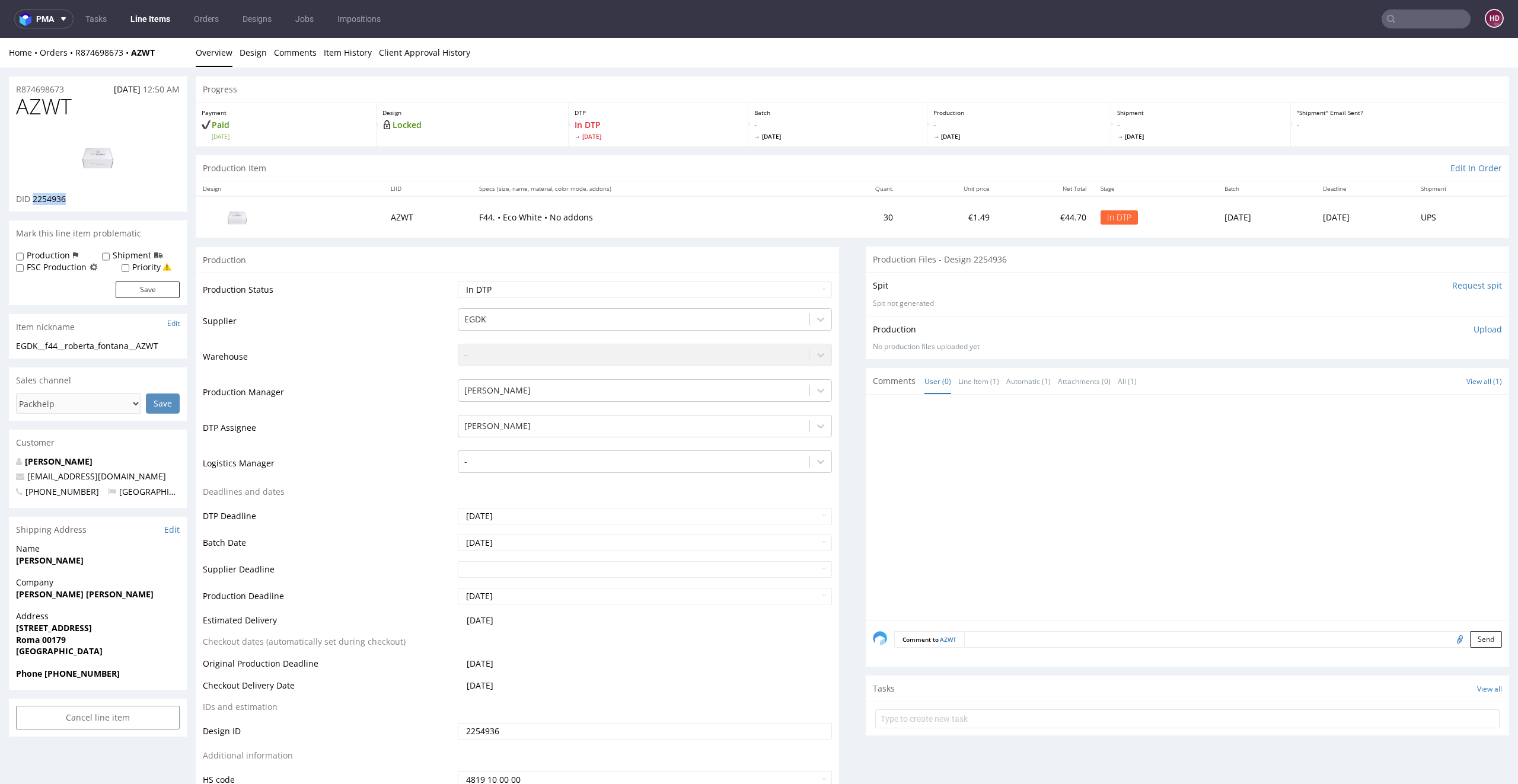
copy span "2254936"
click at [90, 162] on img at bounding box center [98, 157] width 95 height 54
click at [276, 50] on link "Comments" at bounding box center [295, 52] width 43 height 29
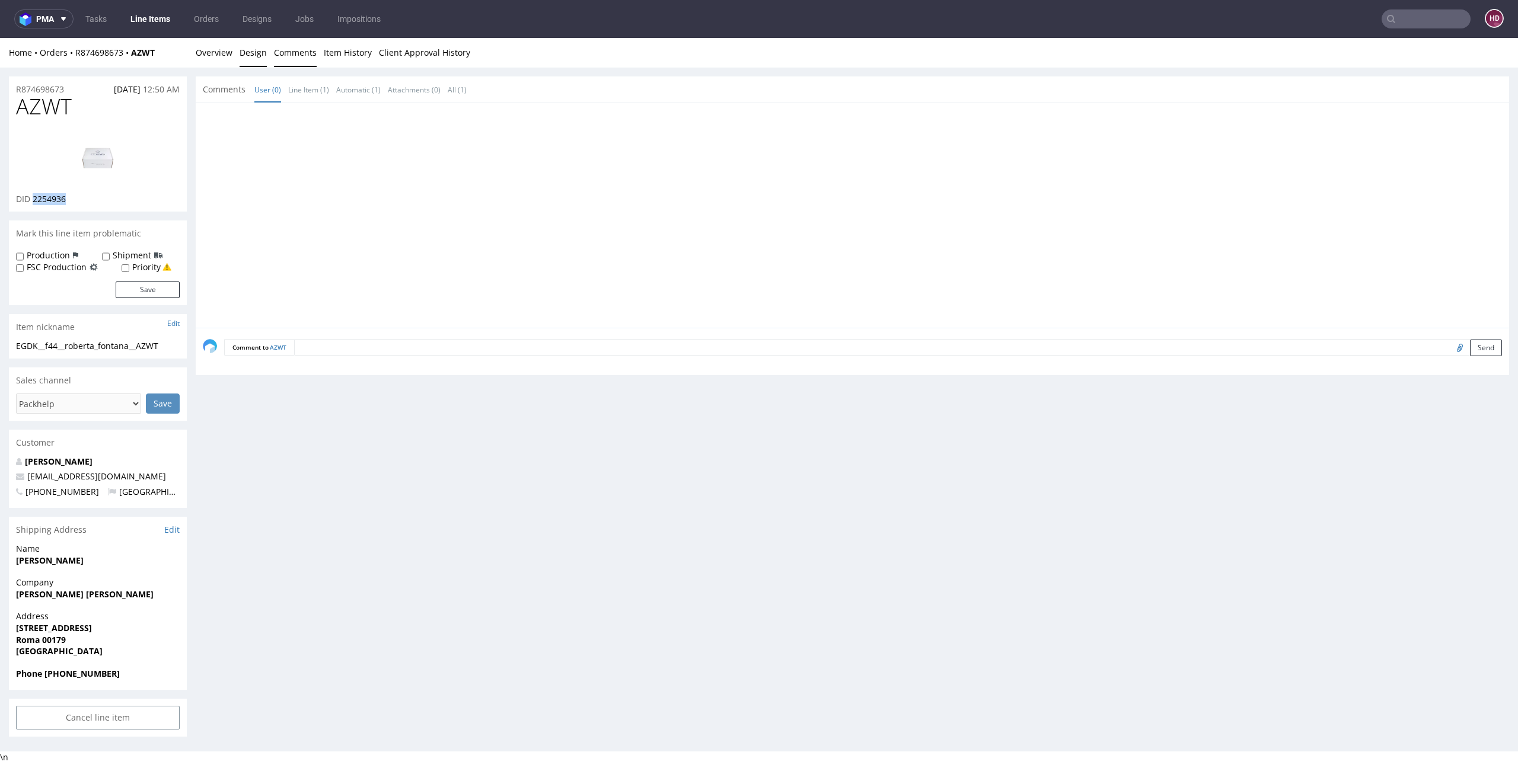
click at [256, 51] on link "Design" at bounding box center [253, 52] width 27 height 29
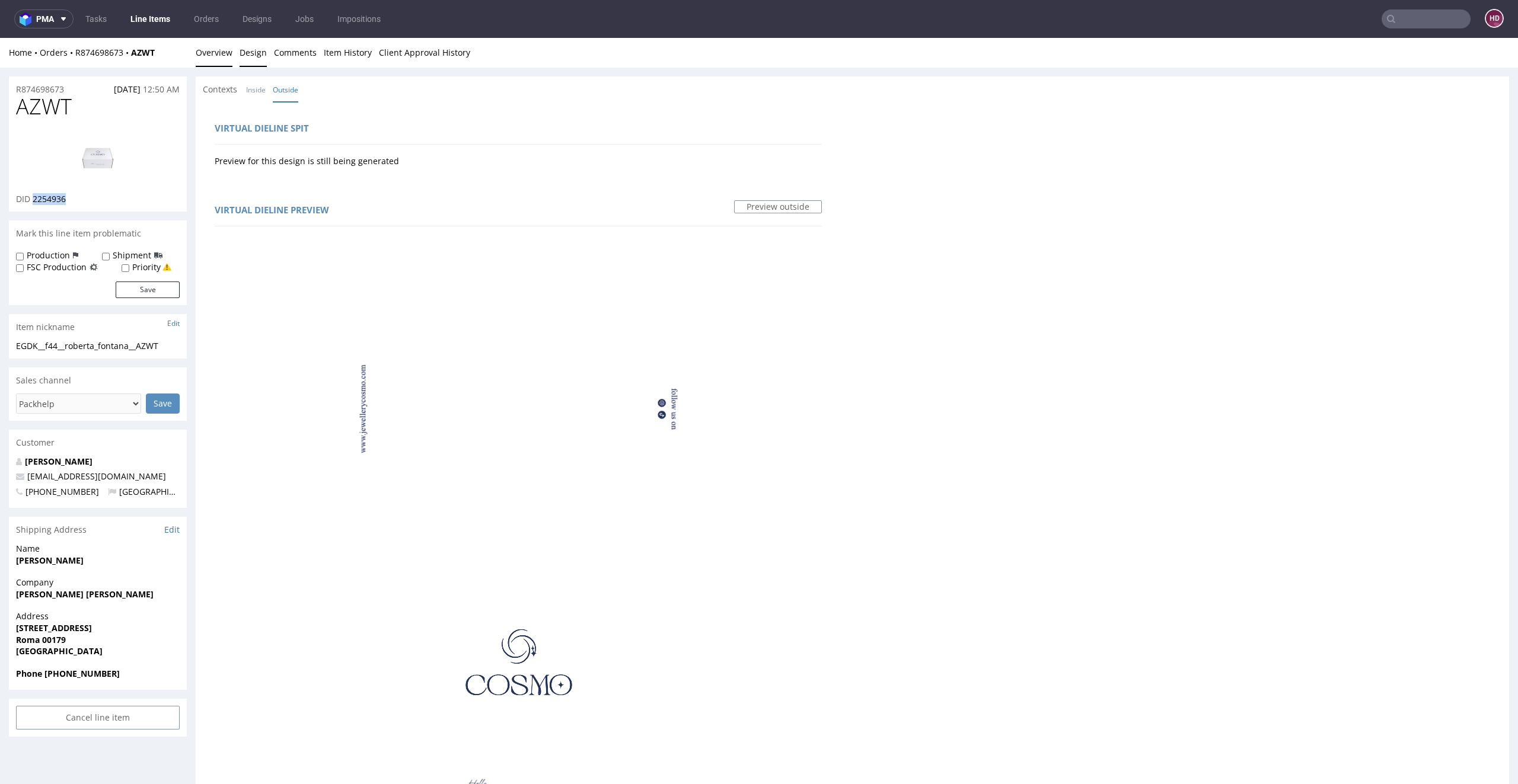
click at [216, 55] on link "Overview" at bounding box center [214, 52] width 37 height 29
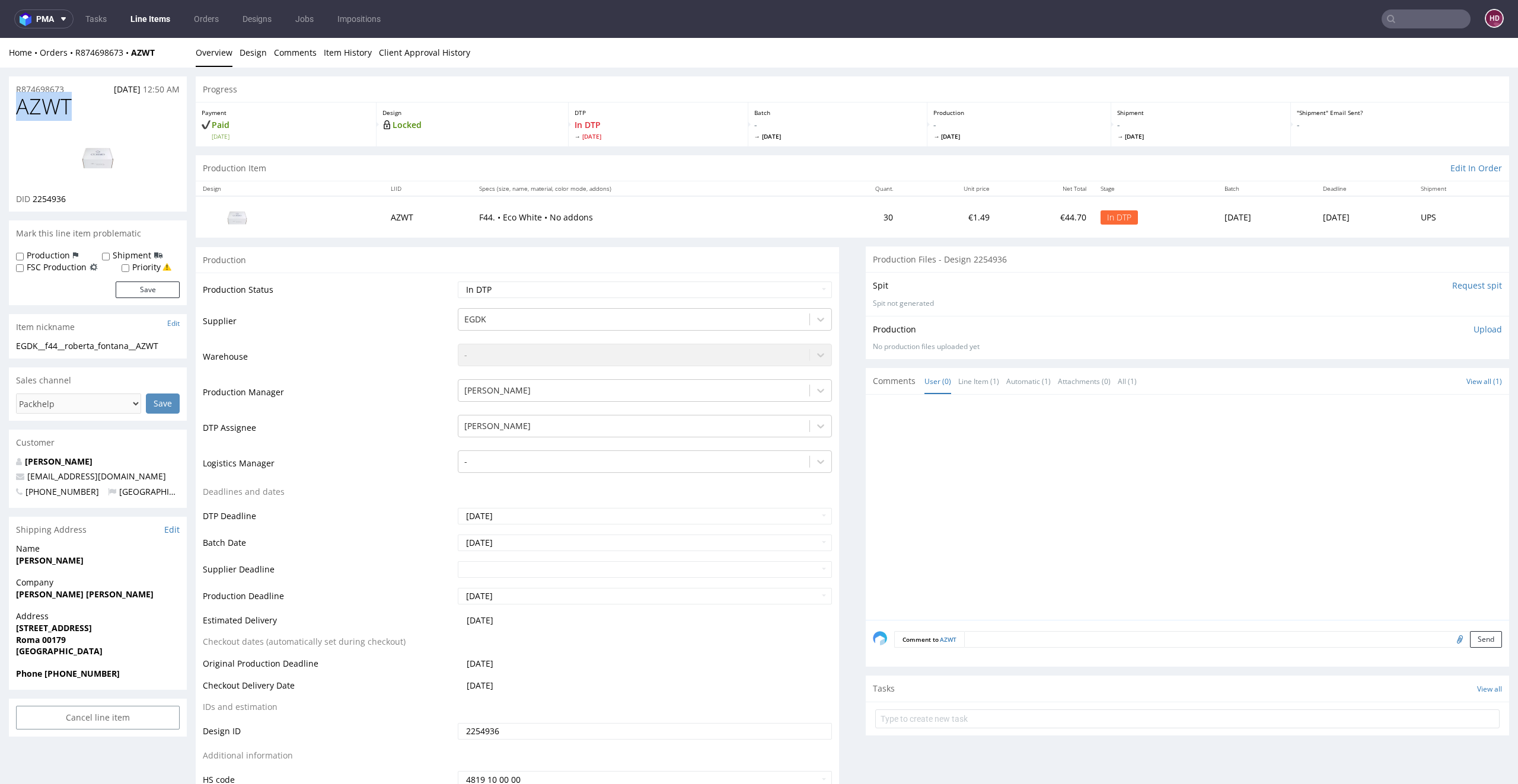
drag, startPoint x: 59, startPoint y: 109, endPoint x: 0, endPoint y: 147, distance: 70.2
drag, startPoint x: 168, startPoint y: 346, endPoint x: 1, endPoint y: 345, distance: 167.0
copy div "EGDK__f44__roberta_fontana__AZWT"
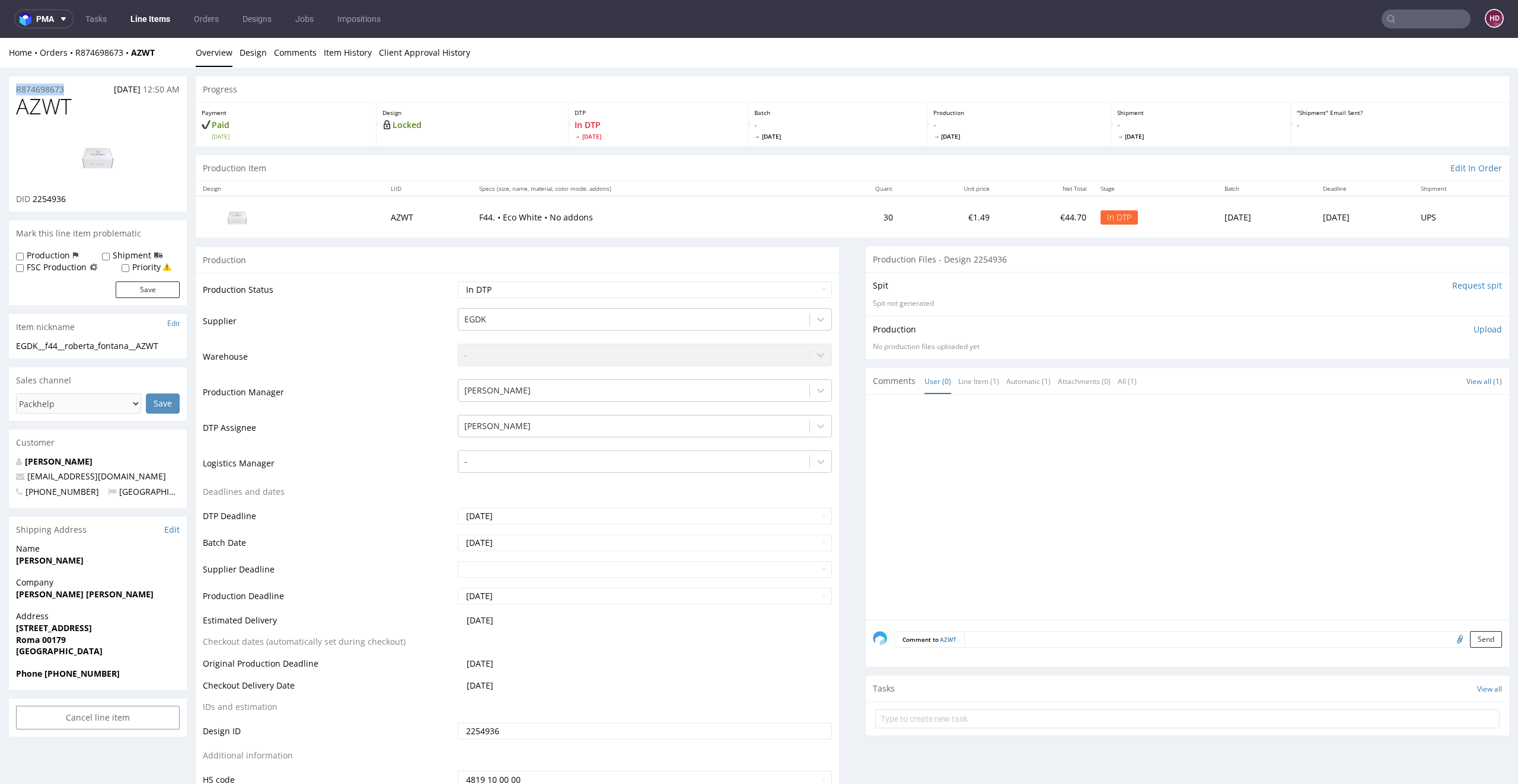
drag, startPoint x: 73, startPoint y: 88, endPoint x: 0, endPoint y: 88, distance: 73.0
copy p "R874698673"
drag, startPoint x: 85, startPoint y: 197, endPoint x: 33, endPoint y: 197, distance: 52.0
click at [33, 197] on div "DID 2254936" at bounding box center [98, 199] width 164 height 12
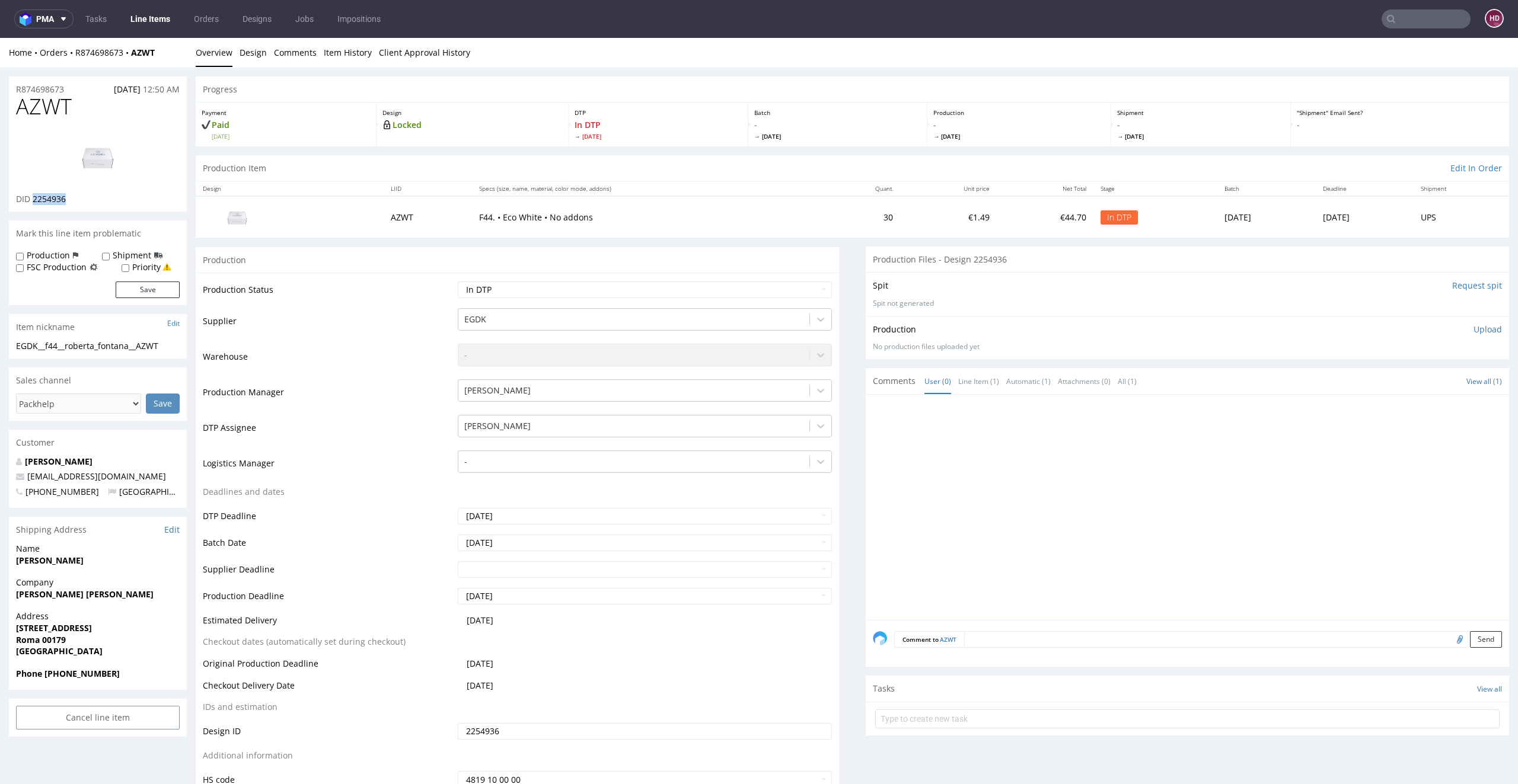
copy span "2254936"
click at [1473, 330] on p "Upload" at bounding box center [1487, 329] width 29 height 12
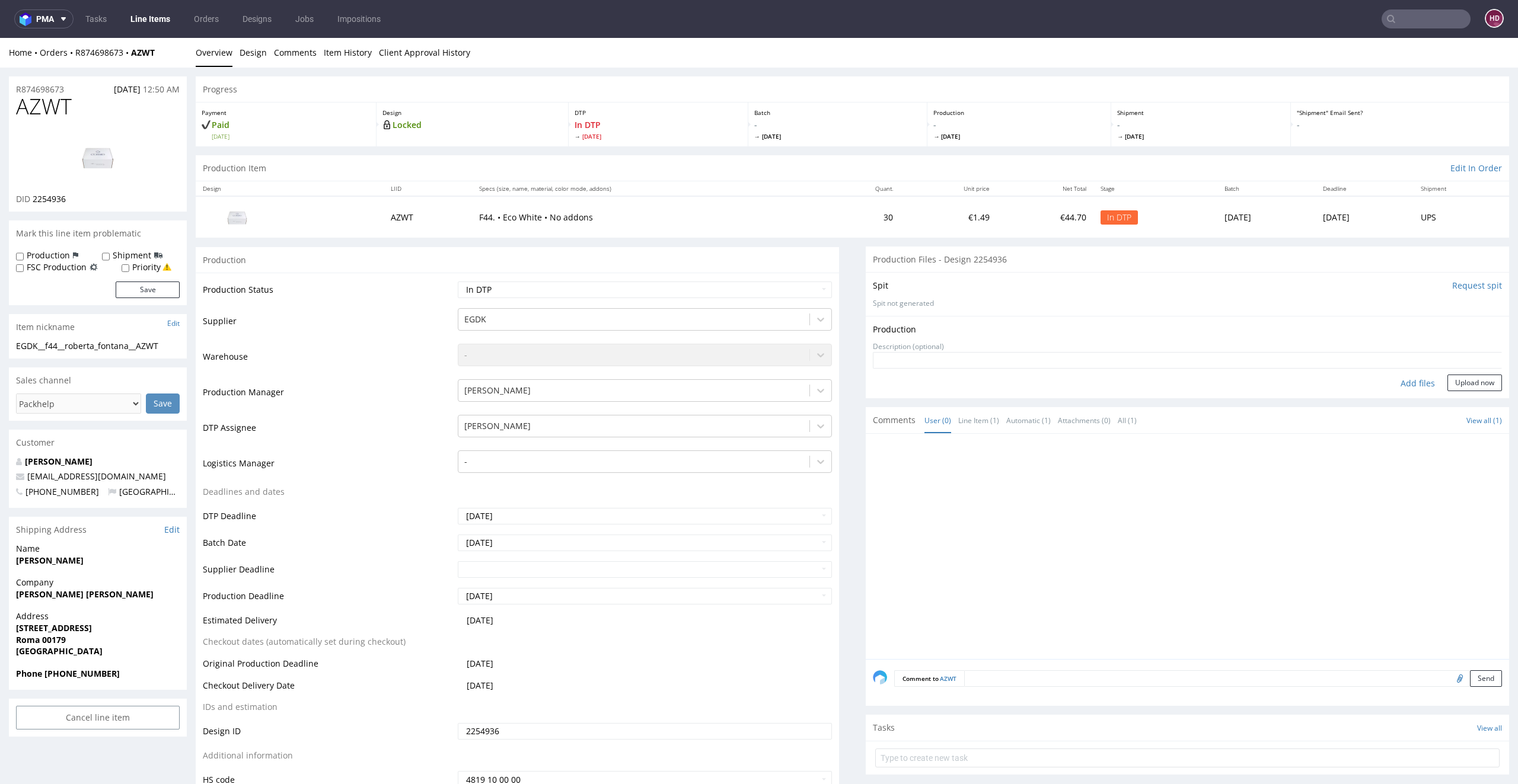
click at [1401, 379] on div "Add files" at bounding box center [1417, 383] width 59 height 18
type input "C:\fakepath\EGDK__f44__roberta_fontana__AZWT__d2254936__oR874698673.pdf"
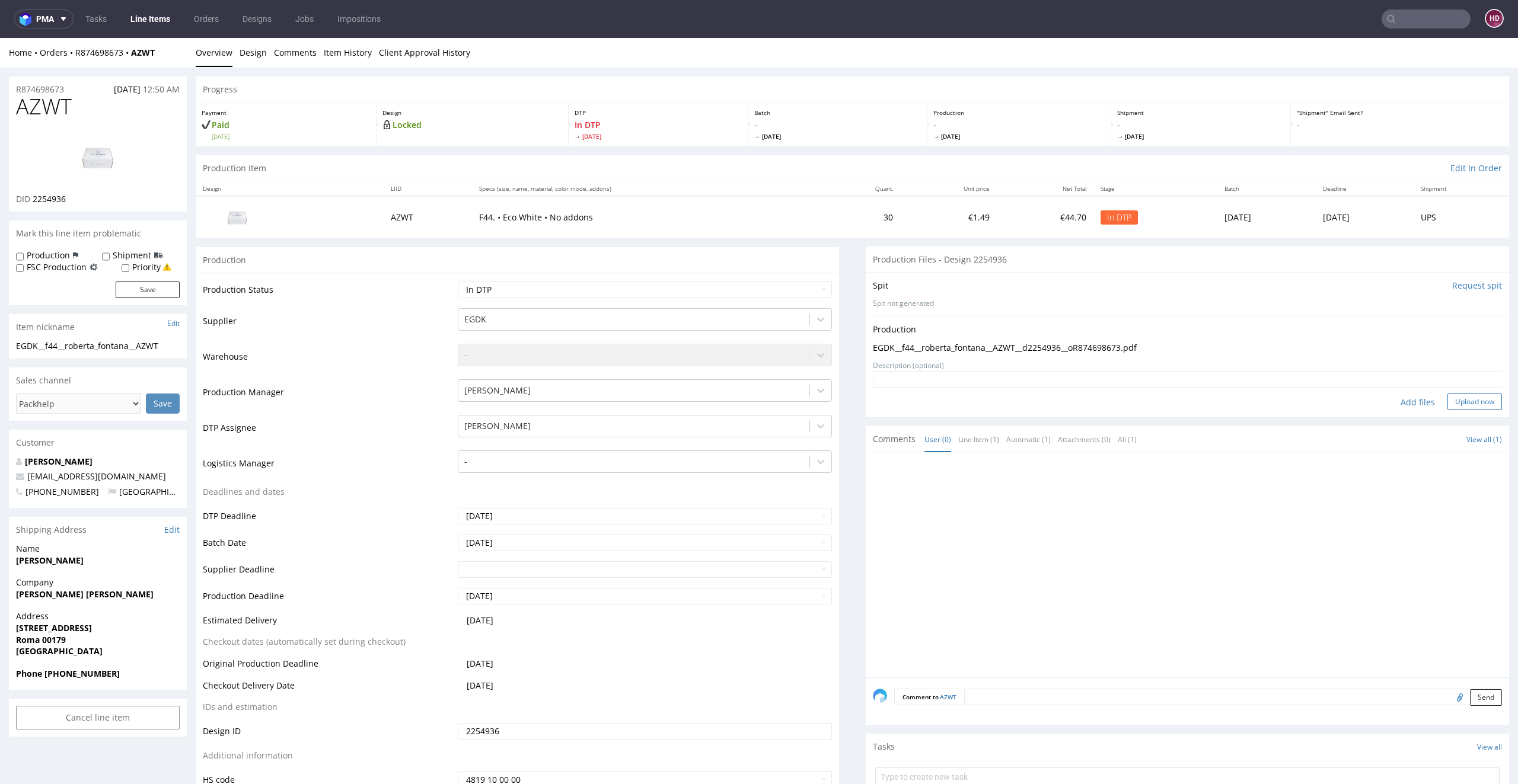
click at [1447, 398] on button "Upload now" at bounding box center [1475, 401] width 54 height 16
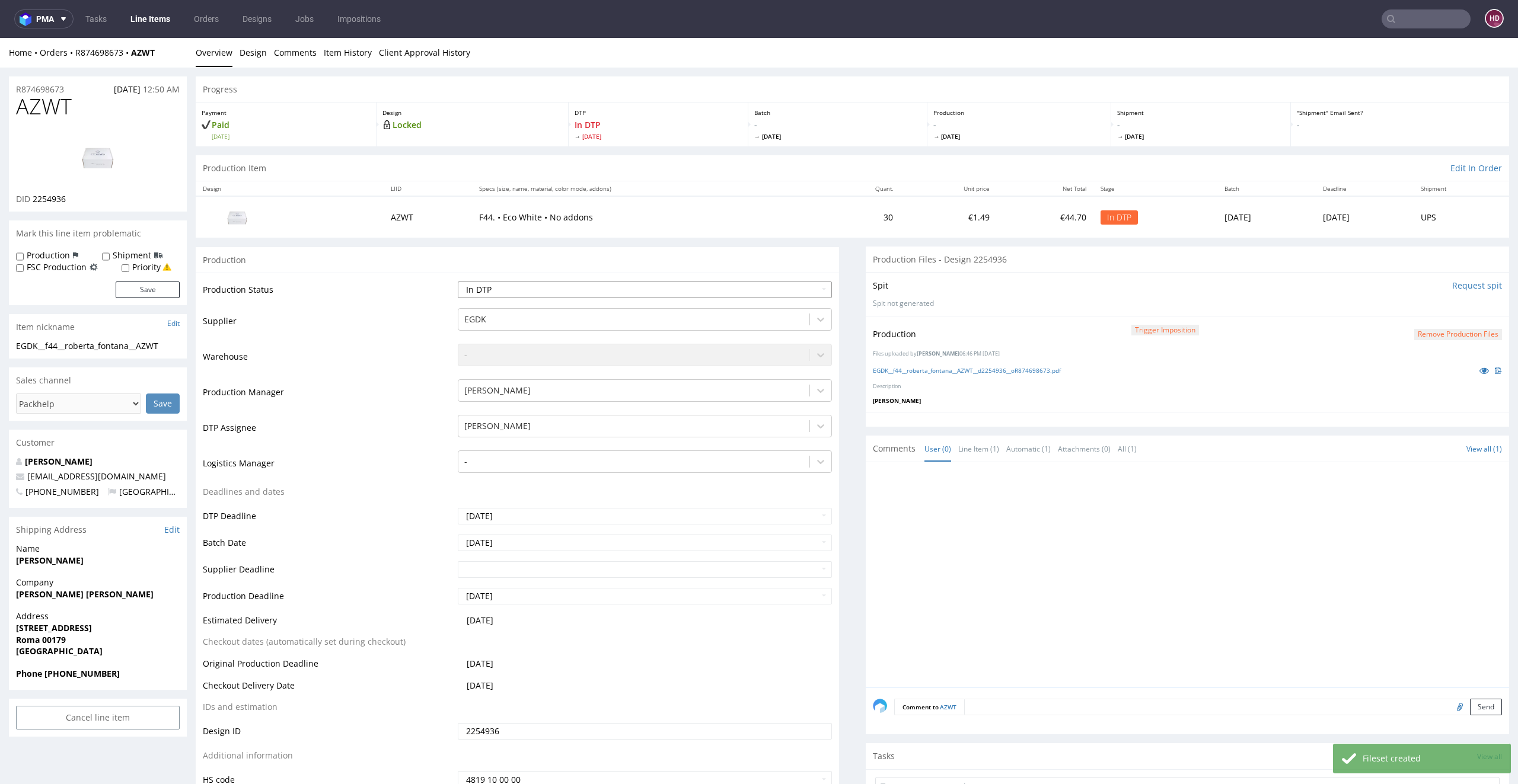
click at [718, 283] on select "Waiting for Artwork Waiting for Diecut Waiting for Mockup Waiting for DTP Waiti…" at bounding box center [645, 290] width 375 height 16
select select "dtp_production_ready"
click at [457, 281] on select "Waiting for Artwork Waiting for Diecut Waiting for Mockup Waiting for DTP Waiti…" at bounding box center [645, 290] width 375 height 16
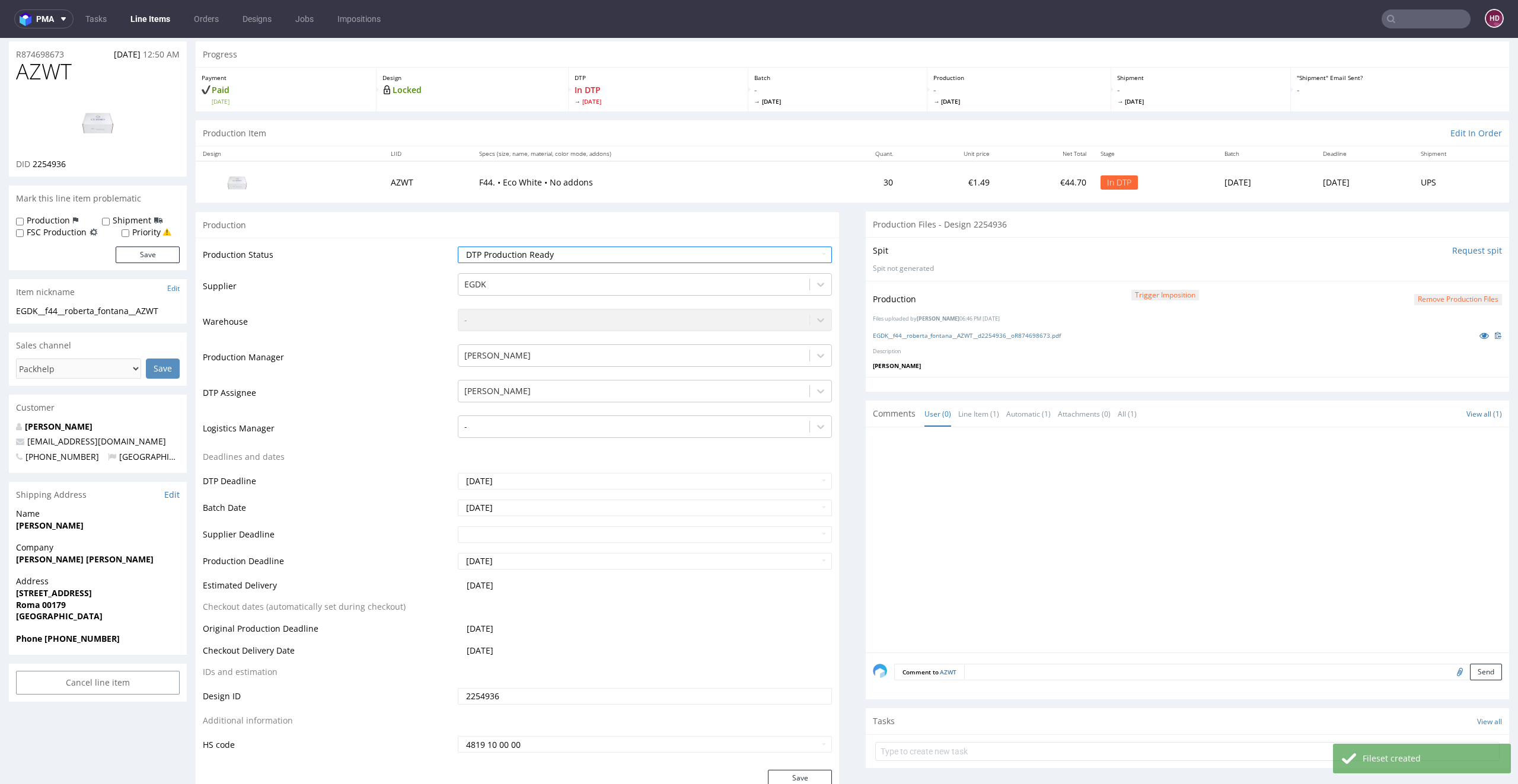
scroll to position [262, 0]
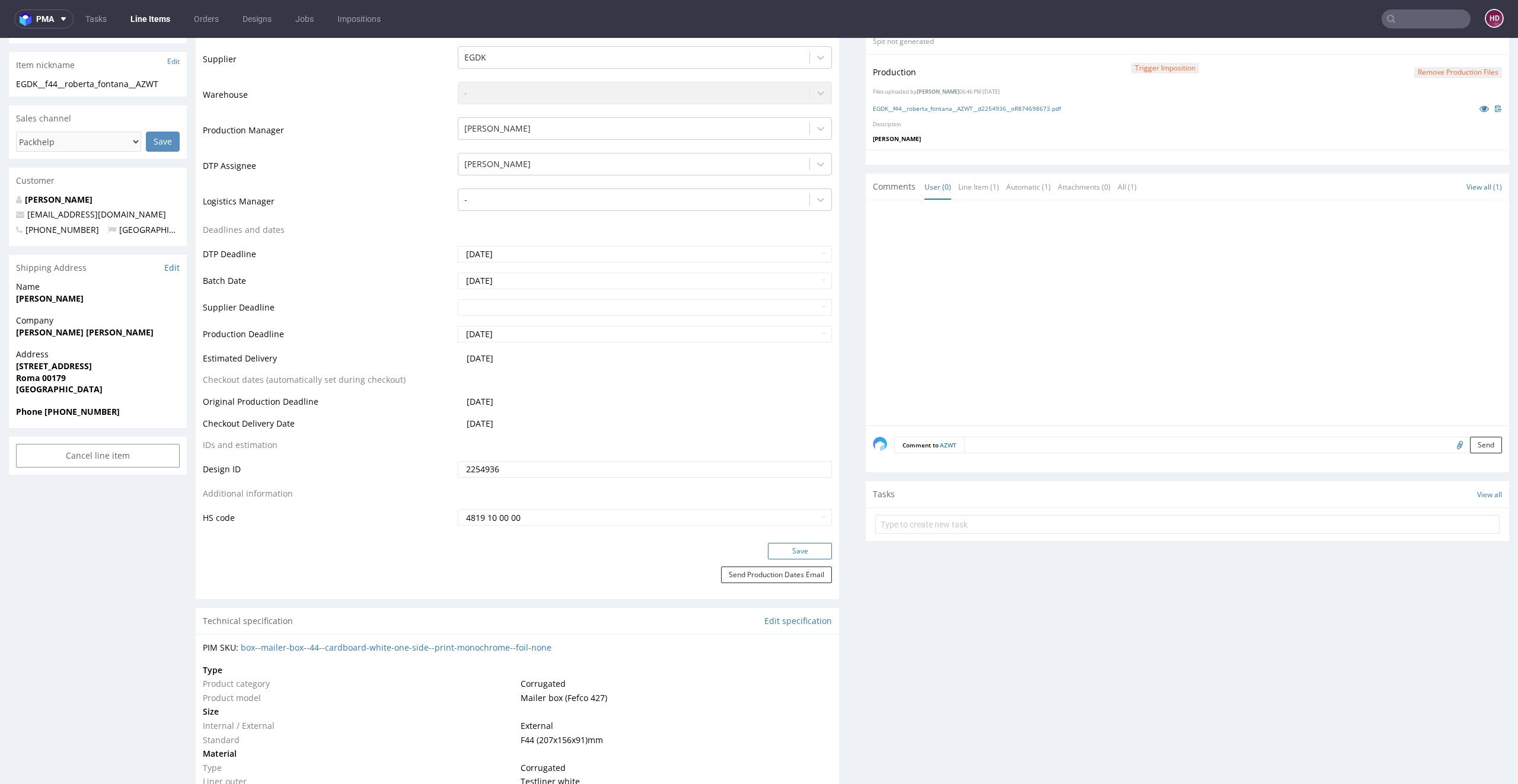
click at [784, 551] on button "Save" at bounding box center [799, 551] width 64 height 16
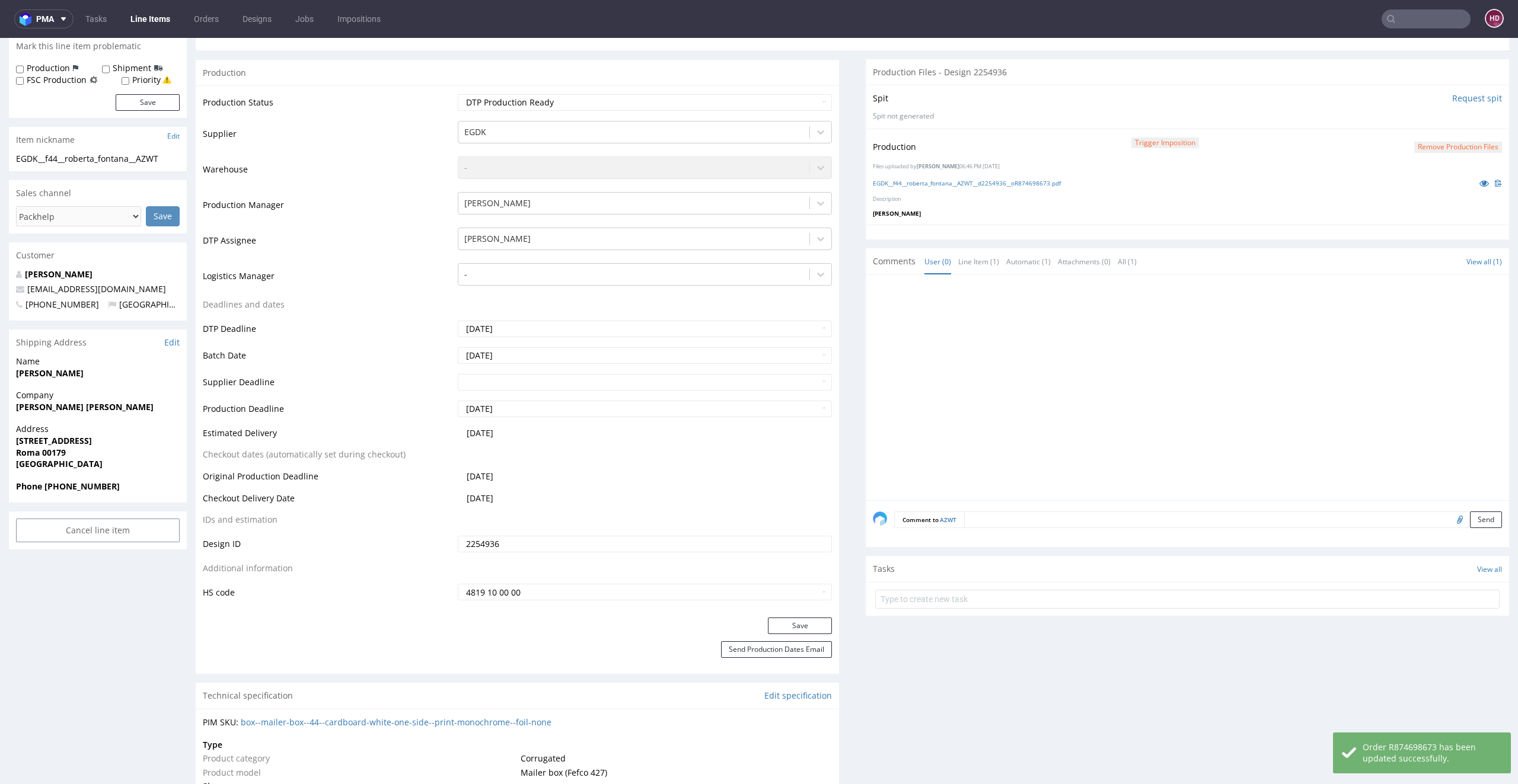
scroll to position [0, 0]
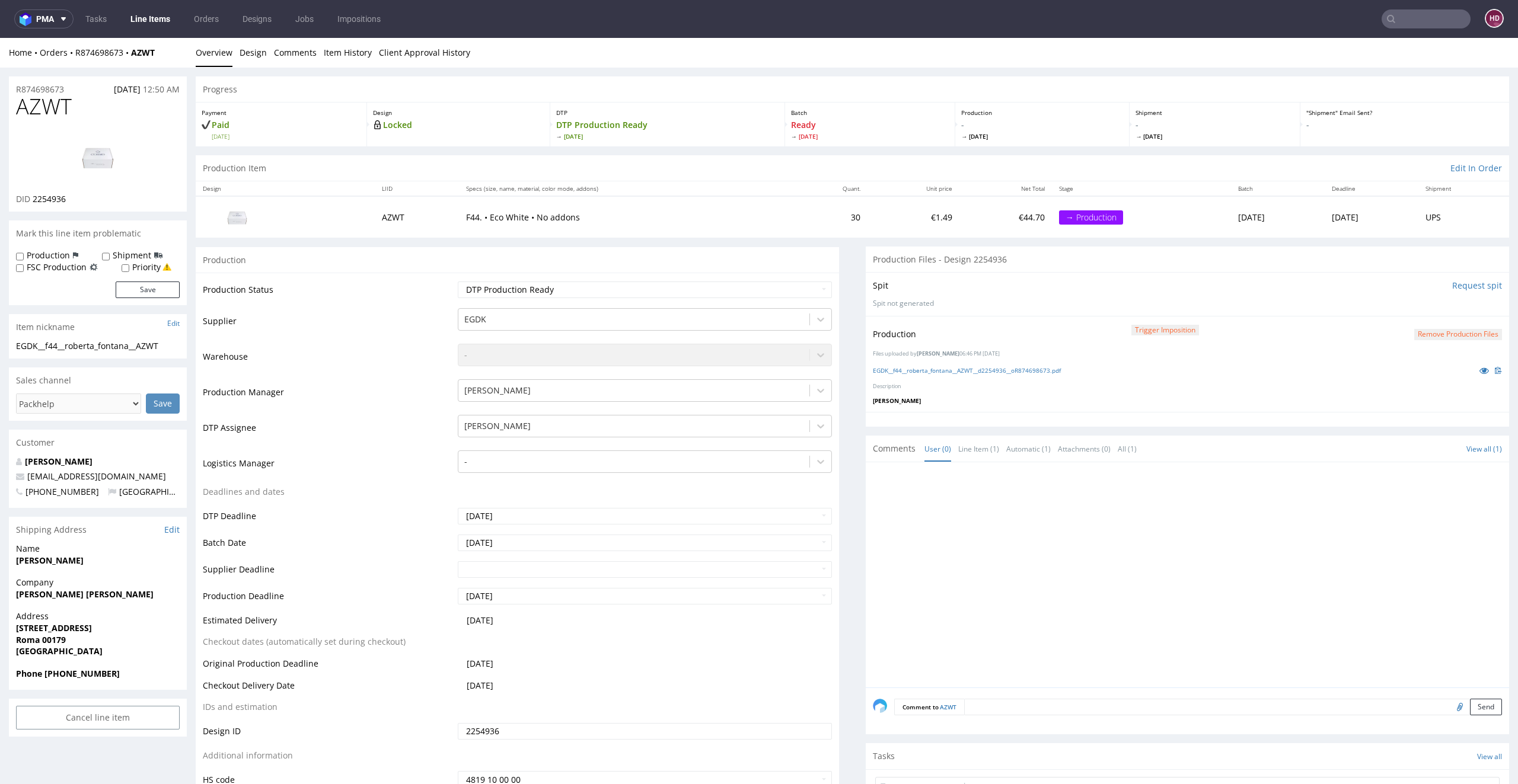
click at [132, 33] on nav "pma Tasks Line Items Orders Designs Jobs Impositions HD" at bounding box center [759, 19] width 1518 height 38
click at [138, 18] on link "Line Items" at bounding box center [151, 19] width 54 height 19
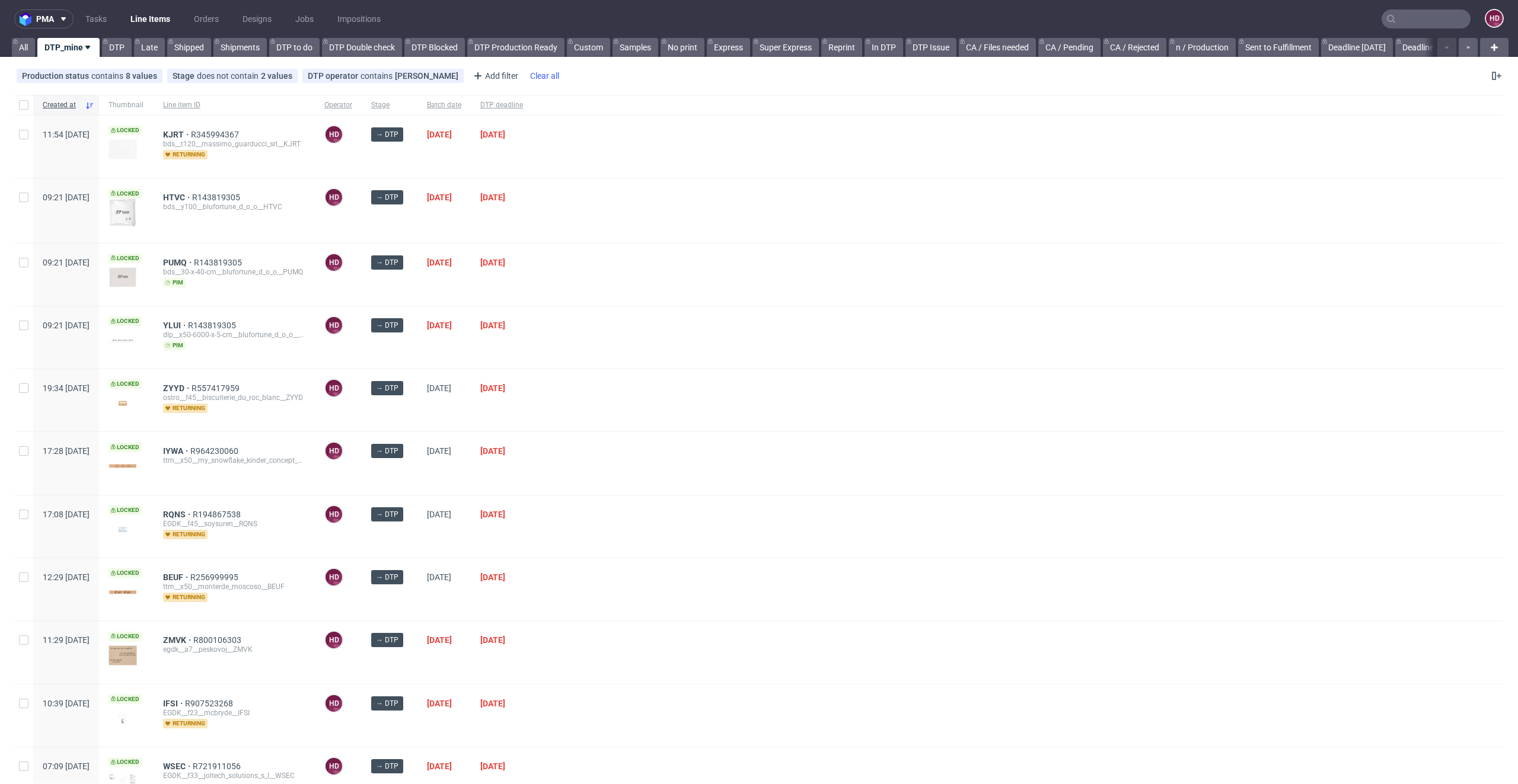
click at [523, 102] on span "DTP deadline" at bounding box center [501, 105] width 43 height 10
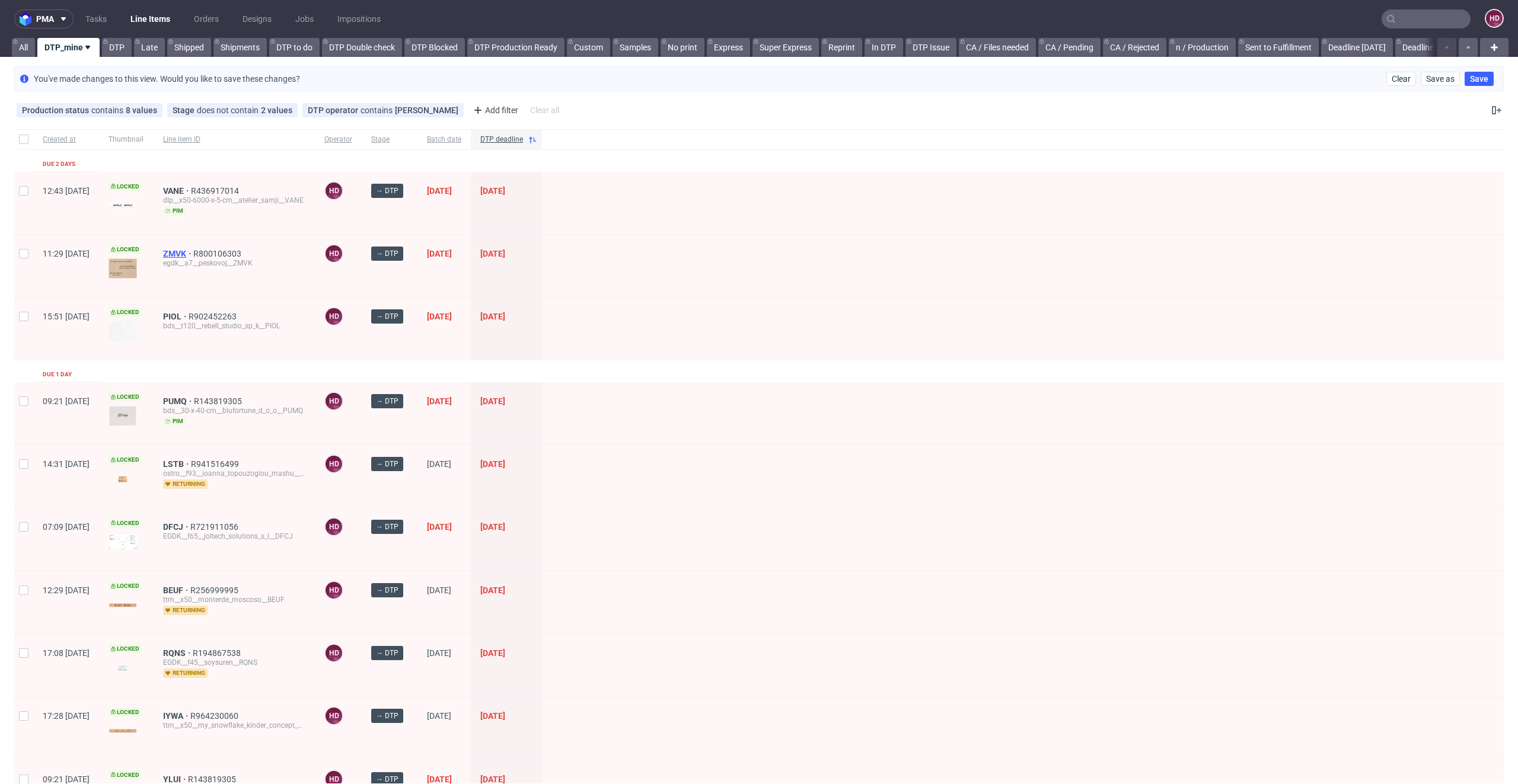
click at [193, 254] on span "ZMVK" at bounding box center [178, 254] width 31 height 9
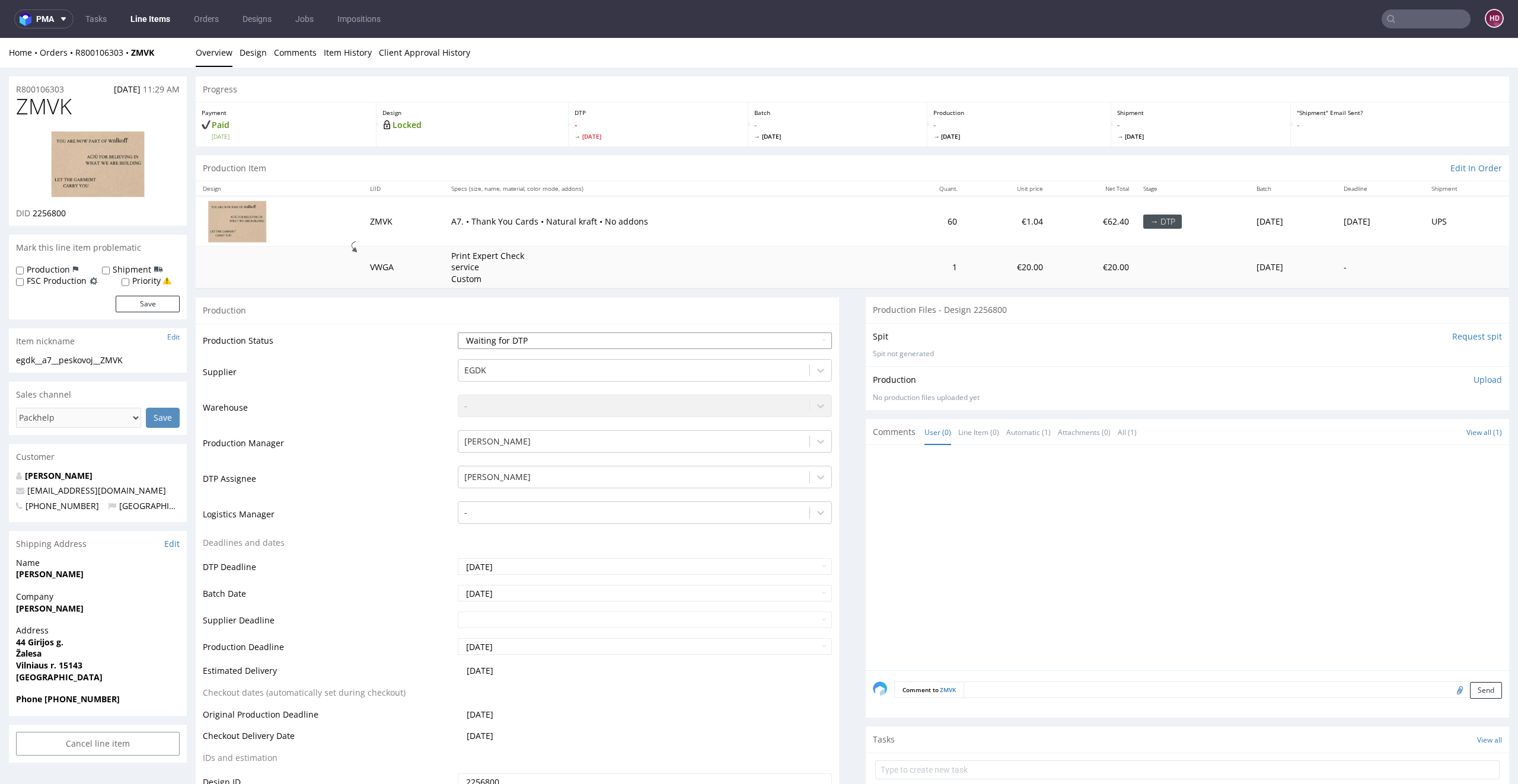
click at [520, 340] on select "Waiting for Artwork Waiting for Diecut Waiting for Mockup Waiting for DTP Waiti…" at bounding box center [645, 340] width 375 height 16
select select "dtp_in_process"
click at [457, 332] on select "Waiting for Artwork Waiting for Diecut Waiting for Mockup Waiting for DTP Waiti…" at bounding box center [645, 340] width 375 height 16
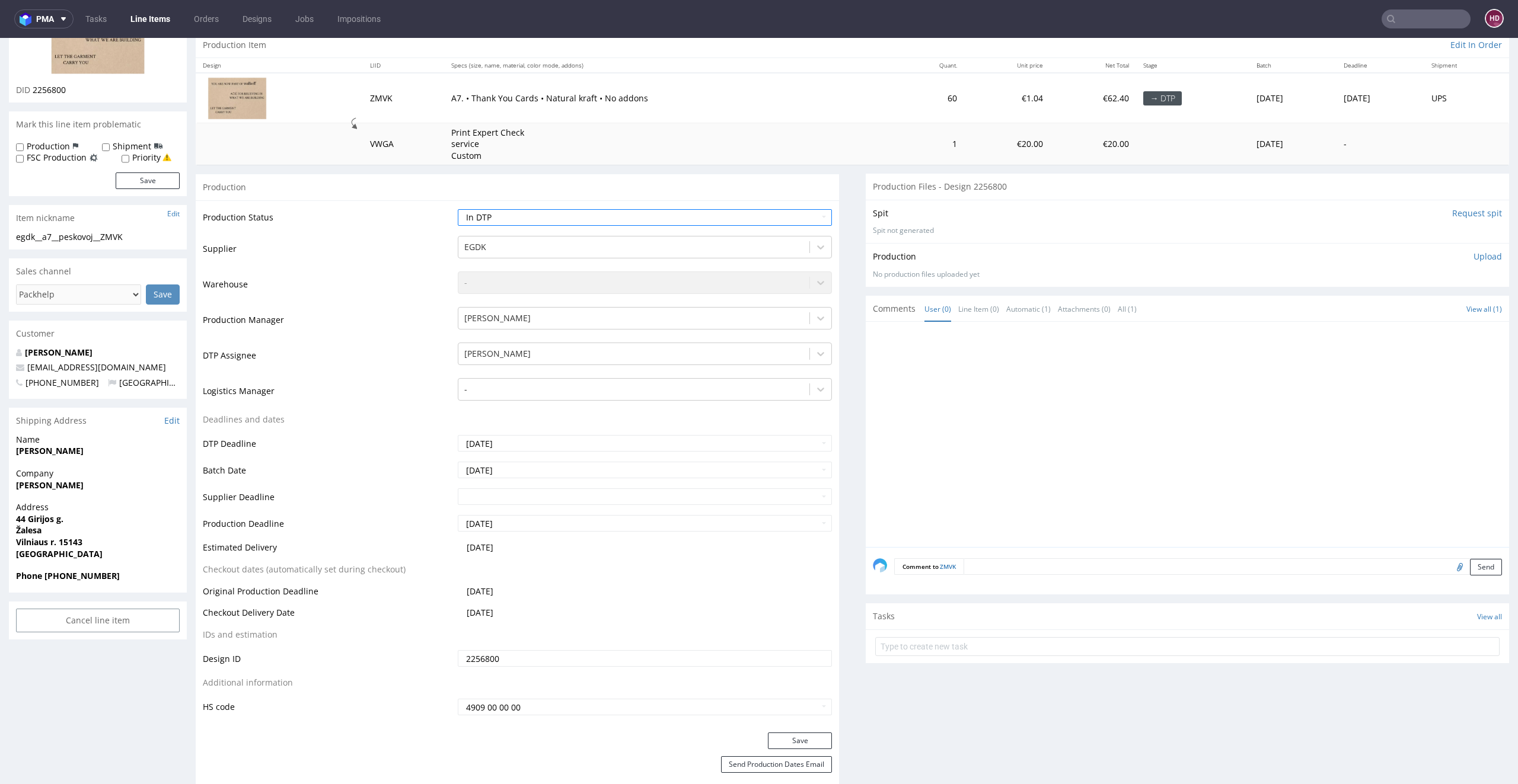
scroll to position [222, 0]
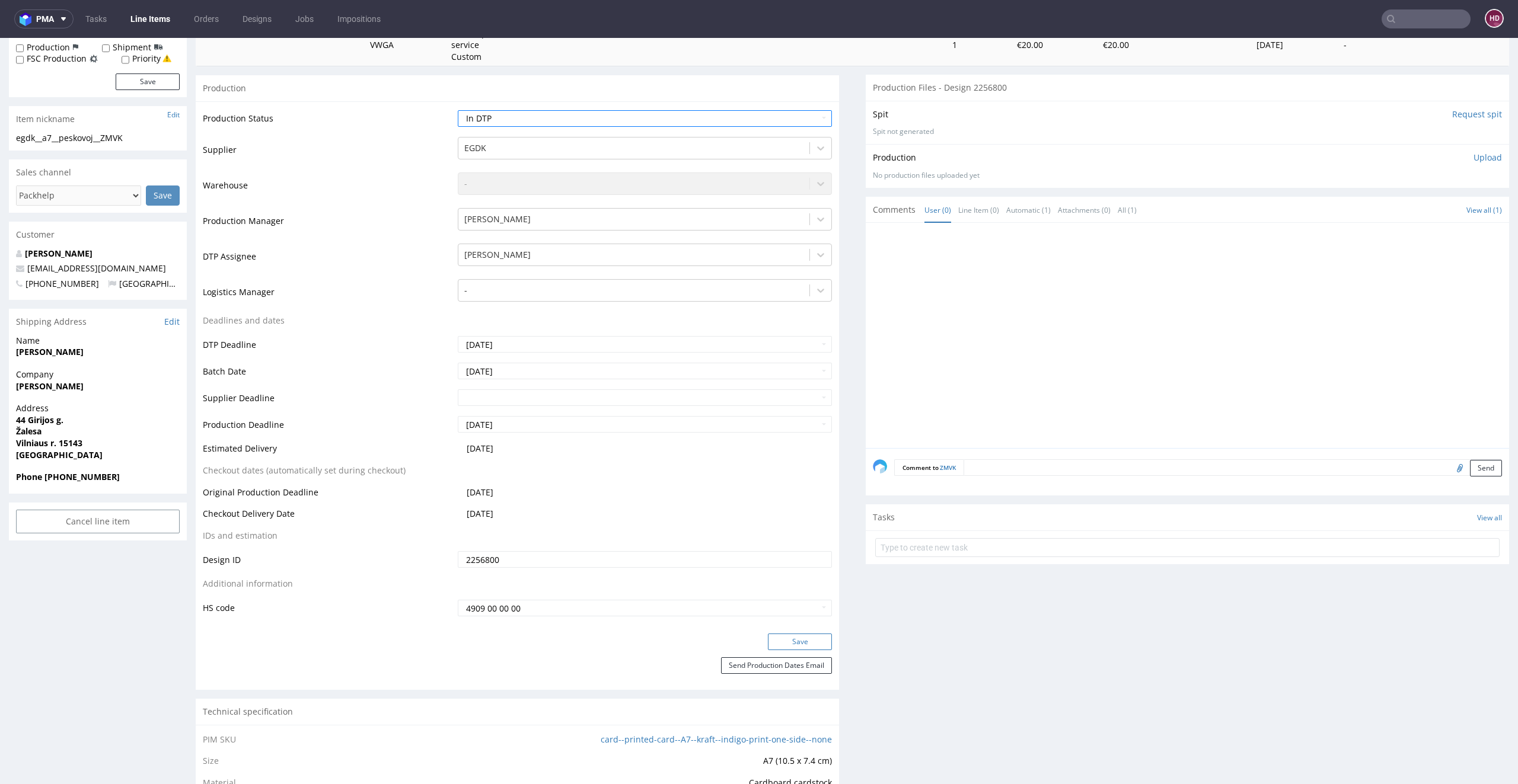
click at [796, 644] on button "Save" at bounding box center [799, 642] width 64 height 16
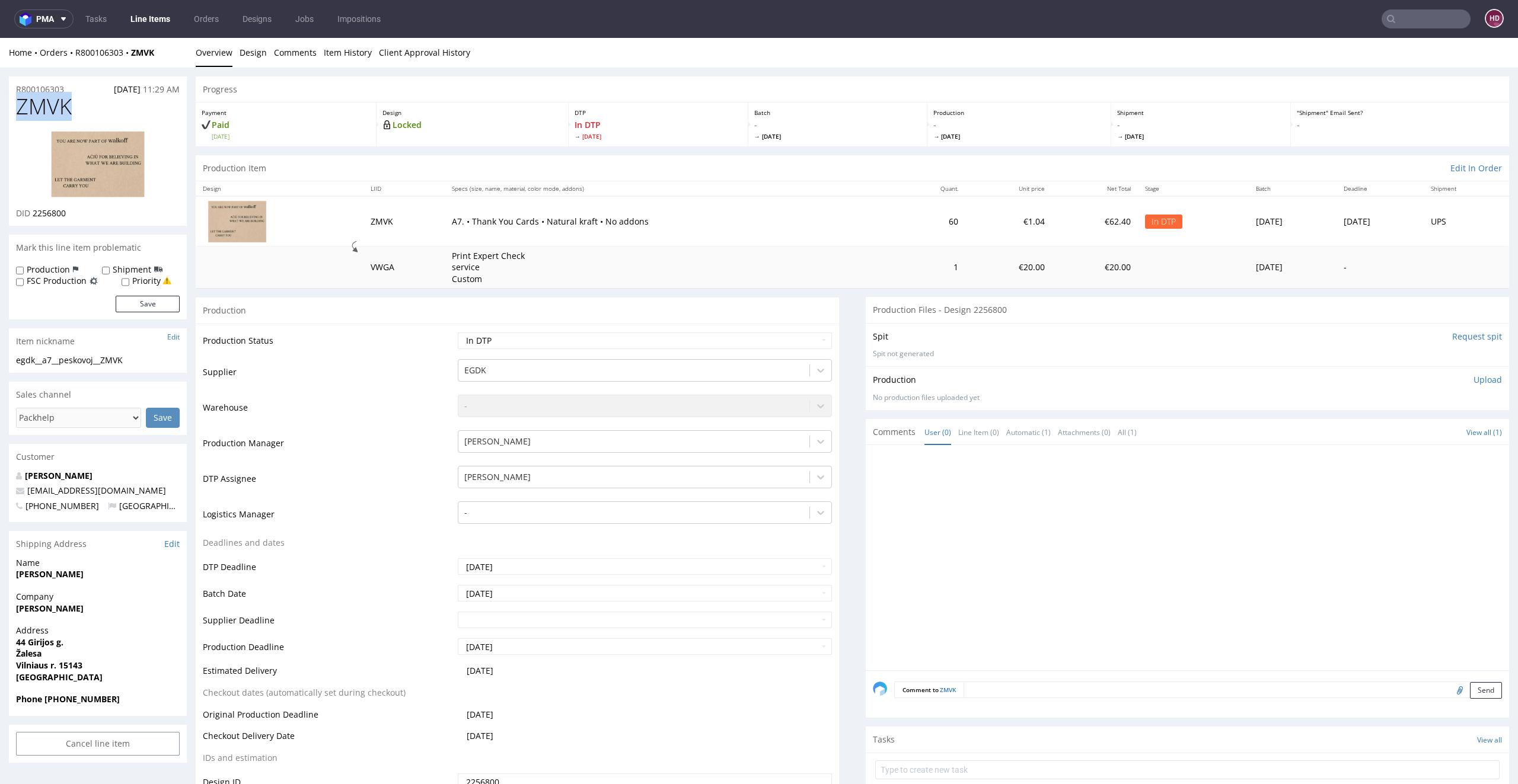
drag, startPoint x: 73, startPoint y: 103, endPoint x: 0, endPoint y: 115, distance: 74.0
copy span "ZMVK"
drag, startPoint x: 87, startPoint y: 216, endPoint x: 31, endPoint y: 214, distance: 56.0
click at [31, 214] on div "DID 2256800" at bounding box center [98, 213] width 164 height 12
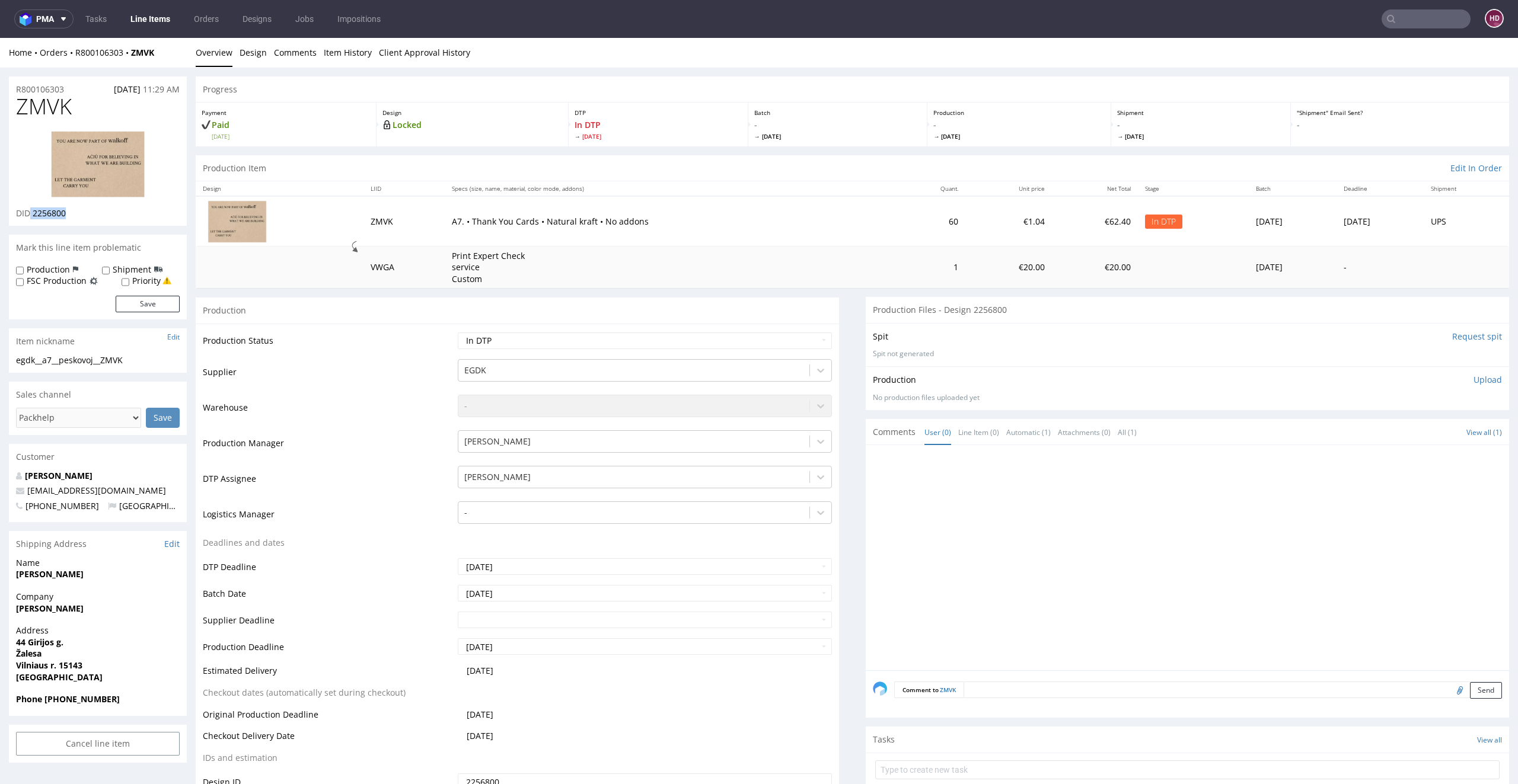
click at [88, 182] on img at bounding box center [98, 164] width 95 height 68
drag, startPoint x: 22, startPoint y: 166, endPoint x: 34, endPoint y: 165, distance: 12.0
click at [25, 165] on div at bounding box center [98, 164] width 164 height 87
click at [112, 166] on img at bounding box center [98, 164] width 95 height 68
click at [148, 356] on section "Item nickname Edit egdk__a7__peskovoj__ZMVK egdk__a7 __peskovoj__ZMVK Update" at bounding box center [98, 351] width 178 height 45
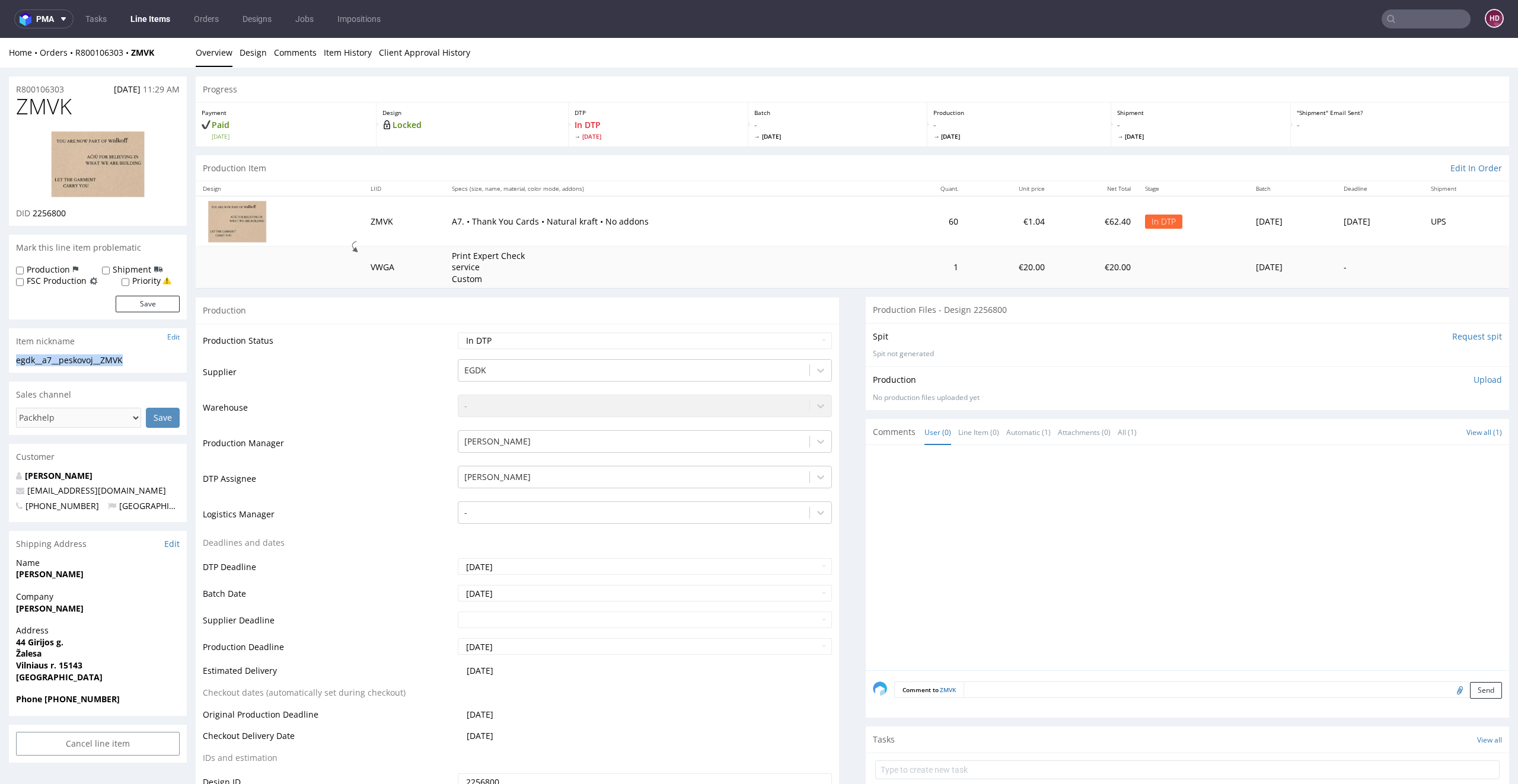
drag, startPoint x: 143, startPoint y: 358, endPoint x: 0, endPoint y: 356, distance: 143.0
drag, startPoint x: 71, startPoint y: 89, endPoint x: 0, endPoint y: 96, distance: 71.3
click at [77, 90] on div "R800106303 04.09.2025 11:29 AM" at bounding box center [98, 86] width 178 height 19
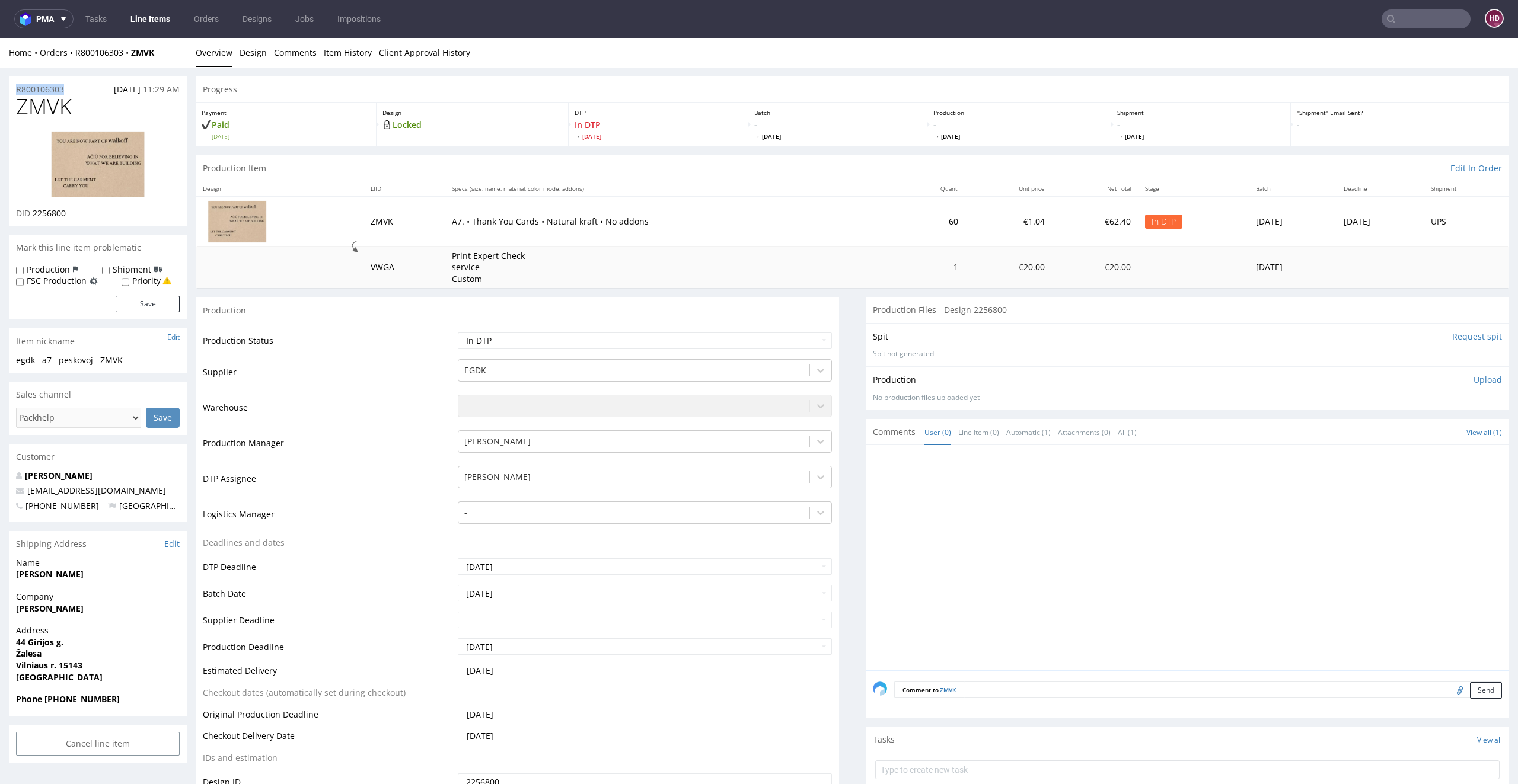
drag, startPoint x: 74, startPoint y: 89, endPoint x: 0, endPoint y: 87, distance: 74.0
drag, startPoint x: 106, startPoint y: 219, endPoint x: 33, endPoint y: 212, distance: 73.3
click at [33, 212] on div "ZMVK DID 2256800" at bounding box center [98, 160] width 178 height 131
click at [1449, 370] on div "Production Upload No production files uploaded yet Description (optional) Add f…" at bounding box center [1188, 388] width 643 height 43
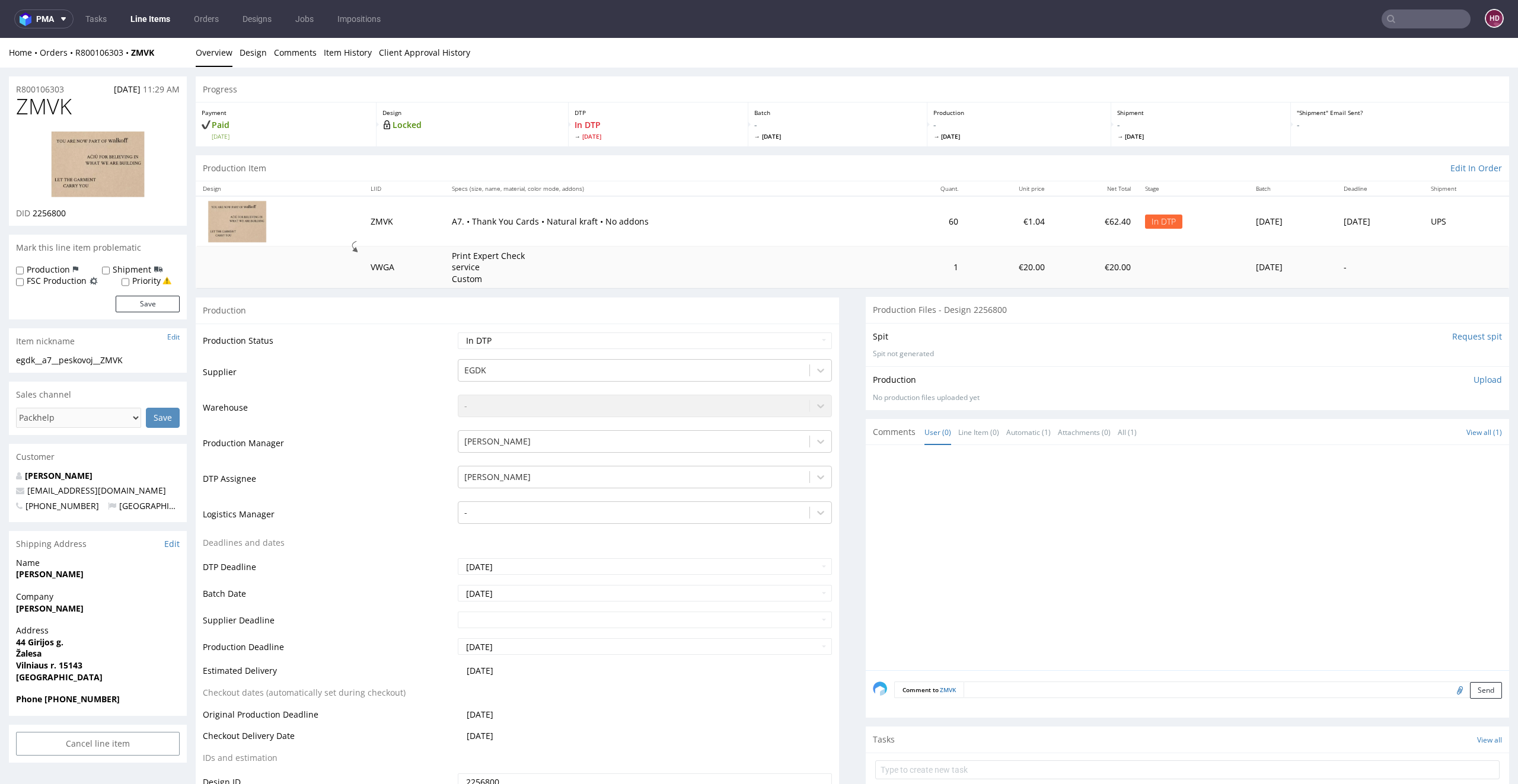
click at [1473, 380] on p "Upload" at bounding box center [1487, 379] width 29 height 12
click at [1396, 434] on div "Add files" at bounding box center [1417, 434] width 59 height 18
type input "C:\fakepath\egdk__a7__peskovoj__ZMVK__d2256800__oR800106303.pdf"
click at [1447, 454] on button "Upload now" at bounding box center [1475, 452] width 54 height 16
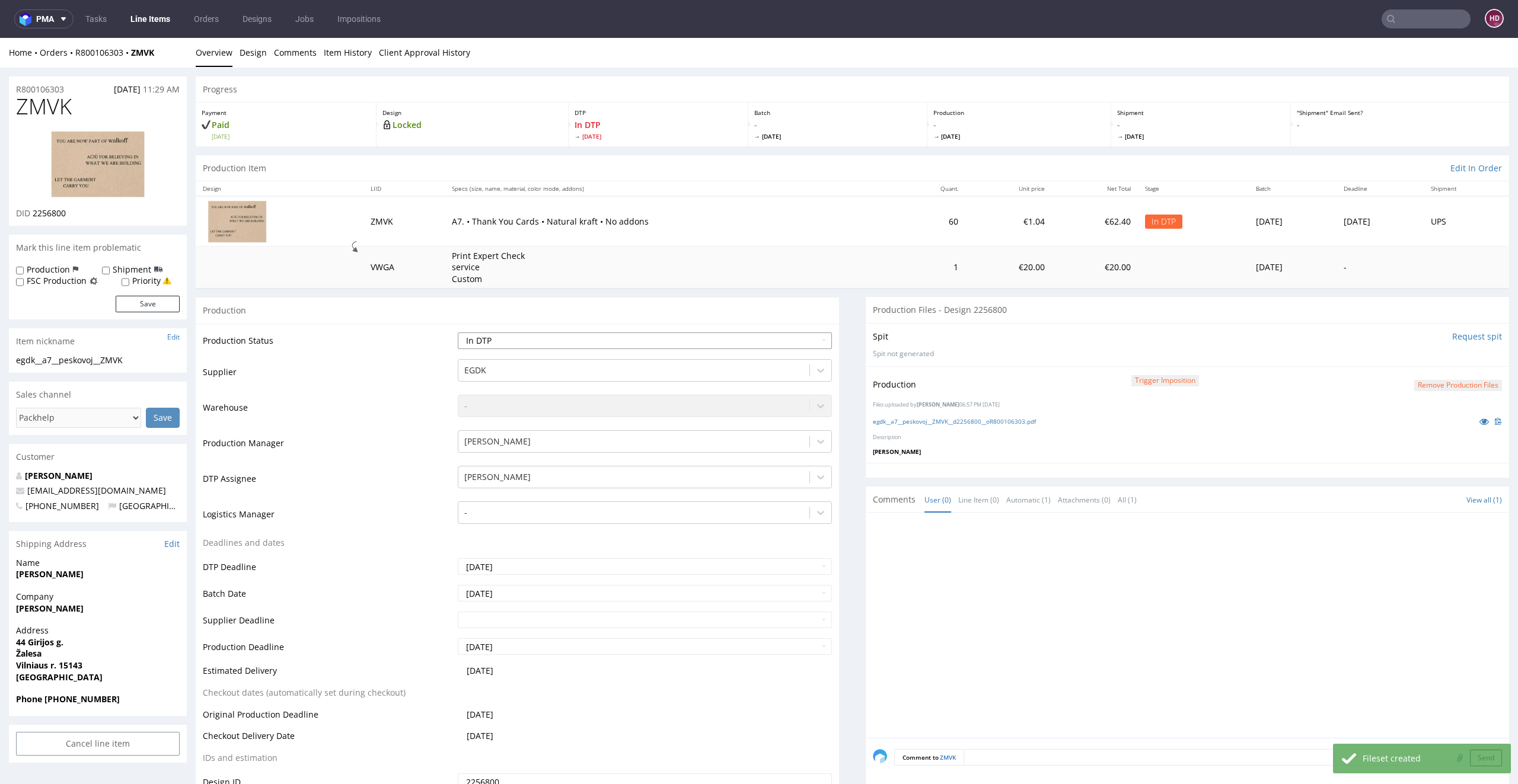
click at [586, 346] on select "Waiting for Artwork Waiting for Diecut Waiting for Mockup Waiting for DTP Waiti…" at bounding box center [645, 340] width 375 height 16
select select "dtp_production_ready"
click at [457, 332] on select "Waiting for Artwork Waiting for Diecut Waiting for Mockup Waiting for DTP Waiti…" at bounding box center [645, 340] width 375 height 16
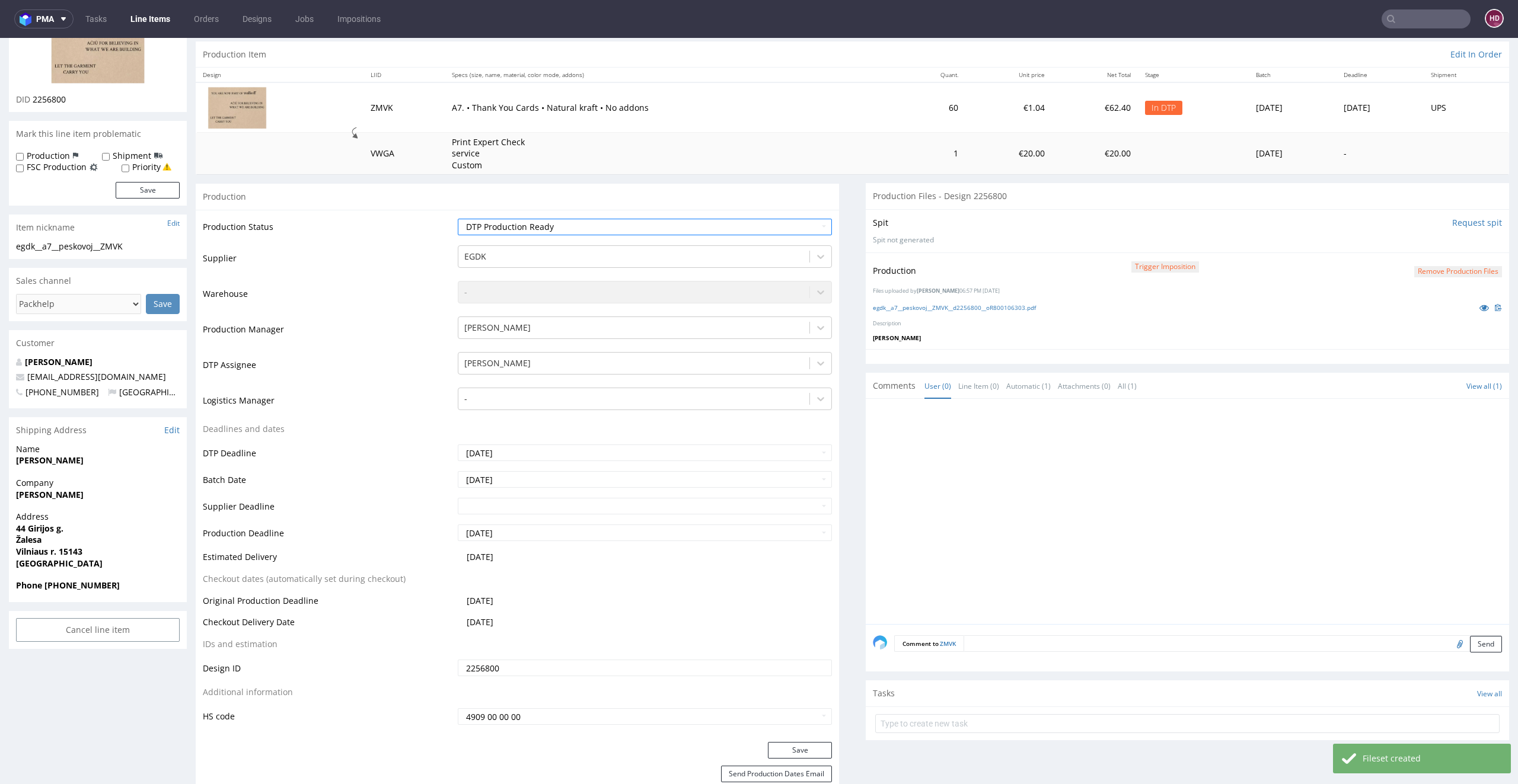
scroll to position [235, 0]
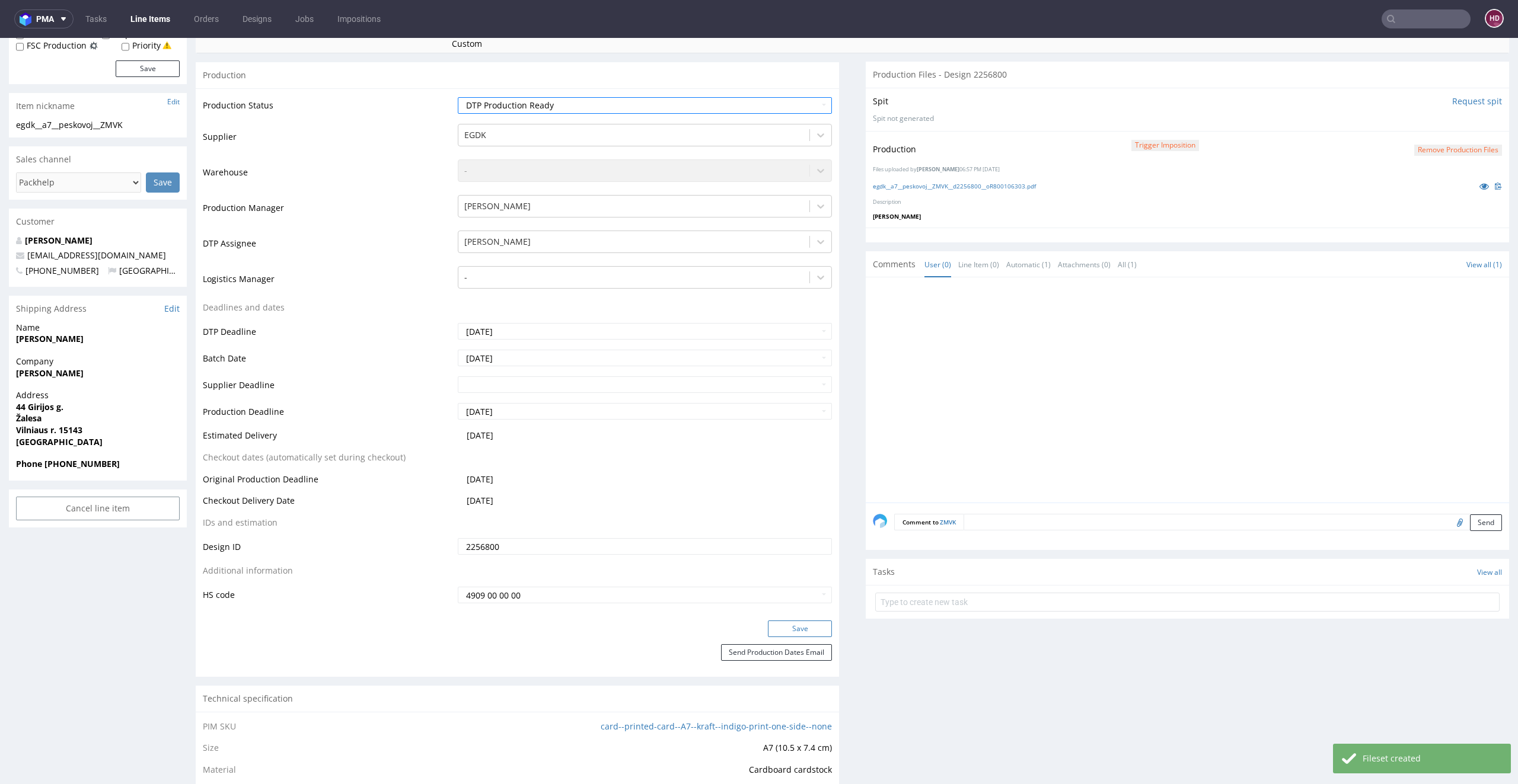
click at [781, 629] on button "Save" at bounding box center [799, 629] width 64 height 16
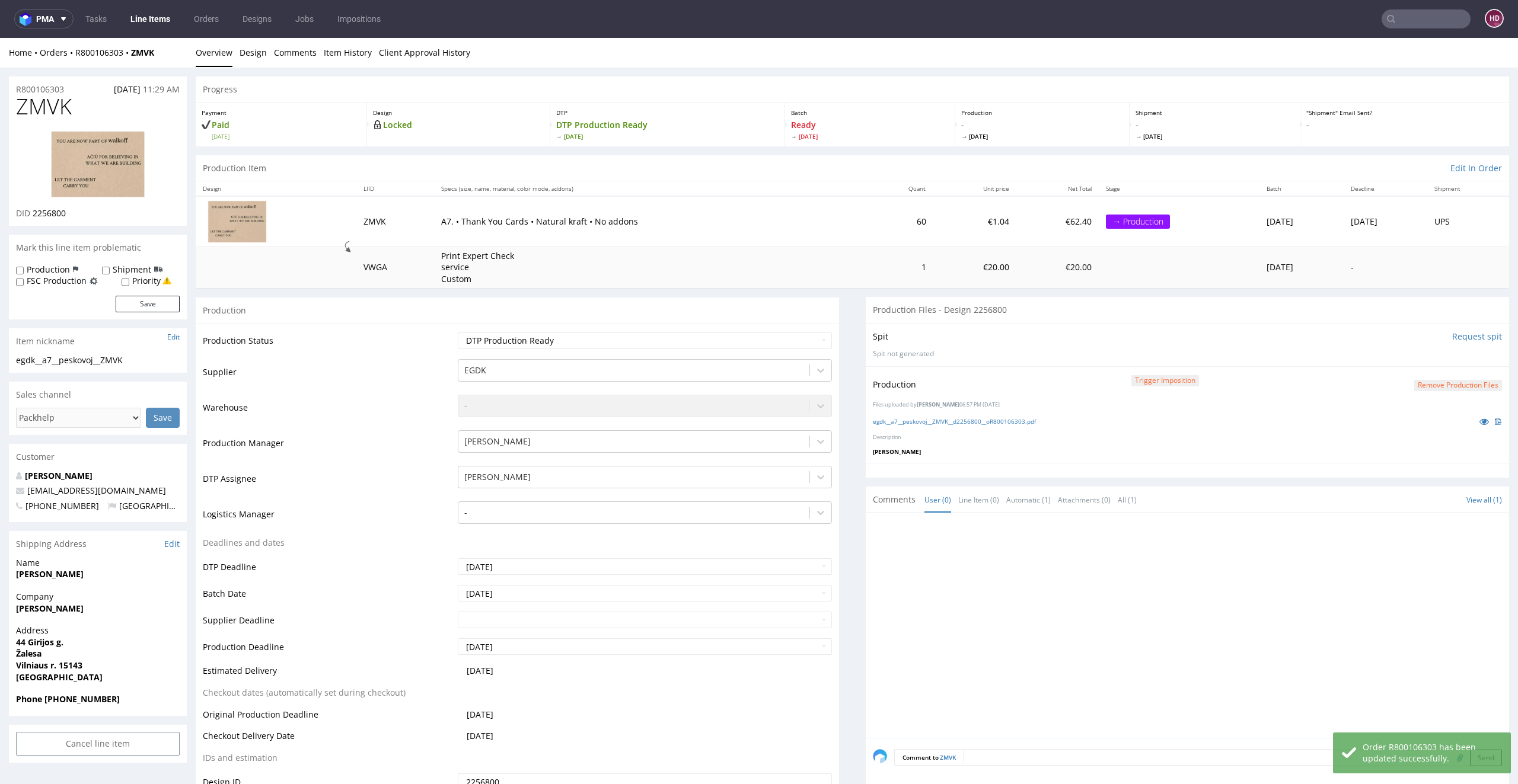
click at [153, 24] on link "Line Items" at bounding box center [151, 19] width 54 height 19
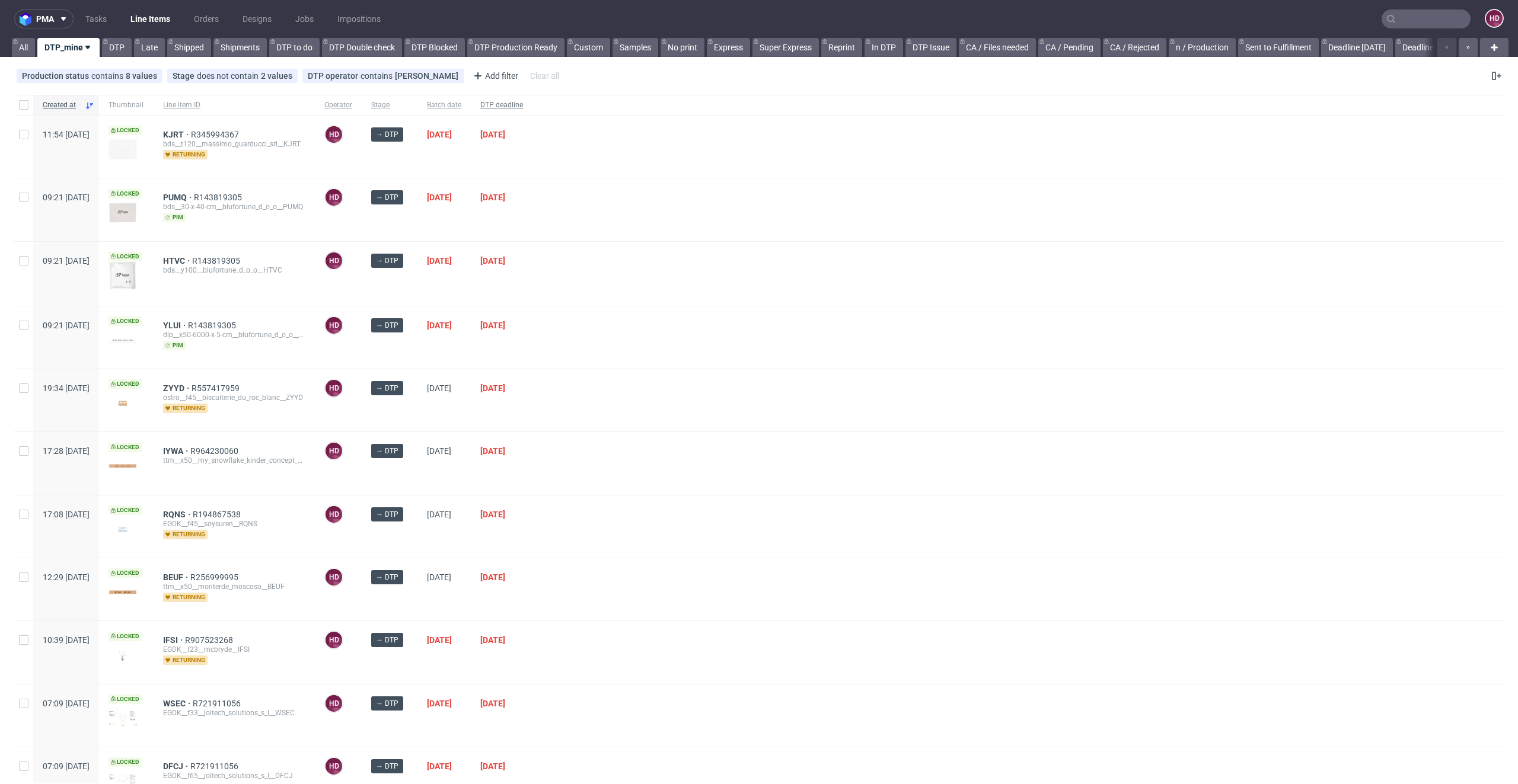
click at [523, 106] on span "DTP deadline" at bounding box center [501, 105] width 43 height 10
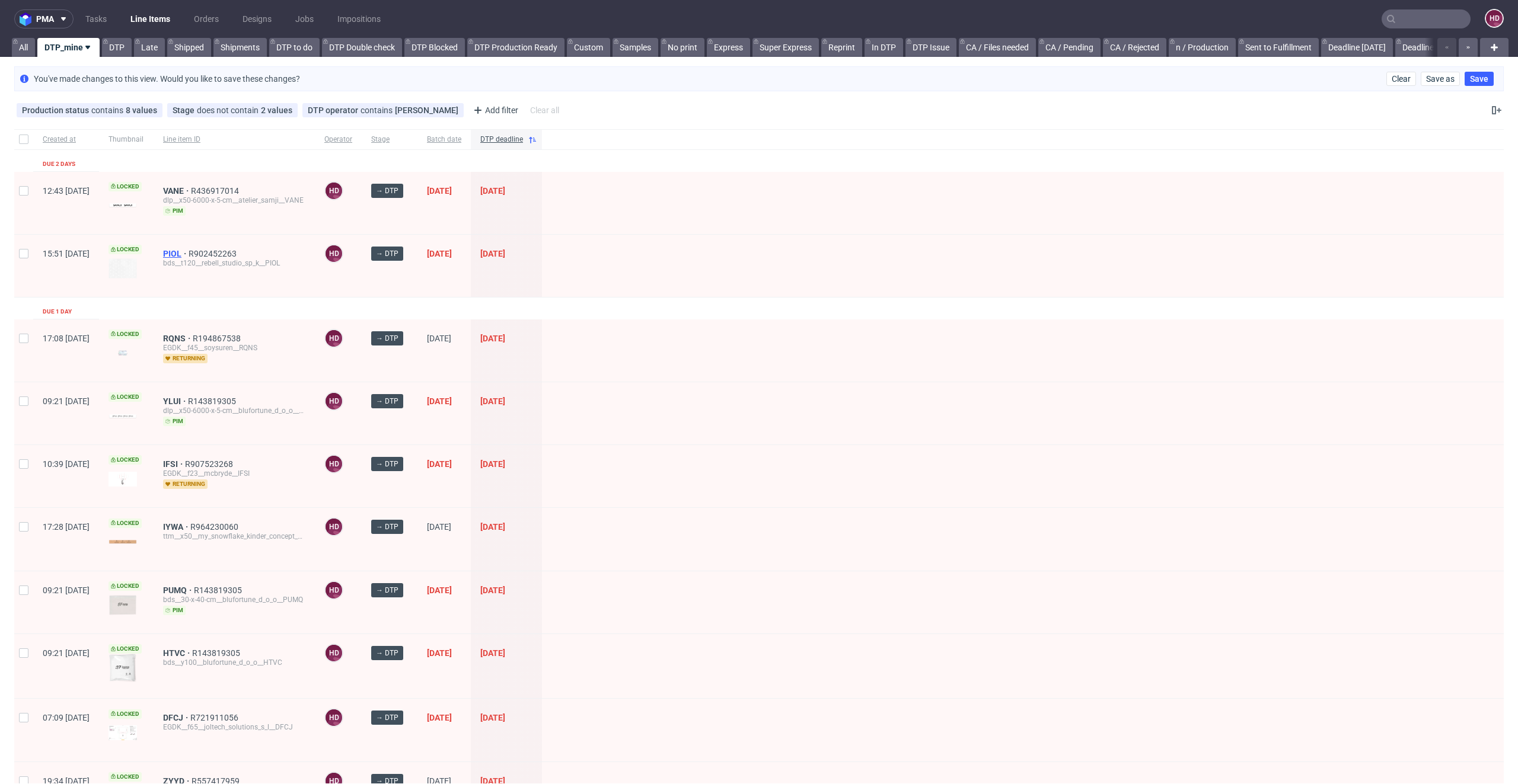
click at [189, 253] on span "PIOL" at bounding box center [176, 254] width 26 height 9
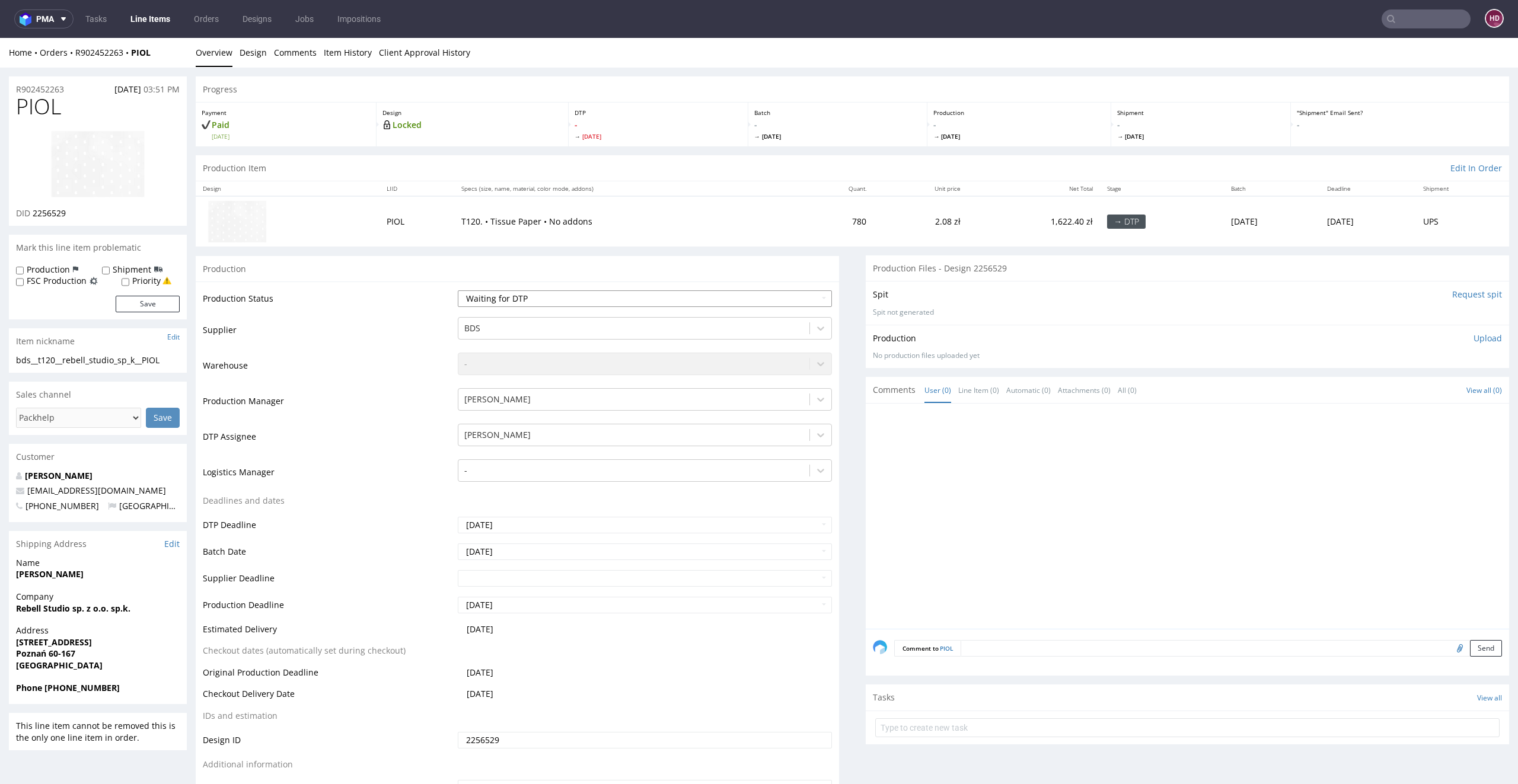
click at [535, 294] on select "Waiting for Artwork Waiting for Diecut Waiting for Mockup Waiting for DTP Waiti…" at bounding box center [645, 298] width 375 height 16
select select "dtp_in_process"
click at [457, 290] on select "Waiting for Artwork Waiting for Diecut Waiting for Mockup Waiting for DTP Waiti…" at bounding box center [645, 298] width 375 height 16
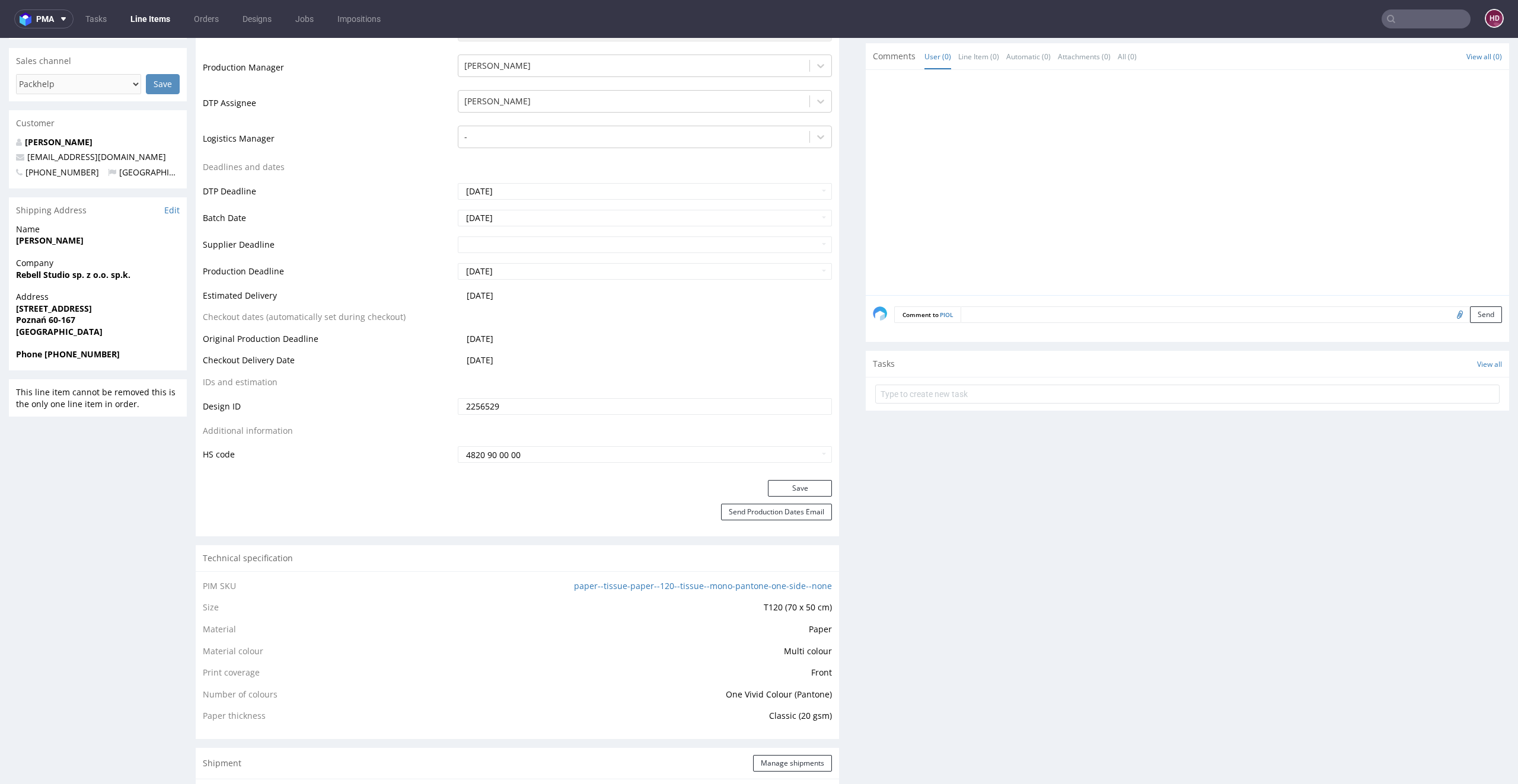
scroll to position [345, 0]
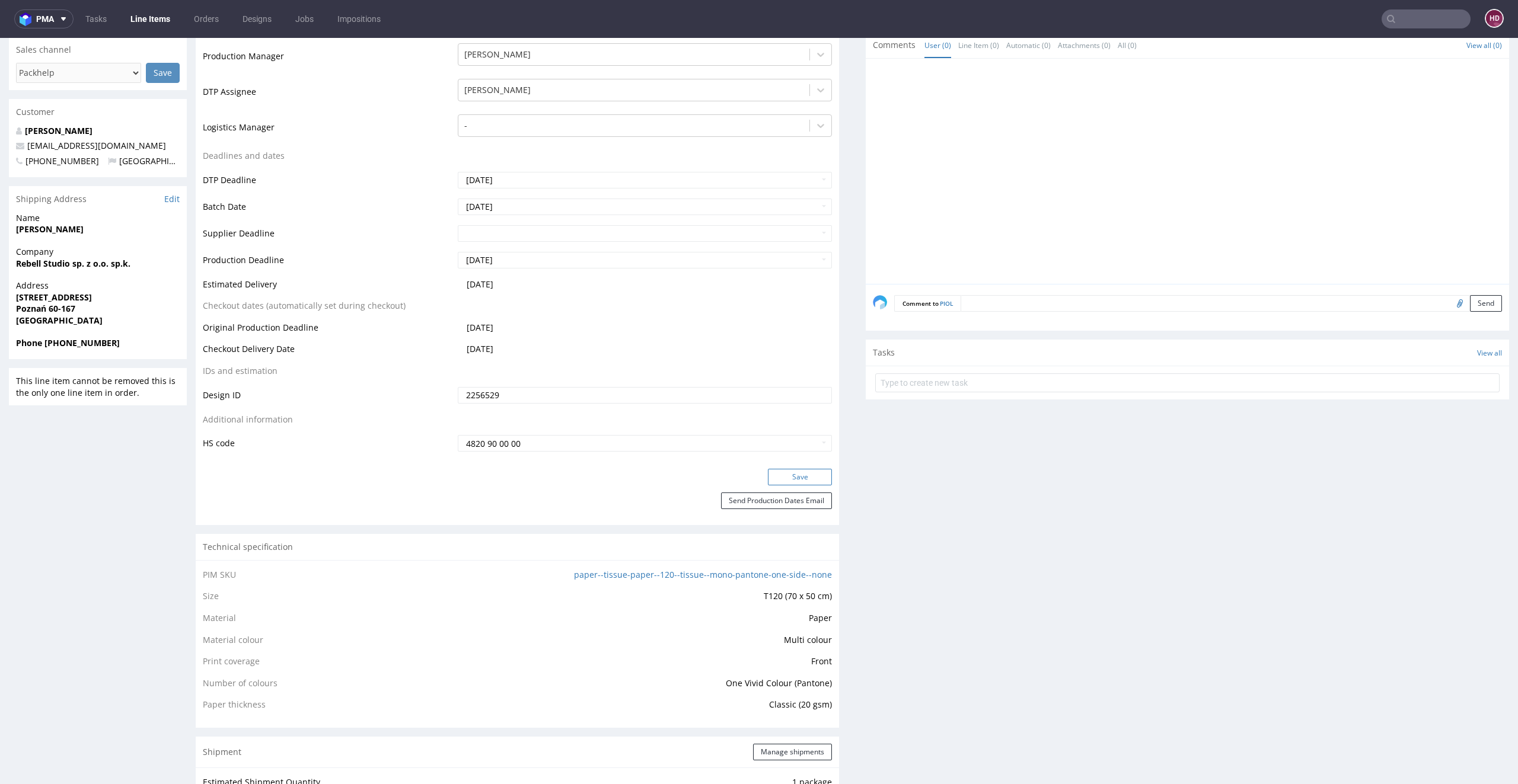
click at [775, 469] on button "Save" at bounding box center [799, 477] width 64 height 16
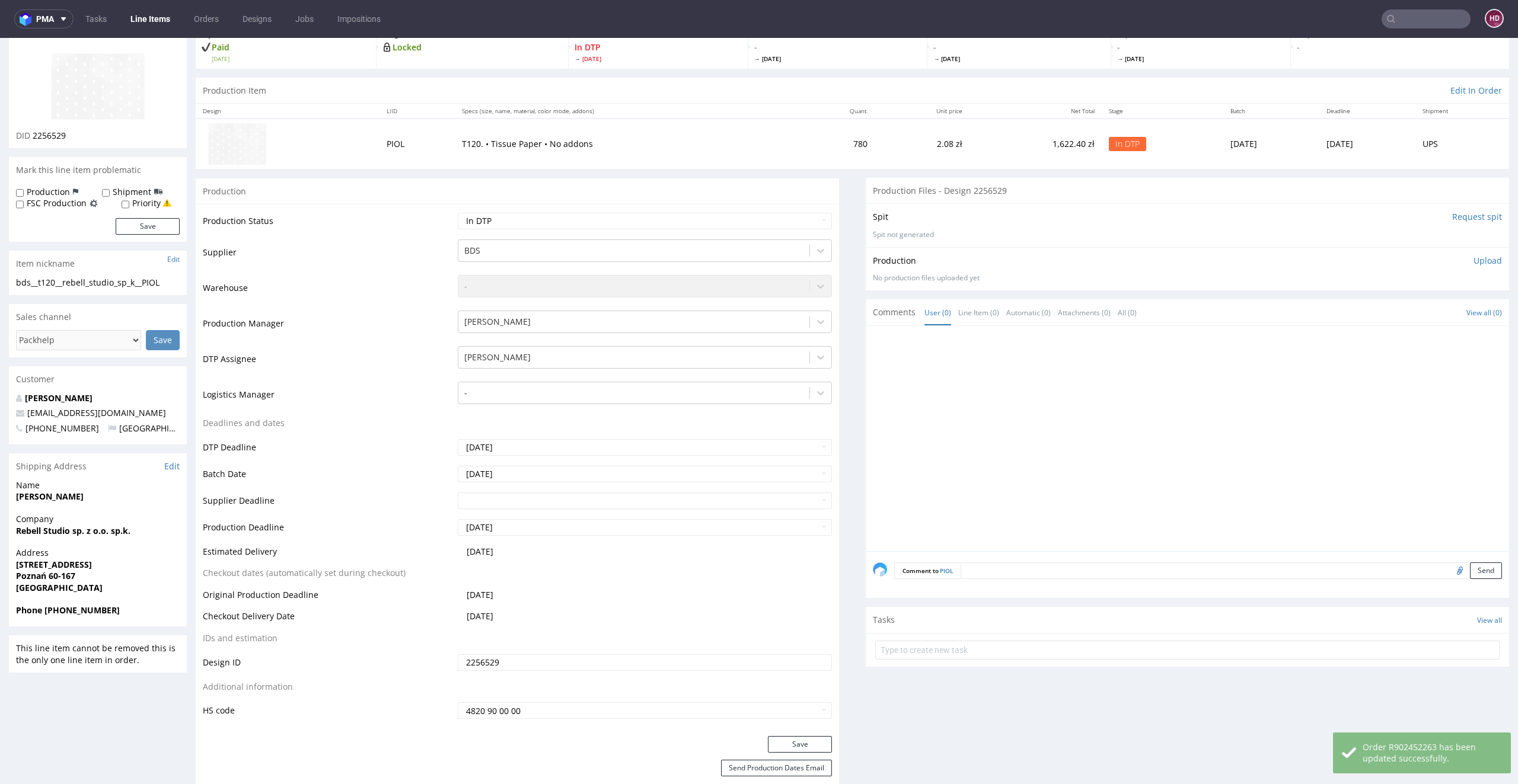
scroll to position [0, 0]
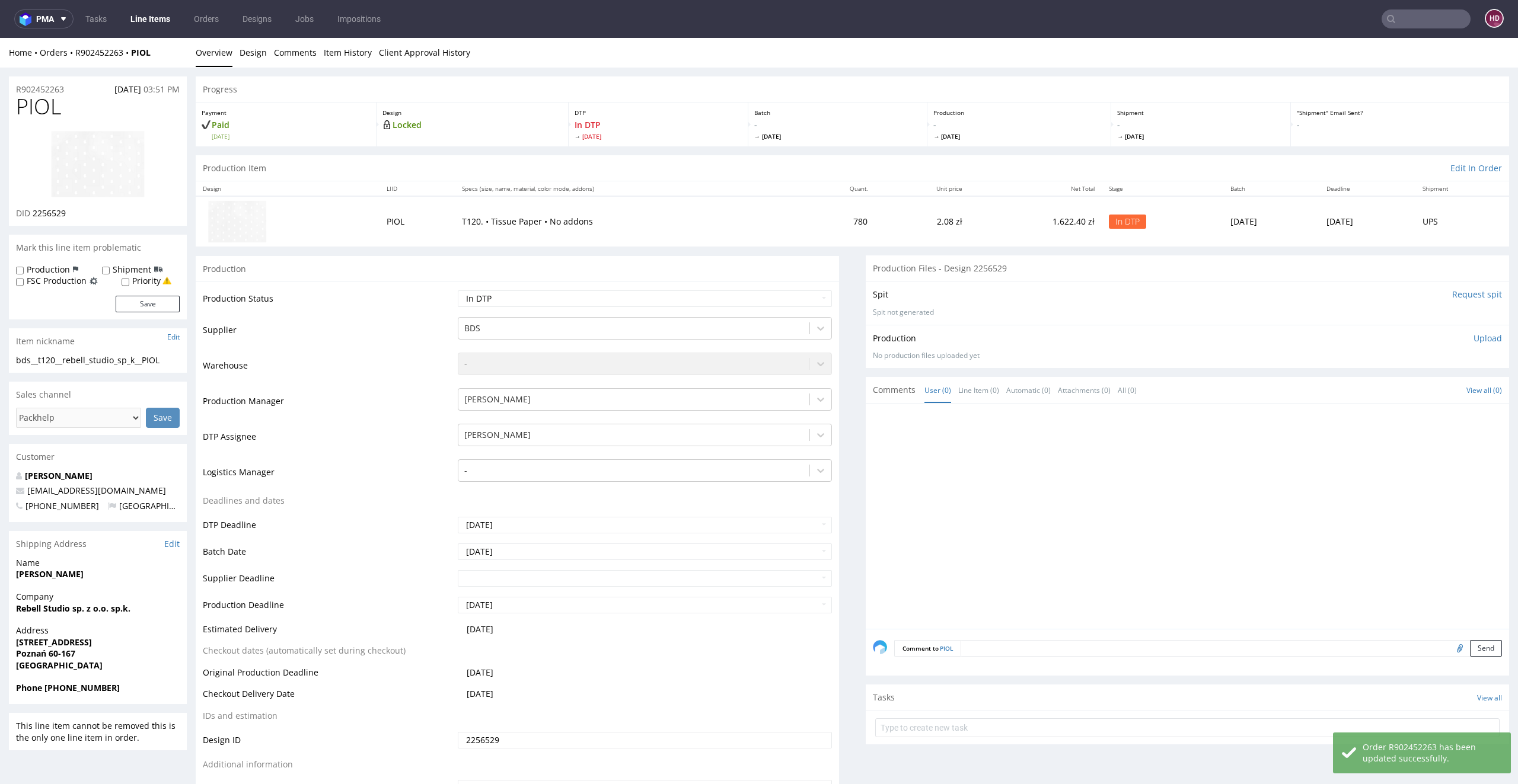
click at [119, 174] on img at bounding box center [98, 164] width 95 height 68
click at [244, 57] on link "Design" at bounding box center [253, 52] width 27 height 29
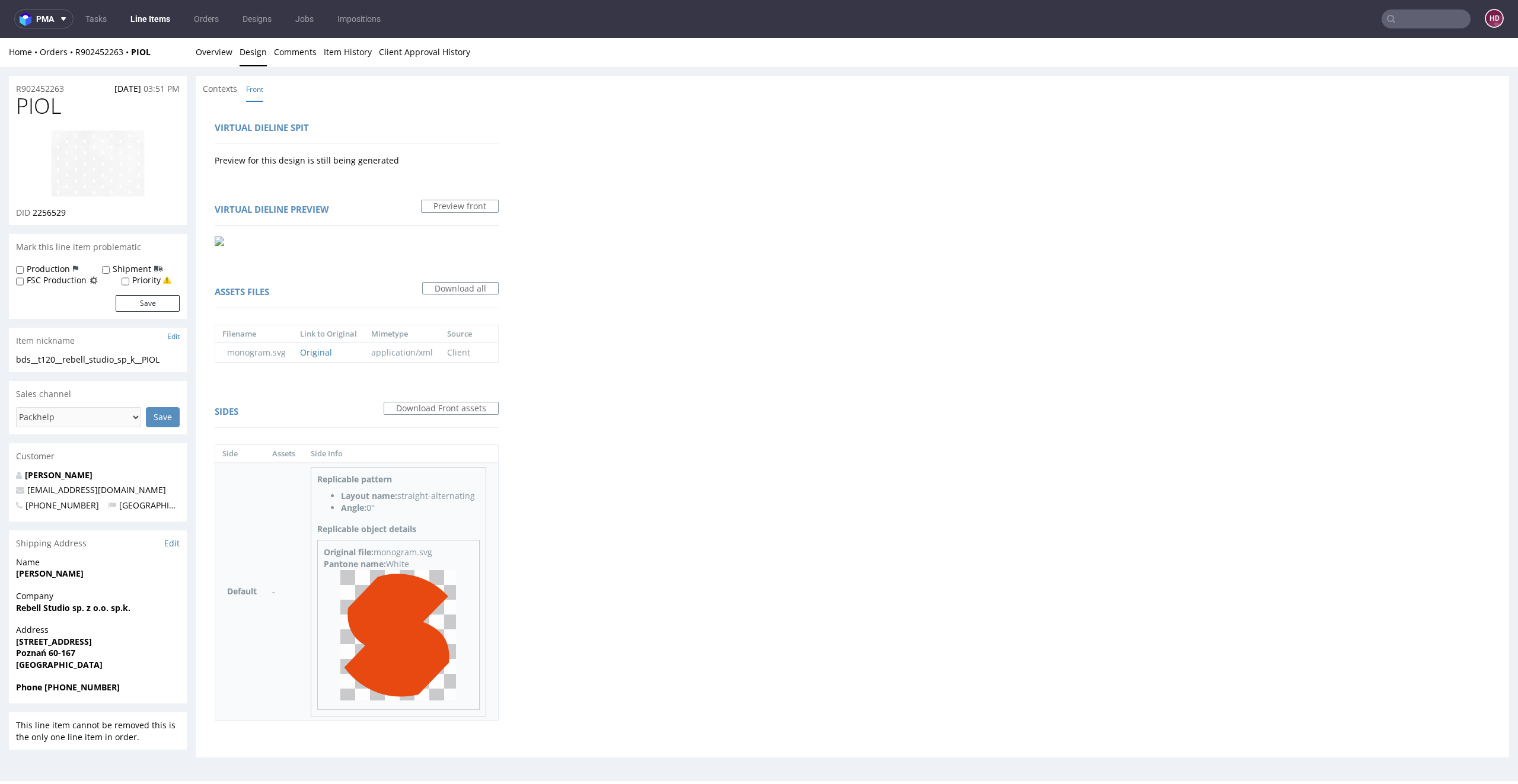
scroll to position [3, 0]
click at [393, 628] on img at bounding box center [398, 633] width 115 height 130
click at [96, 102] on h1 "PIOL" at bounding box center [98, 103] width 164 height 24
drag, startPoint x: 87, startPoint y: 106, endPoint x: 0, endPoint y: 106, distance: 87.0
click at [0, 106] on div "R902452263 03.09.2025 03:51 PM PIOL DID 2256529 Mark this line item problematic…" at bounding box center [759, 418] width 1518 height 708
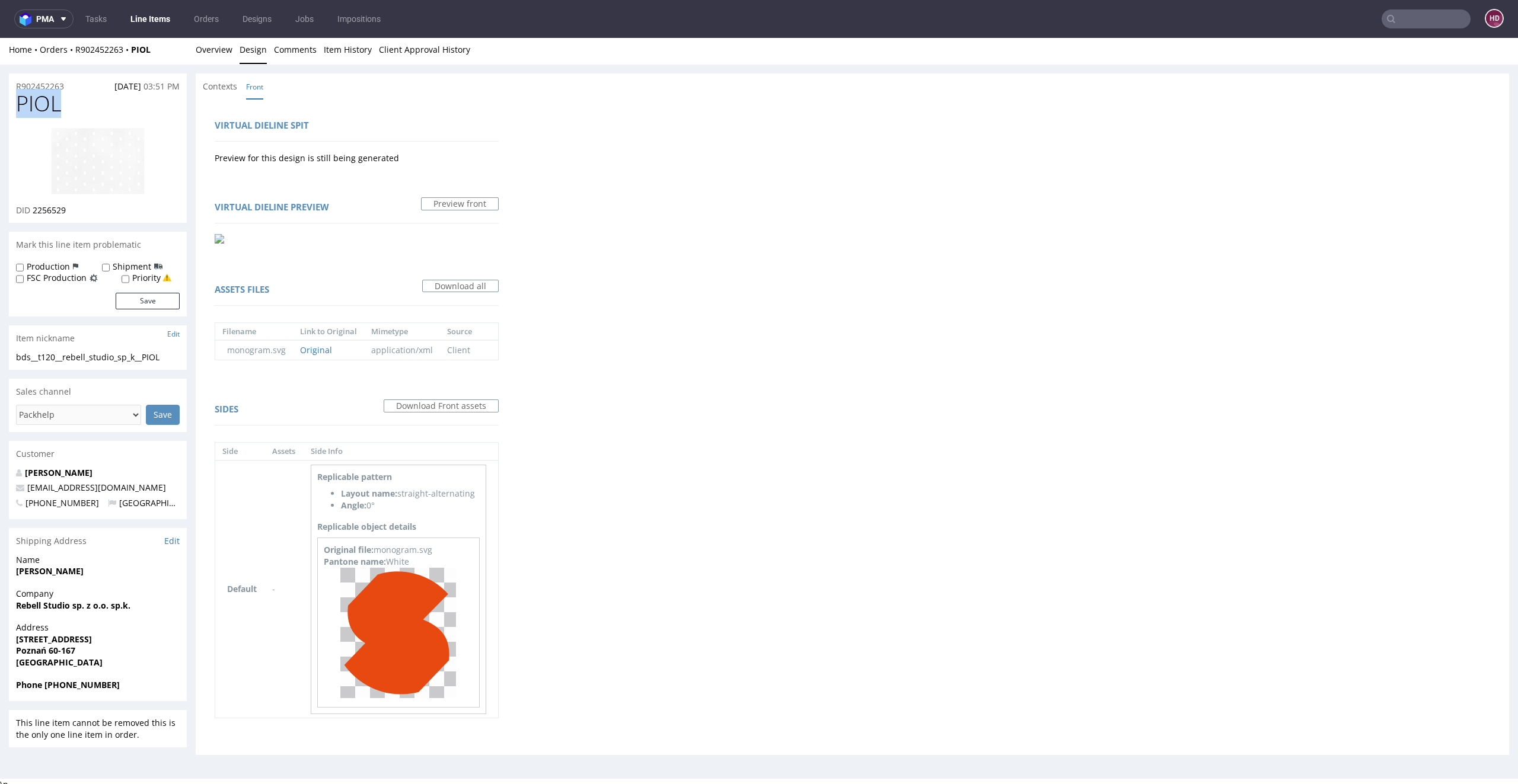
click at [87, 210] on div "DID 2256529" at bounding box center [98, 210] width 164 height 12
drag, startPoint x: 87, startPoint y: 210, endPoint x: 41, endPoint y: 212, distance: 46.0
click at [41, 212] on div "DID 2256529" at bounding box center [98, 210] width 164 height 12
drag, startPoint x: 105, startPoint y: 350, endPoint x: 0, endPoint y: 349, distance: 105.0
click at [0, 349] on div "R902452263 03.09.2025 03:51 PM PIOL DID 2256529 Mark this line item problematic…" at bounding box center [759, 418] width 1518 height 708
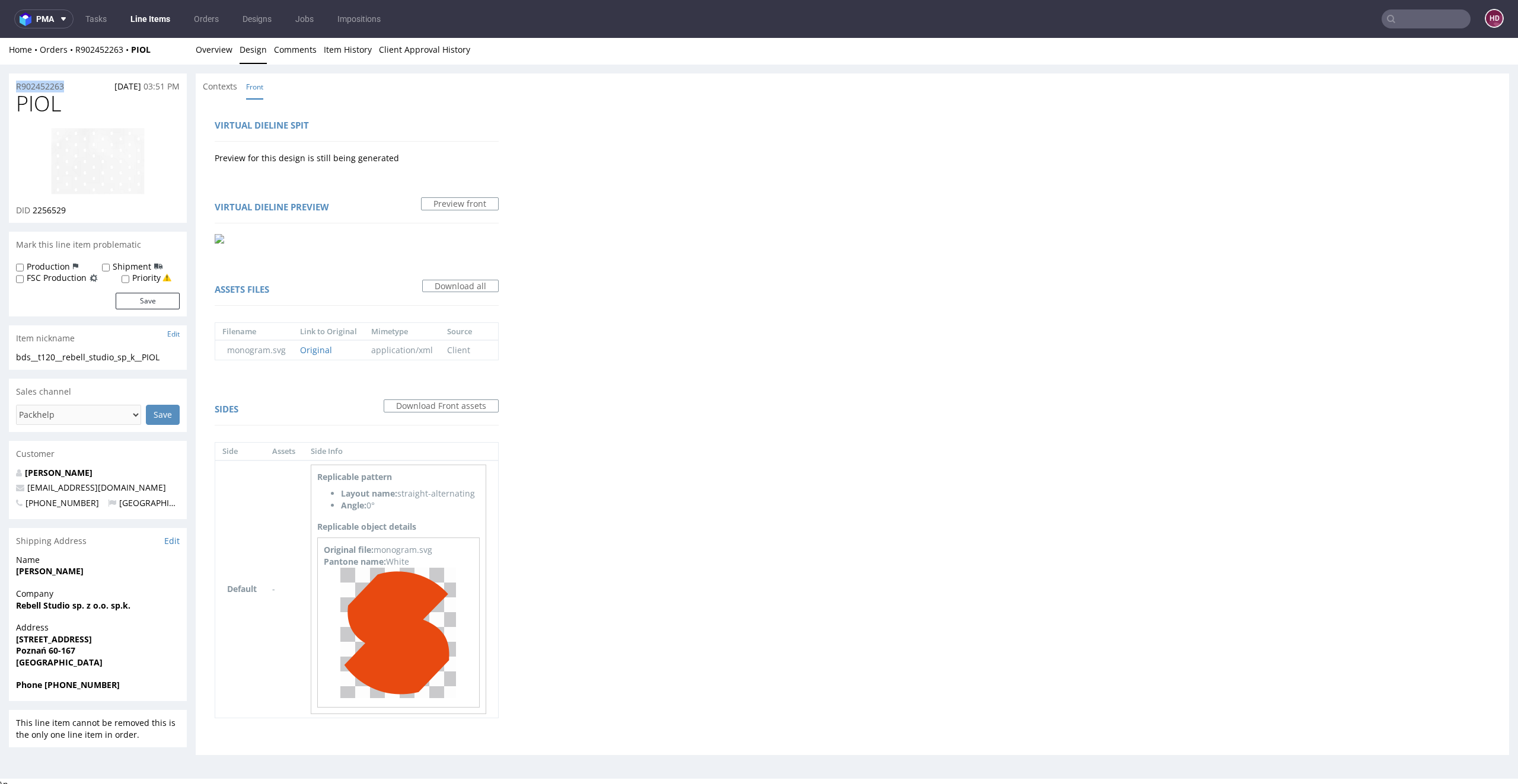
drag, startPoint x: 73, startPoint y: 86, endPoint x: 136, endPoint y: 274, distance: 198.3
click at [0, 83] on div "R902452263 03.09.2025 03:51 PM PIOL DID 2256529 Mark this line item problematic…" at bounding box center [759, 418] width 1518 height 708
drag, startPoint x: 87, startPoint y: 210, endPoint x: 34, endPoint y: 210, distance: 53.0
click at [34, 210] on div "DID 2256529" at bounding box center [98, 210] width 164 height 12
click at [202, 50] on link "Overview" at bounding box center [214, 50] width 37 height 29
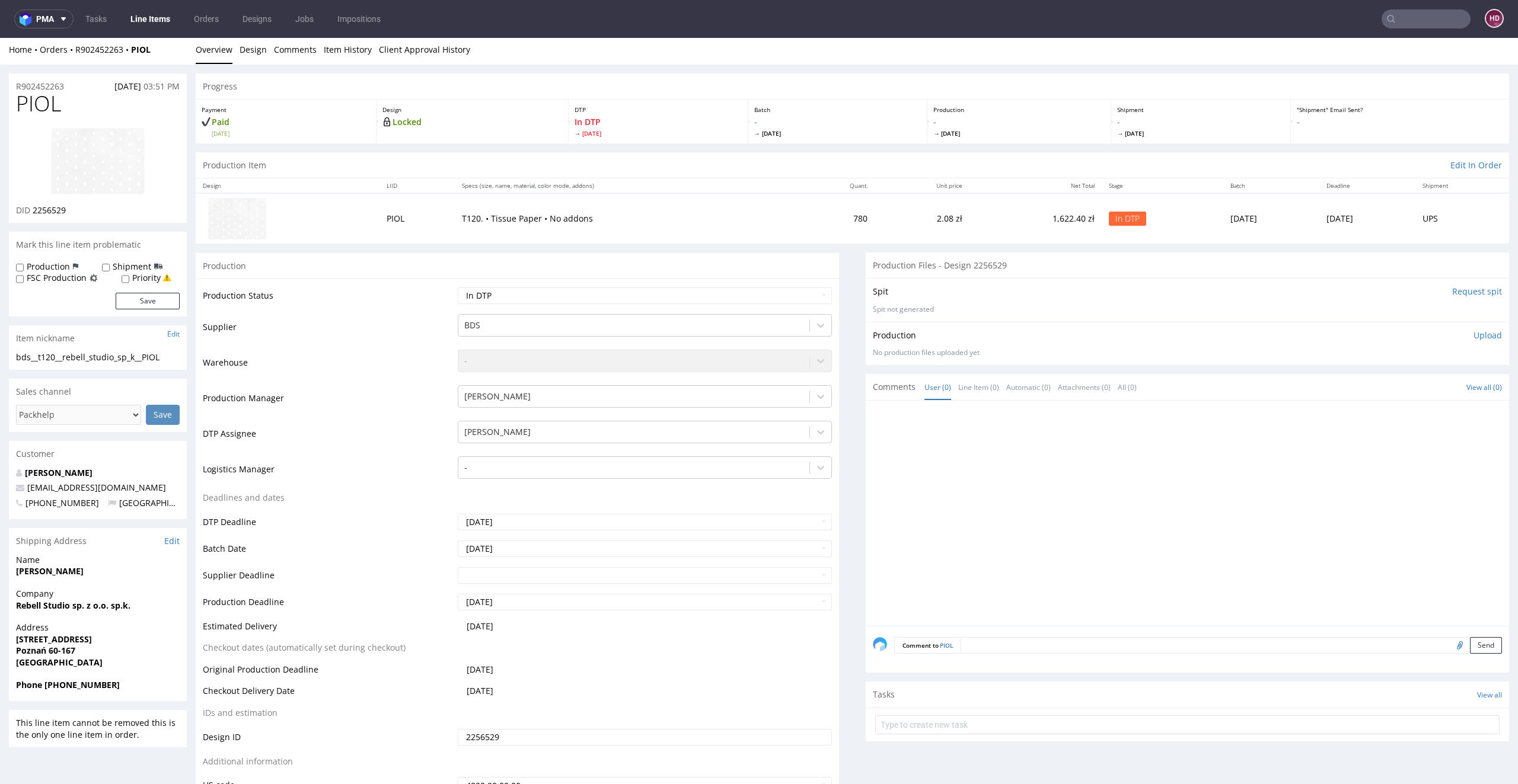
click at [30, 271] on label "Production" at bounding box center [48, 266] width 43 height 12
click at [24, 271] on input "Production" at bounding box center [20, 268] width 7 height 9
checkbox input "true"
drag, startPoint x: 136, startPoint y: 291, endPoint x: 136, endPoint y: 302, distance: 11.0
click at [136, 292] on form "Production Shipment FSC Production Priority Save" at bounding box center [98, 285] width 164 height 49
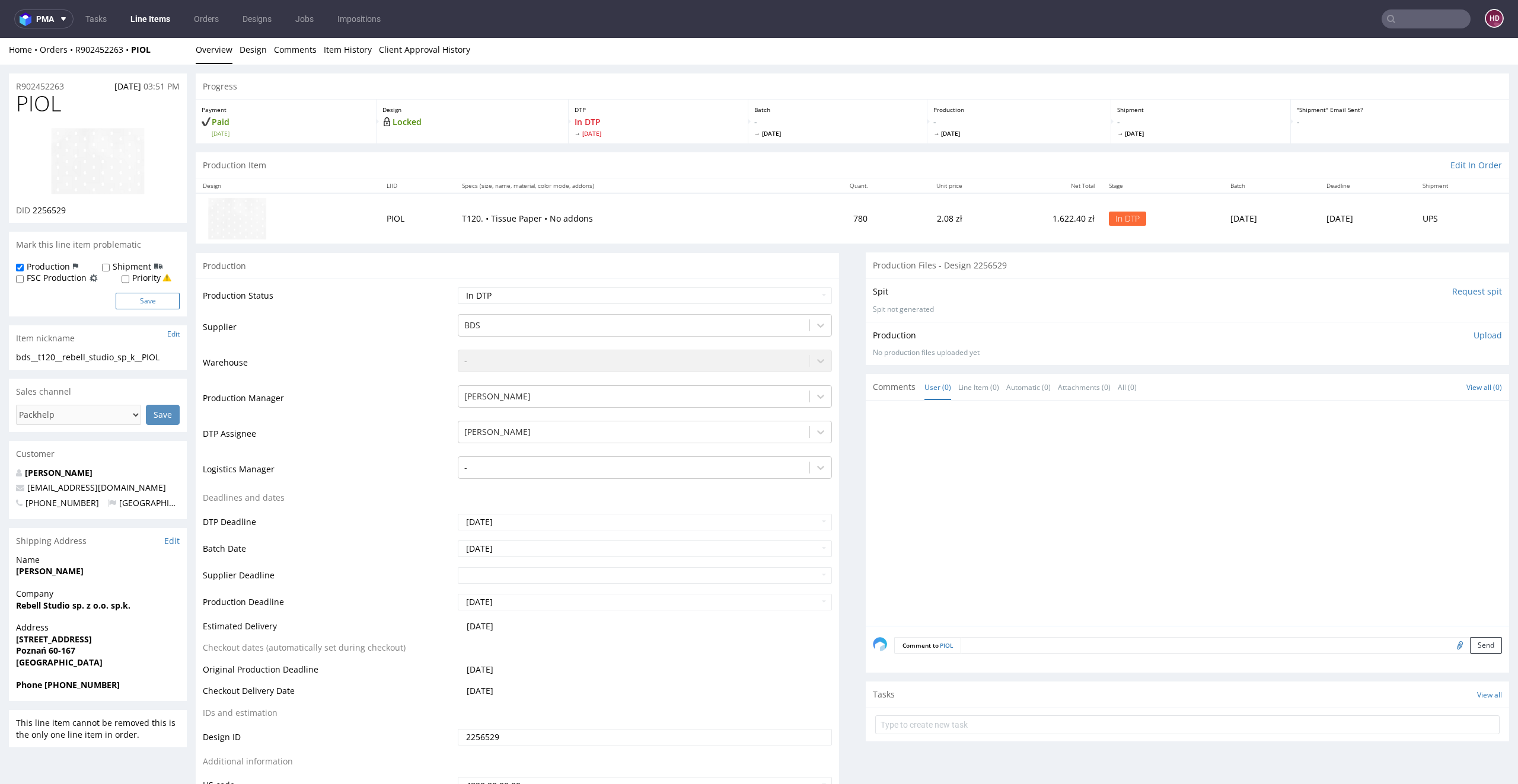
click at [136, 303] on button "Save" at bounding box center [147, 301] width 64 height 16
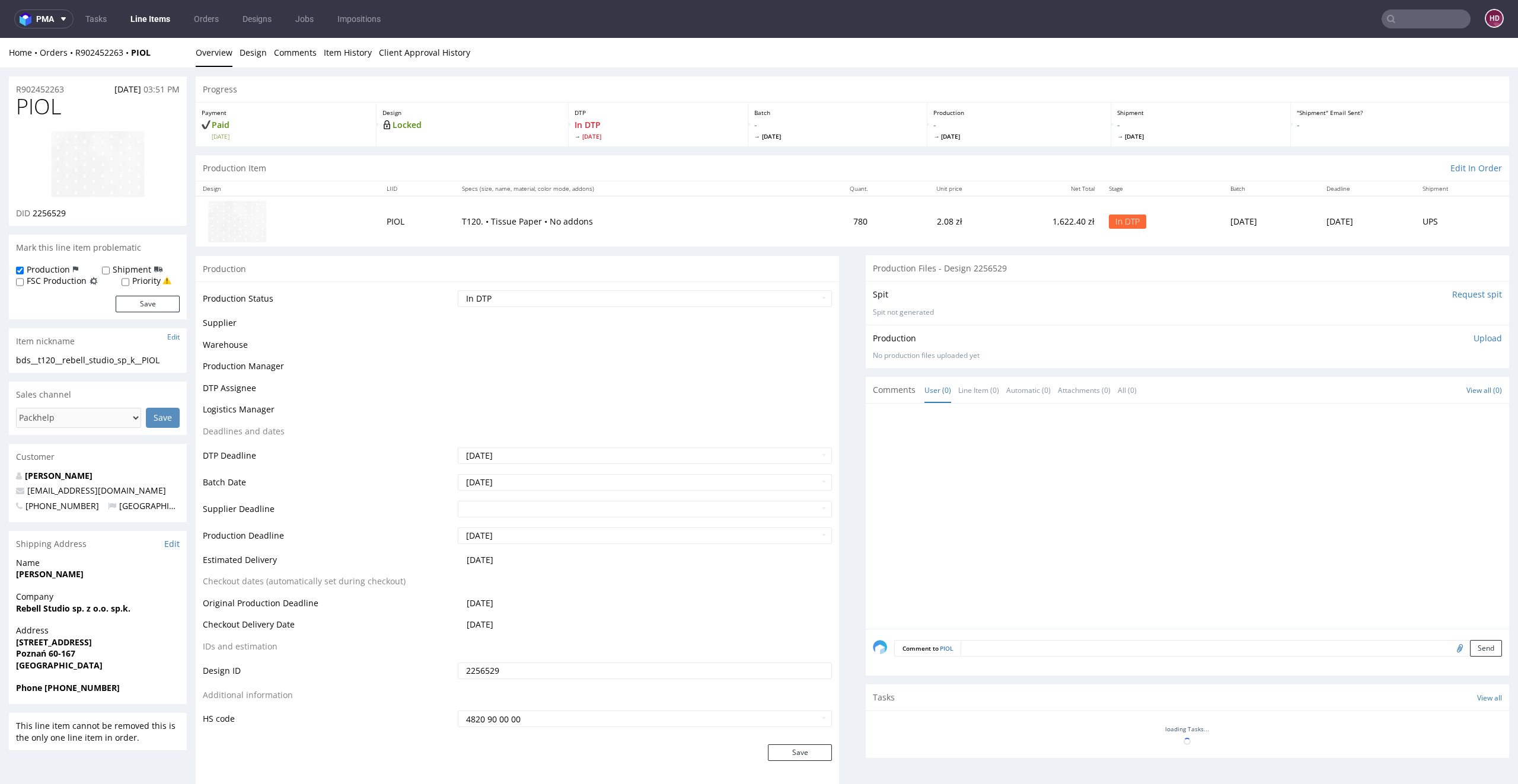
scroll to position [0, 0]
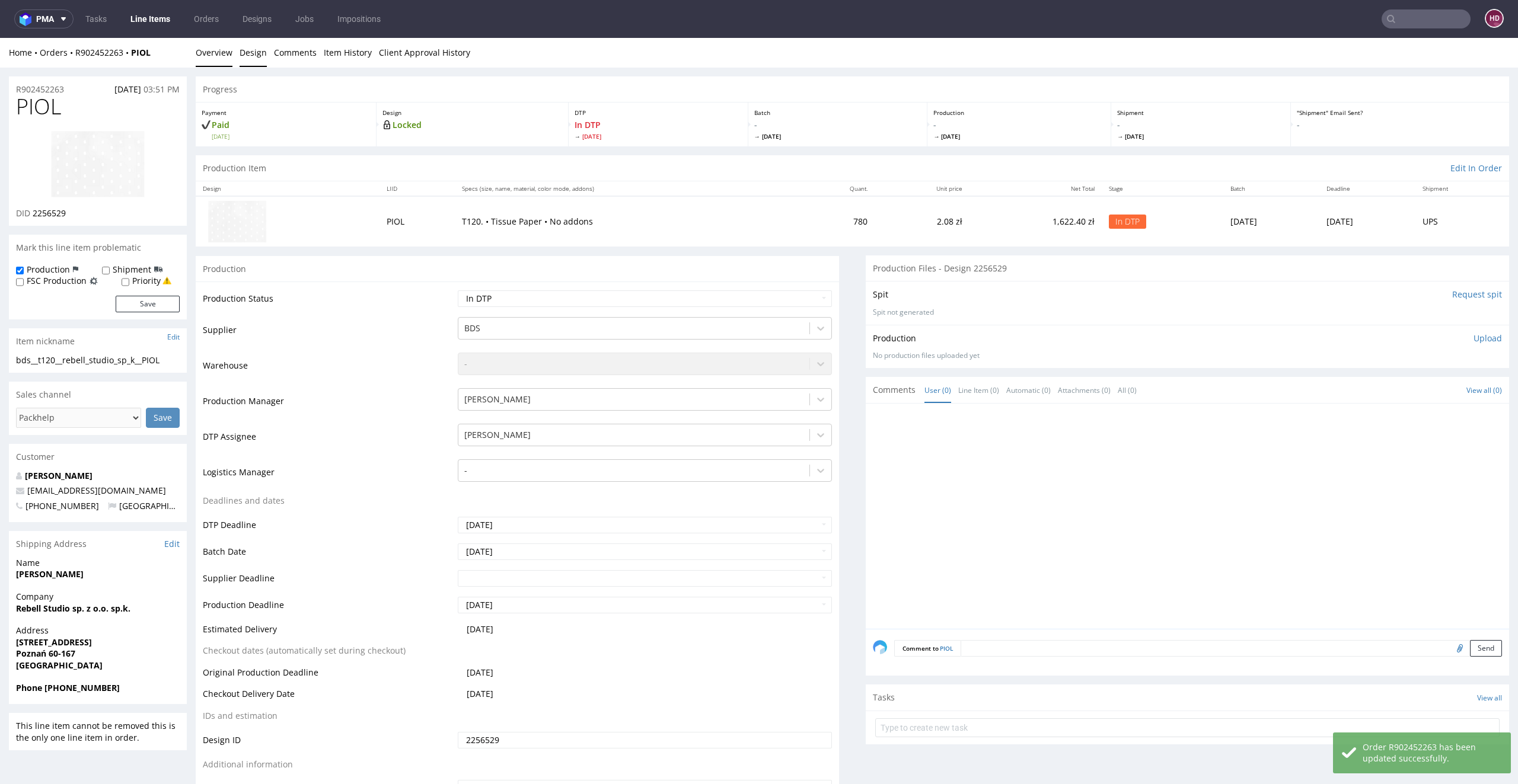
click at [252, 55] on link "Design" at bounding box center [253, 52] width 27 height 29
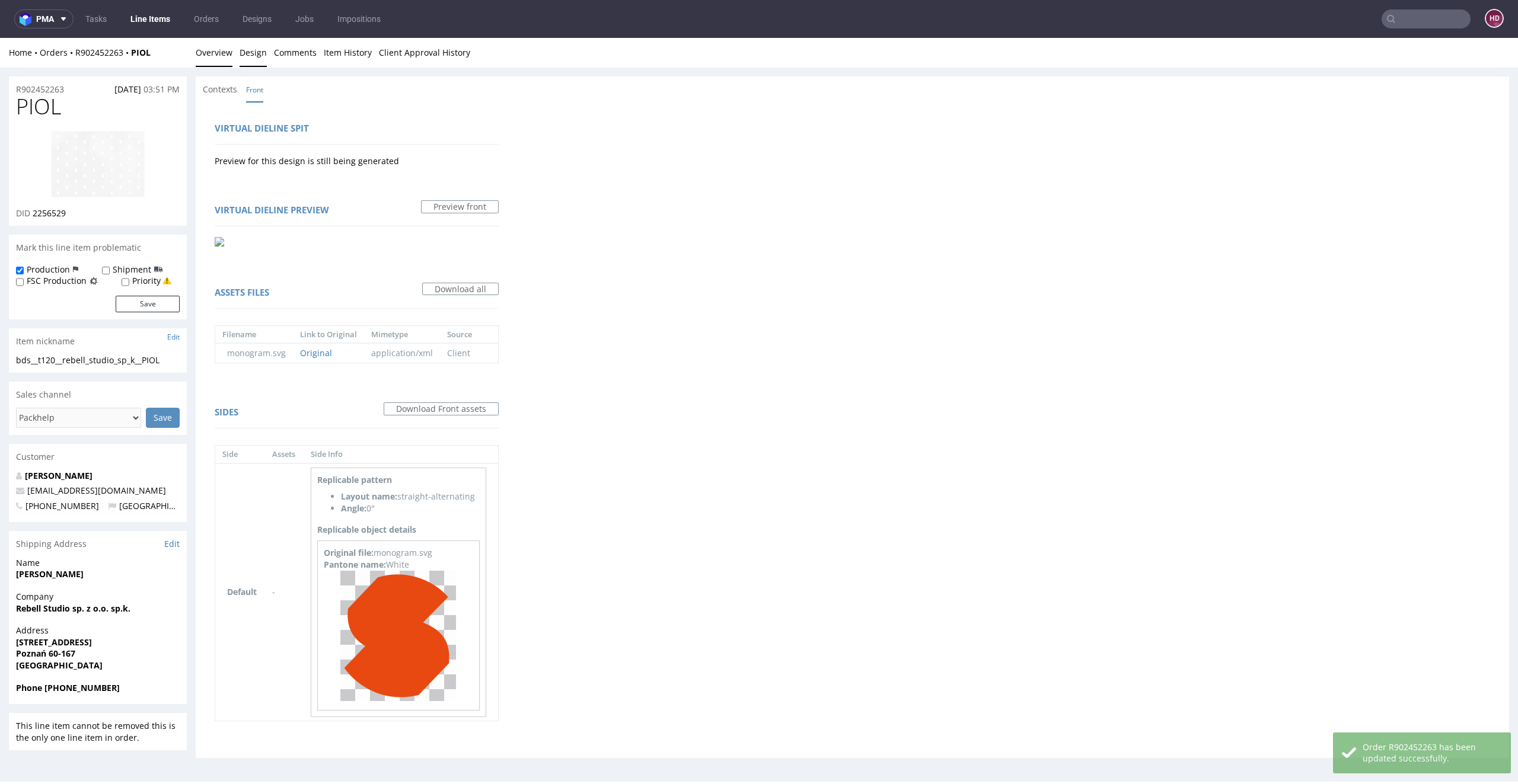
click at [223, 63] on link "Overview" at bounding box center [214, 52] width 37 height 29
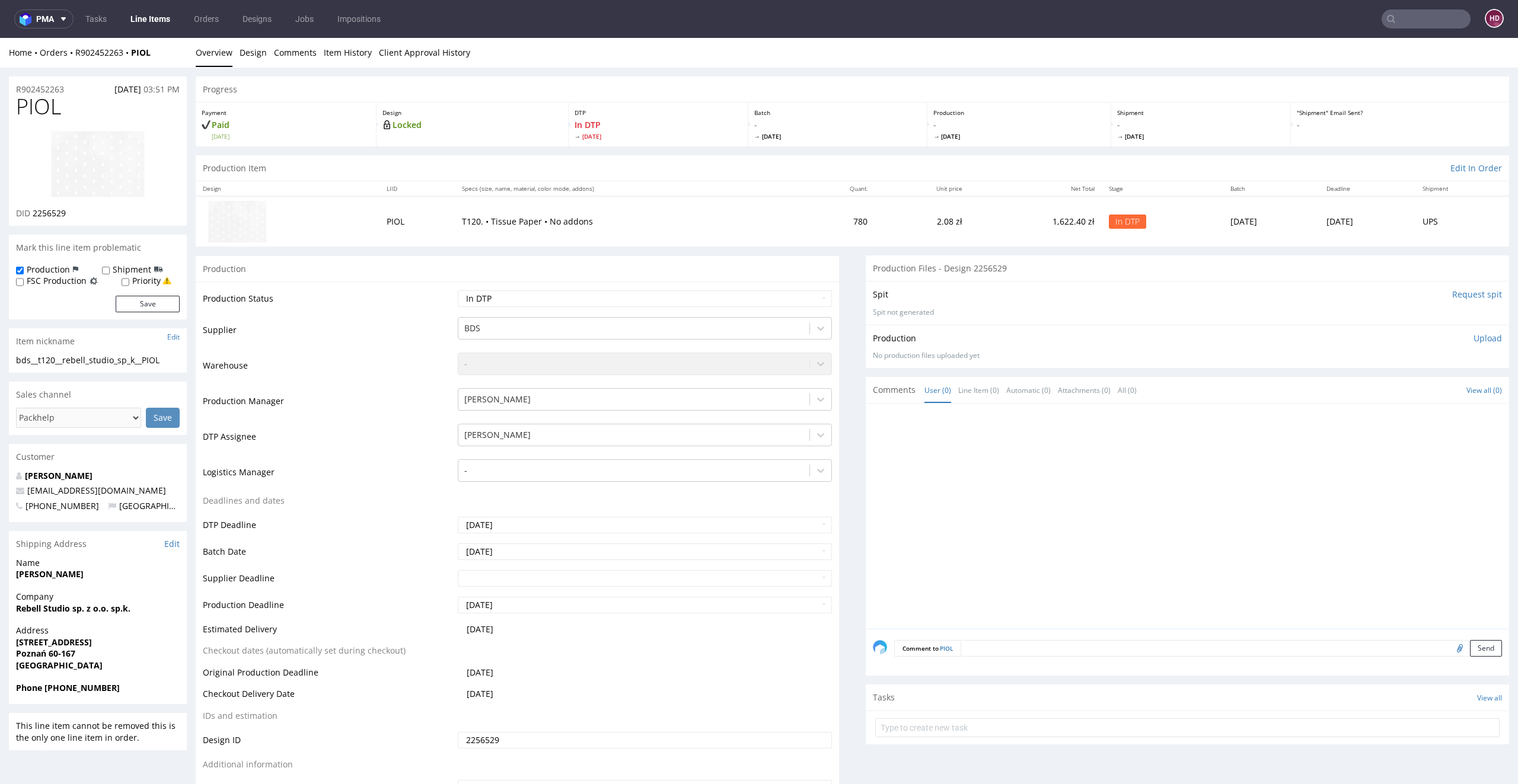
click at [1473, 336] on p "Upload" at bounding box center [1487, 338] width 29 height 12
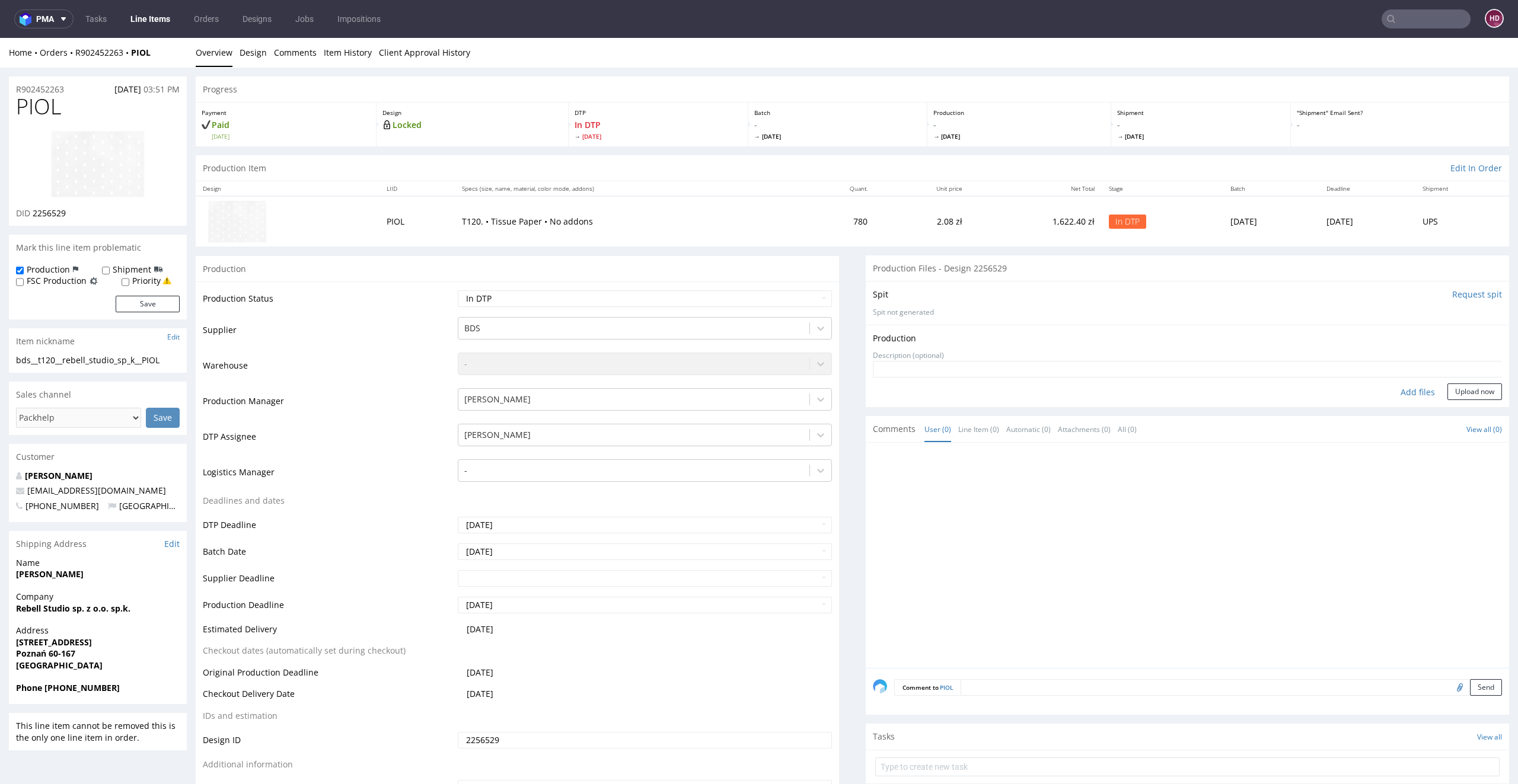
click at [1389, 390] on div "Add files" at bounding box center [1417, 392] width 59 height 18
type input "C:\fakepath\ bds__t120__rebell_studio_sp_k__PIOL__d2256529__oR902452263.pdf"
click at [1447, 410] on button "Upload now" at bounding box center [1475, 410] width 54 height 16
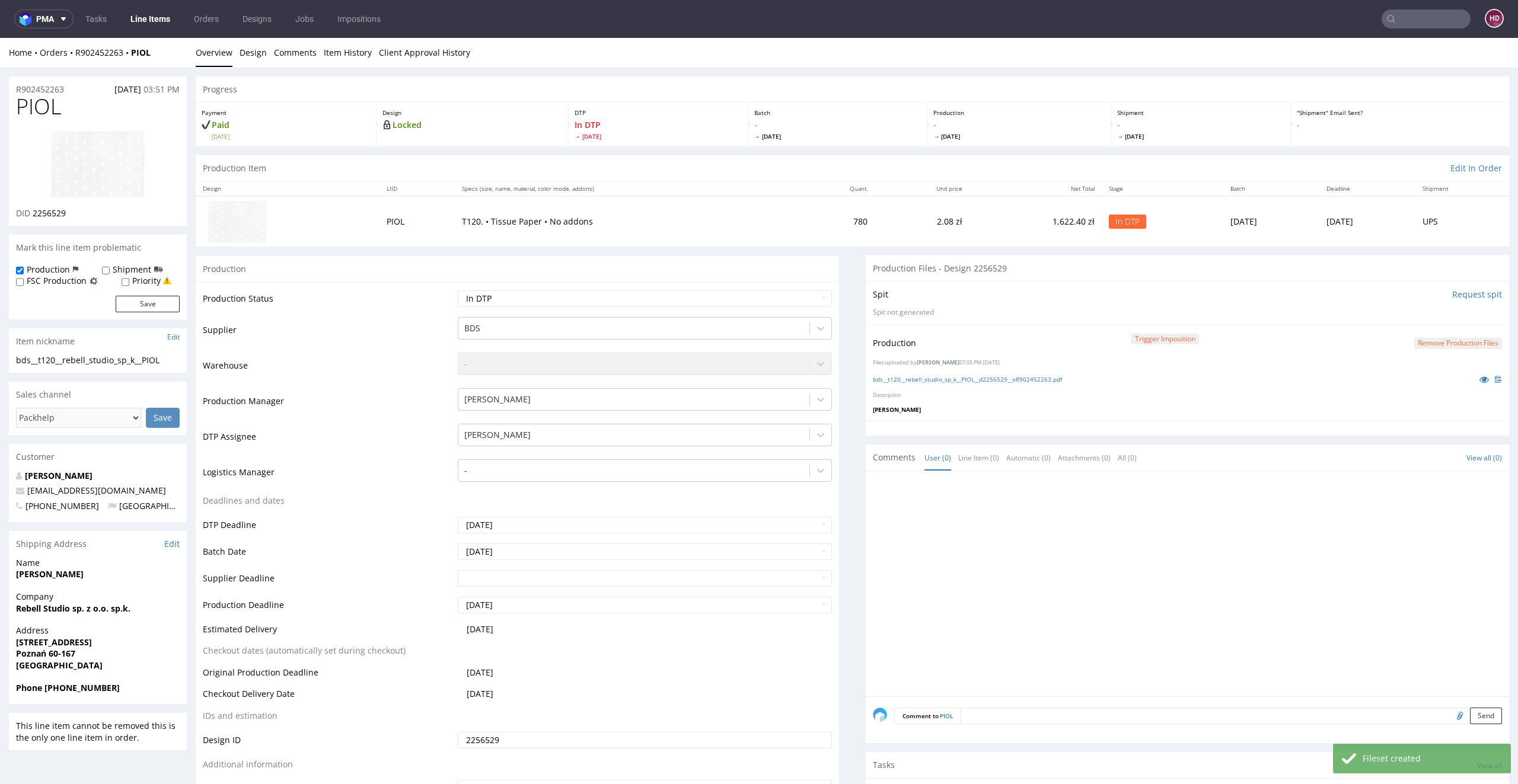
drag, startPoint x: 975, startPoint y: 725, endPoint x: 976, endPoint y: 714, distance: 11.0
click at [976, 724] on div "Comment to PIOL Send" at bounding box center [1188, 720] width 643 height 47
click at [976, 712] on textarea at bounding box center [1231, 716] width 542 height 16
click at [943, 714] on textarea "Printing color -Pantone White" at bounding box center [1198, 732] width 608 height 51
type textarea "Printing color - Pantone White"
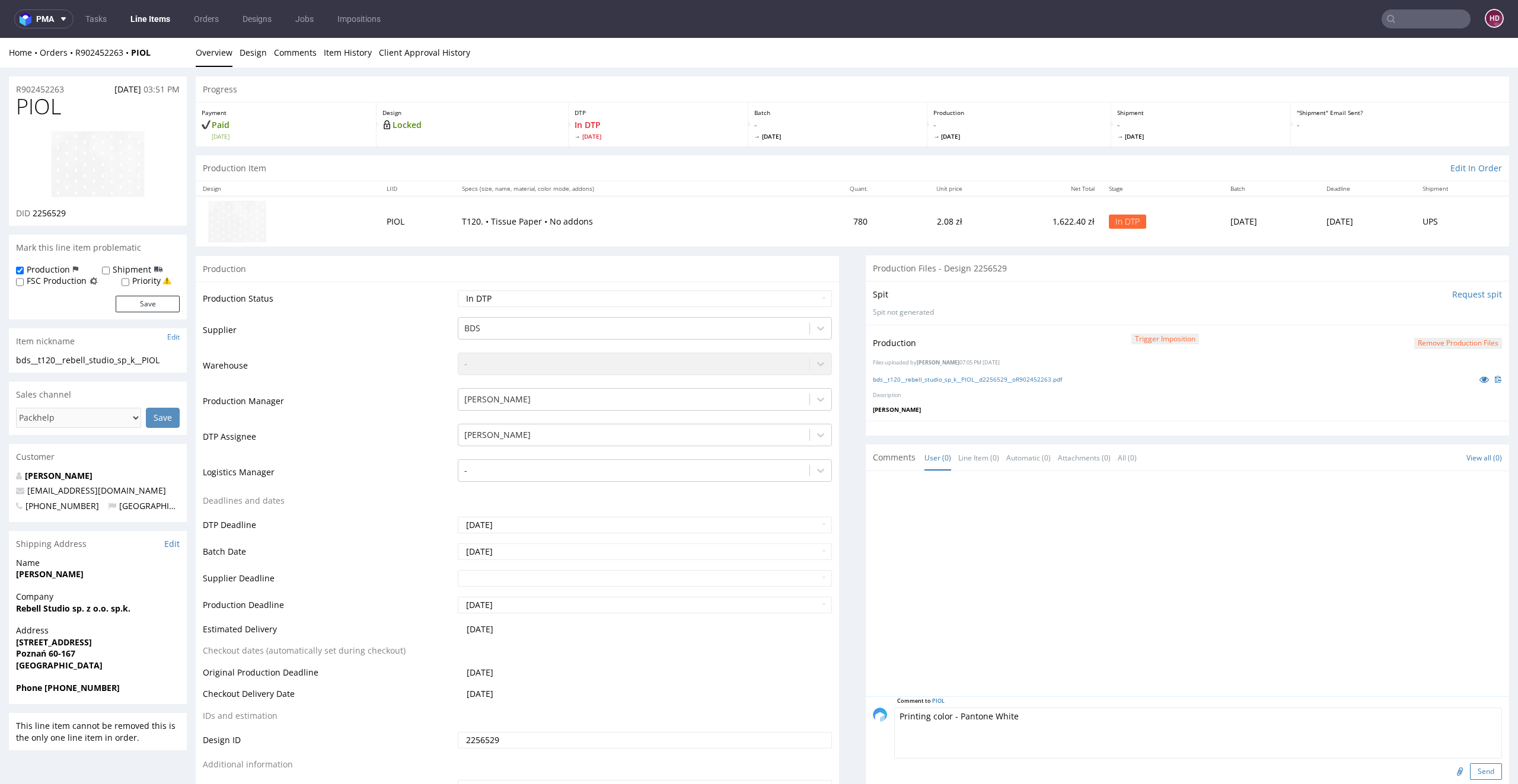
click at [1470, 771] on button "Send" at bounding box center [1485, 771] width 32 height 16
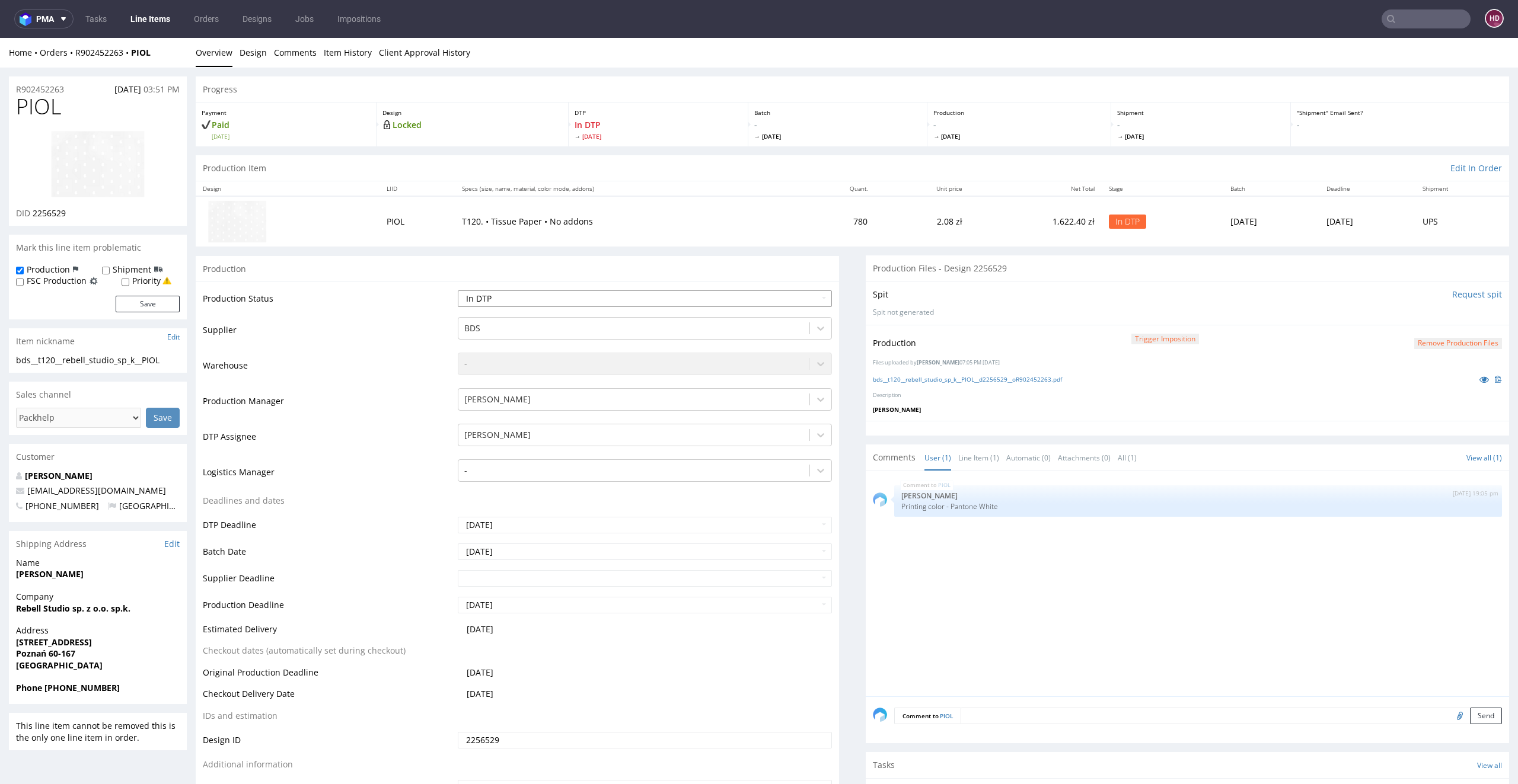
click at [537, 294] on select "Waiting for Artwork Waiting for Diecut Waiting for Mockup Waiting for DTP Waiti…" at bounding box center [645, 298] width 375 height 16
select select "dtp_production_ready"
click at [457, 290] on select "Waiting for Artwork Waiting for Diecut Waiting for Mockup Waiting for DTP Waiti…" at bounding box center [645, 298] width 375 height 16
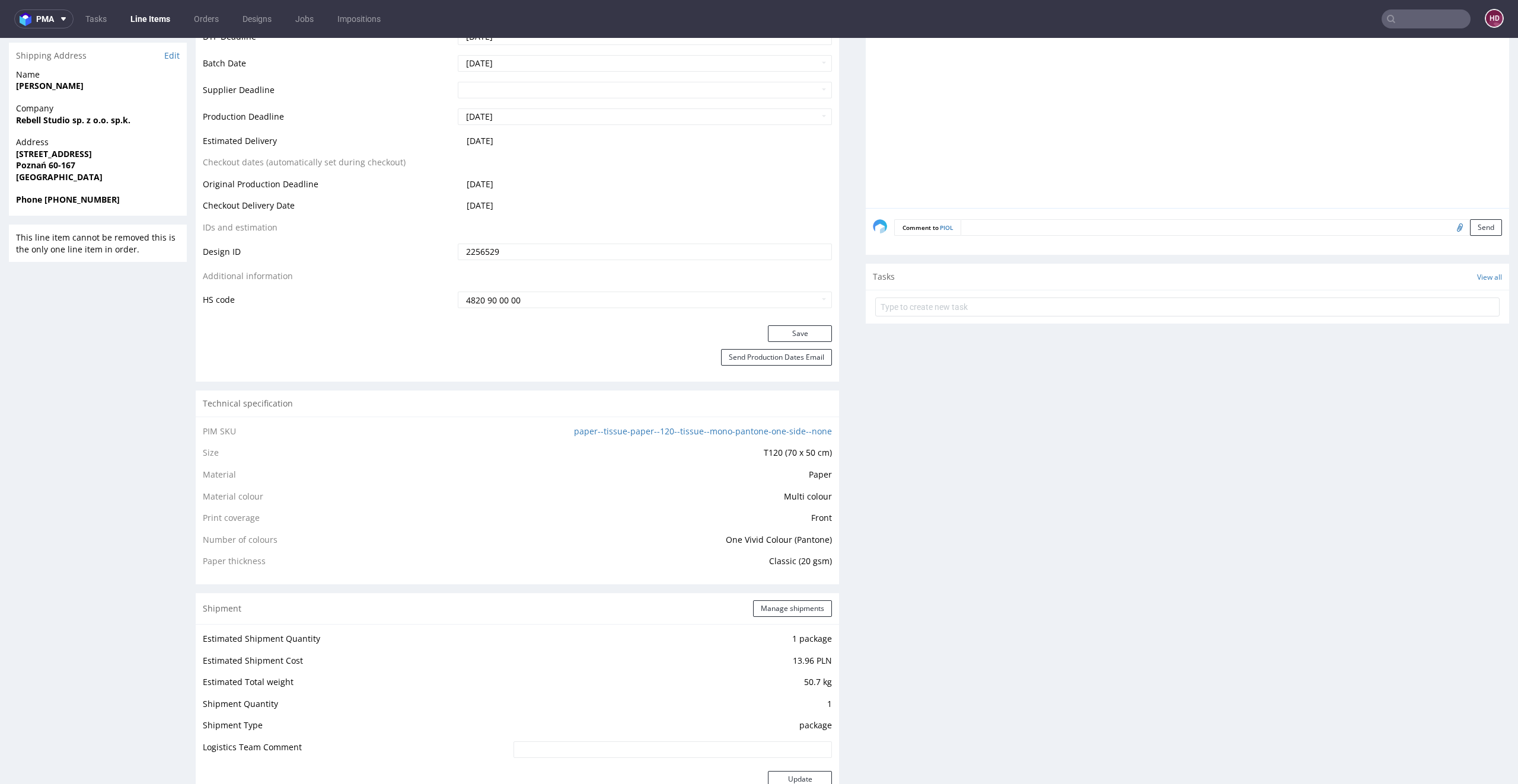
scroll to position [547, 0]
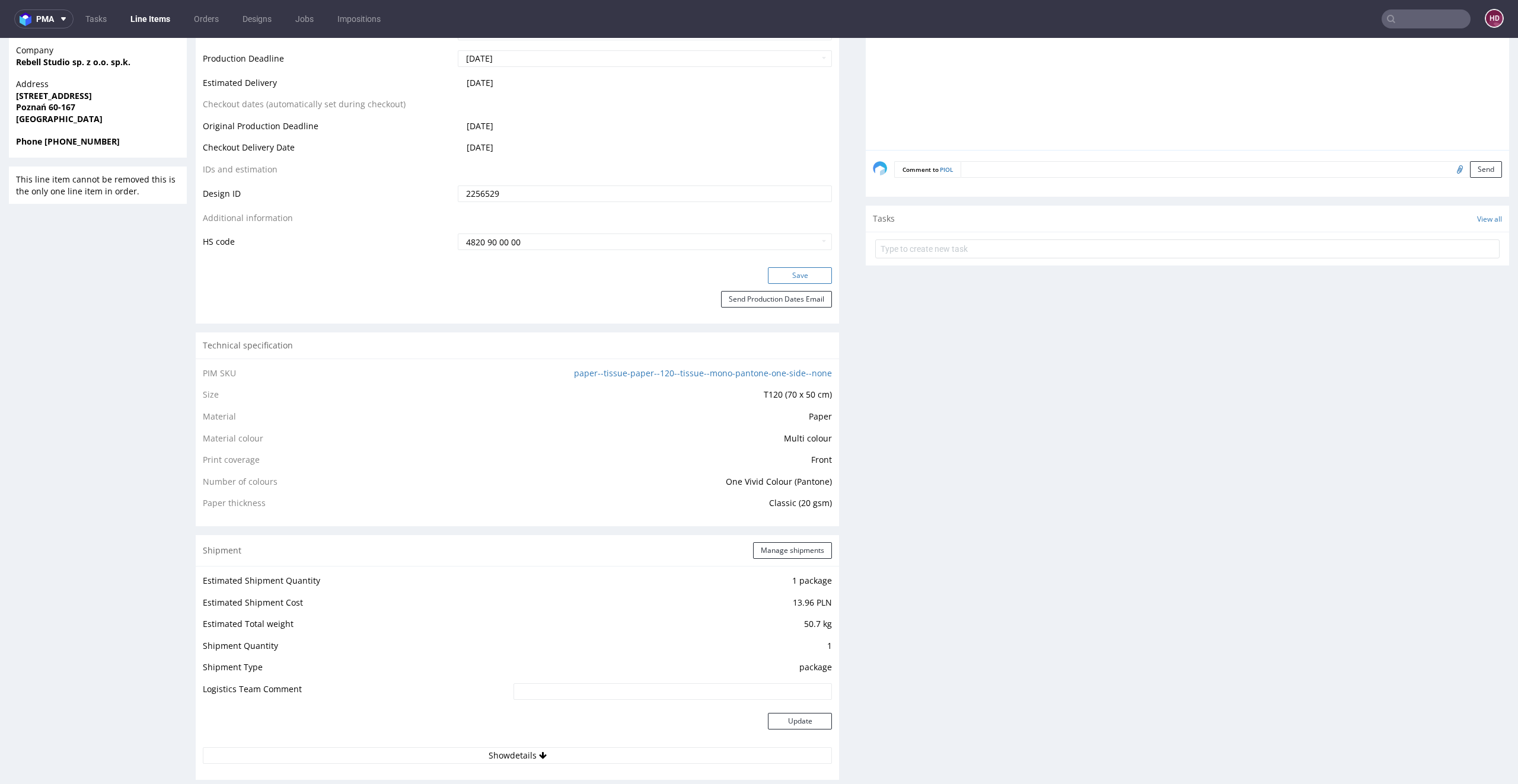
click at [786, 271] on button "Save" at bounding box center [799, 275] width 64 height 16
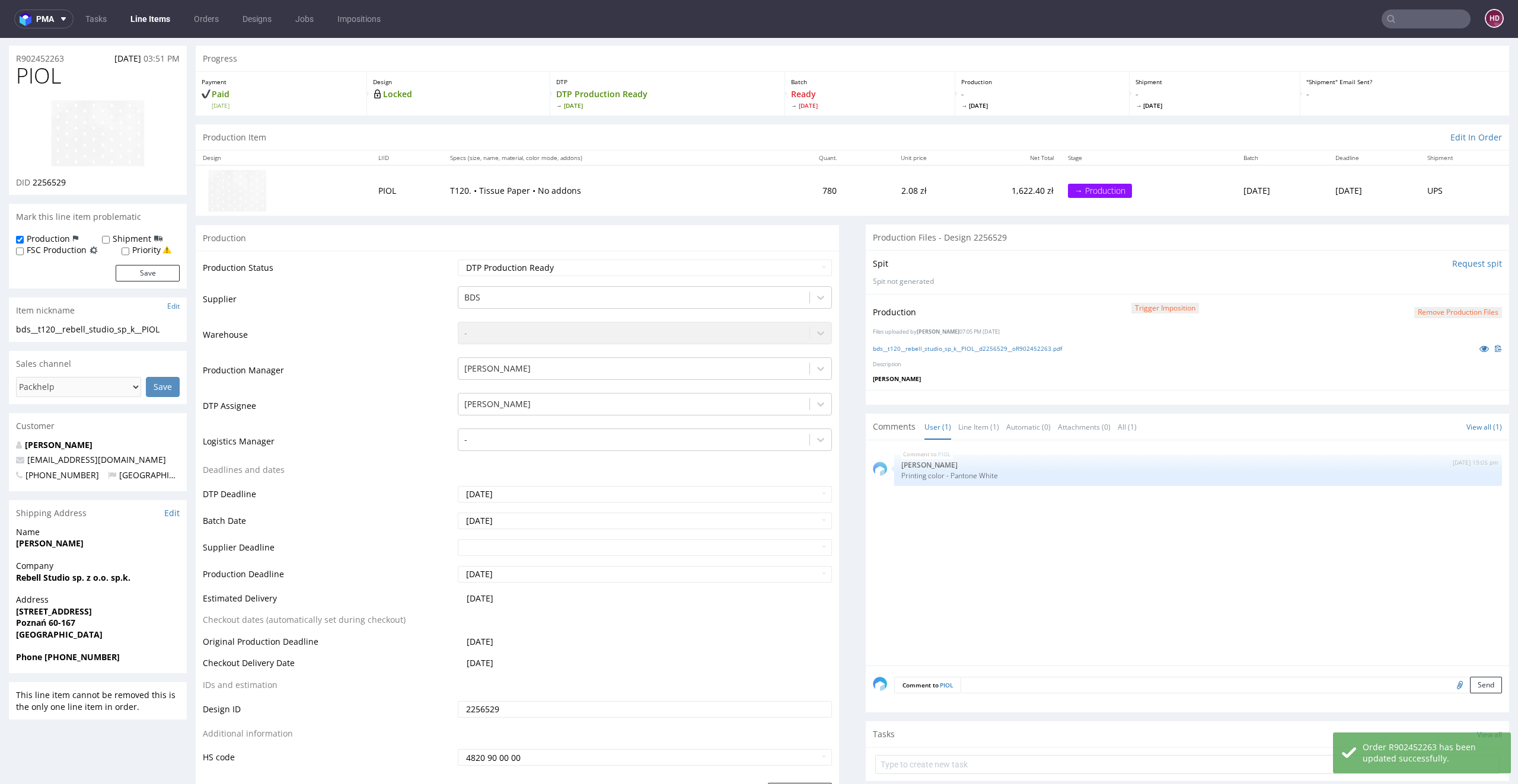
scroll to position [0, 0]
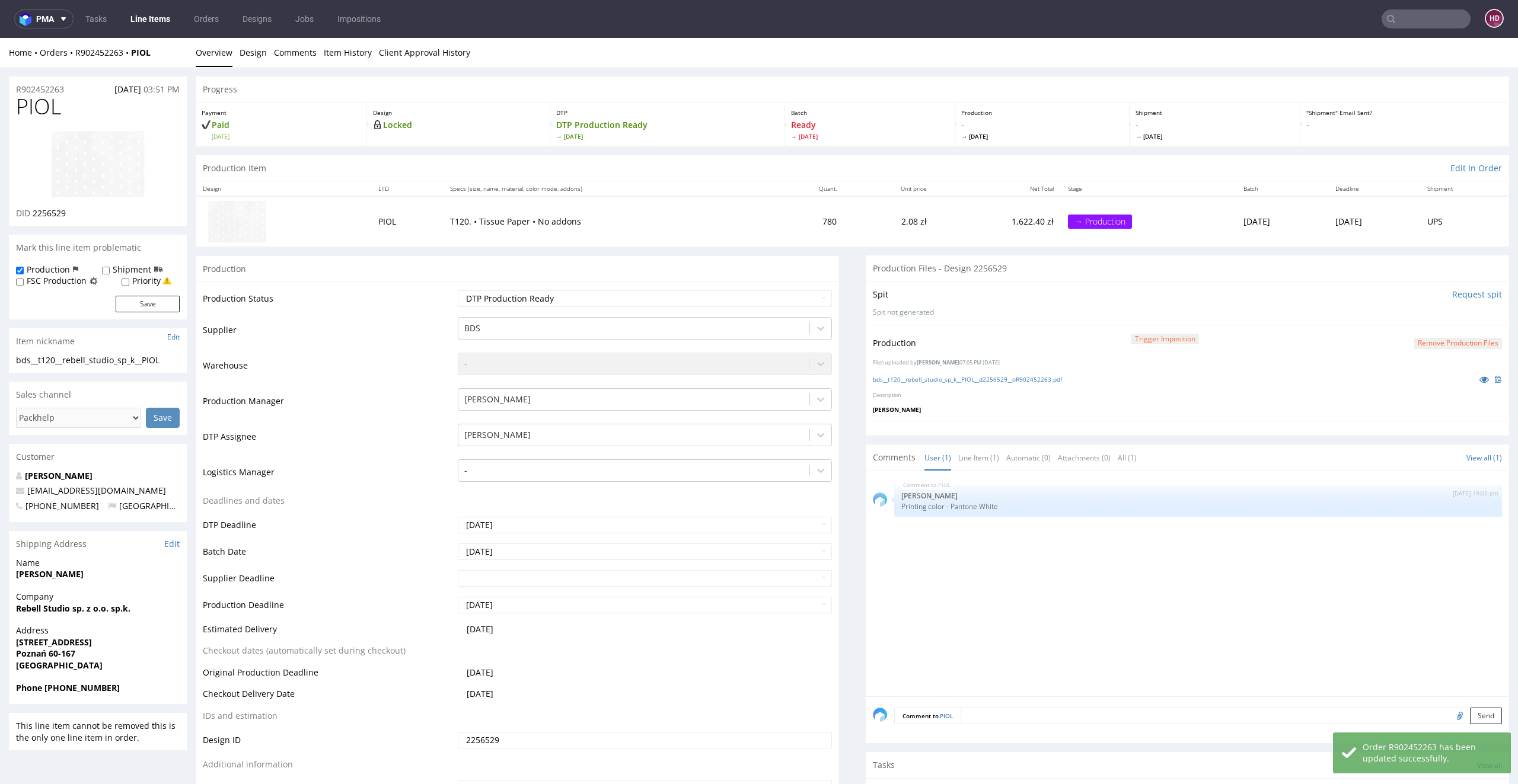
click at [1019, 384] on div "bds__t120__rebell_studio_sp_k__PIOL__d2256529__oR902452263.pdf" at bounding box center [1187, 379] width 629 height 13
click at [1019, 379] on link "bds__t120__rebell_studio_sp_k__PIOL__d2256529__oR902452263.pdf" at bounding box center [967, 379] width 189 height 8
click at [213, 50] on link "Overview" at bounding box center [214, 52] width 37 height 29
click at [132, 16] on link "Line Items" at bounding box center [151, 19] width 54 height 19
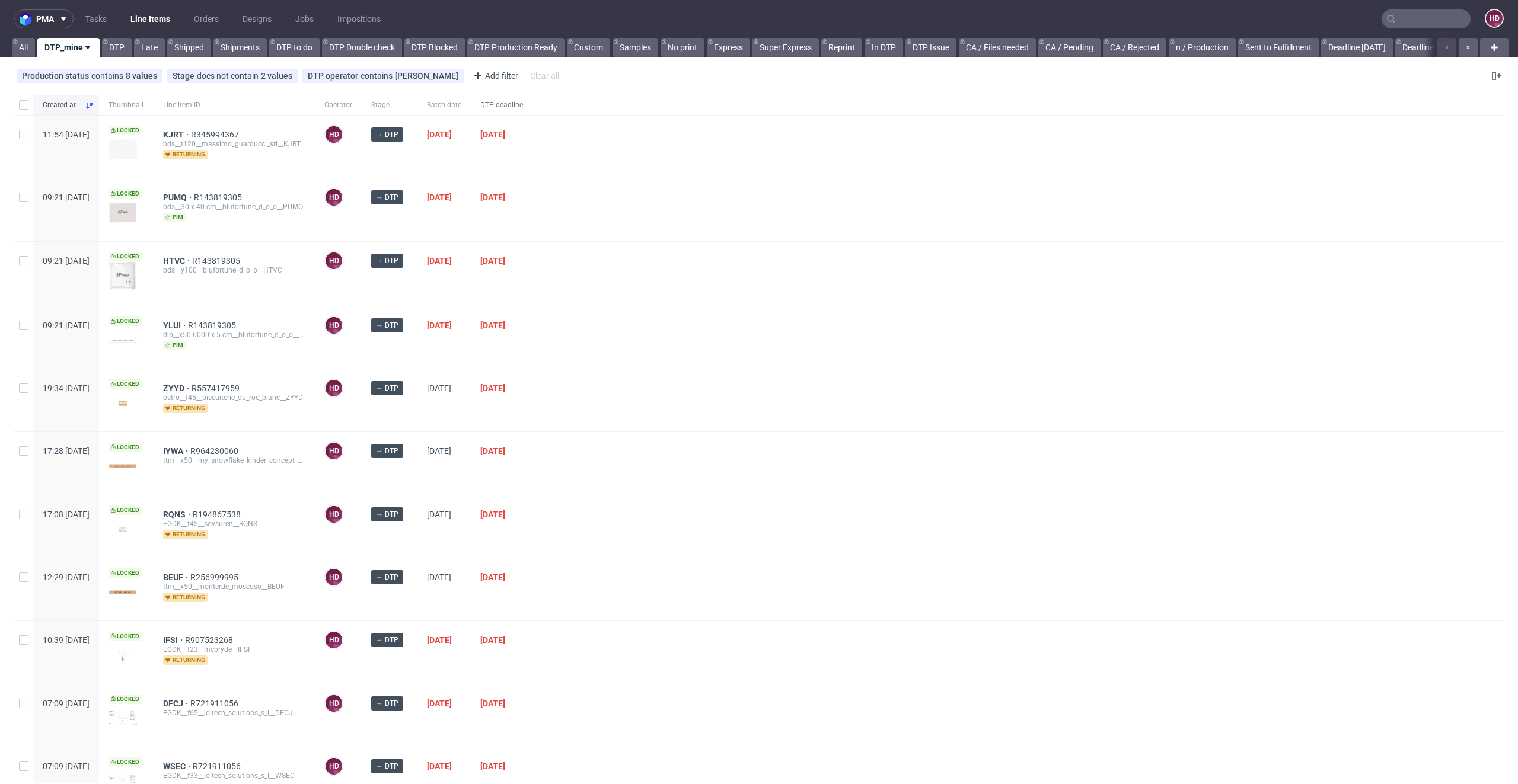
click at [523, 101] on span "DTP deadline" at bounding box center [501, 105] width 43 height 10
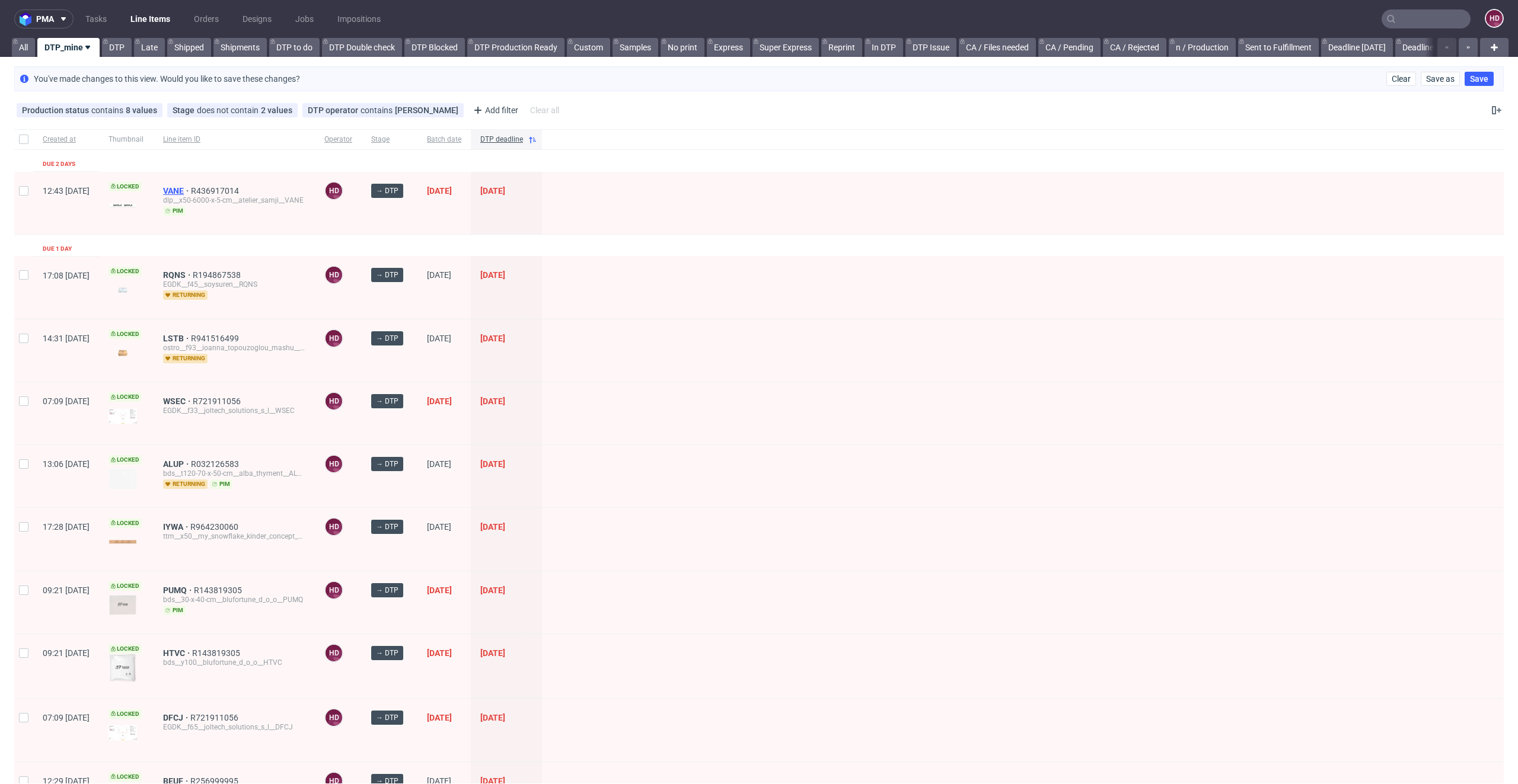
click at [191, 192] on span "VANE" at bounding box center [176, 191] width 28 height 9
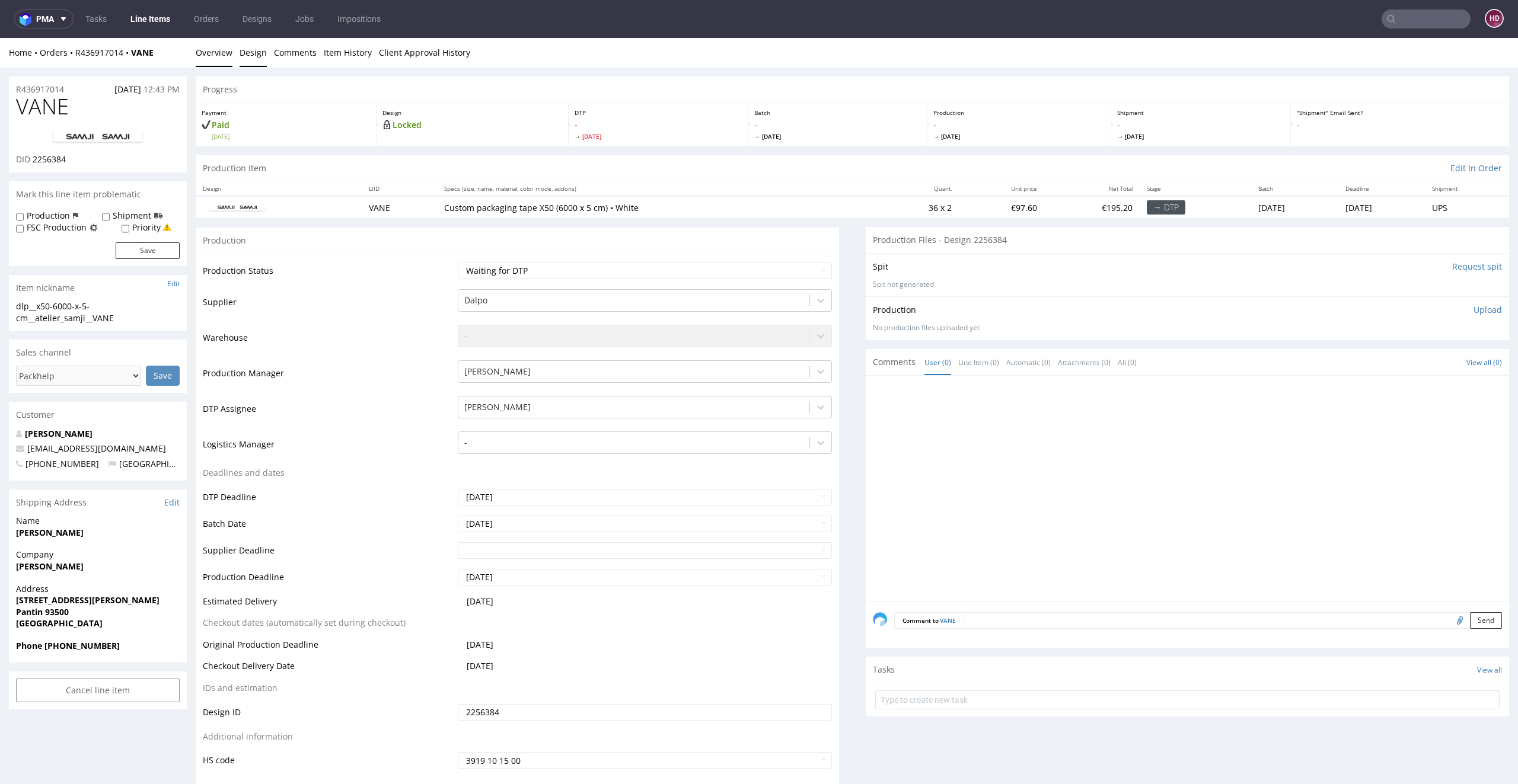
click at [261, 54] on link "Design" at bounding box center [253, 52] width 27 height 29
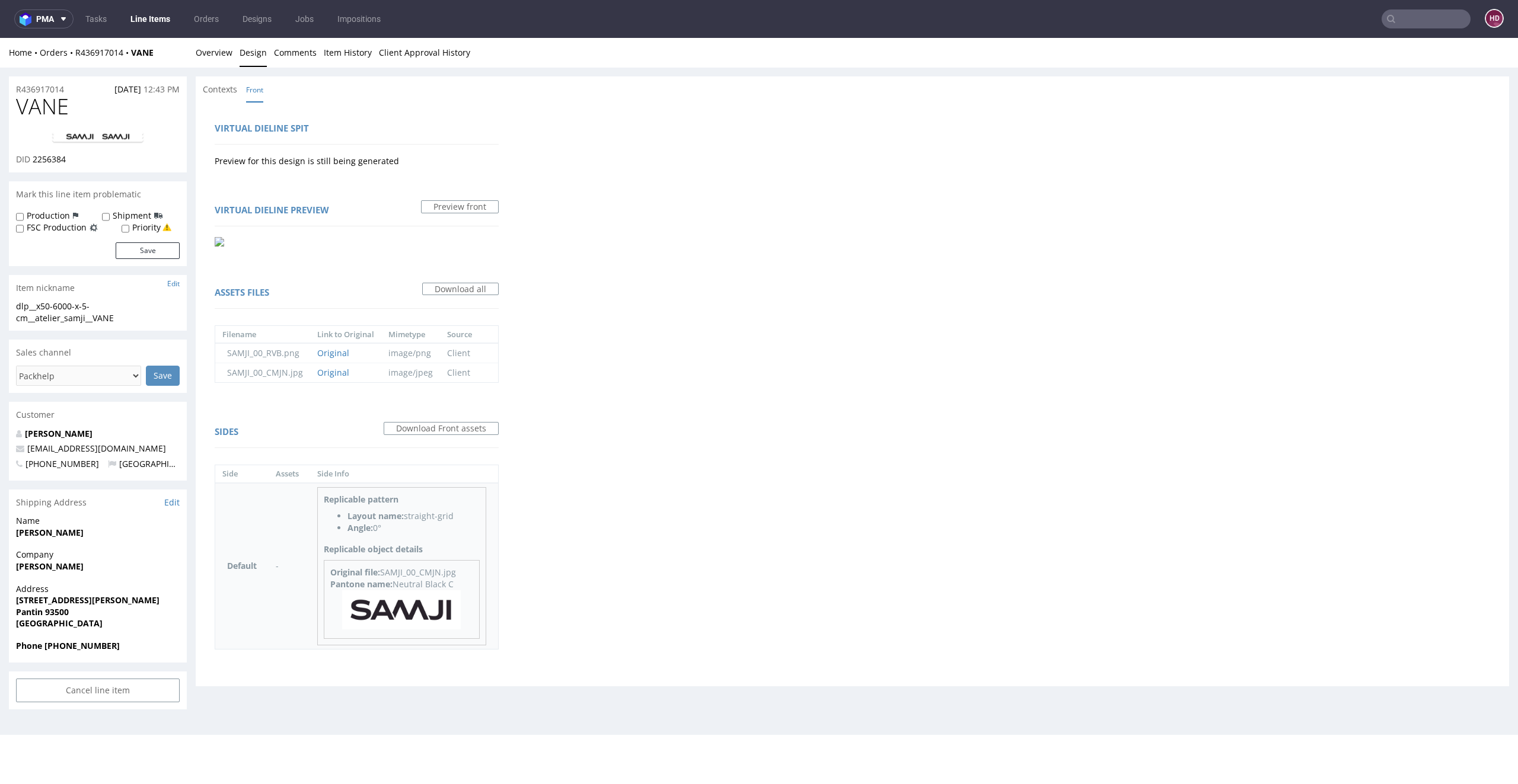
click at [420, 608] on img at bounding box center [401, 610] width 119 height 39
click at [209, 52] on link "Overview" at bounding box center [214, 52] width 37 height 29
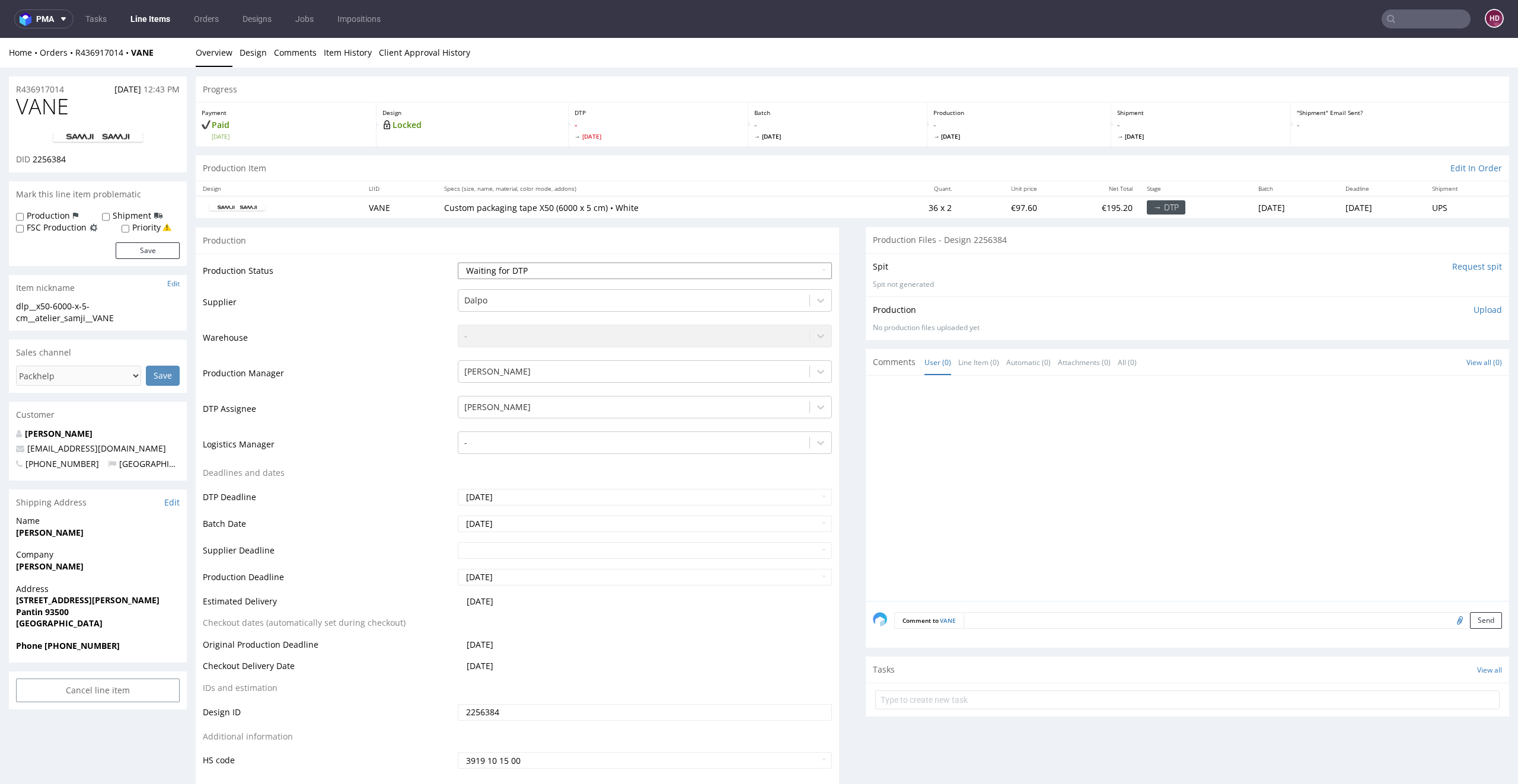
click at [590, 271] on select "Waiting for Artwork Waiting for Diecut Waiting for Mockup Waiting for DTP Waiti…" at bounding box center [645, 271] width 375 height 16
select select "dtp_in_process"
click at [457, 262] on select "Waiting for Artwork Waiting for Diecut Waiting for Mockup Waiting for DTP Waiti…" at bounding box center [645, 271] width 375 height 16
click at [254, 54] on link "Design" at bounding box center [253, 52] width 27 height 29
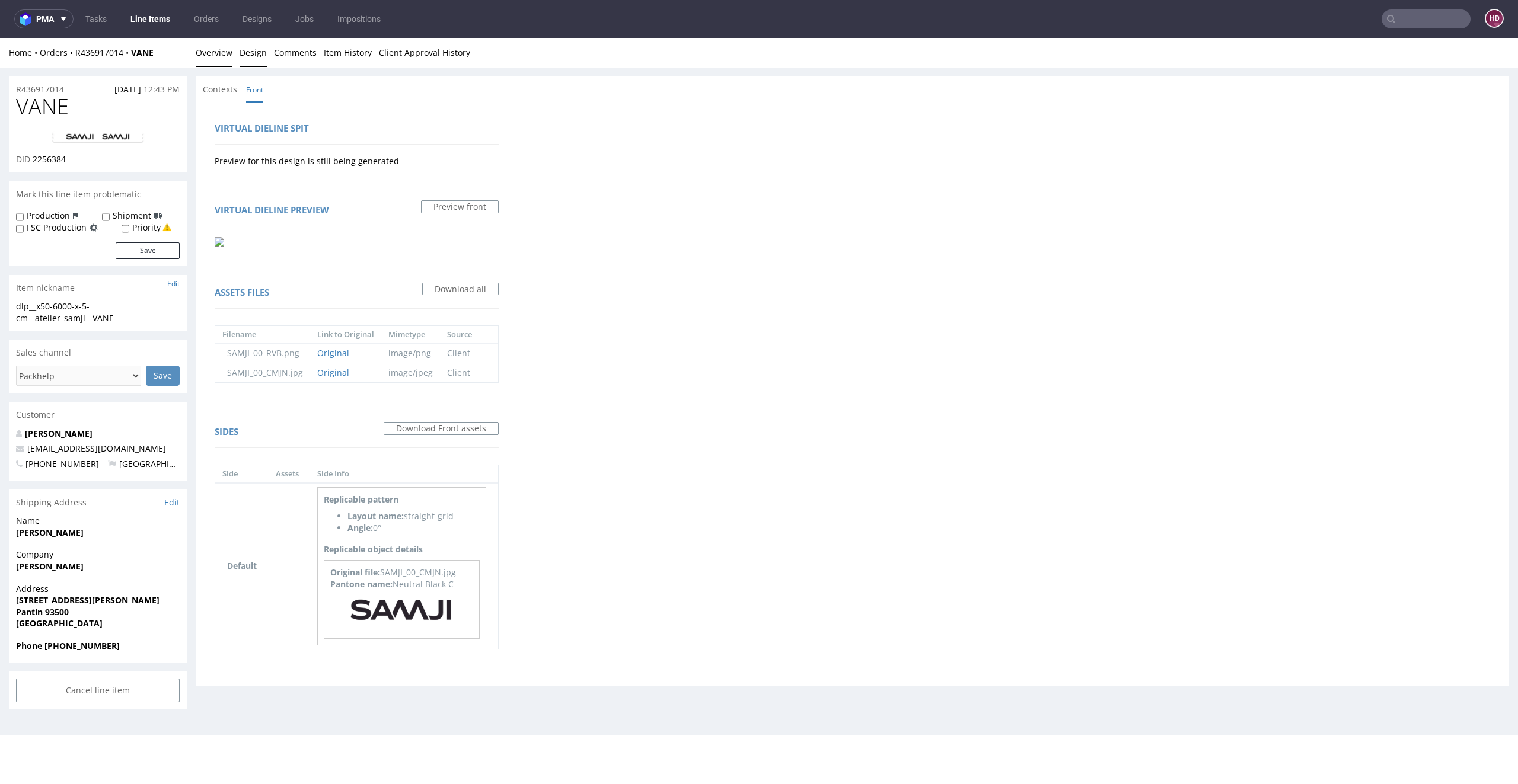
click at [224, 57] on link "Overview" at bounding box center [214, 52] width 37 height 29
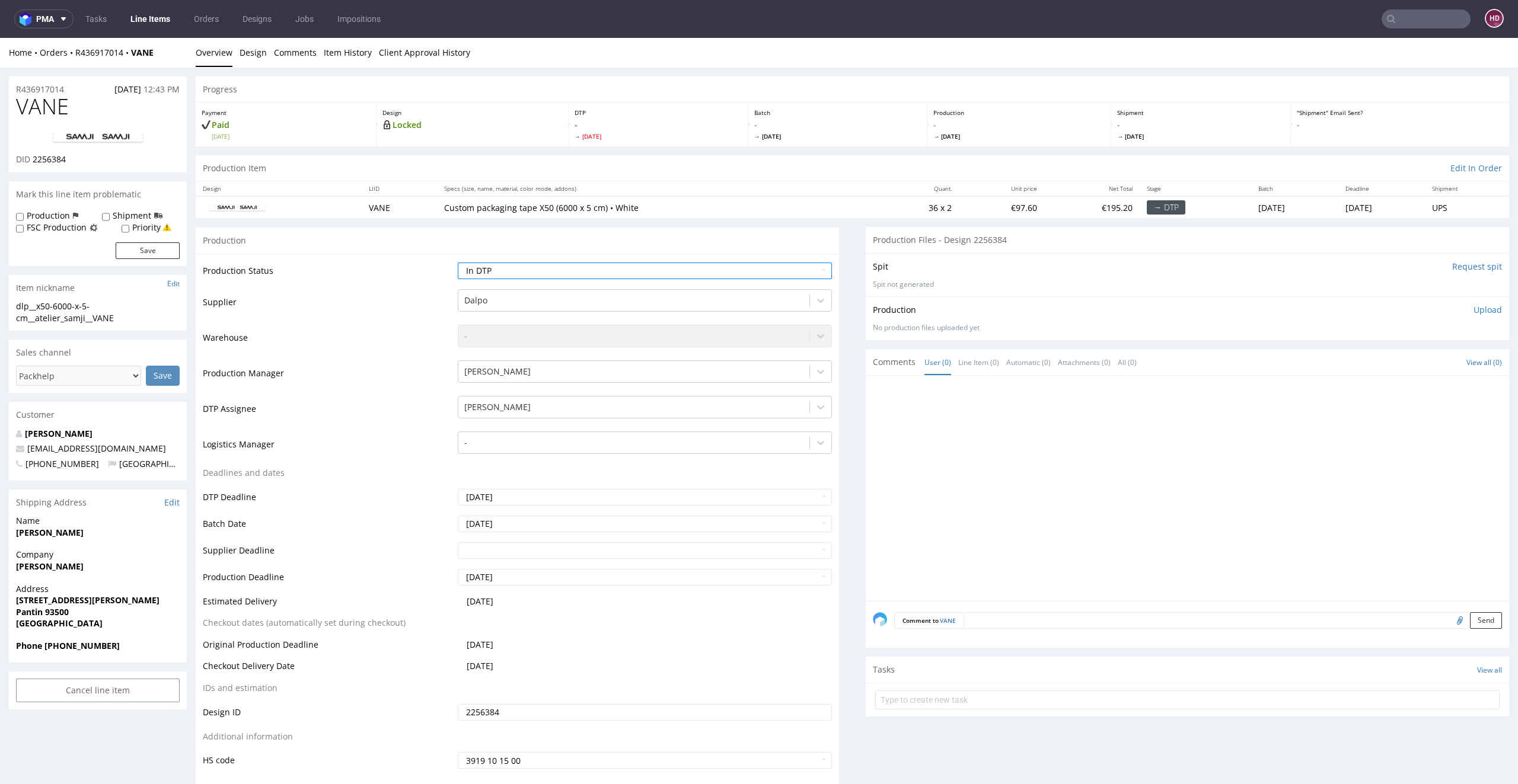
click at [81, 106] on h1 "VANE" at bounding box center [98, 106] width 164 height 24
drag, startPoint x: 81, startPoint y: 106, endPoint x: 0, endPoint y: 115, distance: 81.5
drag, startPoint x: 31, startPoint y: 157, endPoint x: 99, endPoint y: 176, distance: 70.6
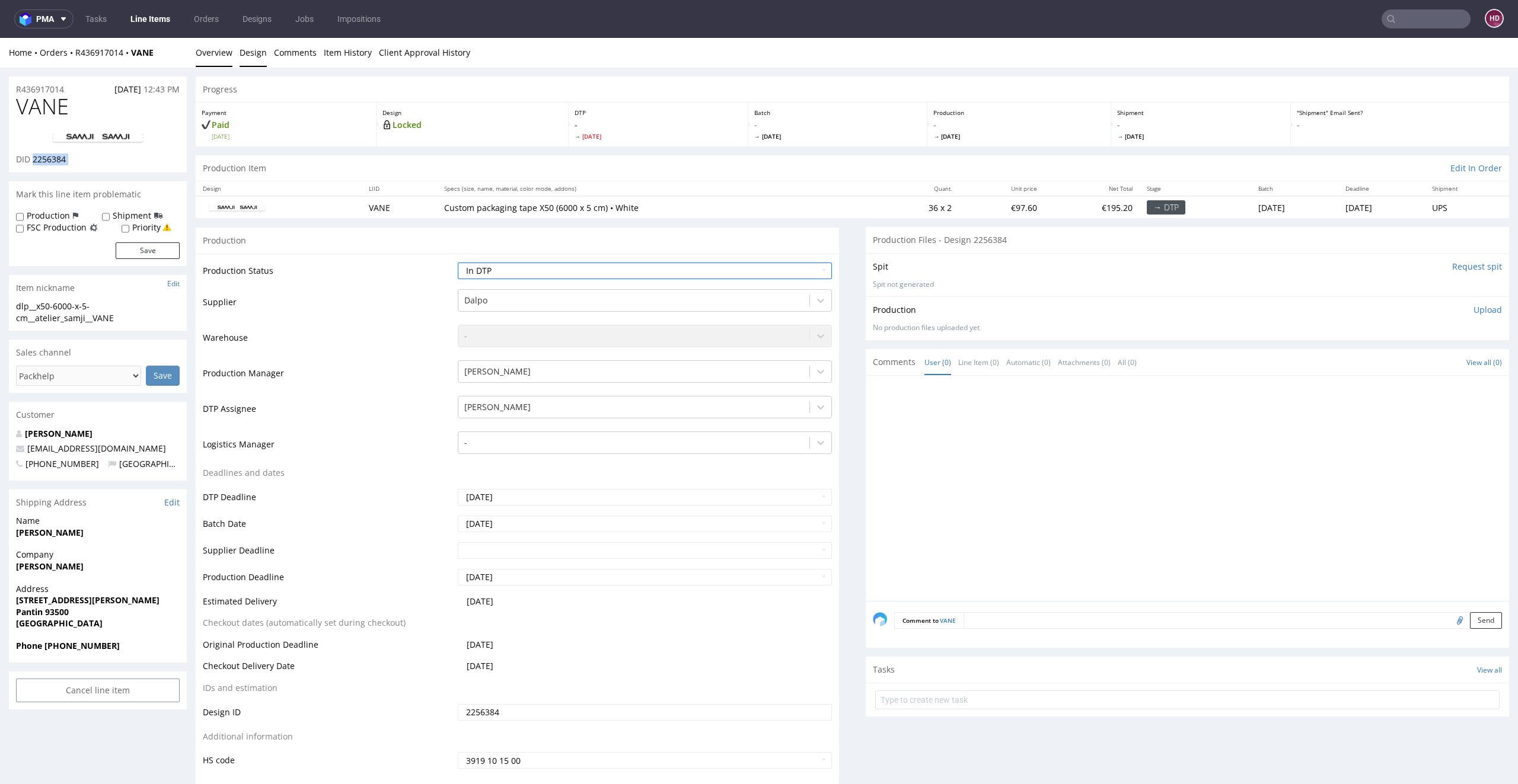
click at [253, 51] on link "Design" at bounding box center [253, 52] width 27 height 29
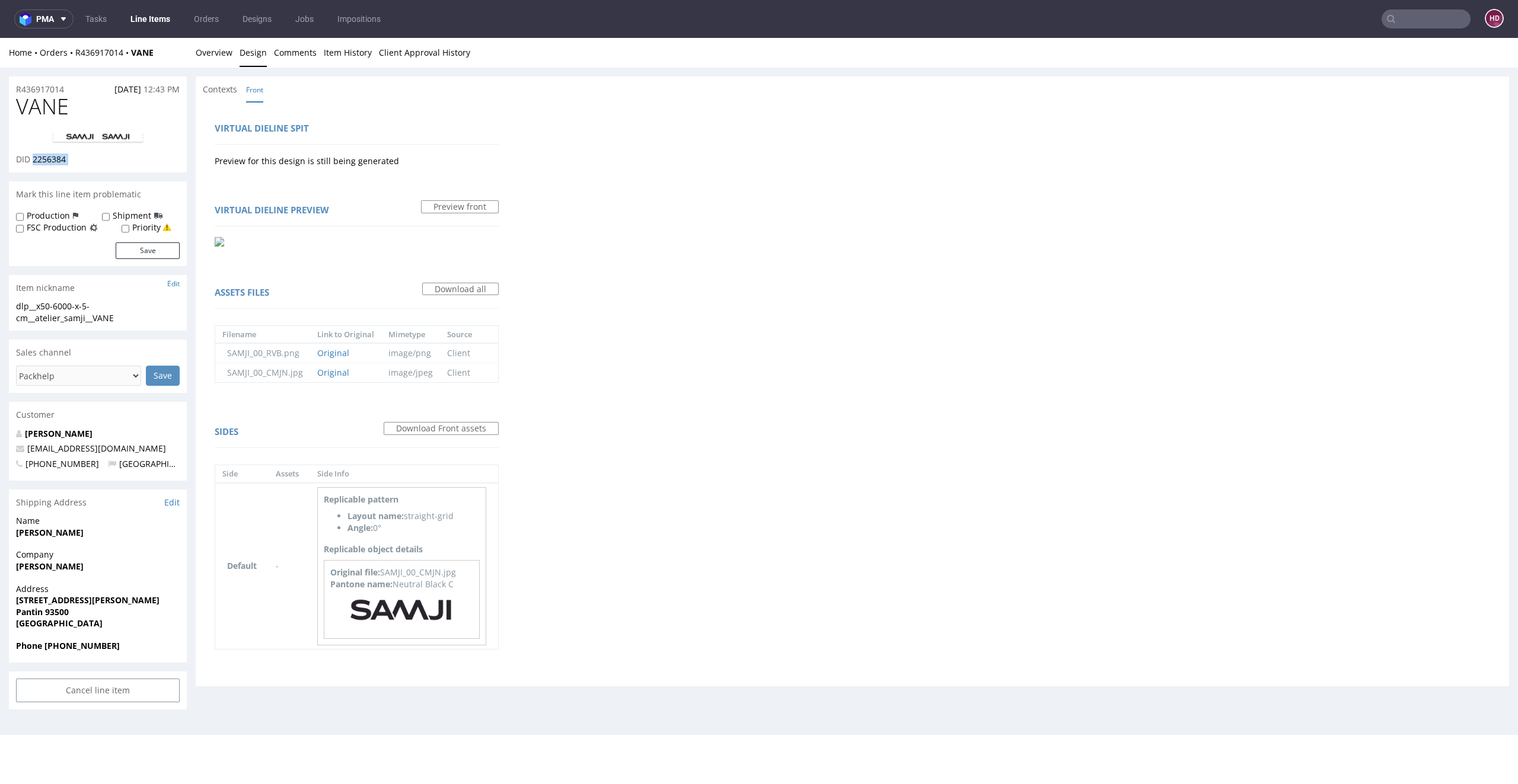
click at [81, 138] on img at bounding box center [98, 137] width 95 height 14
click at [206, 52] on link "Overview" at bounding box center [214, 52] width 37 height 29
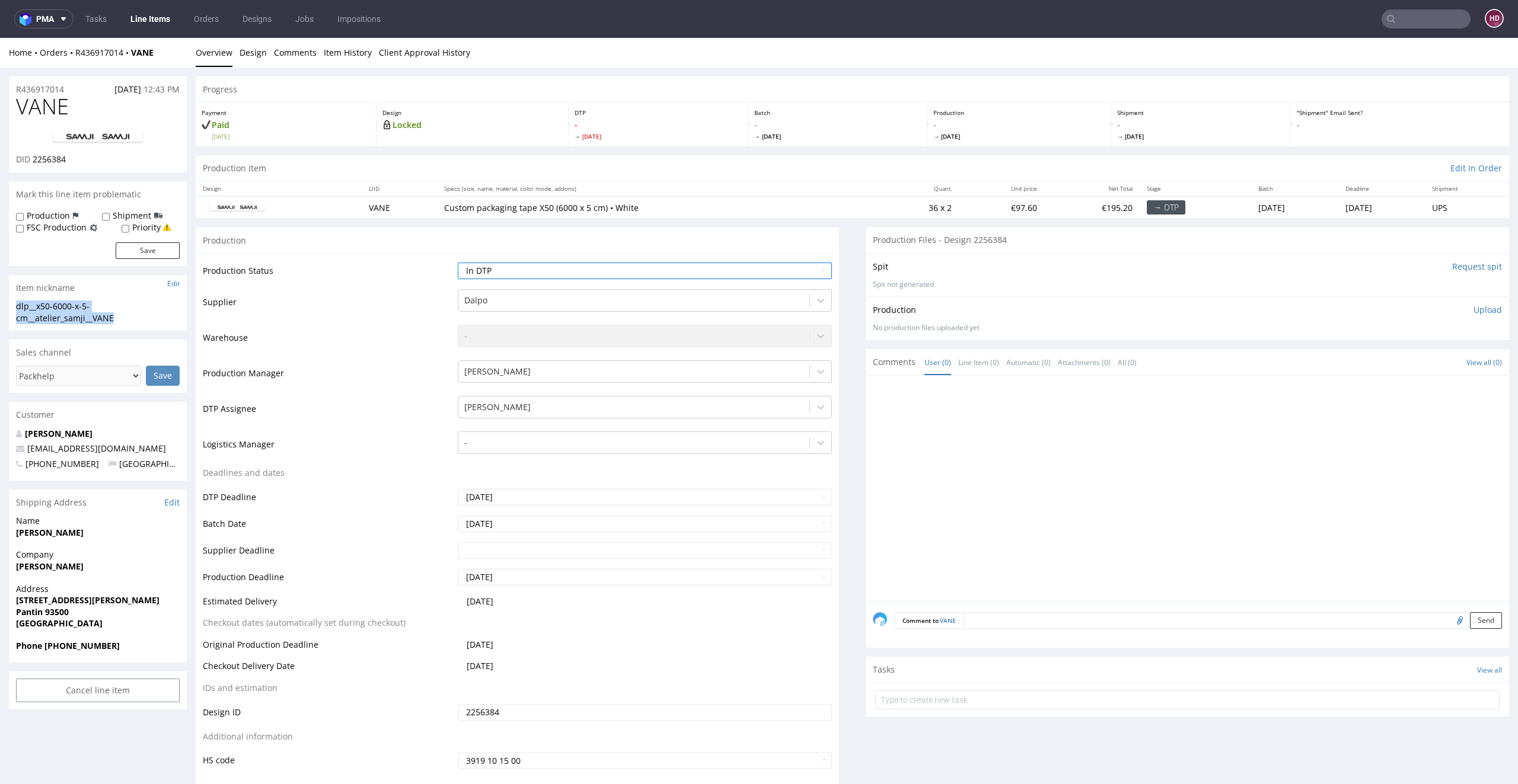
drag, startPoint x: 134, startPoint y: 321, endPoint x: 35, endPoint y: 294, distance: 102.6
click at [35, 294] on section "Item nickname Edit dlp__x50-6000-x-5-cm__atelier_samji__VANE dlp__x50-6000-x-5-…" at bounding box center [98, 302] width 178 height 56
drag, startPoint x: 60, startPoint y: 87, endPoint x: 0, endPoint y: 81, distance: 60.3
drag, startPoint x: 74, startPoint y: 158, endPoint x: 32, endPoint y: 159, distance: 42.0
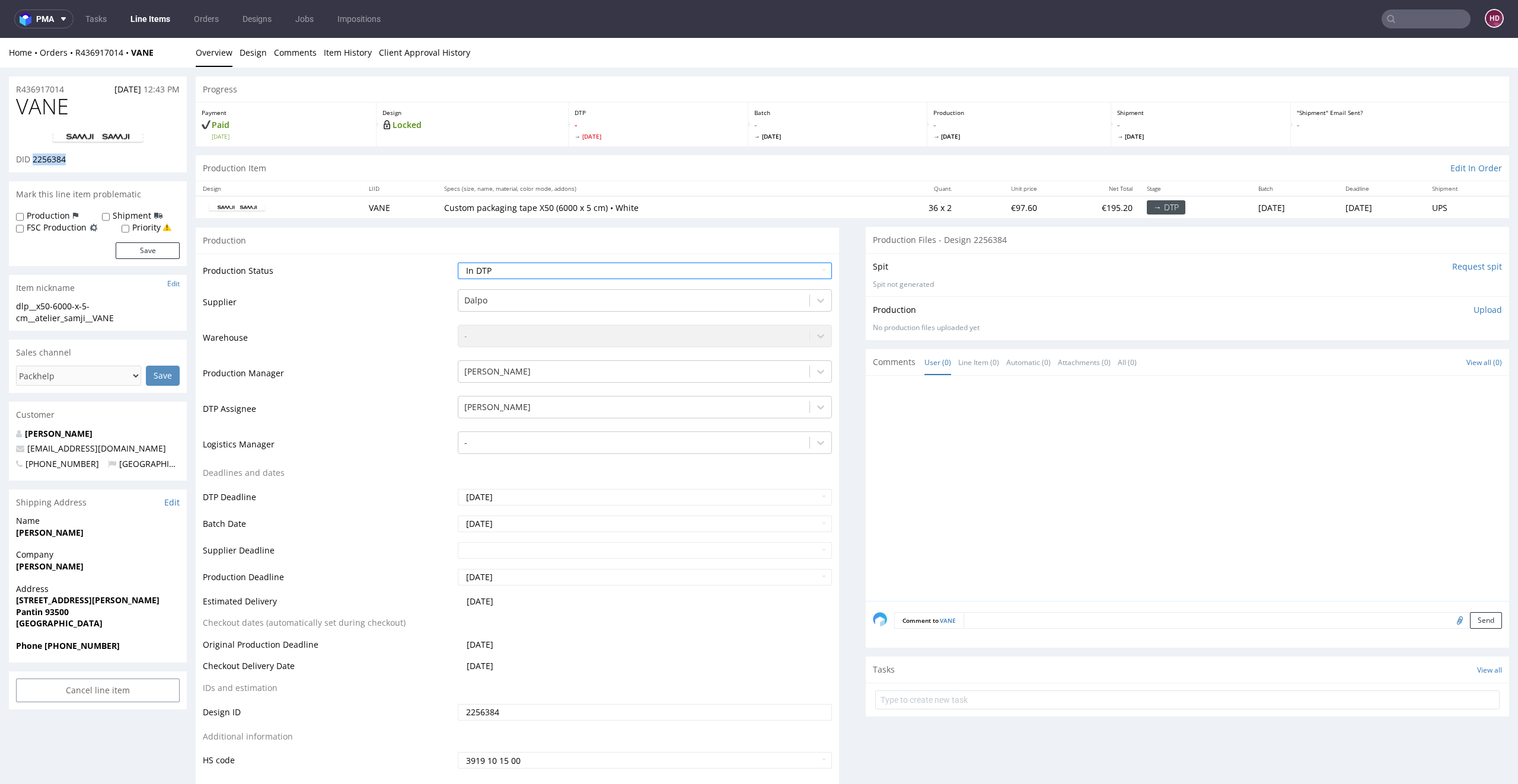
click at [32, 159] on div "DID 2256384" at bounding box center [98, 159] width 164 height 12
click at [1473, 310] on p "Upload" at bounding box center [1487, 309] width 29 height 12
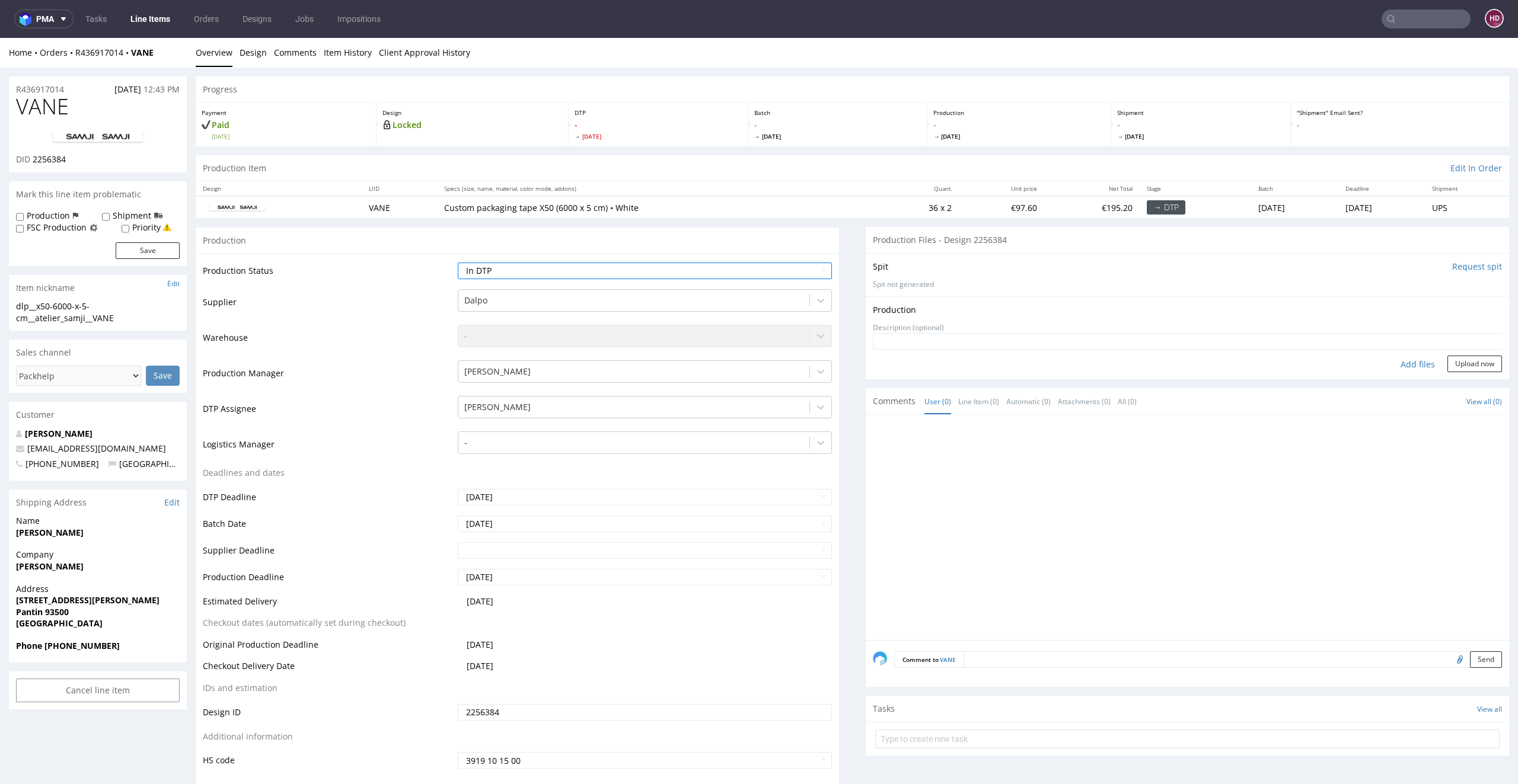
click at [1389, 361] on div "Add files" at bounding box center [1417, 364] width 59 height 18
type input "C:\fakepath\ dlp__x50-6000-x-5-cm__atelier_samji__VANE__d2256384__oR436917014.p…"
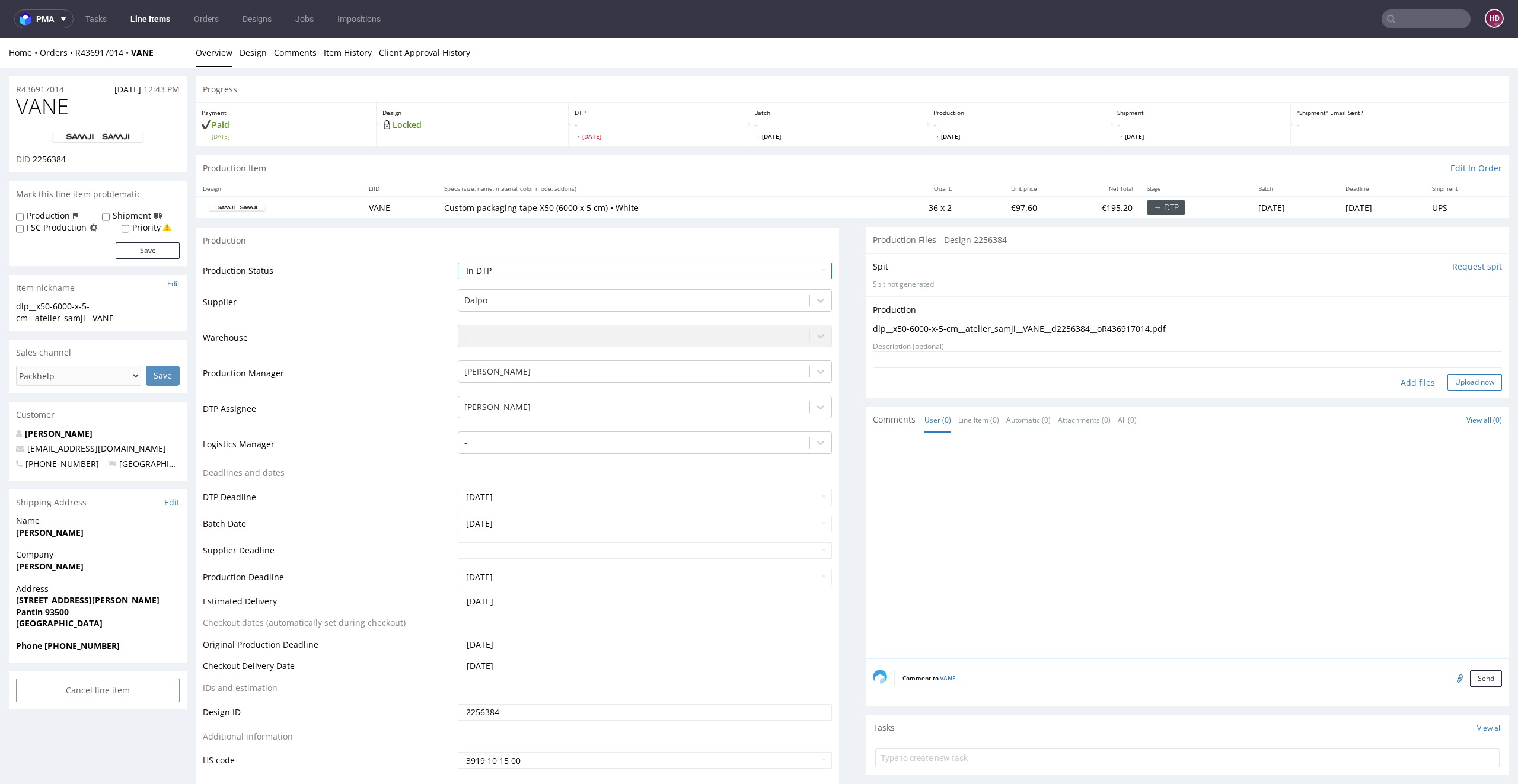
click at [1447, 381] on button "Upload now" at bounding box center [1475, 382] width 54 height 16
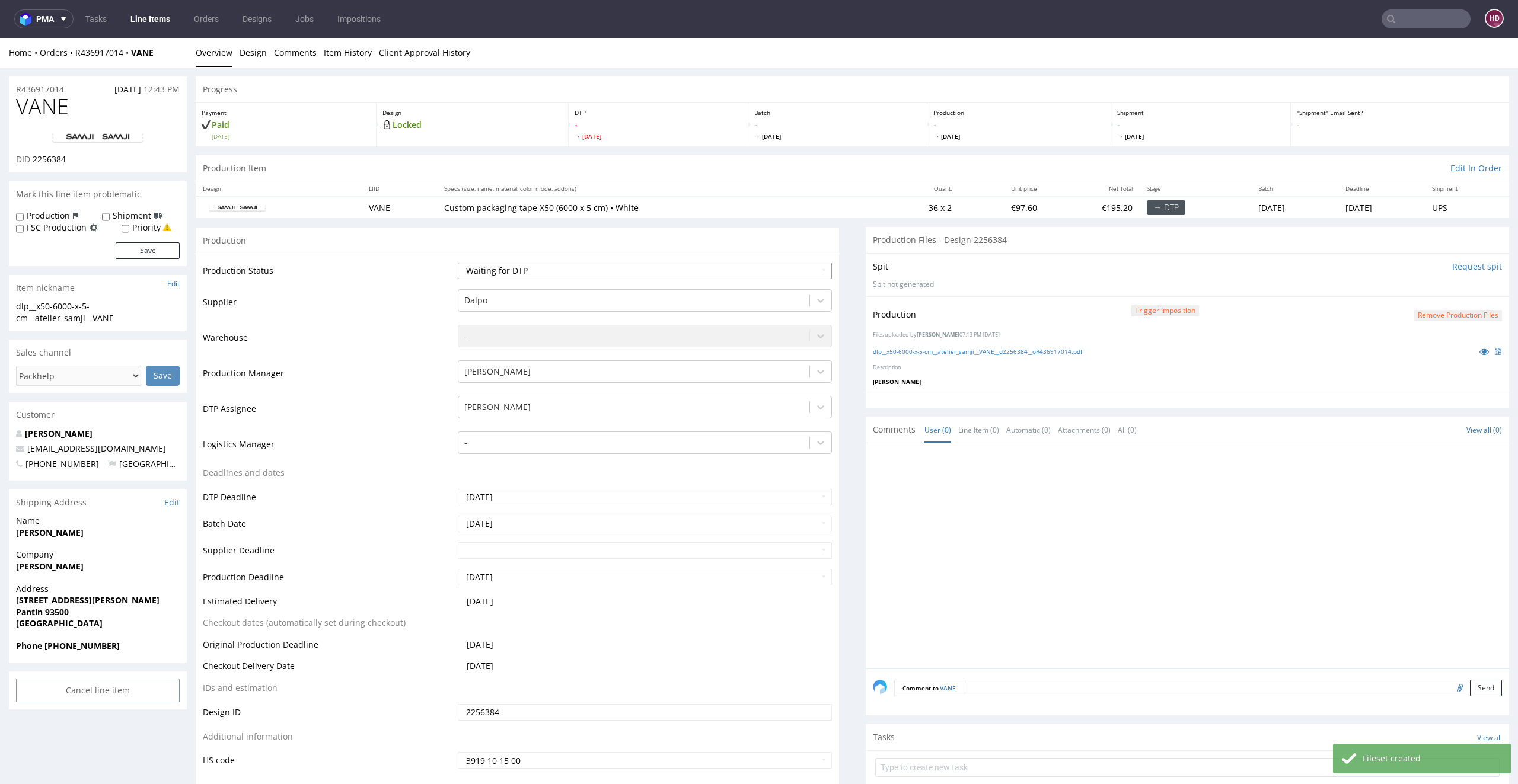
click at [496, 269] on select "Waiting for Artwork Waiting for Diecut Waiting for Mockup Waiting for DTP Waiti…" at bounding box center [645, 271] width 375 height 16
select select "dtp_production_ready"
click at [457, 262] on select "Waiting for Artwork Waiting for Diecut Waiting for Mockup Waiting for DTP Waiti…" at bounding box center [645, 271] width 375 height 16
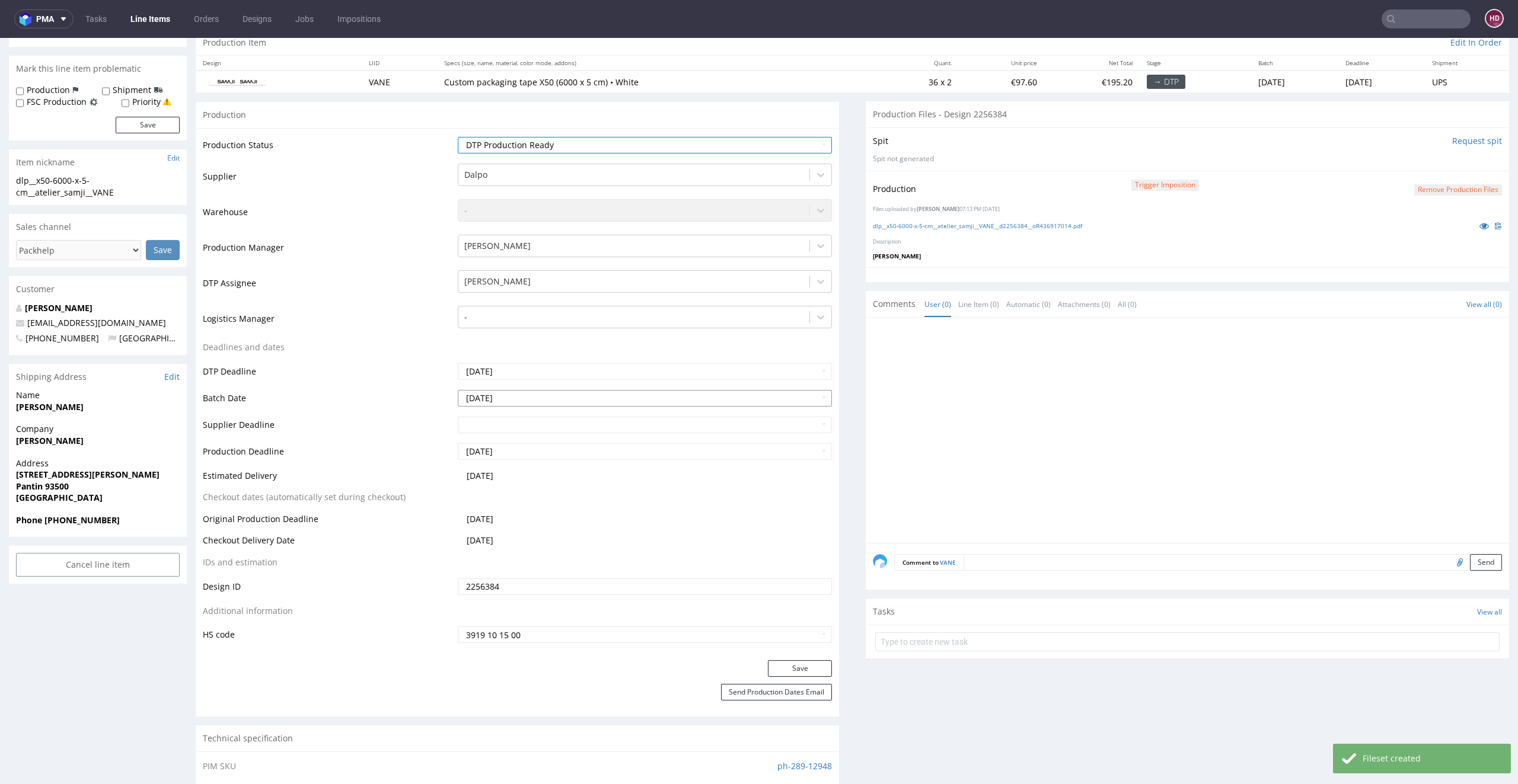
scroll to position [218, 0]
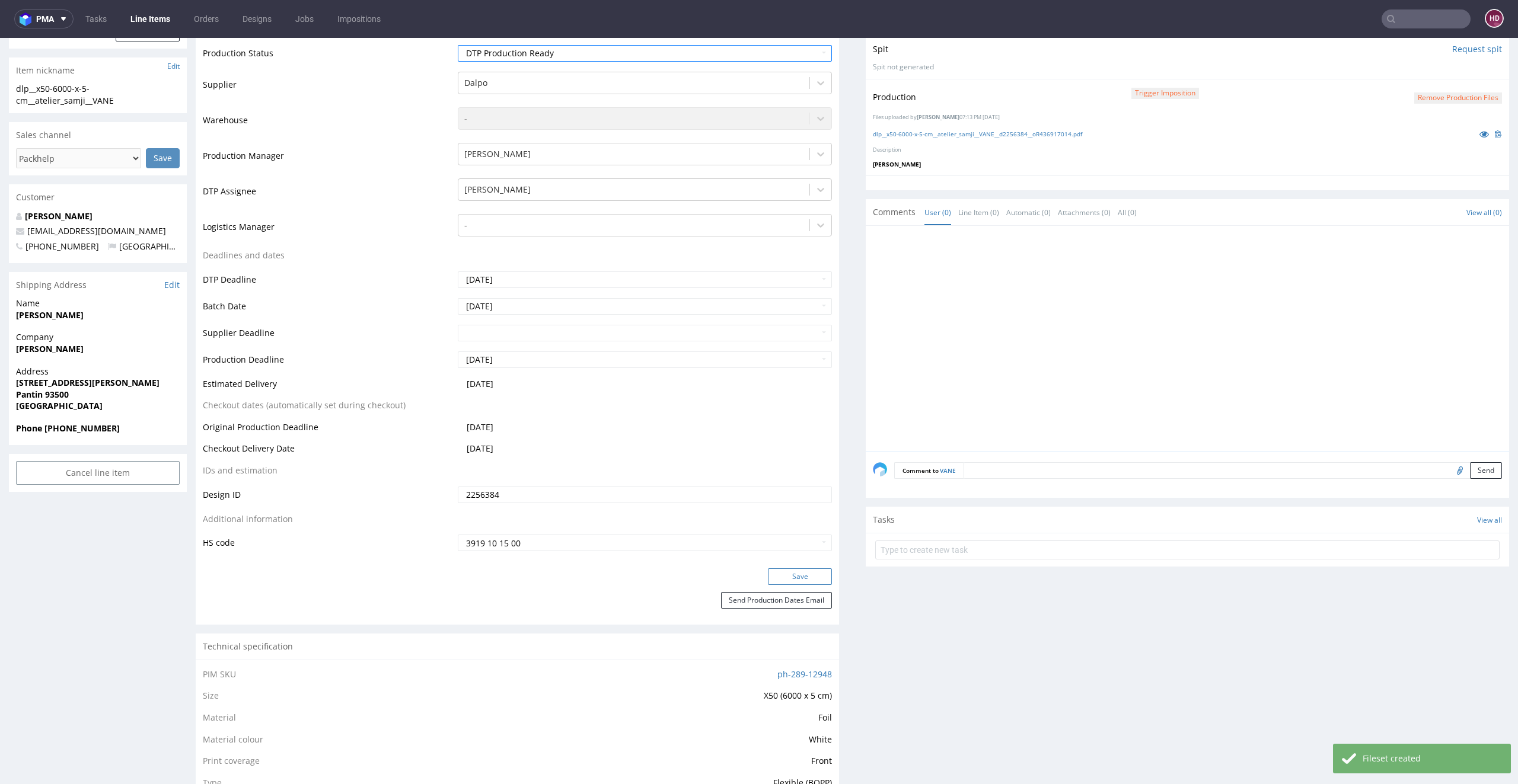
click at [805, 574] on button "Save" at bounding box center [799, 576] width 64 height 16
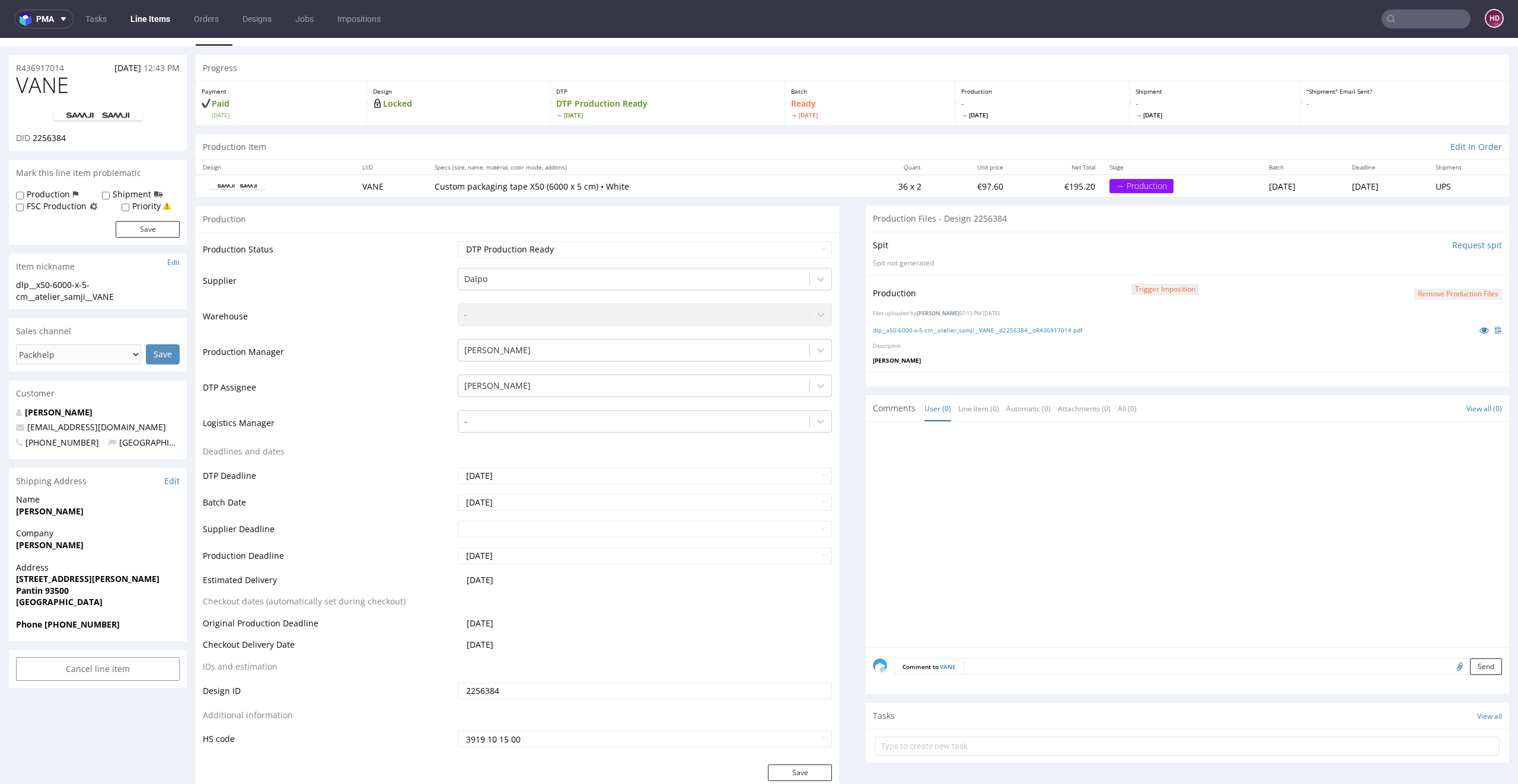
scroll to position [0, 0]
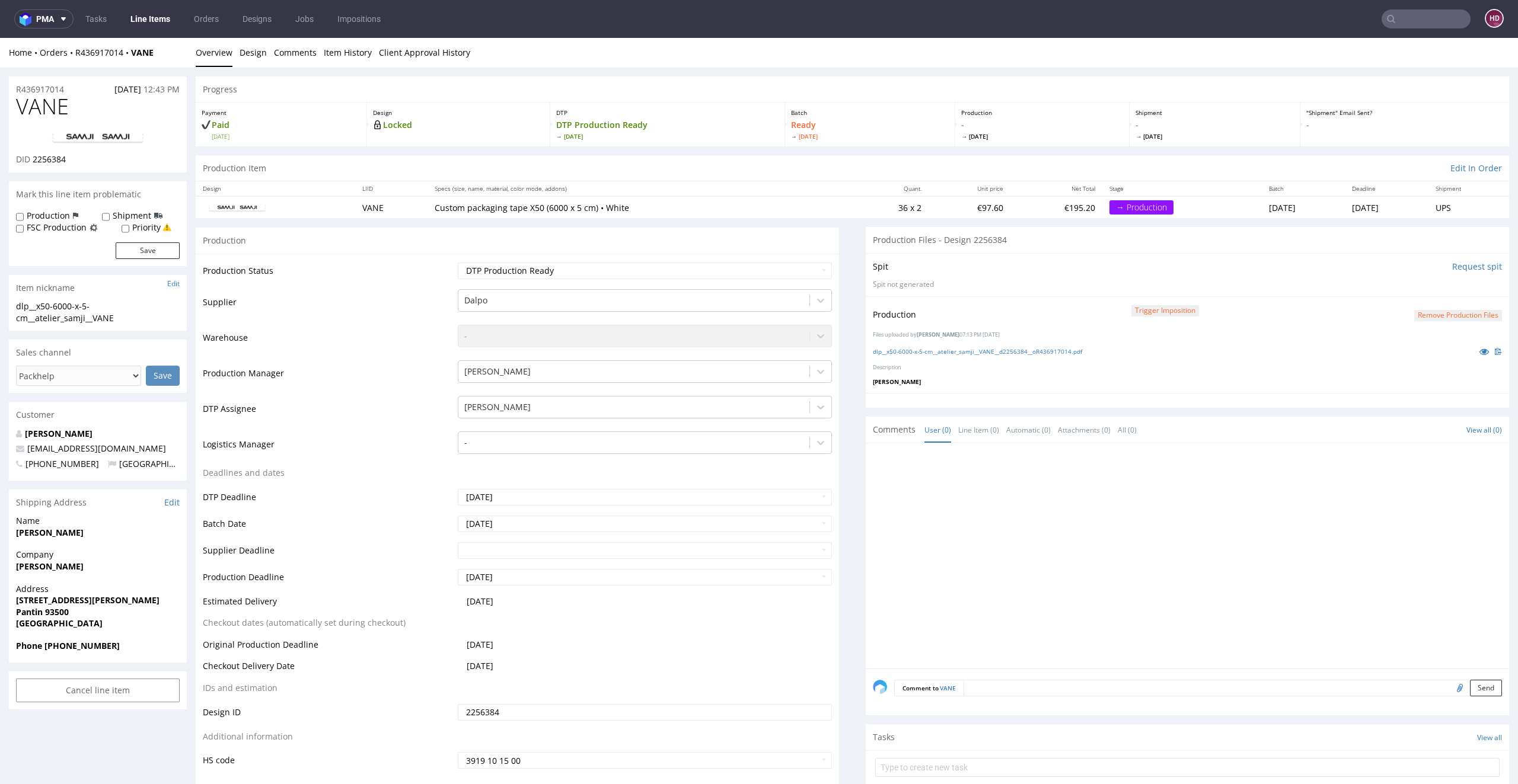
click at [157, 18] on link "Line Items" at bounding box center [151, 19] width 54 height 19
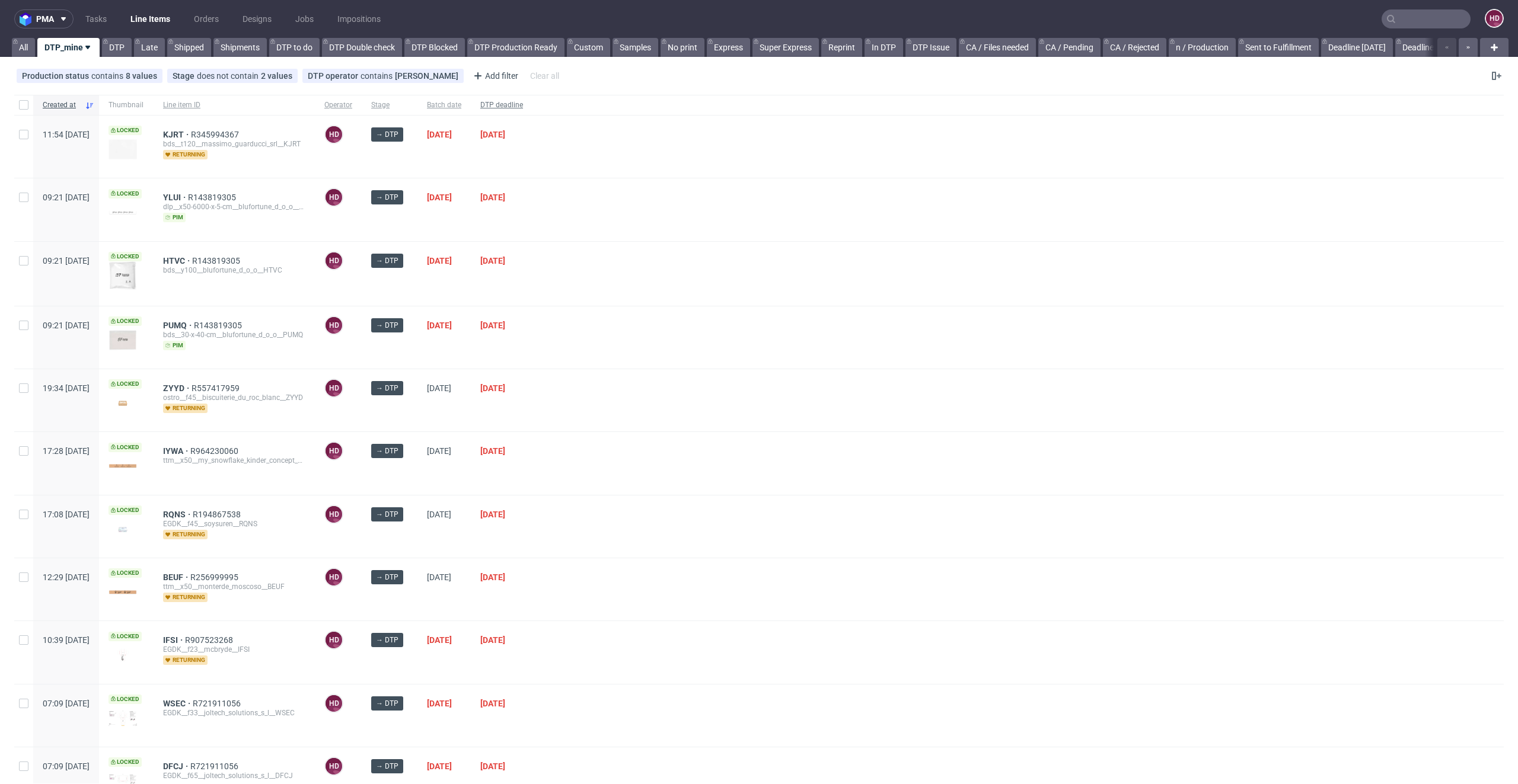
click at [523, 106] on span "DTP deadline" at bounding box center [501, 105] width 43 height 10
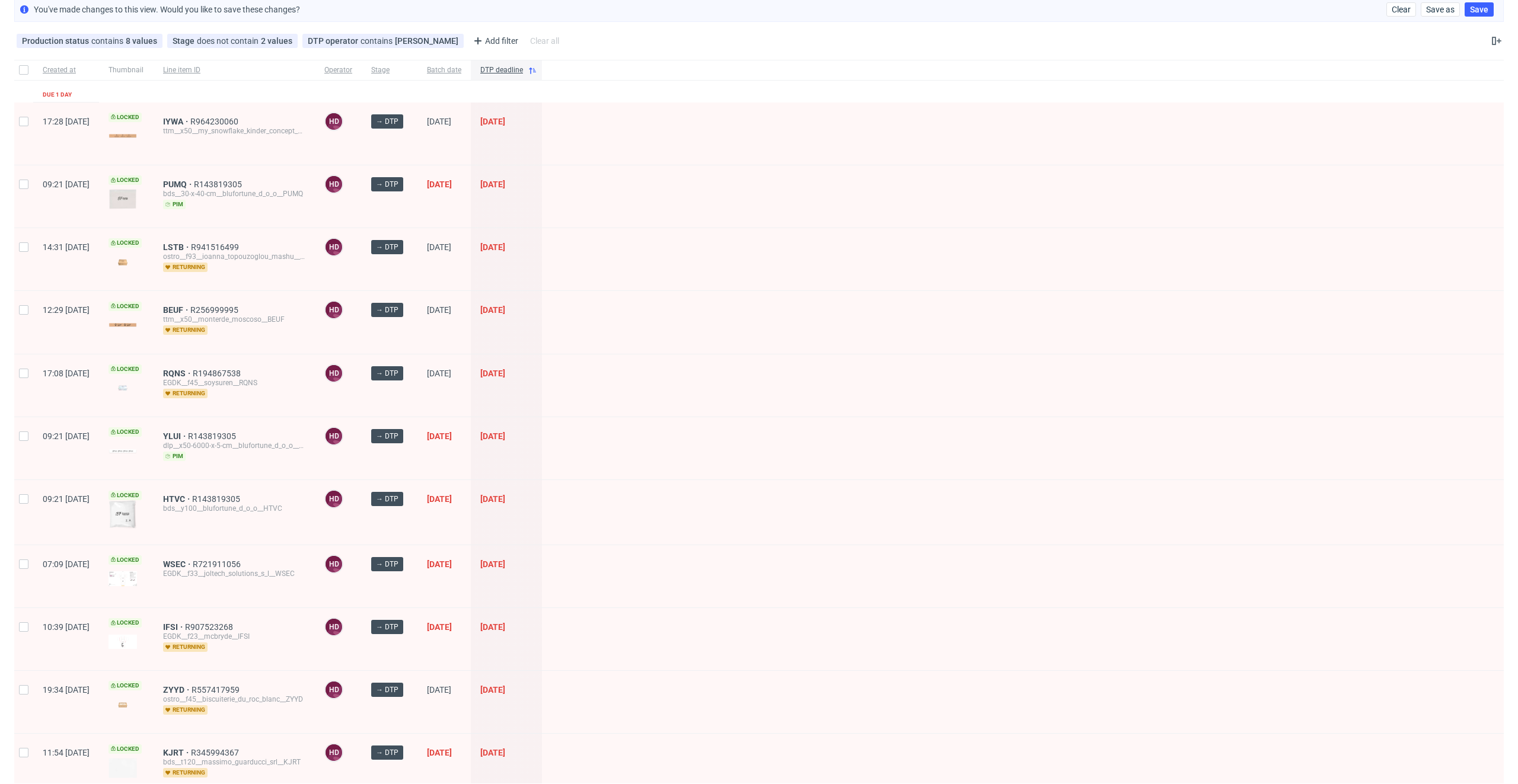
scroll to position [317, 0]
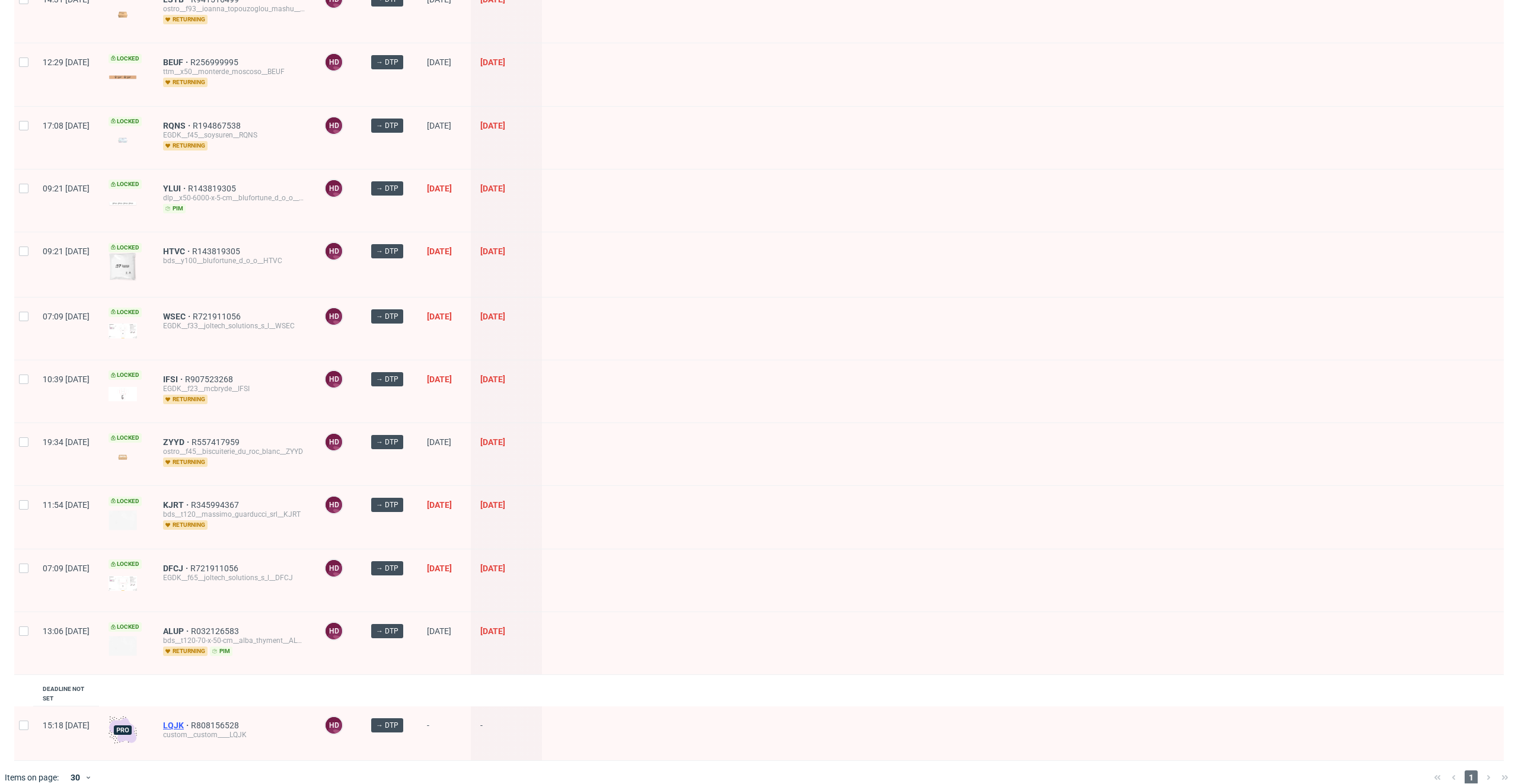
click at [191, 720] on span "LQJK" at bounding box center [176, 725] width 28 height 9
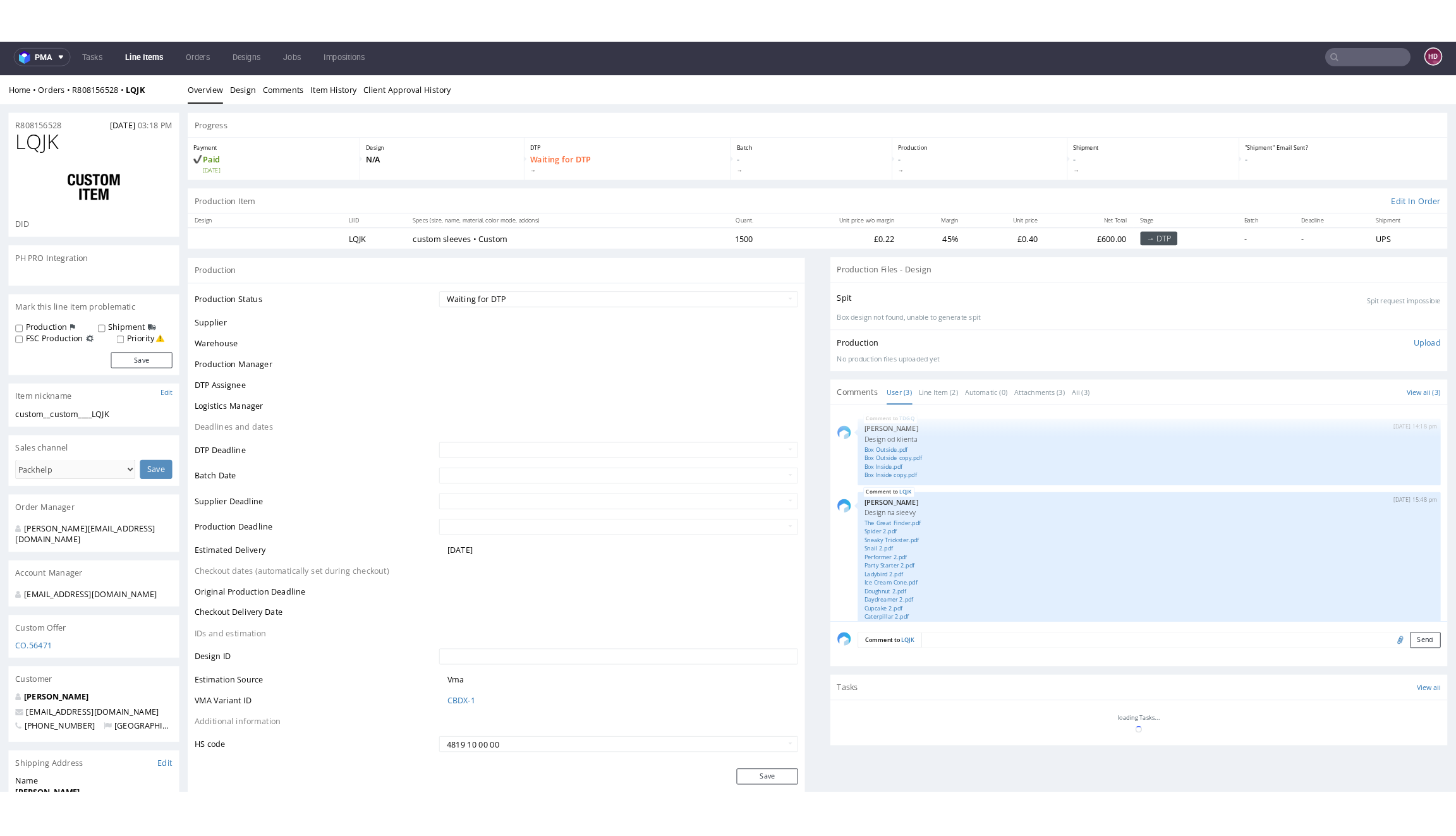
scroll to position [95, 0]
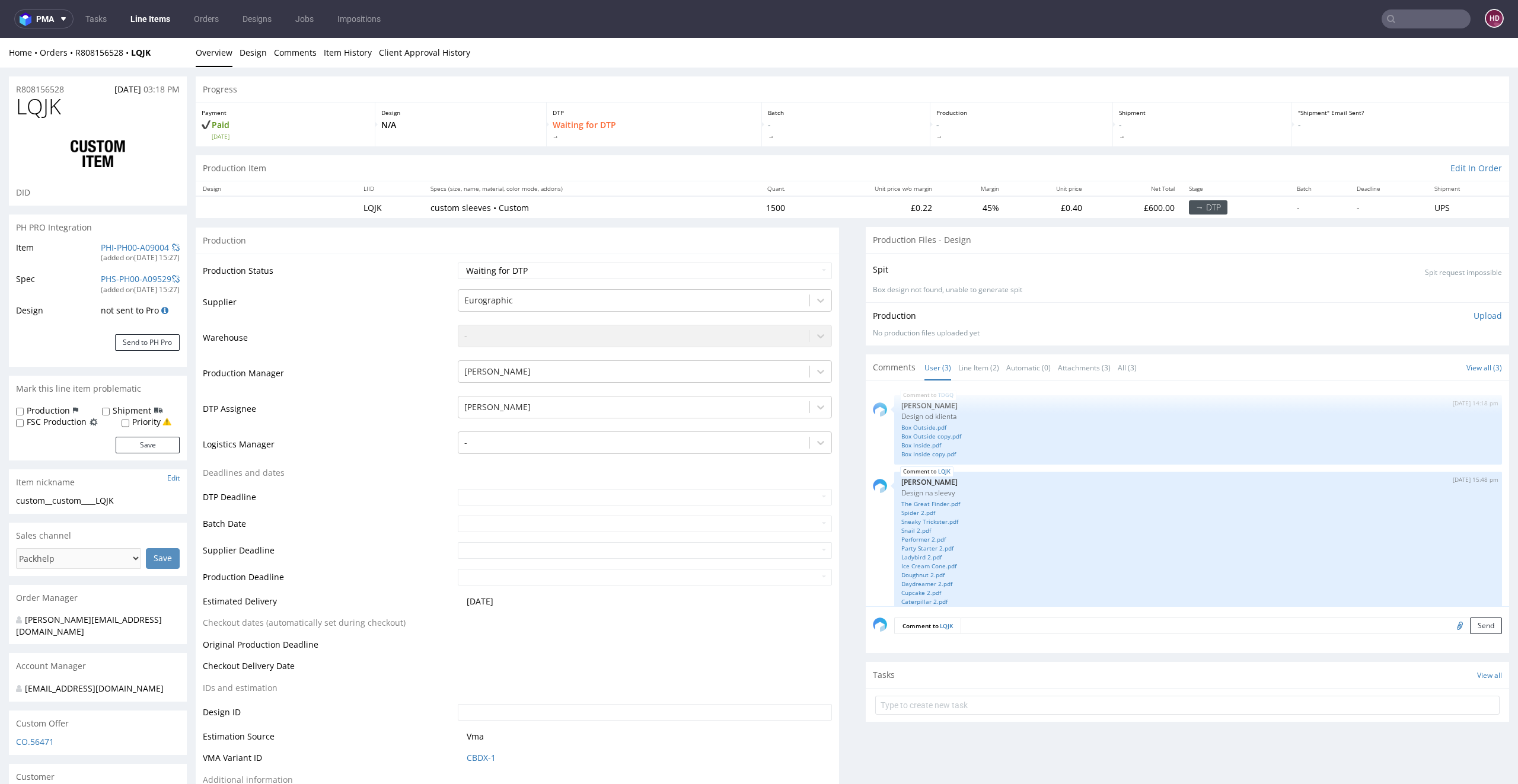
scroll to position [90, 0]
